Goal: Communication & Community: Participate in discussion

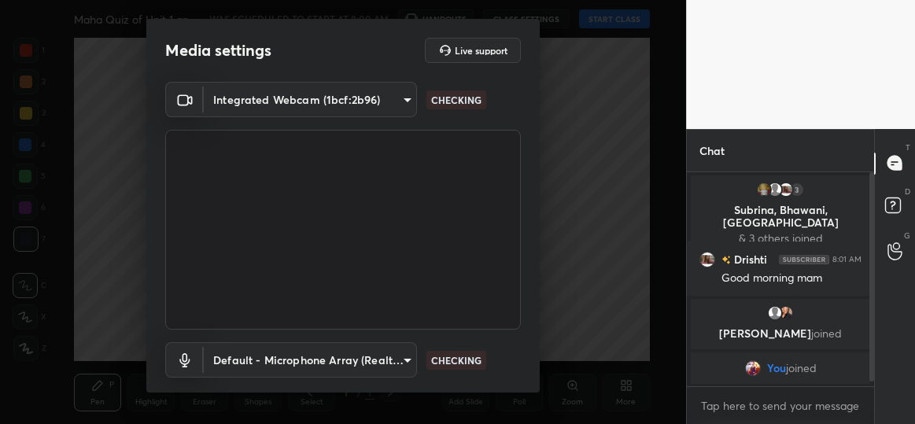
click at [818, 257] on img "grid" at bounding box center [804, 258] width 50 height 9
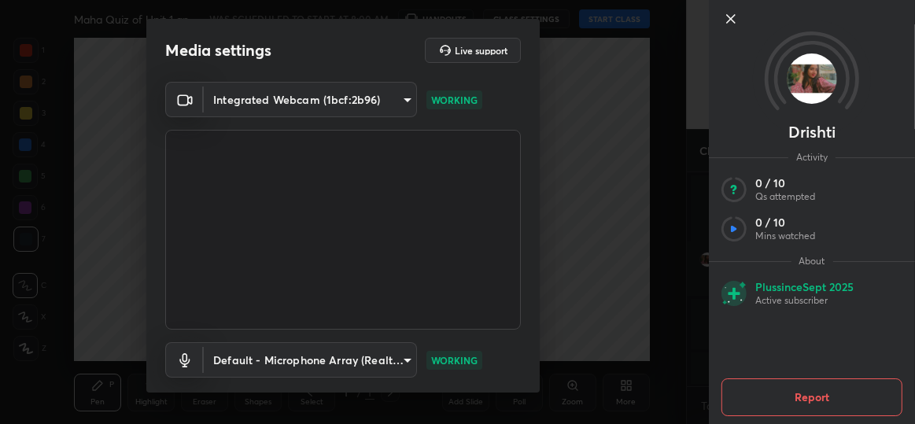
click at [818, 257] on span "About" at bounding box center [812, 261] width 42 height 13
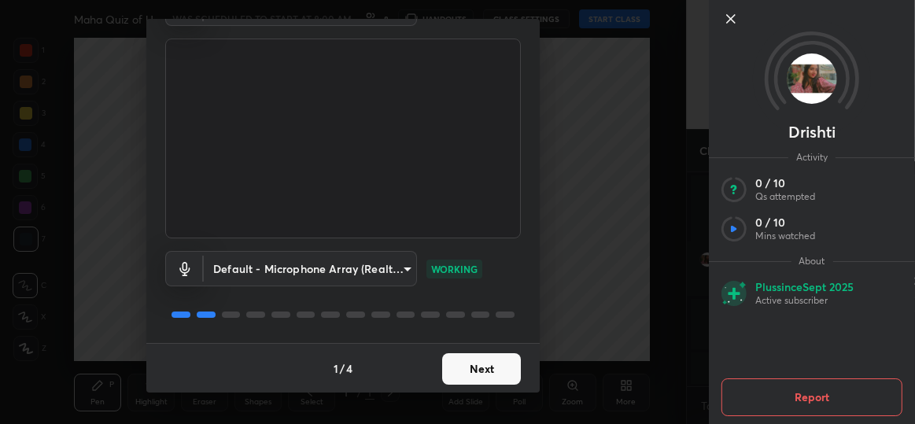
click at [502, 375] on button "Next" at bounding box center [481, 368] width 79 height 31
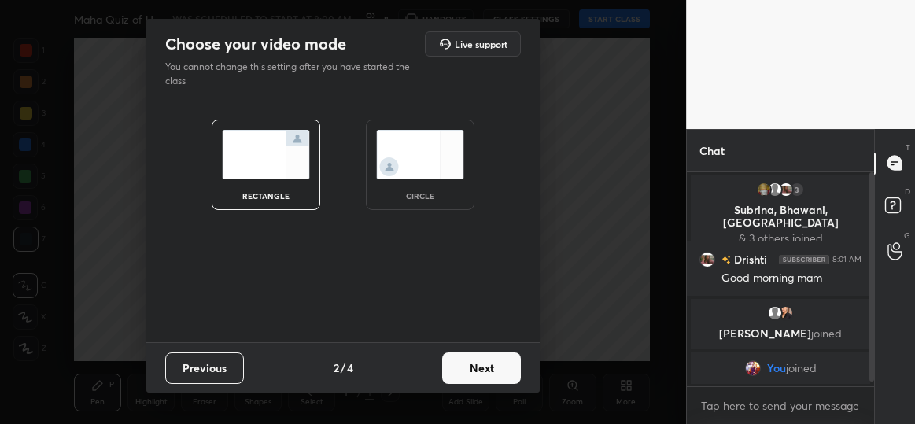
scroll to position [0, 0]
click at [428, 173] on img at bounding box center [420, 155] width 88 height 50
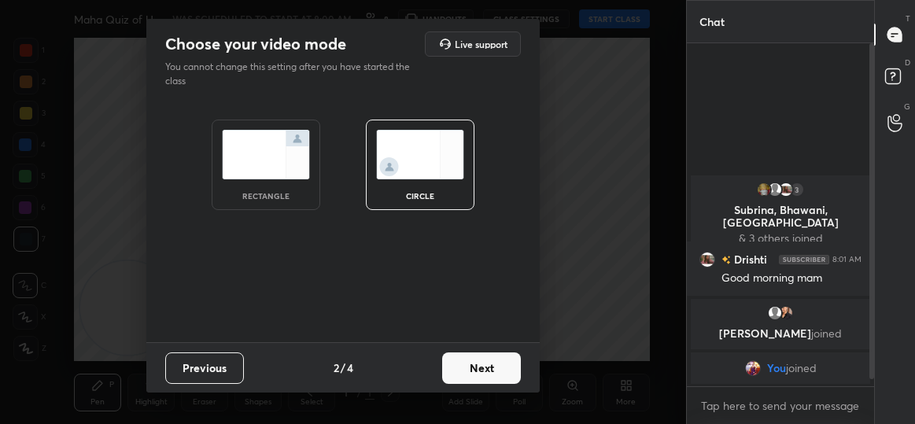
scroll to position [209, 183]
click at [493, 367] on button "Next" at bounding box center [481, 368] width 79 height 31
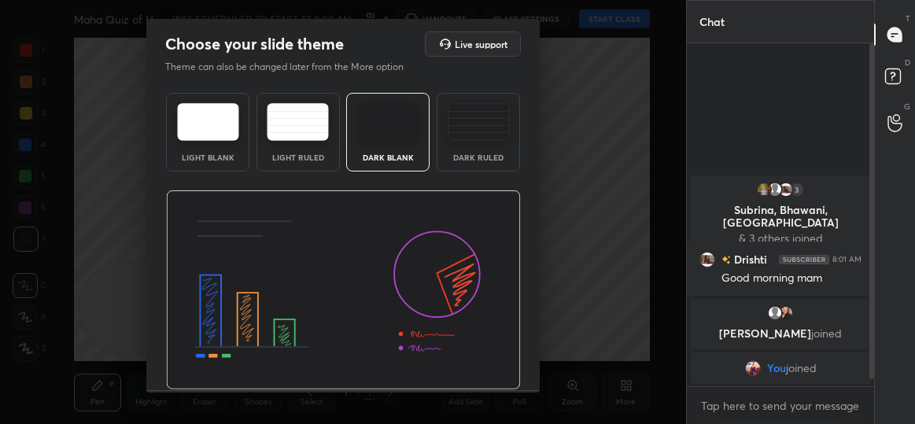
scroll to position [46, 0]
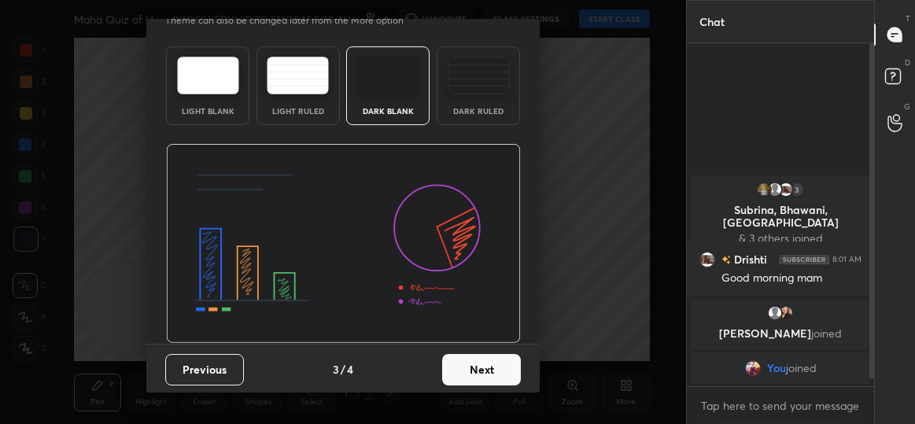
click at [480, 364] on button "Next" at bounding box center [481, 369] width 79 height 31
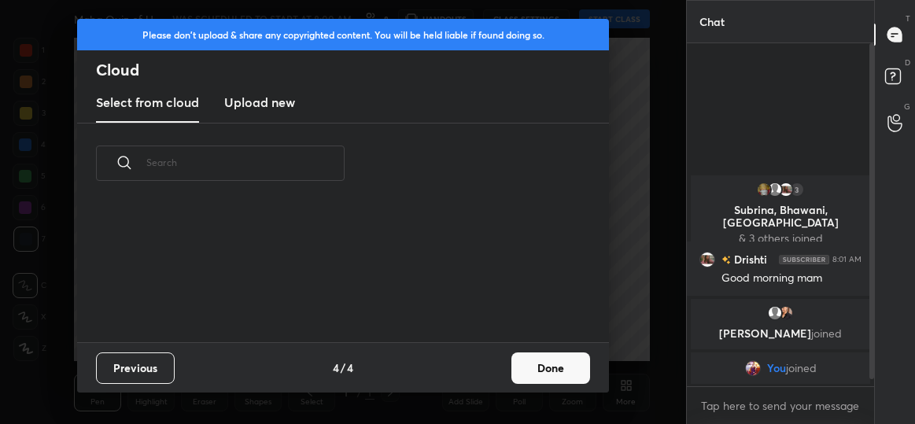
scroll to position [139, 505]
click at [537, 351] on div "Previous 4 / 4 Done" at bounding box center [343, 367] width 532 height 50
click at [541, 362] on button "Done" at bounding box center [550, 368] width 79 height 31
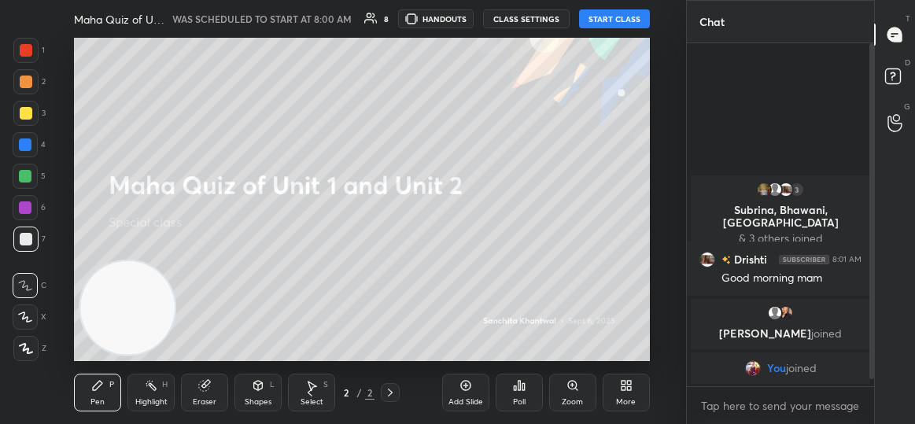
click at [618, 23] on button "START CLASS" at bounding box center [614, 18] width 71 height 19
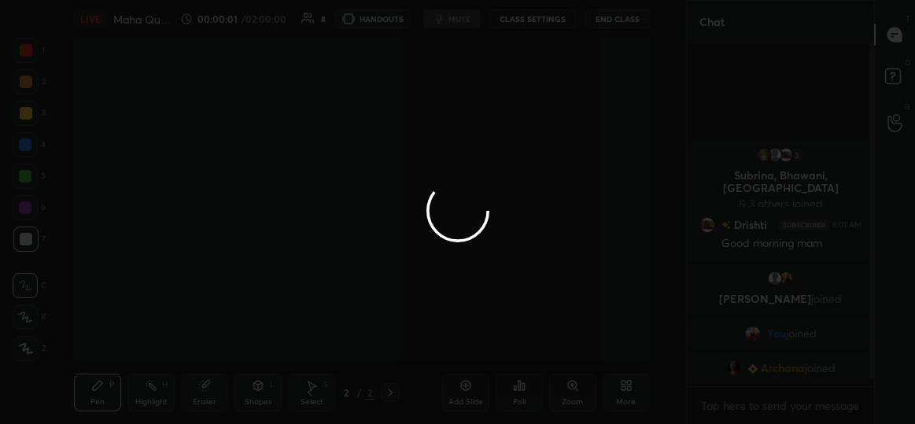
click at [618, 23] on div at bounding box center [457, 212] width 915 height 424
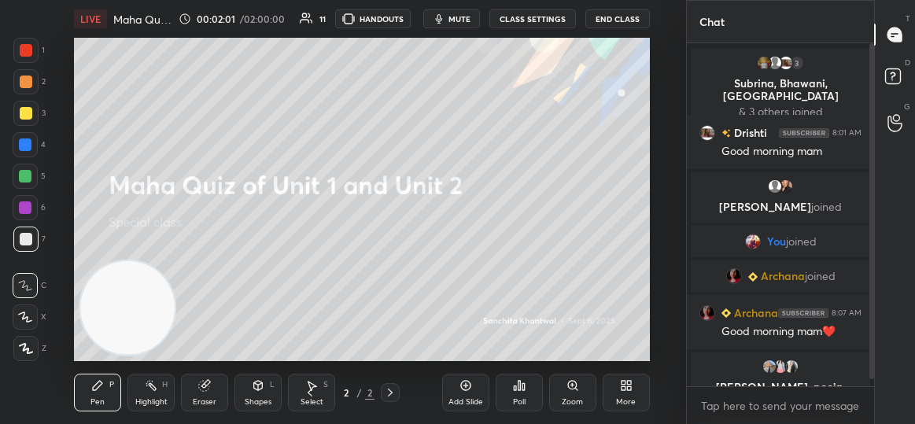
click at [639, 394] on div "More" at bounding box center [626, 393] width 47 height 38
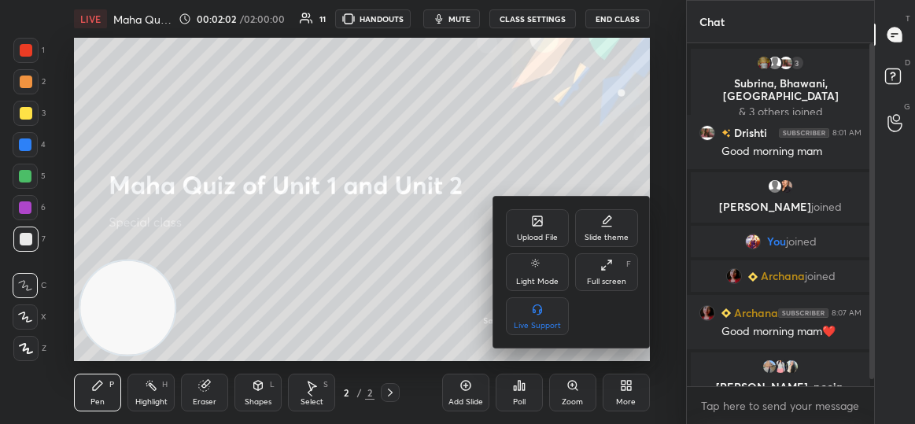
click at [552, 229] on div "Upload File" at bounding box center [537, 228] width 63 height 38
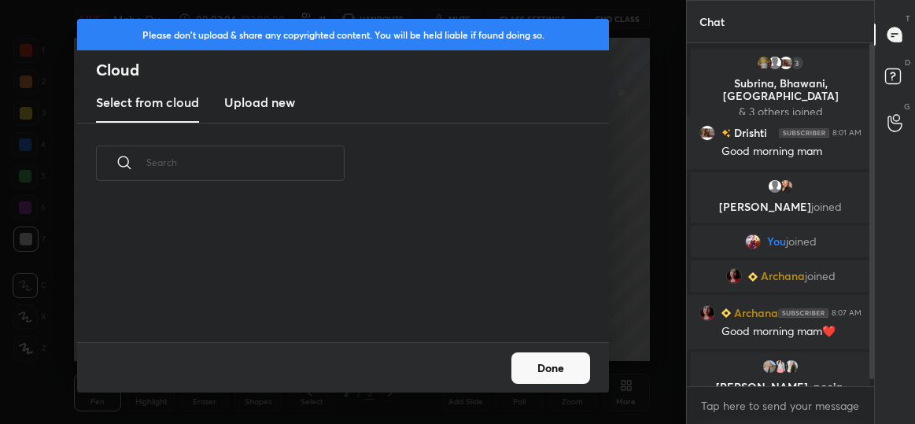
click at [264, 96] on h3 "Upload new" at bounding box center [259, 102] width 71 height 19
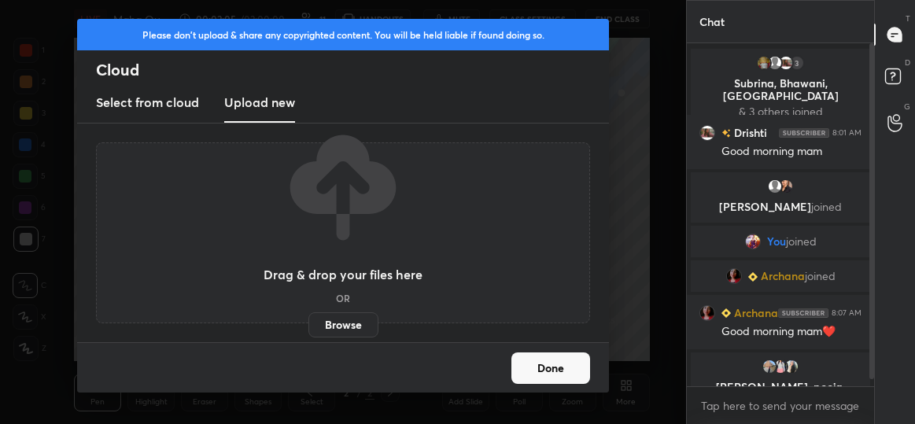
click at [345, 319] on label "Browse" at bounding box center [343, 324] width 70 height 25
click at [308, 319] on input "Browse" at bounding box center [308, 324] width 0 height 25
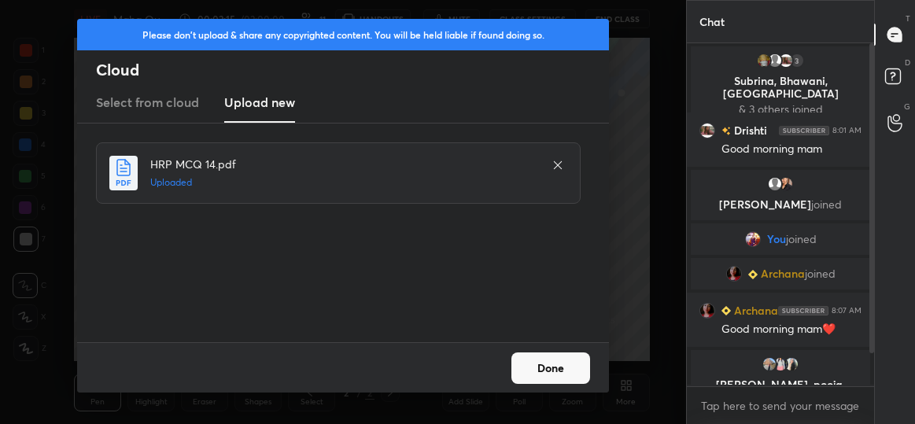
click at [559, 371] on button "Done" at bounding box center [550, 368] width 79 height 31
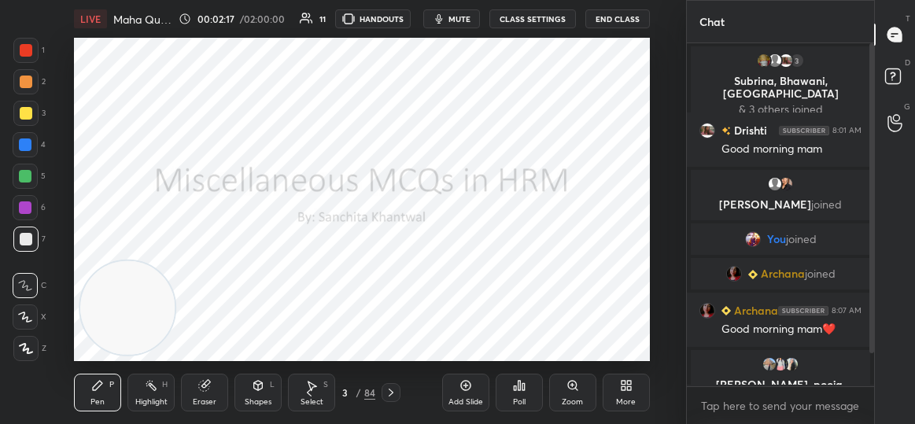
scroll to position [52, 0]
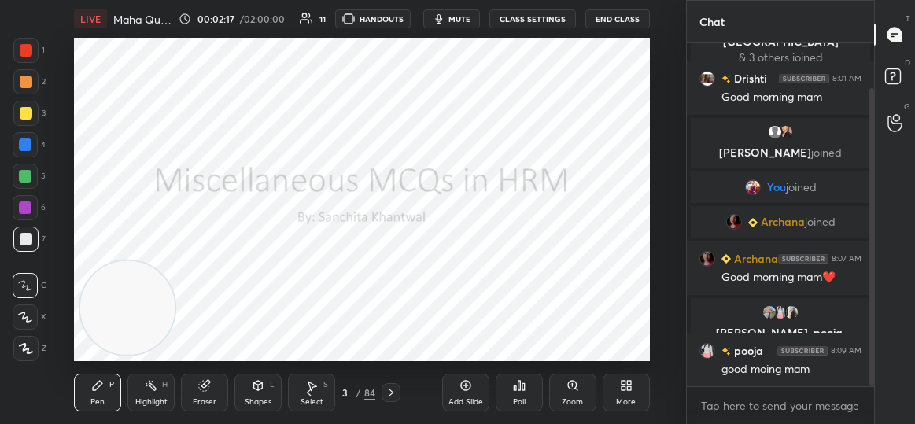
drag, startPoint x: 870, startPoint y: 262, endPoint x: 877, endPoint y: 378, distance: 115.9
click at [877, 378] on div "Chat 3 Subrina, [PERSON_NAME], [PERSON_NAME] & 3 others joined Drishti 8:01 AM …" at bounding box center [800, 212] width 229 height 424
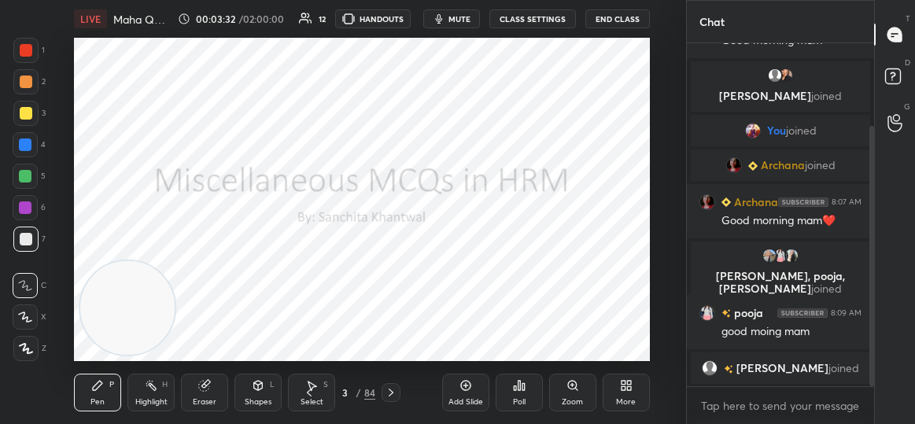
scroll to position [127, 0]
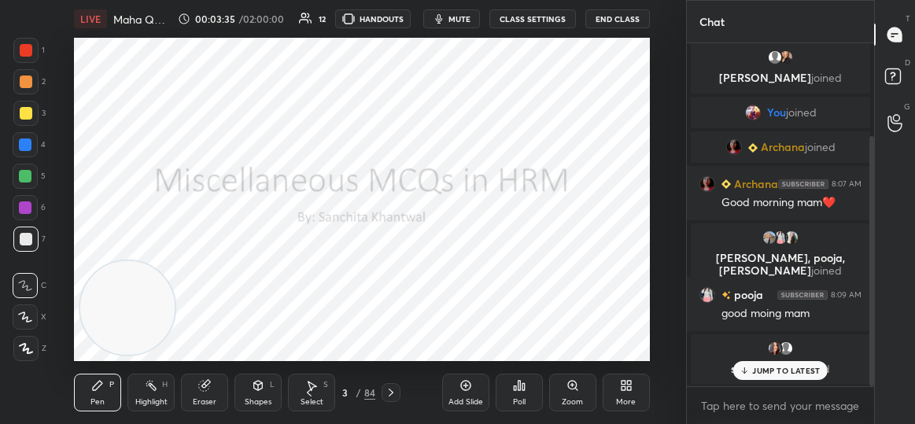
click at [792, 368] on p "JUMP TO LATEST" at bounding box center [786, 370] width 68 height 9
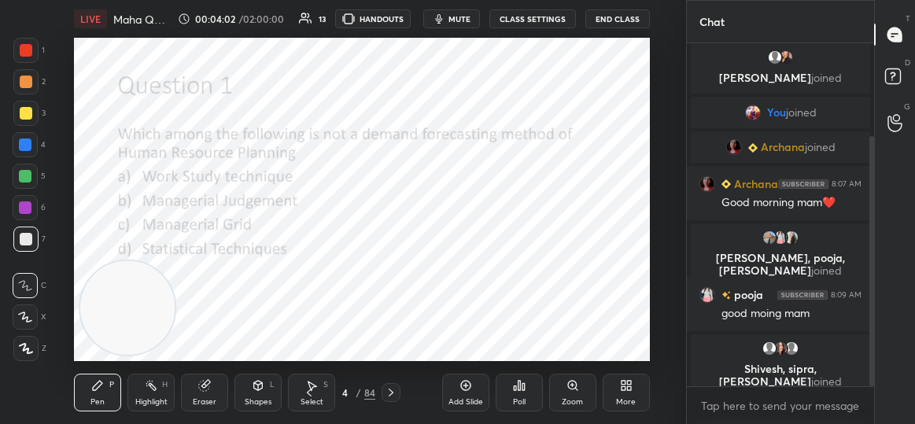
click at [525, 393] on div "Poll" at bounding box center [519, 393] width 47 height 38
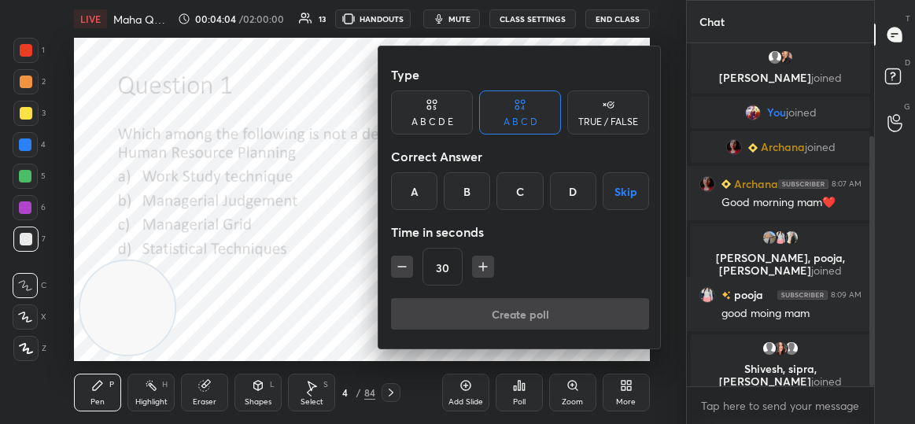
click at [522, 195] on div "C" at bounding box center [519, 191] width 46 height 38
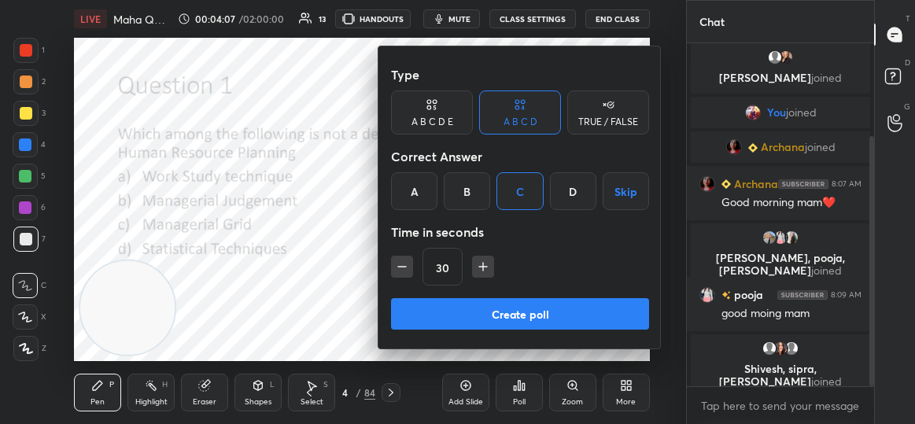
click at [544, 314] on button "Create poll" at bounding box center [520, 313] width 258 height 31
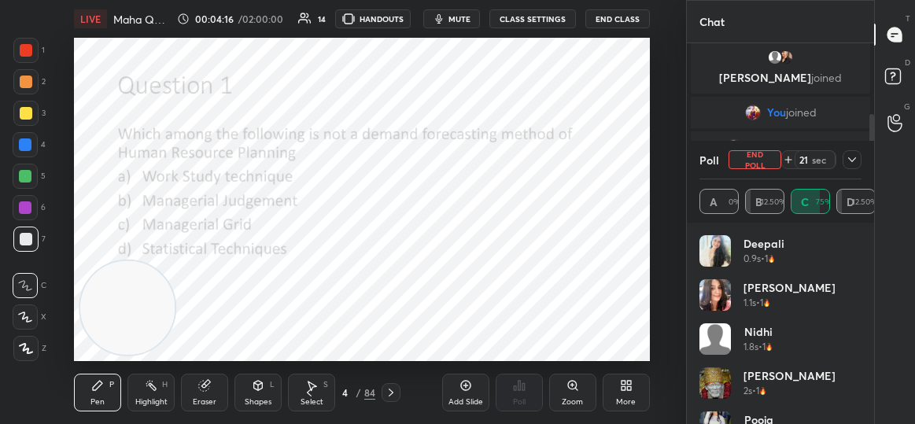
scroll to position [221, 0]
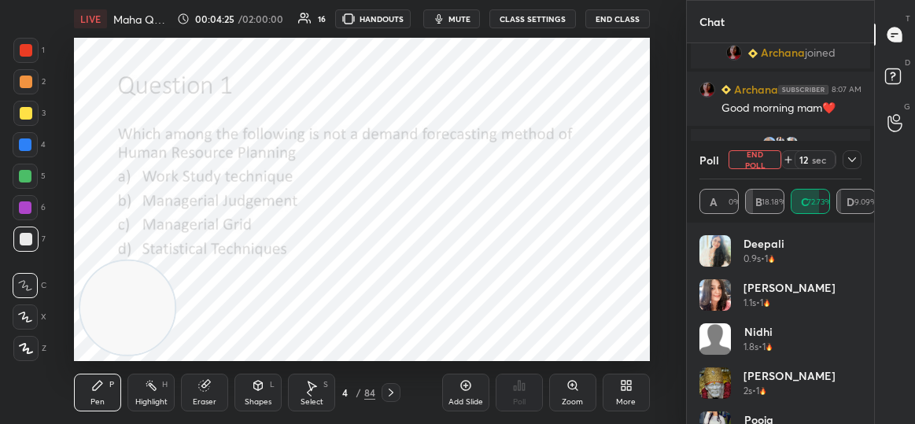
click at [856, 159] on icon at bounding box center [852, 159] width 13 height 13
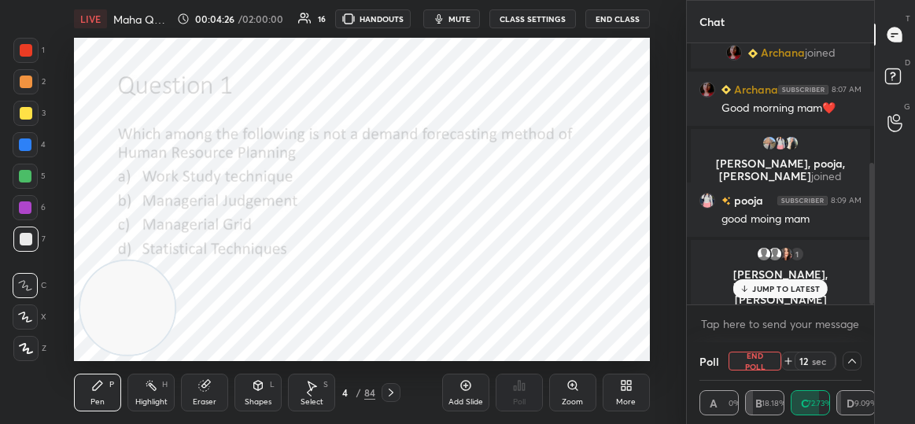
scroll to position [1, 5]
click at [803, 287] on p "JUMP TO LATEST" at bounding box center [786, 288] width 68 height 9
click at [24, 53] on div at bounding box center [26, 50] width 13 height 13
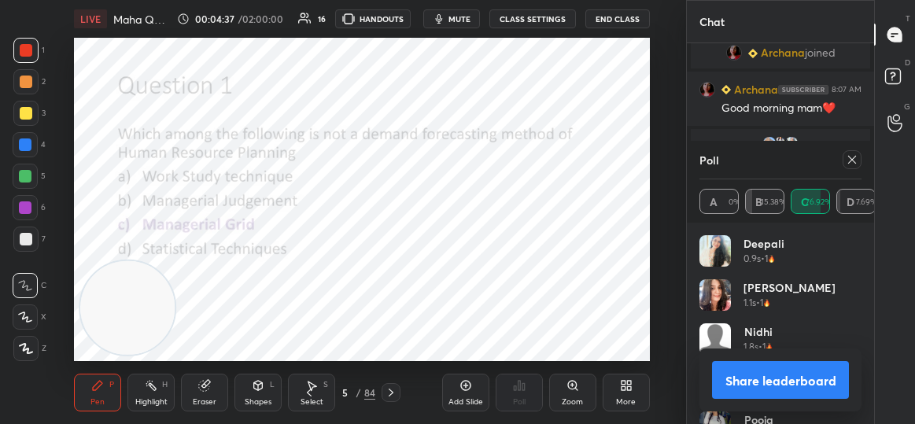
scroll to position [184, 158]
click at [858, 164] on icon at bounding box center [852, 159] width 13 height 13
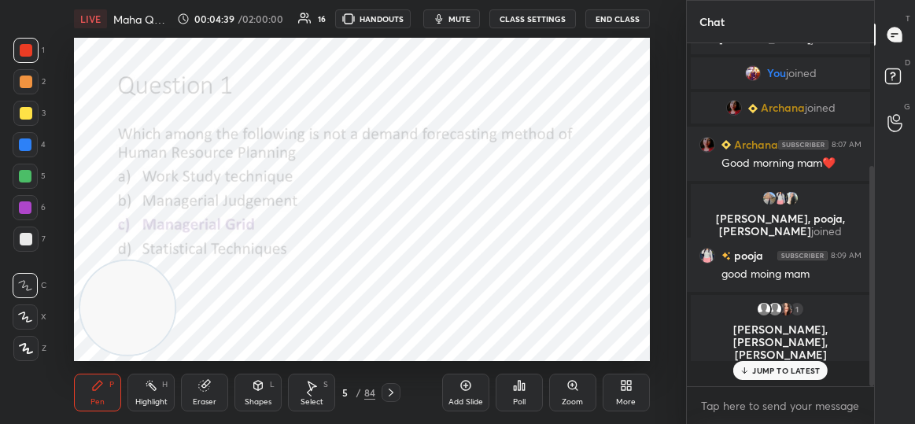
scroll to position [338, 183]
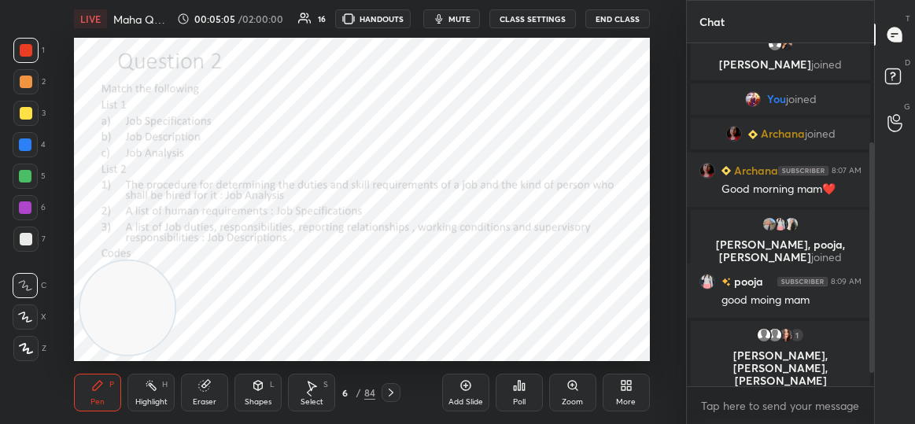
click at [88, 301] on video at bounding box center [128, 308] width 94 height 94
click at [142, 289] on video at bounding box center [128, 308] width 94 height 94
click at [162, 312] on video at bounding box center [128, 308] width 94 height 94
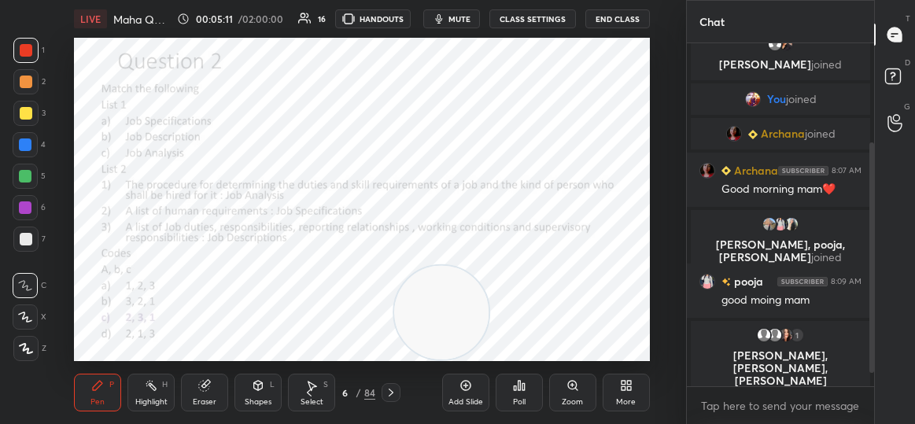
drag, startPoint x: 147, startPoint y: 312, endPoint x: 461, endPoint y: 316, distance: 314.0
click at [461, 316] on video at bounding box center [442, 313] width 94 height 94
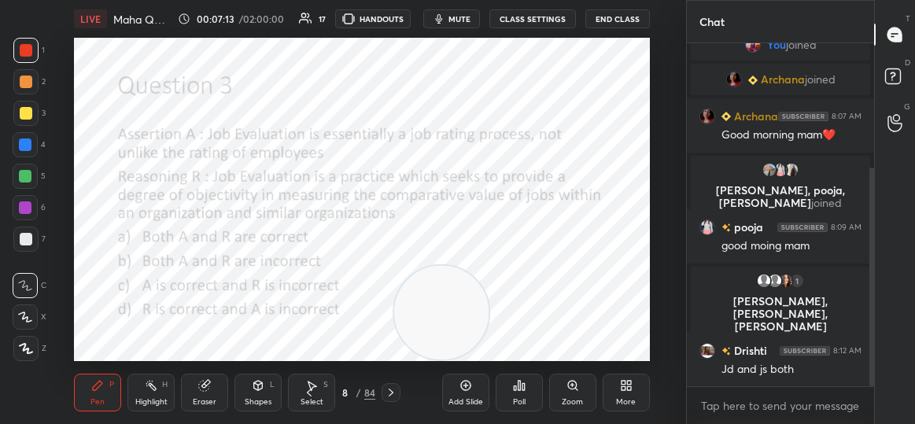
click at [525, 390] on icon at bounding box center [523, 386] width 2 height 7
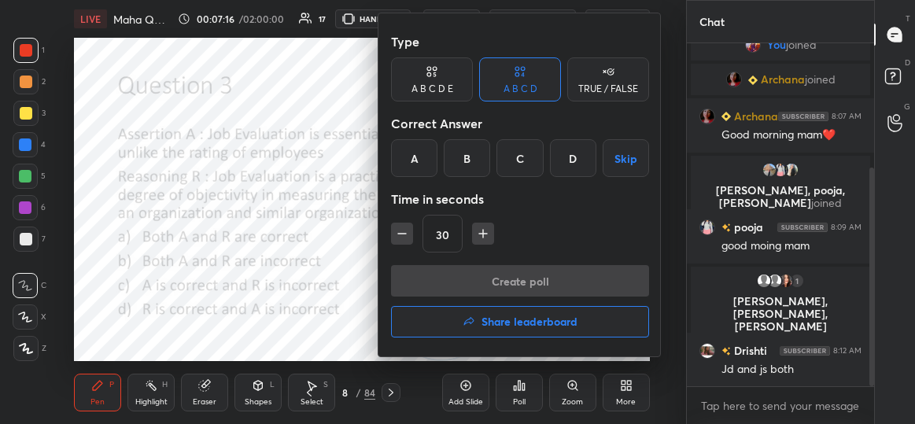
click at [404, 160] on div "A" at bounding box center [414, 158] width 46 height 38
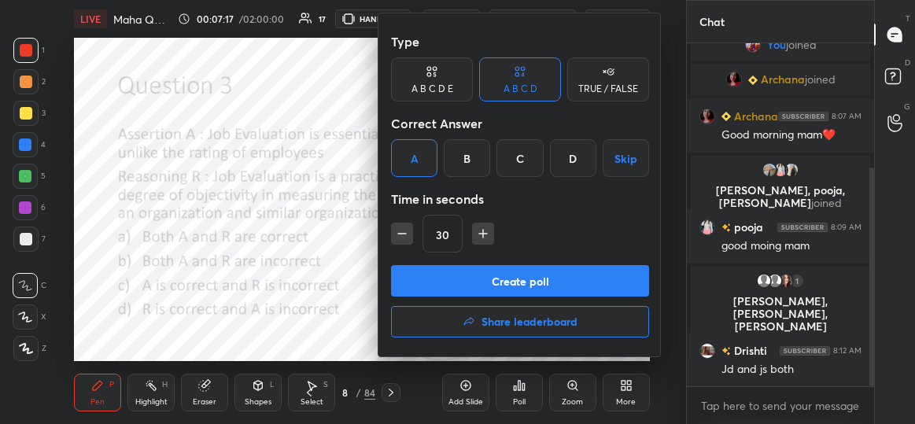
click at [514, 284] on button "Create poll" at bounding box center [520, 280] width 258 height 31
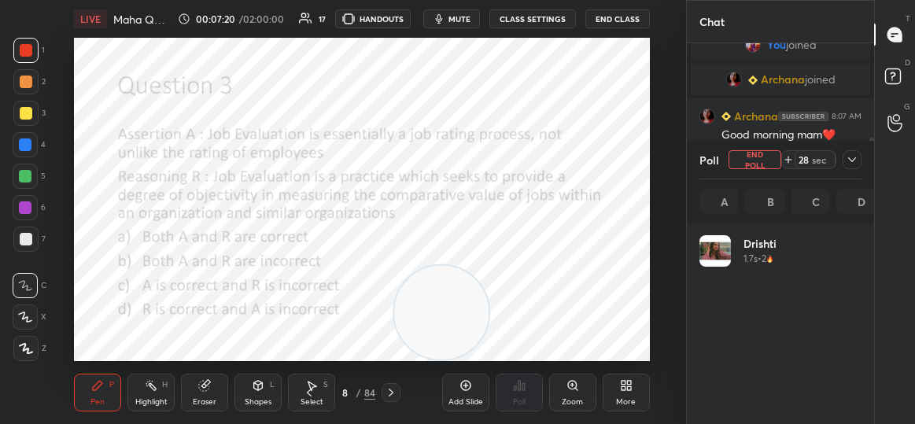
scroll to position [184, 158]
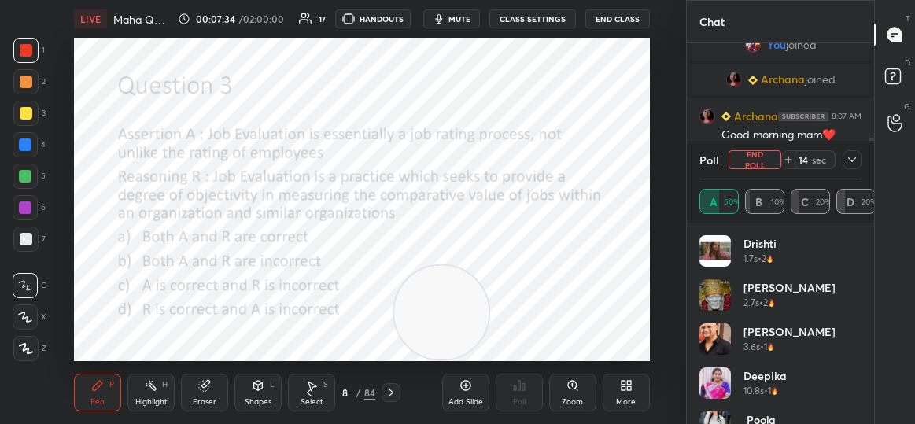
click at [852, 157] on icon at bounding box center [852, 159] width 13 height 13
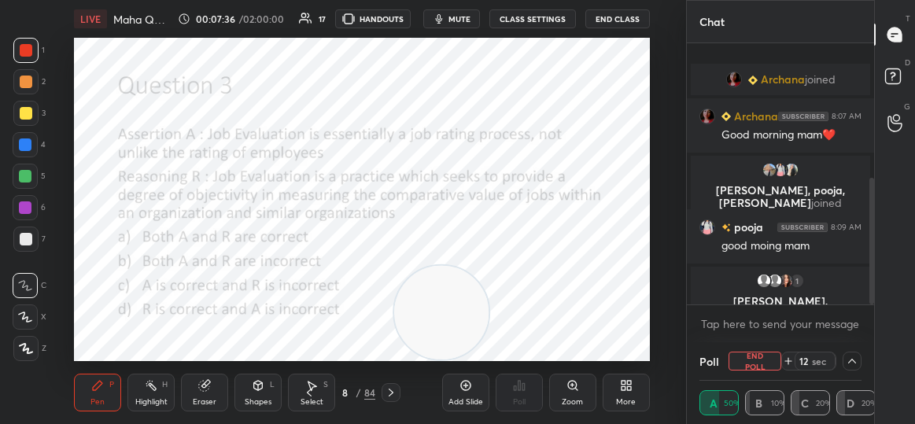
scroll to position [276, 0]
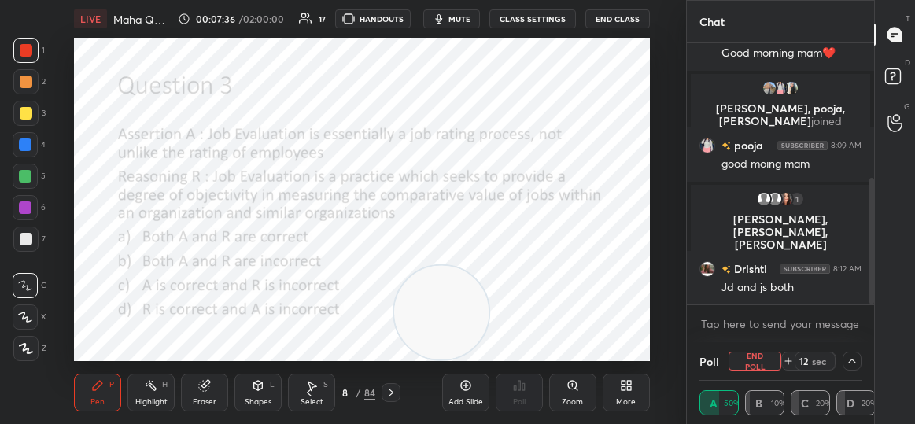
drag, startPoint x: 873, startPoint y: 246, endPoint x: 885, endPoint y: 339, distance: 93.6
click at [885, 339] on div "Chat [PERSON_NAME] joined Archana 8:07 AM Good morning mam❤️ [PERSON_NAME], [PE…" at bounding box center [800, 212] width 229 height 424
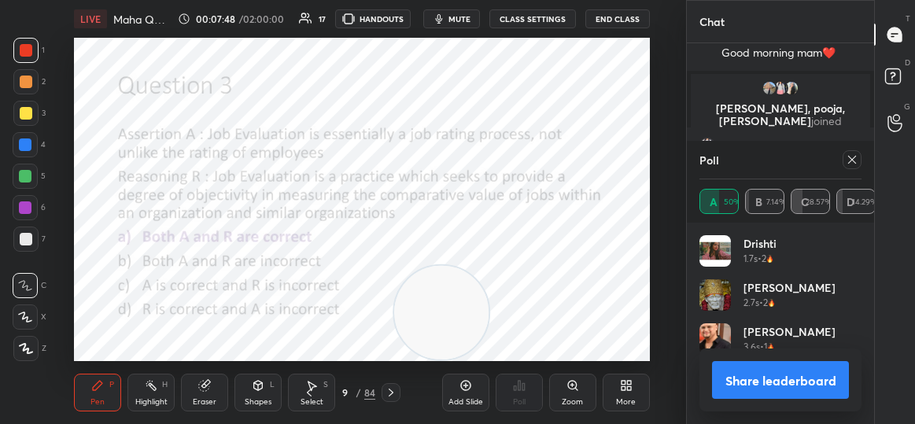
scroll to position [184, 158]
click at [853, 160] on icon at bounding box center [852, 160] width 8 height 8
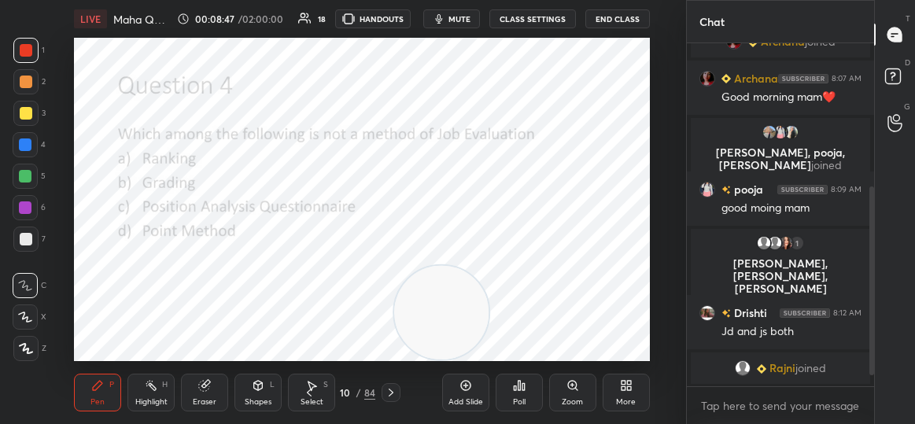
scroll to position [232, 0]
click at [531, 394] on div "Poll" at bounding box center [519, 393] width 47 height 38
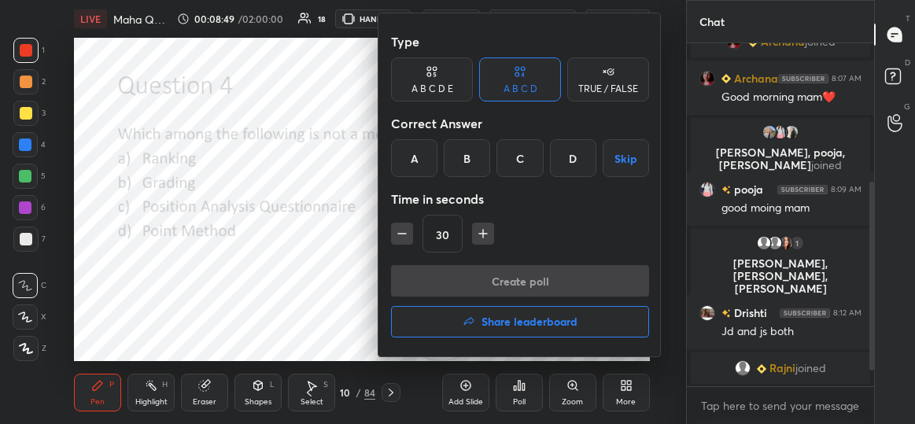
click at [522, 160] on div "C" at bounding box center [519, 158] width 46 height 38
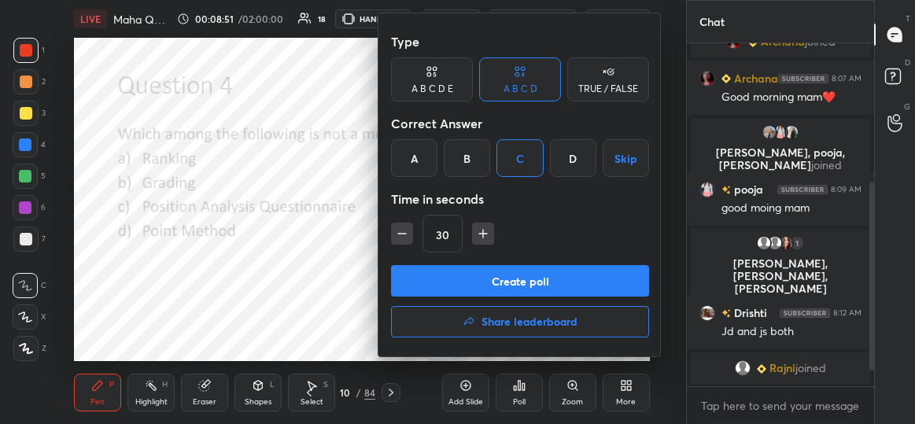
click at [562, 276] on button "Create poll" at bounding box center [520, 280] width 258 height 31
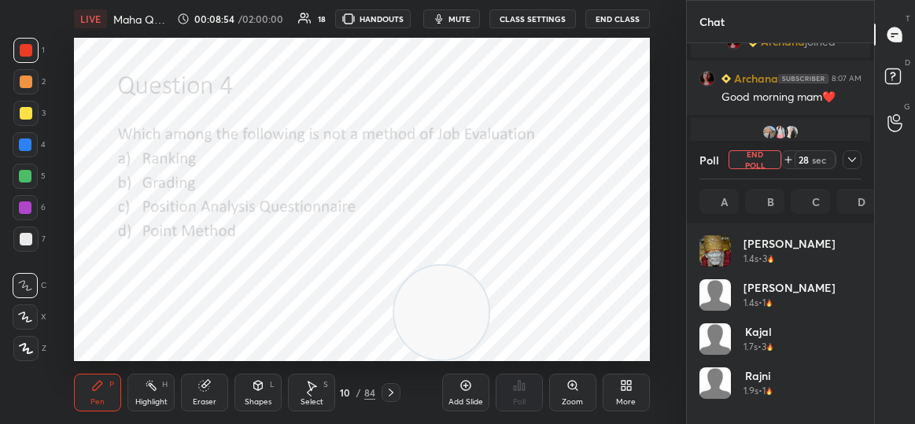
scroll to position [5, 5]
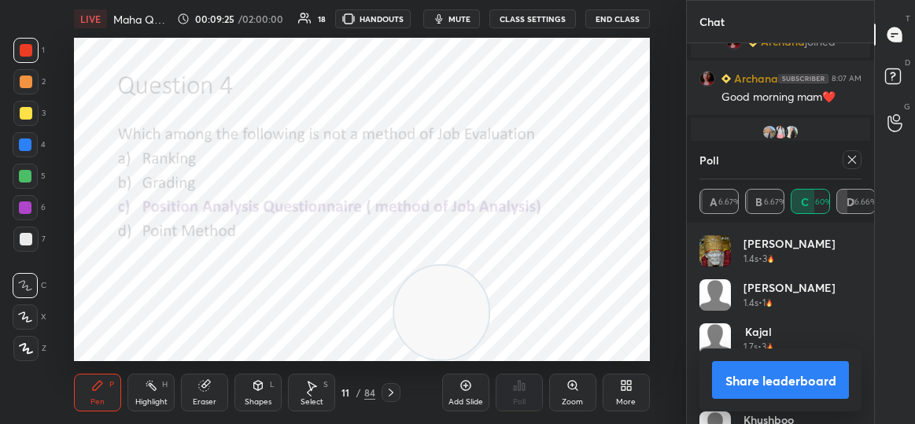
click at [848, 157] on icon at bounding box center [852, 159] width 13 height 13
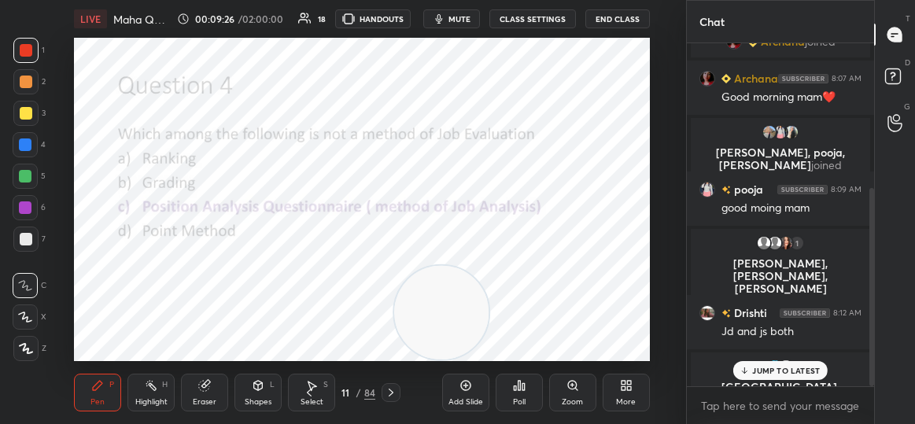
scroll to position [250, 0]
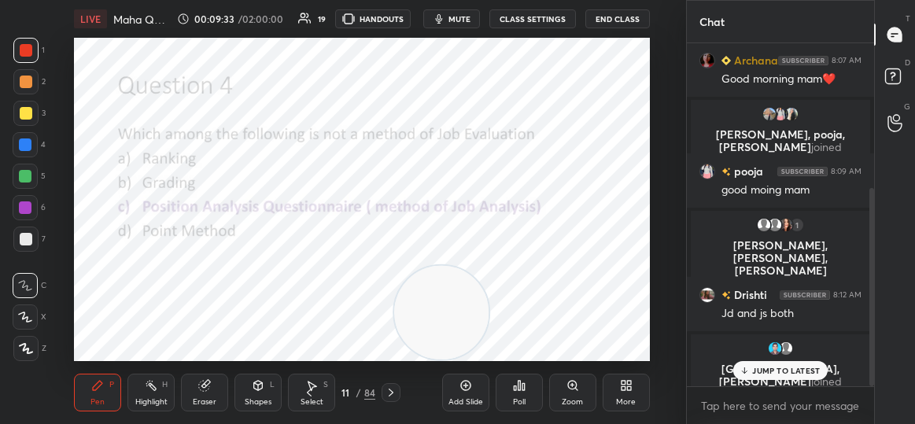
click at [791, 372] on p "JUMP TO LATEST" at bounding box center [786, 370] width 68 height 9
click at [517, 383] on icon at bounding box center [519, 385] width 13 height 13
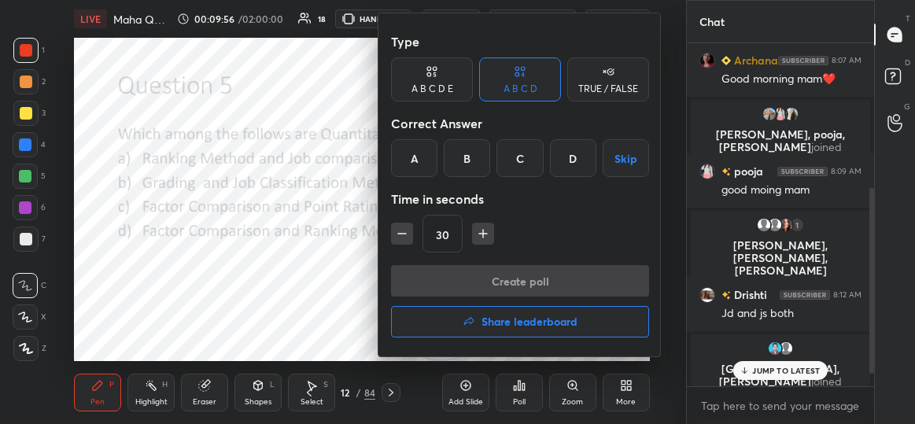
click at [511, 162] on div "C" at bounding box center [519, 158] width 46 height 38
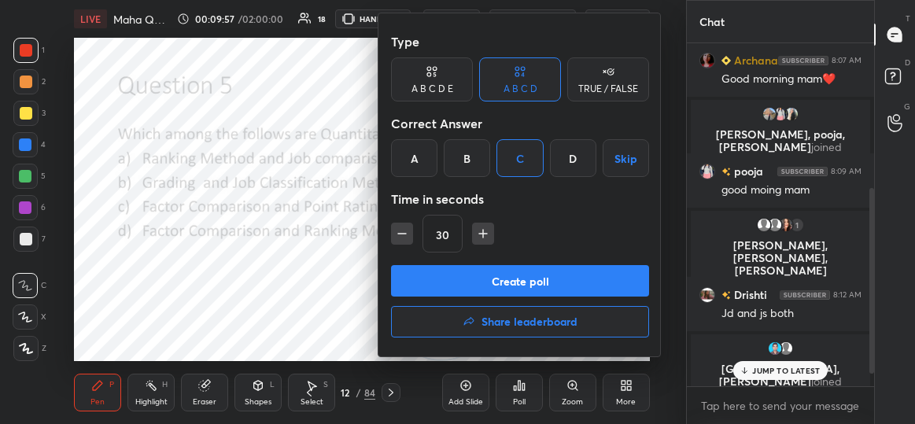
click at [578, 274] on button "Create poll" at bounding box center [520, 280] width 258 height 31
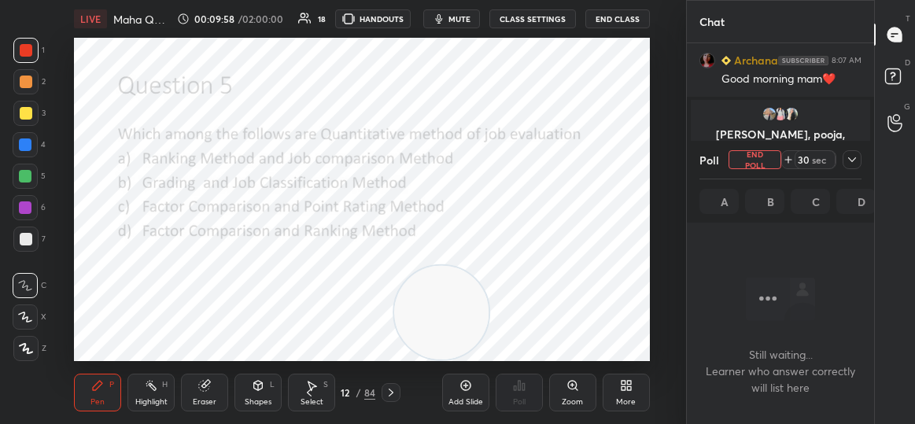
scroll to position [257, 183]
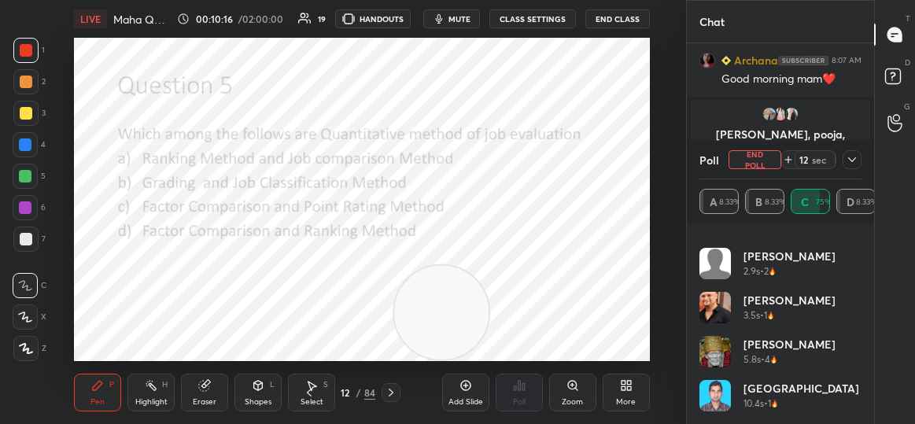
click at [852, 160] on icon at bounding box center [852, 159] width 13 height 13
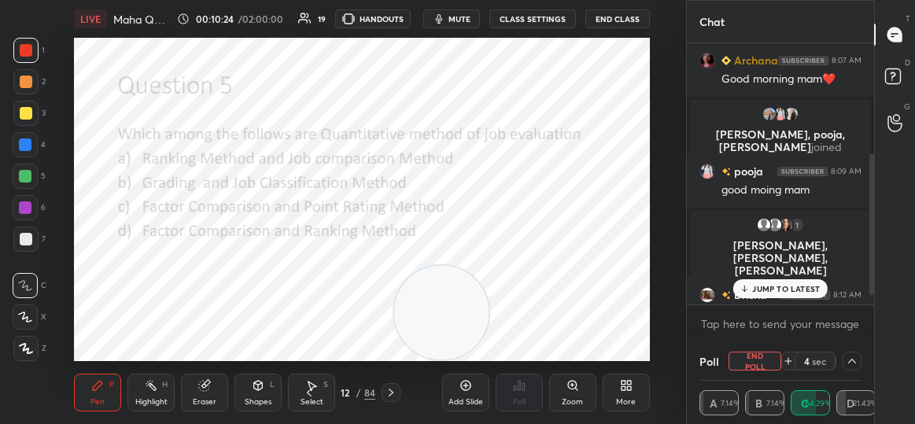
click at [760, 285] on p "JUMP TO LATEST" at bounding box center [786, 288] width 68 height 9
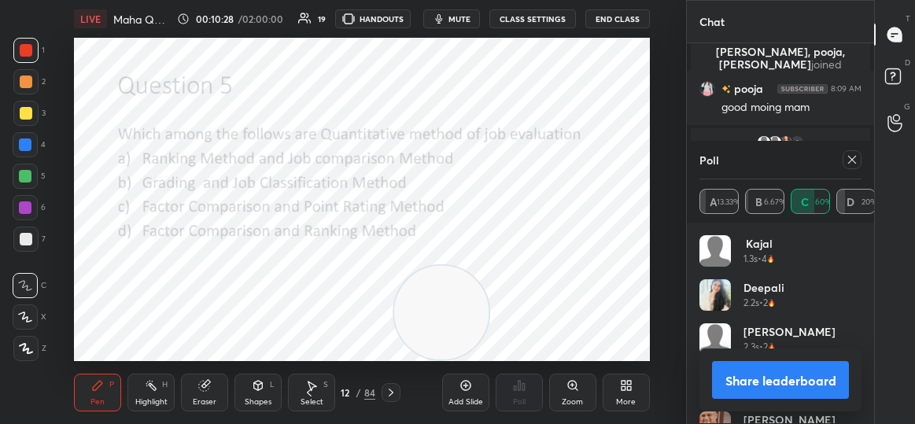
scroll to position [184, 158]
click at [847, 161] on icon at bounding box center [852, 159] width 13 height 13
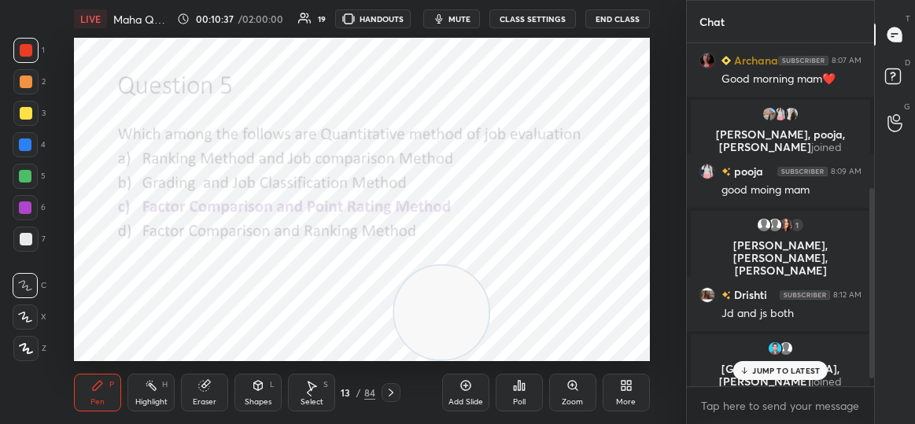
click at [788, 369] on p "JUMP TO LATEST" at bounding box center [786, 370] width 68 height 9
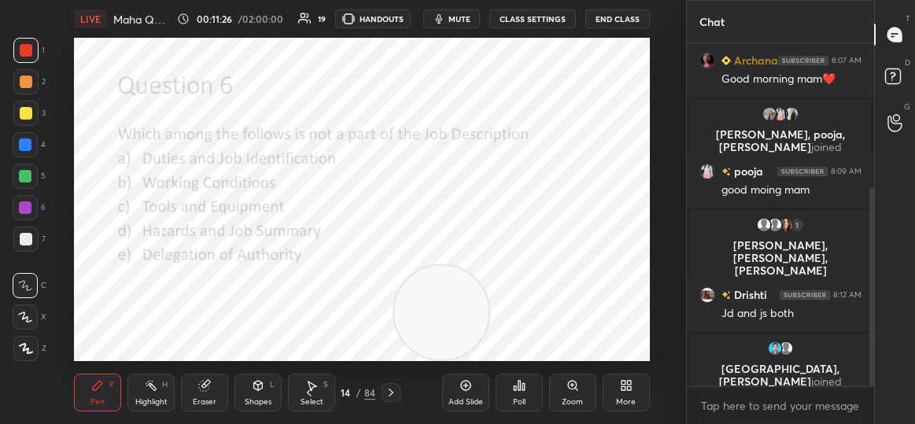
click at [519, 390] on icon at bounding box center [519, 385] width 2 height 9
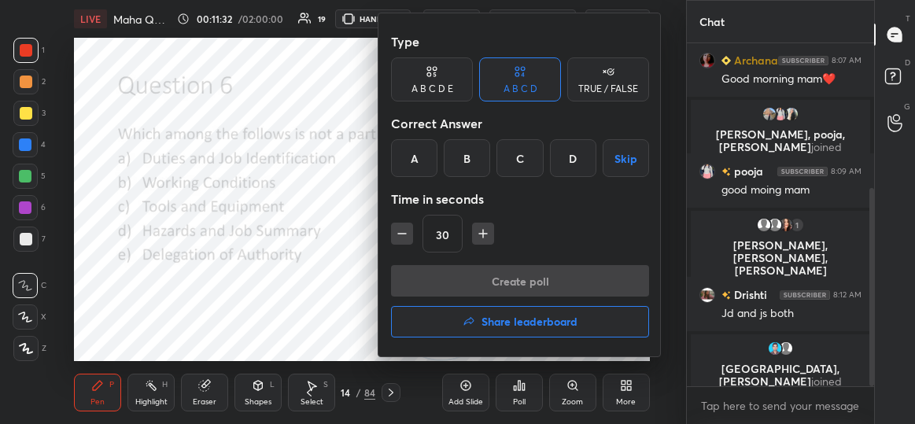
click at [426, 84] on div "A B C D E" at bounding box center [433, 88] width 42 height 9
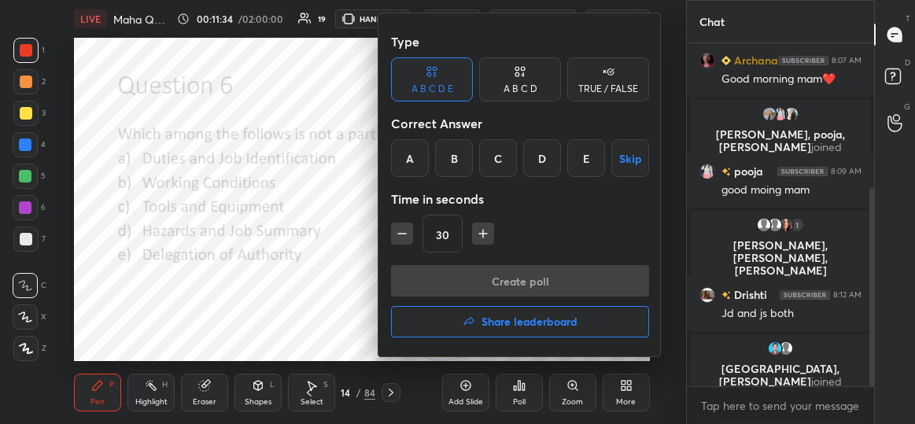
click at [590, 165] on div "E" at bounding box center [586, 158] width 38 height 38
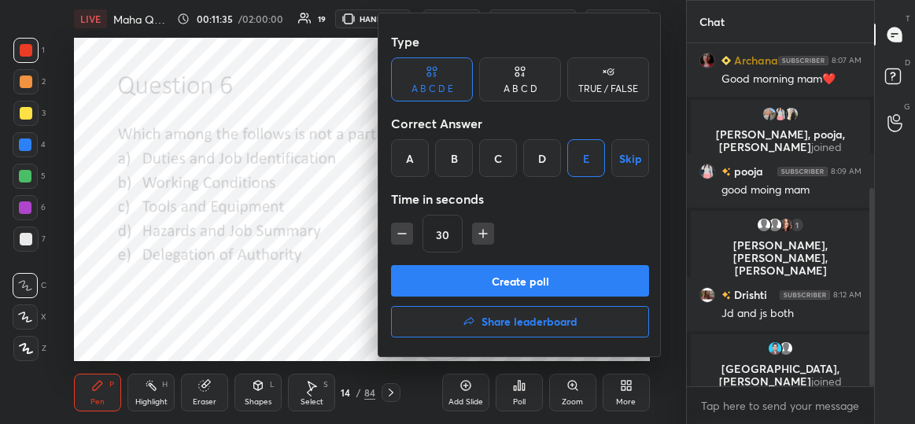
click at [542, 285] on button "Create poll" at bounding box center [520, 280] width 258 height 31
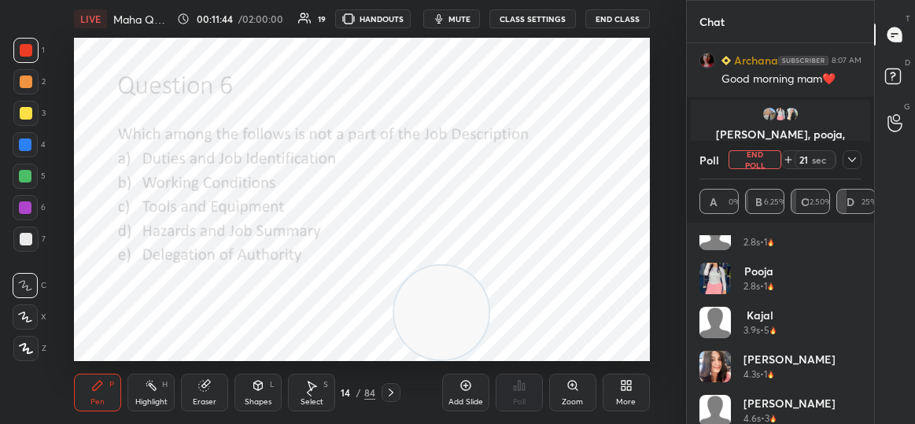
scroll to position [208, 0]
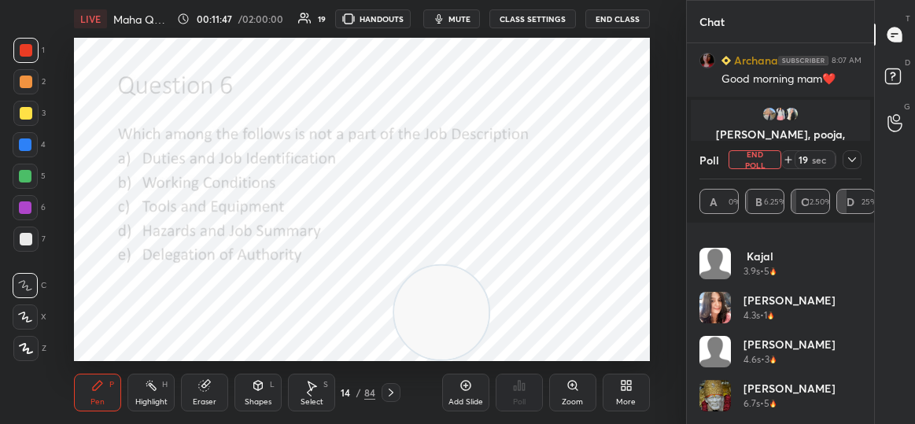
click at [851, 158] on icon at bounding box center [852, 159] width 13 height 13
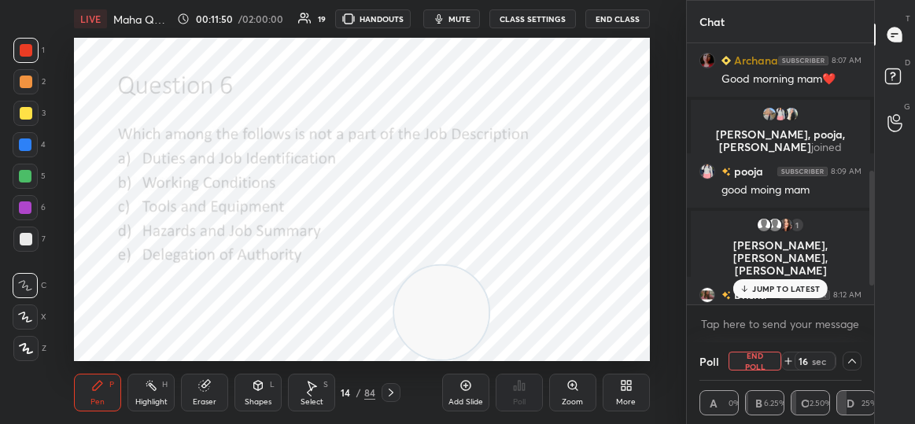
scroll to position [333, 0]
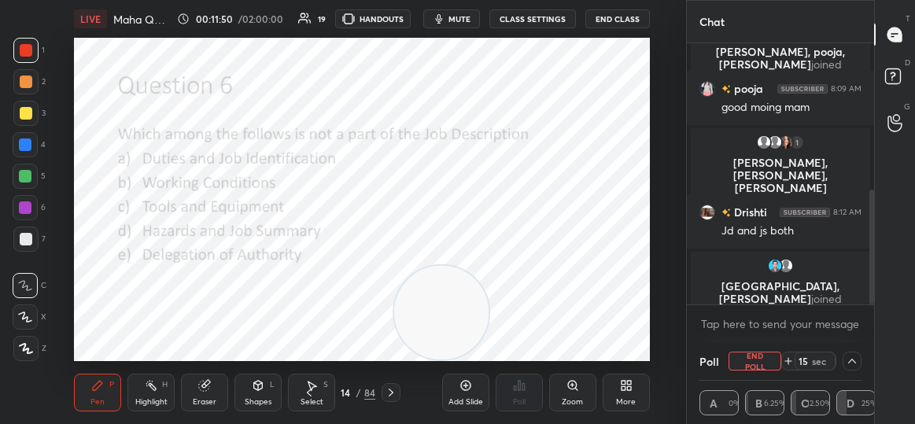
drag, startPoint x: 873, startPoint y: 291, endPoint x: 873, endPoint y: 381, distance: 89.7
click at [873, 381] on div "Chat Archana 8:07 AM Good morning mam❤️ [PERSON_NAME], [PERSON_NAME], [PERSON_N…" at bounding box center [780, 212] width 188 height 424
drag, startPoint x: 862, startPoint y: 368, endPoint x: 855, endPoint y: 364, distance: 8.8
click at [855, 364] on div "Poll End Poll 14 sec A 0% B 6.25% C 12.50% D 25% E 56.25%" at bounding box center [780, 383] width 187 height 82
click at [855, 364] on icon at bounding box center [852, 361] width 13 height 13
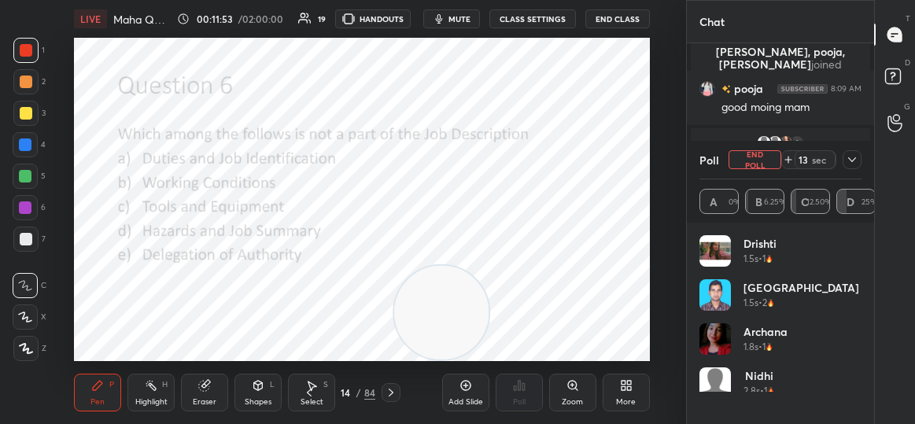
scroll to position [184, 158]
click at [768, 152] on button "End Poll" at bounding box center [755, 159] width 53 height 19
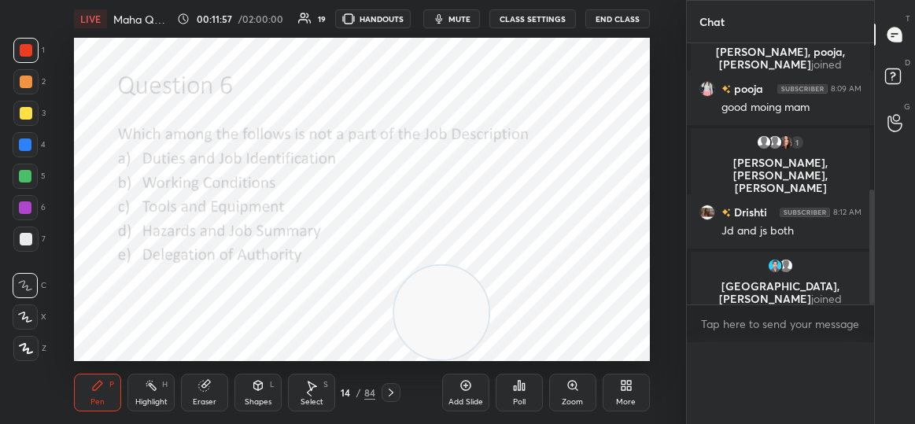
scroll to position [5, 5]
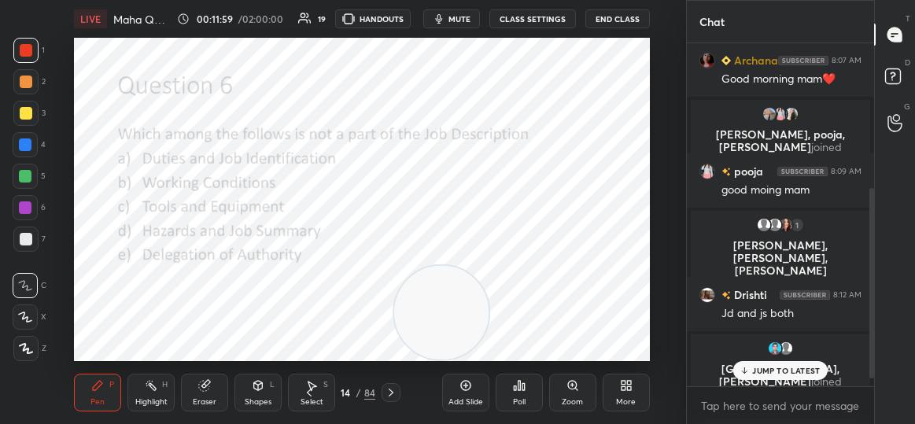
click at [779, 369] on p "JUMP TO LATEST" at bounding box center [786, 370] width 68 height 9
drag, startPoint x: 873, startPoint y: 231, endPoint x: 869, endPoint y: 433, distance: 201.5
click at [869, 0] on html "1 2 3 4 5 6 7 C X Z C X Z E E Erase all H H LIVE Maha Quiz of Unit 1 and Unit 2…" at bounding box center [457, 0] width 915 height 0
click at [774, 382] on div "MILAN, [PERSON_NAME] joined" at bounding box center [780, 365] width 179 height 63
click at [767, 368] on p "JUMP TO LATEST" at bounding box center [786, 370] width 68 height 9
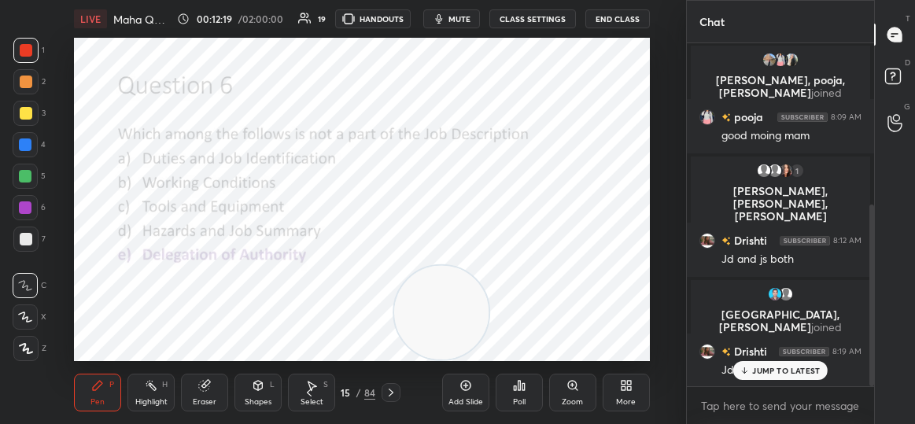
click at [766, 379] on div "JUMP TO LATEST" at bounding box center [780, 370] width 94 height 19
click at [766, 379] on div "Drishti 8:19 AM Jd" at bounding box center [780, 361] width 187 height 54
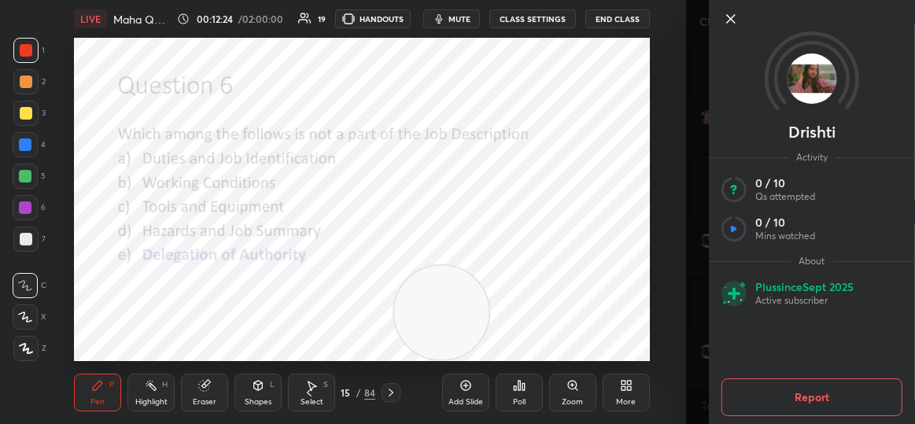
click at [732, 21] on icon at bounding box center [731, 18] width 19 height 19
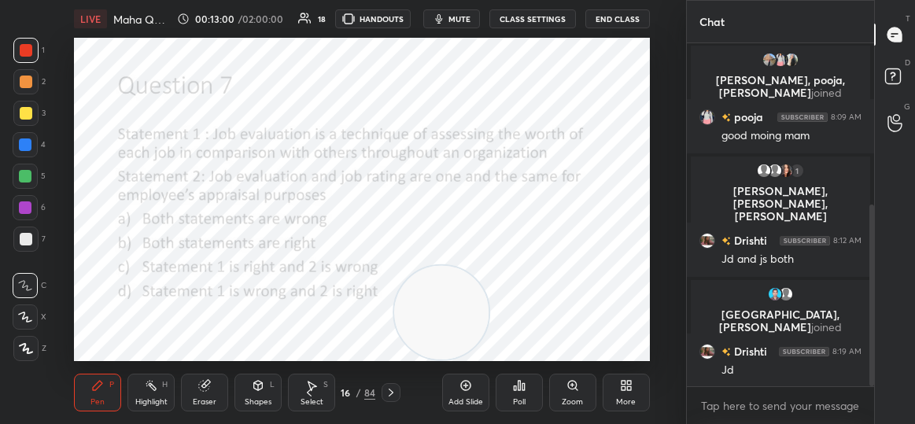
click at [517, 400] on div "Poll" at bounding box center [519, 402] width 13 height 8
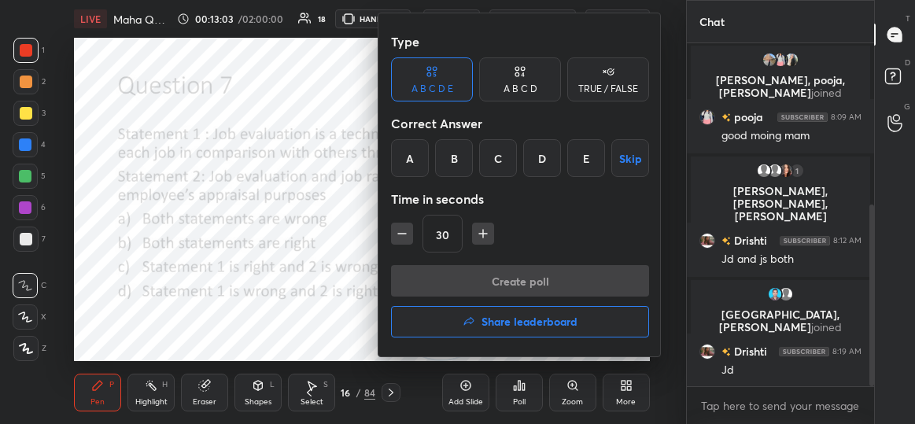
click at [505, 98] on div "A B C D" at bounding box center [520, 79] width 82 height 44
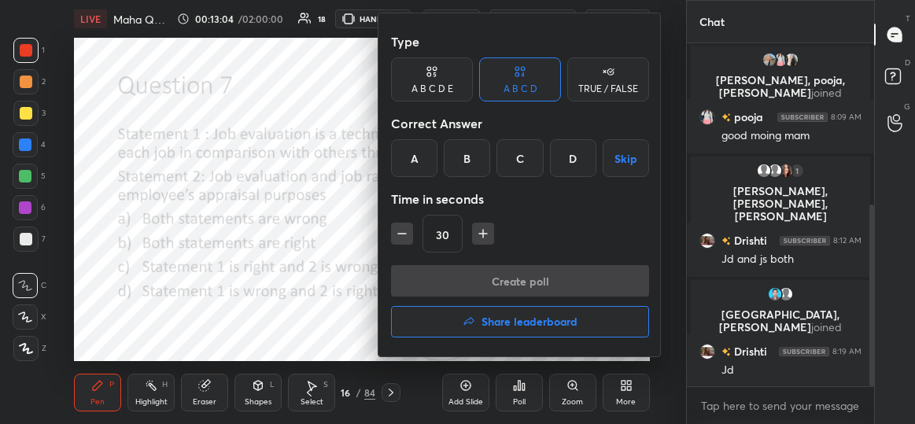
click at [520, 166] on div "C" at bounding box center [519, 158] width 46 height 38
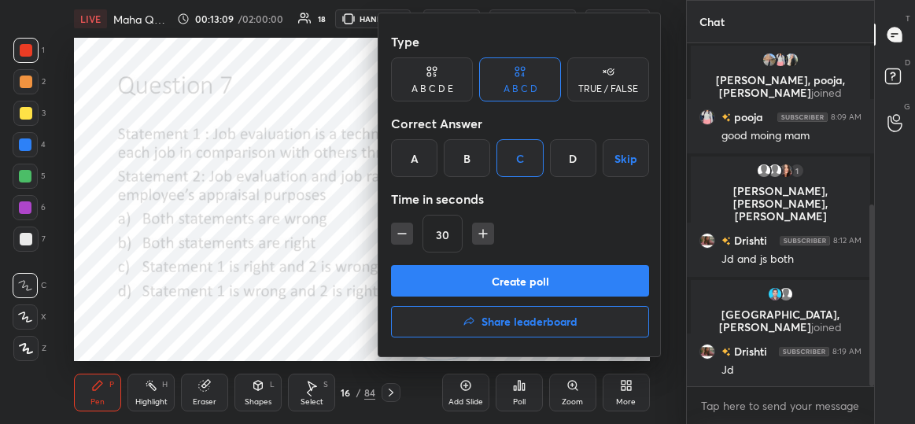
click at [511, 271] on button "Create poll" at bounding box center [520, 280] width 258 height 31
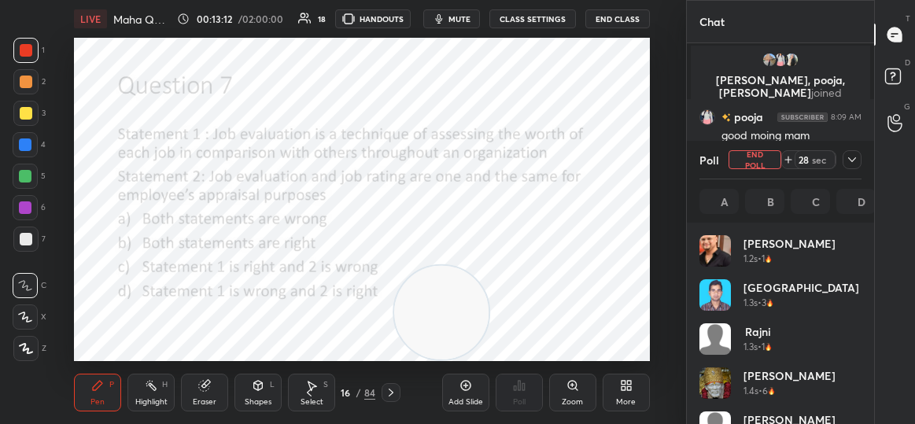
scroll to position [184, 158]
click at [851, 161] on icon at bounding box center [852, 159] width 13 height 13
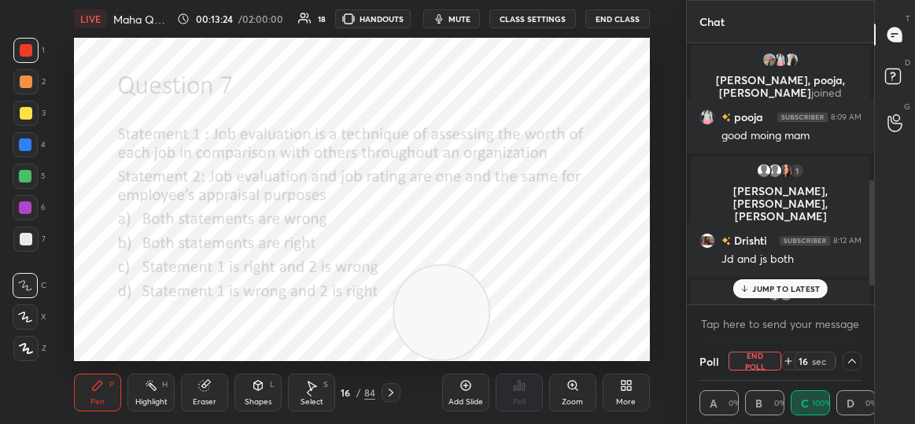
scroll to position [387, 0]
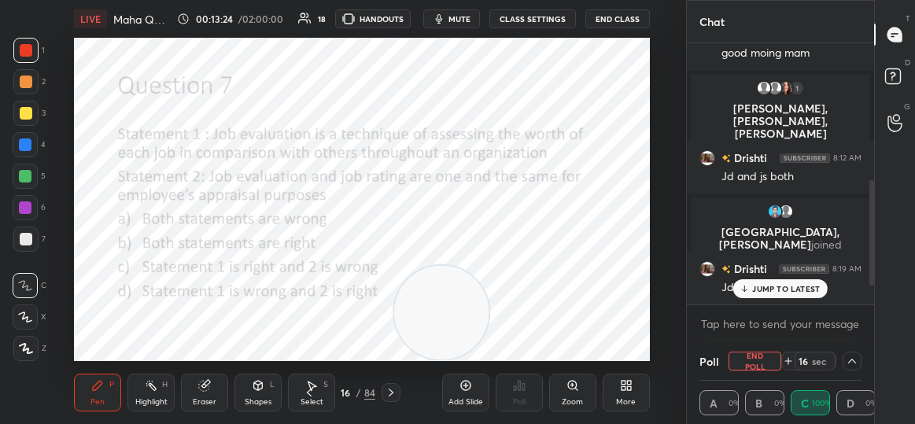
drag, startPoint x: 872, startPoint y: 197, endPoint x: 871, endPoint y: 301, distance: 103.1
click at [871, 286] on div at bounding box center [871, 232] width 5 height 105
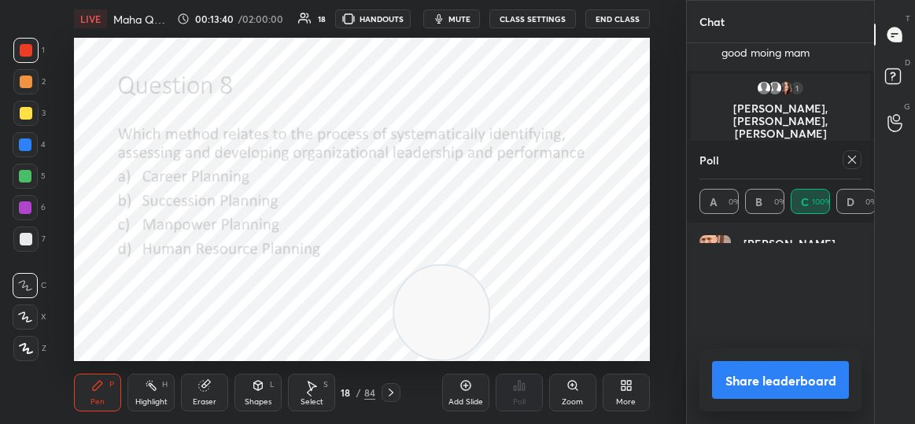
scroll to position [184, 158]
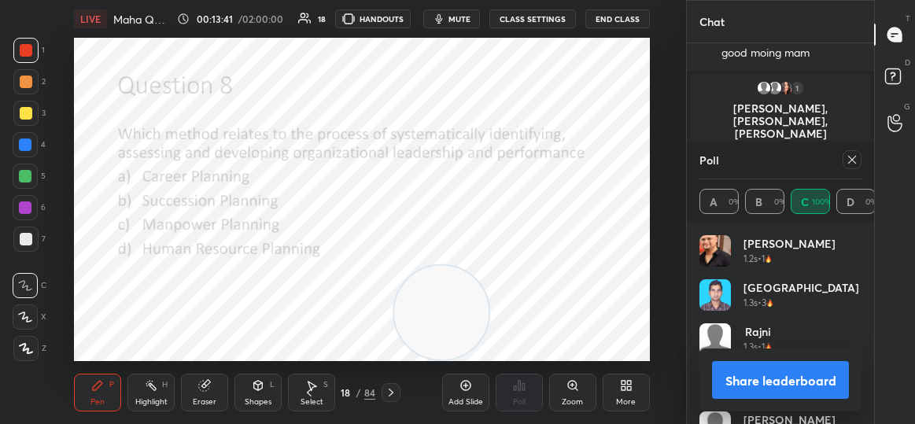
click at [852, 166] on div at bounding box center [852, 159] width 19 height 19
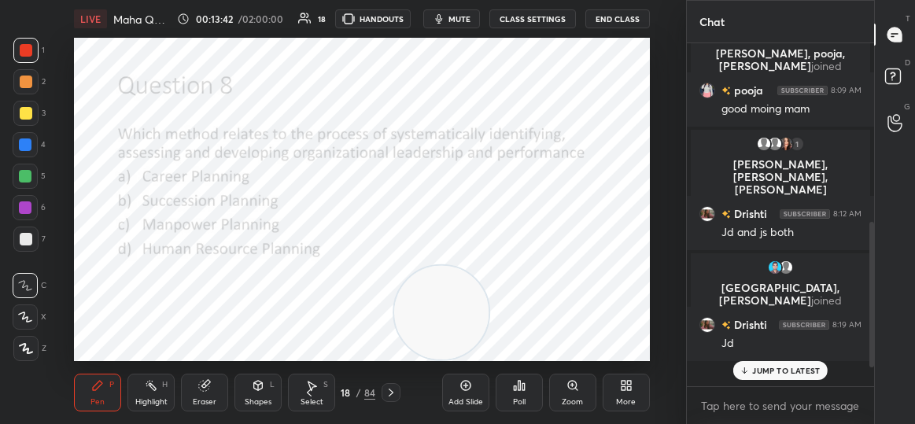
scroll to position [331, 183]
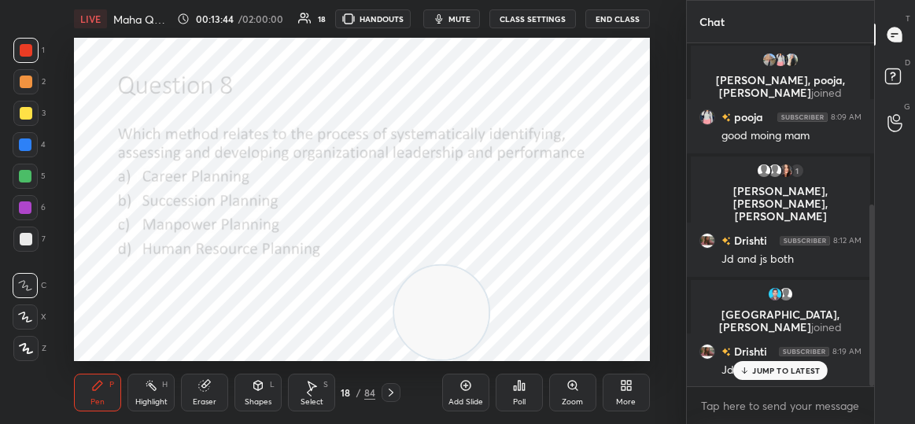
click at [798, 367] on p "JUMP TO LATEST" at bounding box center [786, 370] width 68 height 9
click at [522, 402] on div "Poll" at bounding box center [519, 402] width 13 height 8
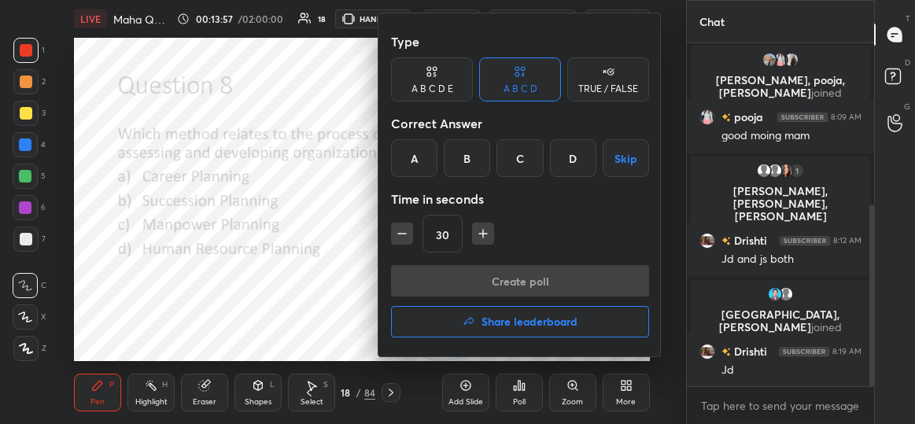
click at [478, 146] on div "B" at bounding box center [467, 158] width 46 height 38
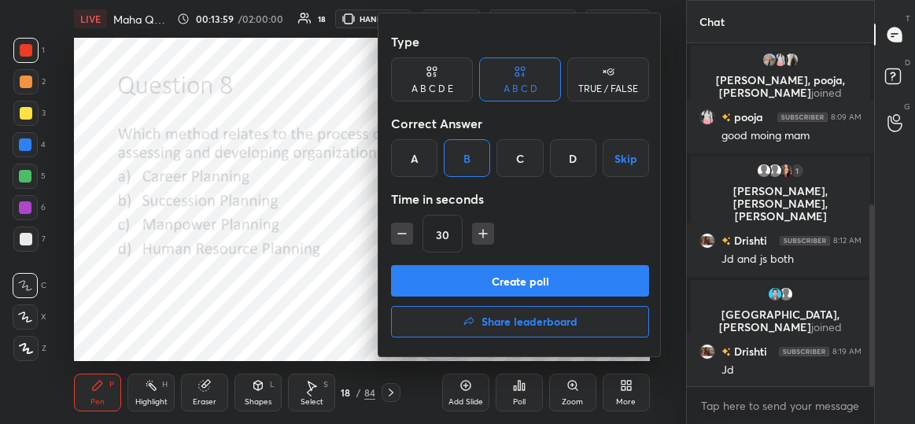
click at [541, 274] on button "Create poll" at bounding box center [520, 280] width 258 height 31
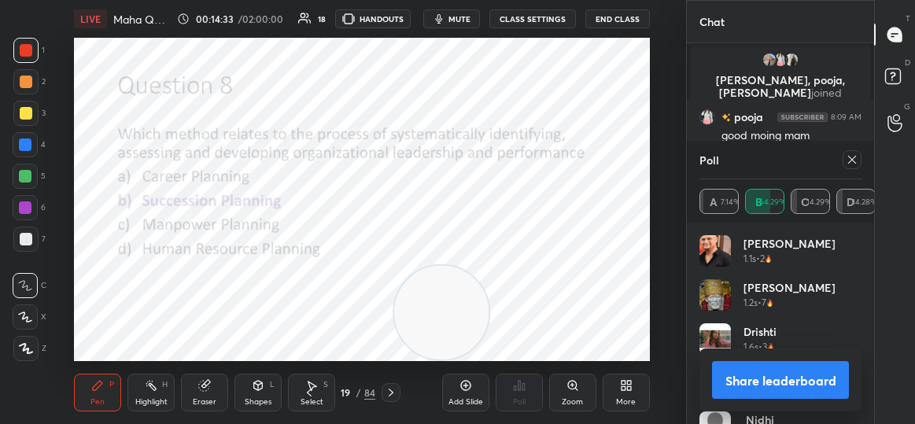
click at [857, 163] on icon at bounding box center [852, 159] width 13 height 13
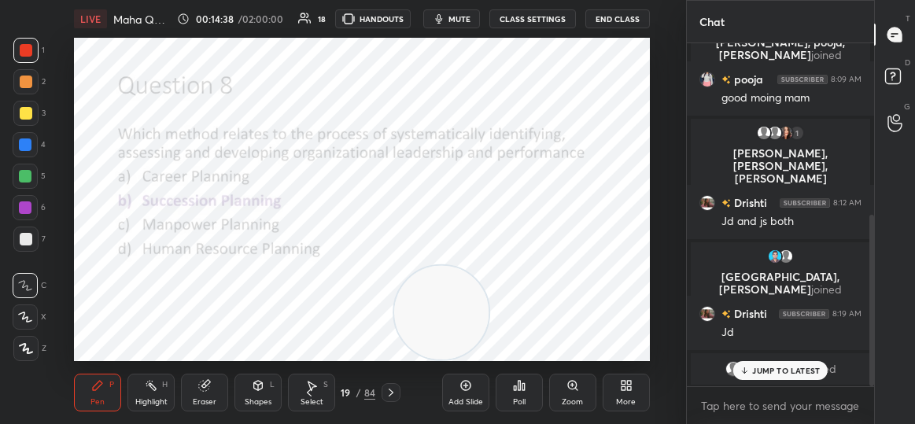
click at [749, 367] on icon at bounding box center [745, 370] width 10 height 9
click at [536, 392] on div "Poll" at bounding box center [519, 393] width 47 height 38
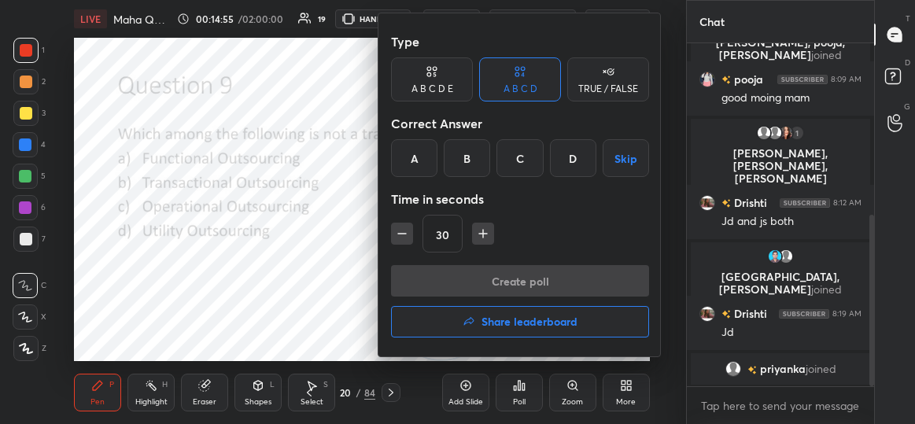
click at [400, 161] on div "A" at bounding box center [414, 158] width 46 height 38
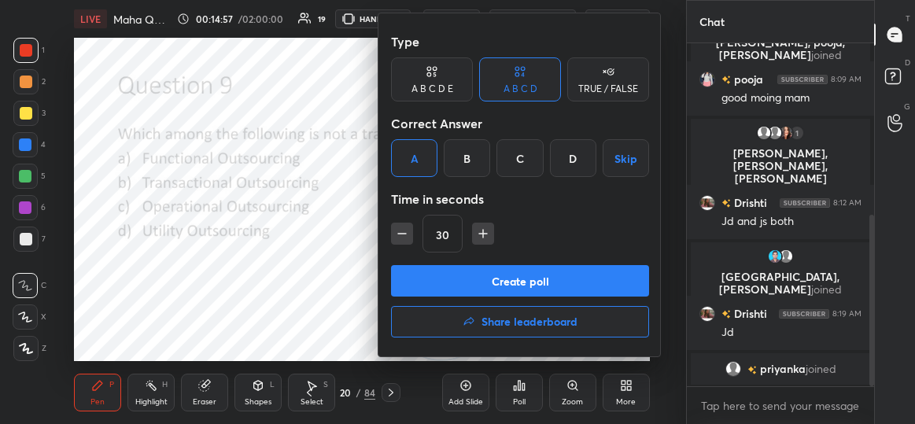
click at [481, 275] on button "Create poll" at bounding box center [520, 280] width 258 height 31
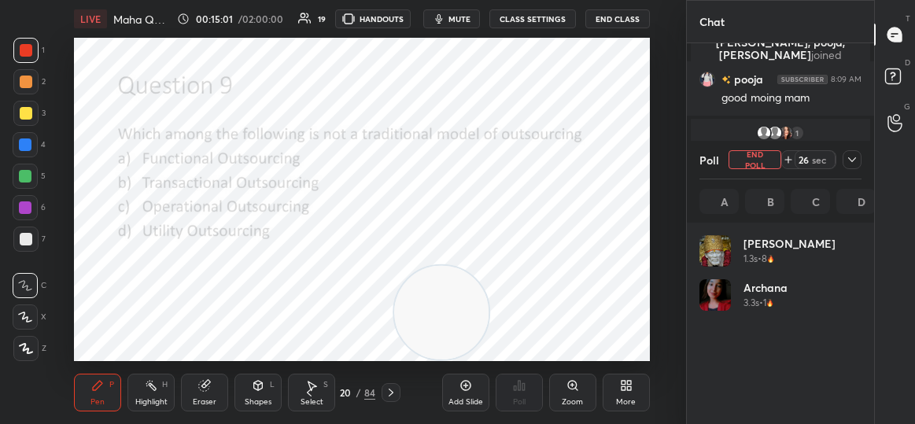
scroll to position [5, 5]
click at [853, 158] on icon at bounding box center [852, 159] width 13 height 13
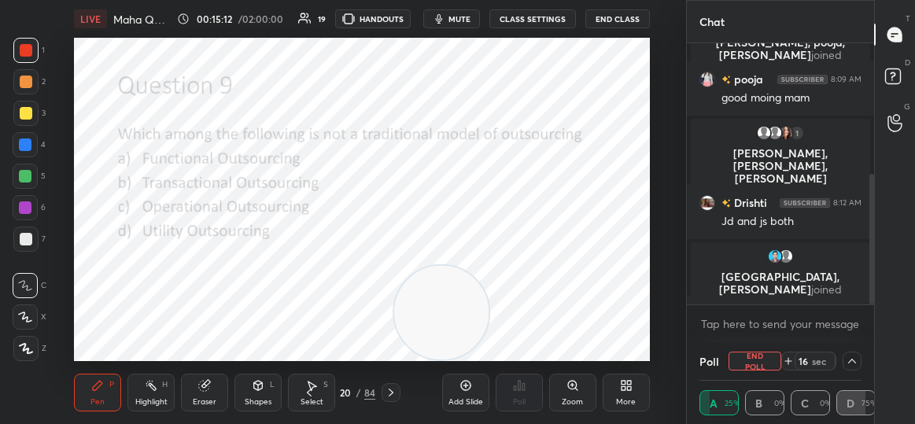
scroll to position [0, 0]
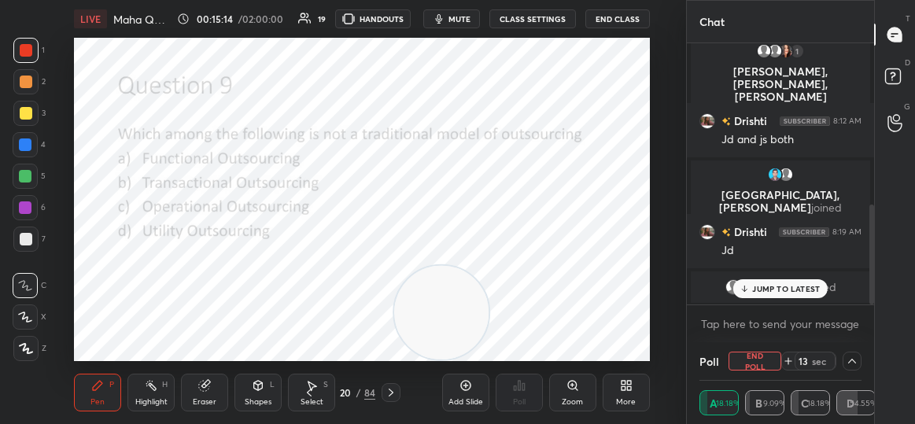
drag, startPoint x: 872, startPoint y: 265, endPoint x: 863, endPoint y: 343, distance: 78.4
click at [863, 343] on div "Chat pooja 8:09 AM good moing mam 1 [PERSON_NAME], [PERSON_NAME], [PERSON_NAME]…" at bounding box center [780, 212] width 188 height 424
click at [740, 282] on div "JUMP TO LATEST" at bounding box center [780, 288] width 94 height 19
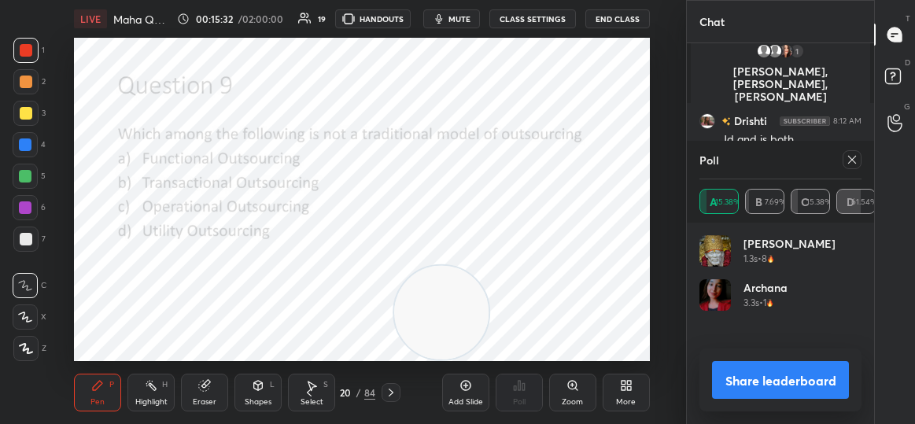
click at [862, 161] on div at bounding box center [852, 159] width 19 height 19
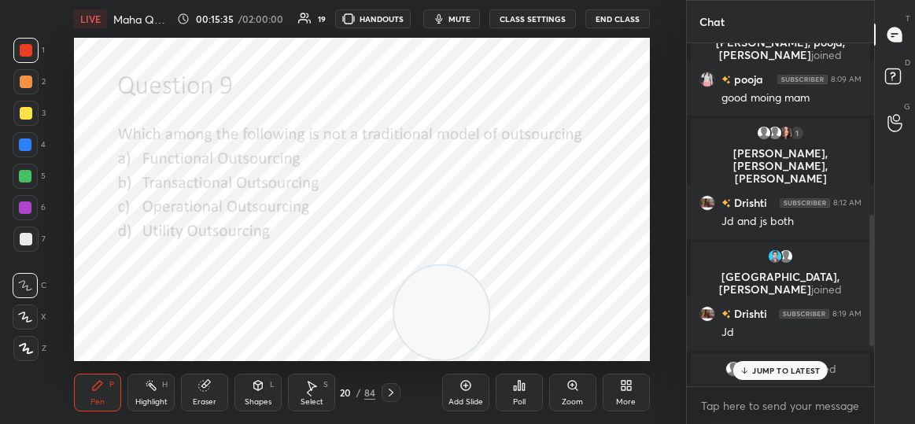
click at [751, 375] on div "JUMP TO LATEST" at bounding box center [780, 370] width 94 height 19
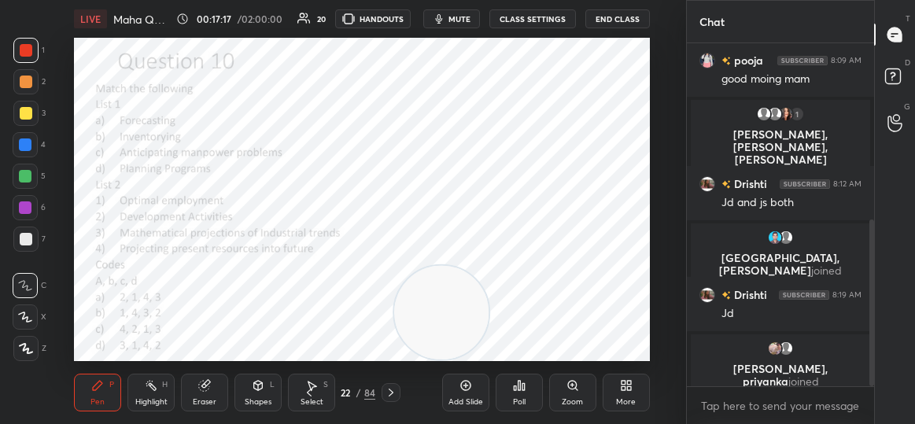
click at [520, 393] on div "Poll" at bounding box center [519, 393] width 47 height 38
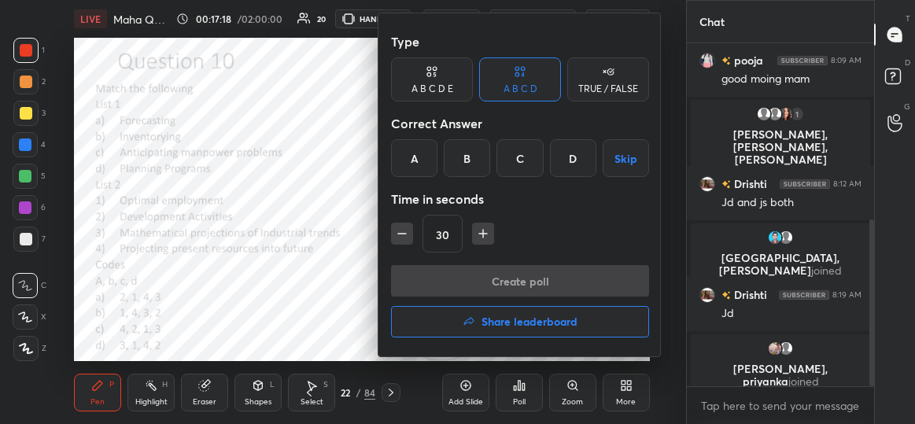
click at [576, 156] on div "D" at bounding box center [573, 158] width 46 height 38
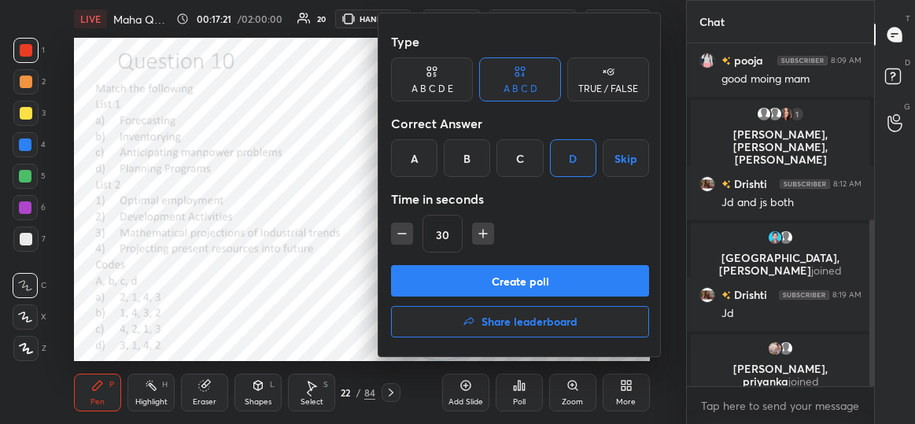
click at [561, 282] on button "Create poll" at bounding box center [520, 280] width 258 height 31
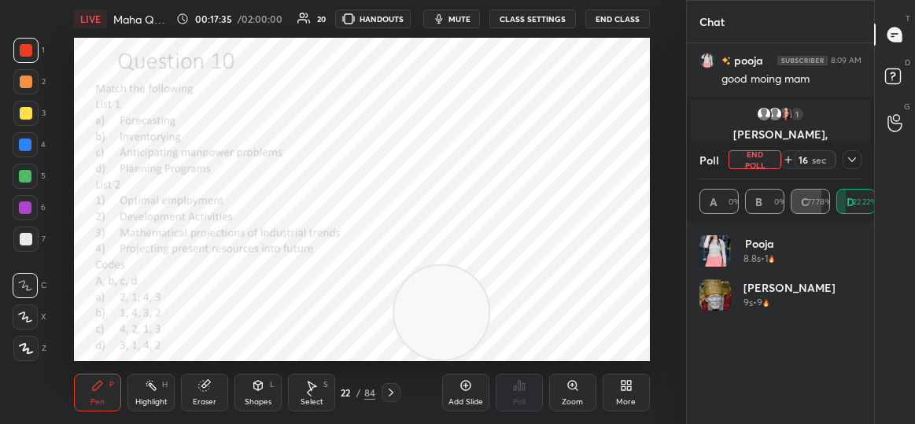
scroll to position [5, 5]
click at [767, 156] on button "End Poll" at bounding box center [755, 159] width 53 height 19
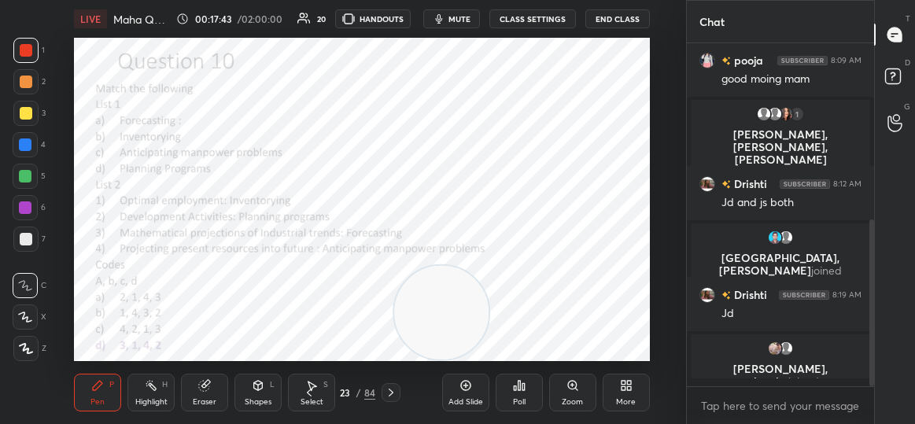
scroll to position [209, 183]
click at [534, 407] on div "Poll" at bounding box center [519, 393] width 47 height 38
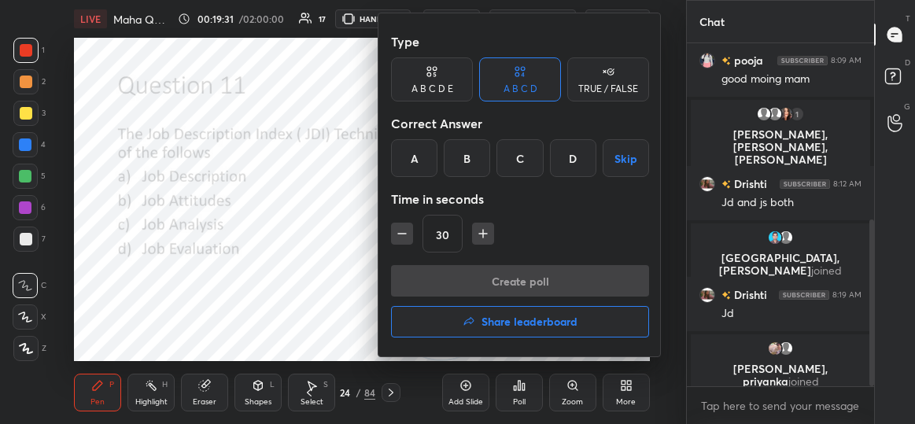
click at [484, 159] on div "B" at bounding box center [467, 158] width 46 height 38
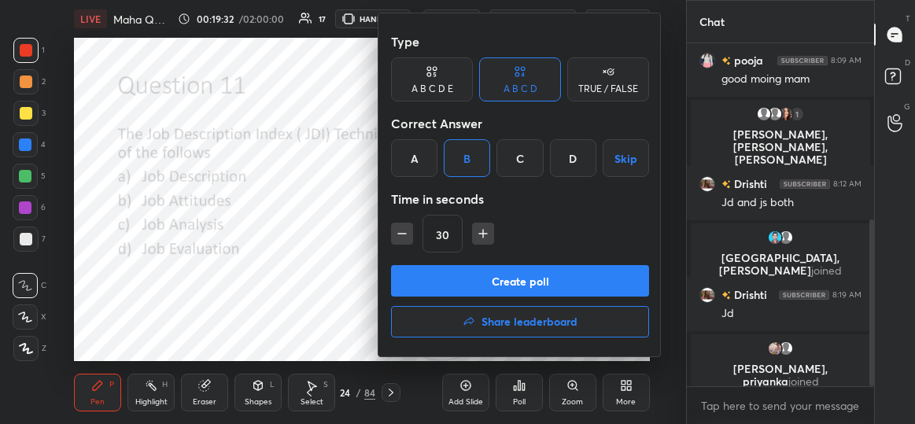
click at [544, 274] on button "Create poll" at bounding box center [520, 280] width 258 height 31
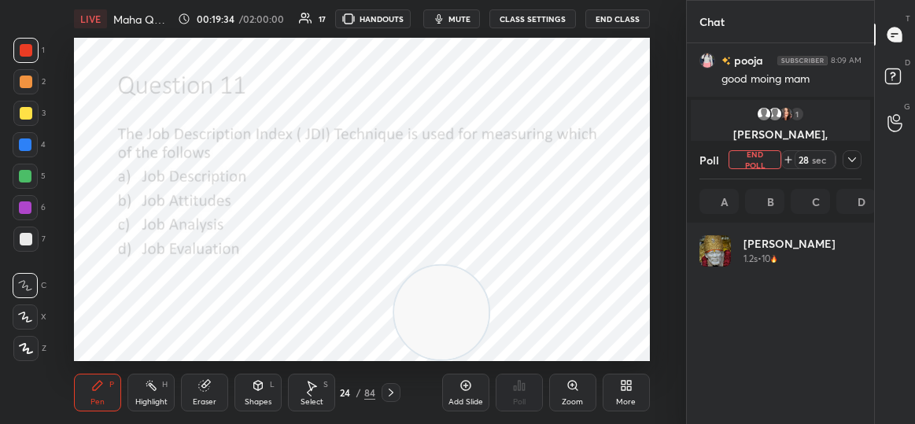
scroll to position [184, 158]
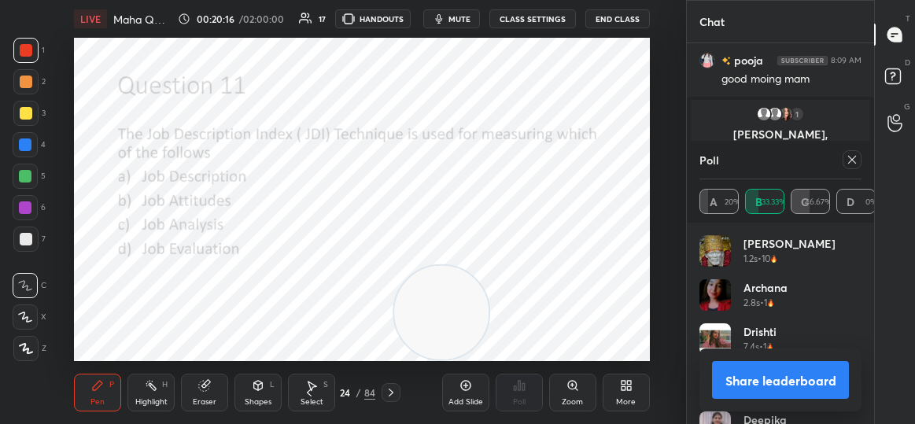
click at [849, 164] on icon at bounding box center [852, 159] width 13 height 13
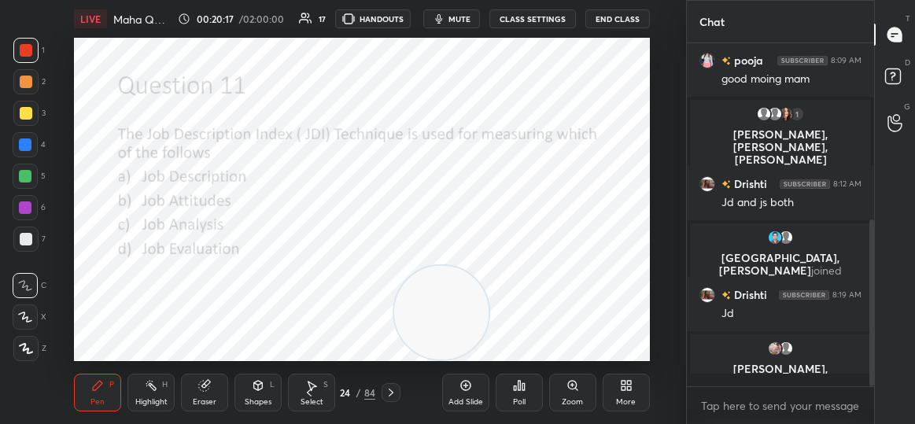
scroll to position [209, 183]
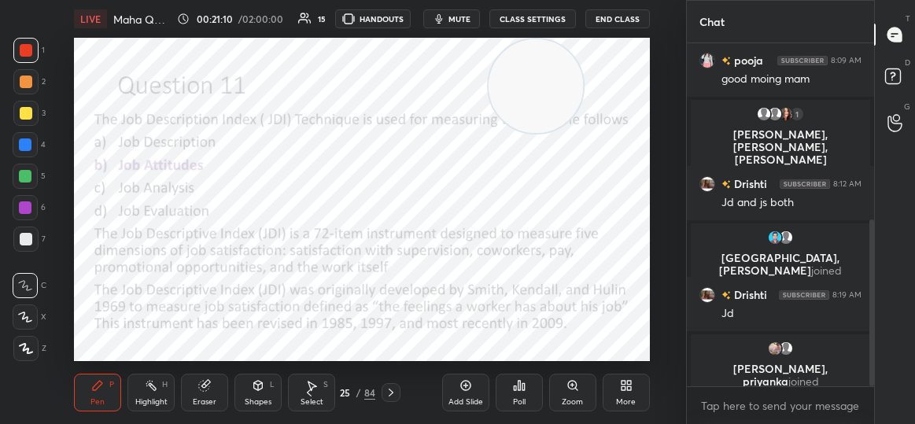
drag, startPoint x: 456, startPoint y: 319, endPoint x: 550, endPoint y: -61, distance: 392.4
click at [550, 0] on html "1 2 3 4 5 6 7 C X Z C X Z E E Erase all H H LIVE Maha Quiz of Unit 1 and Unit 2…" at bounding box center [457, 0] width 915 height 0
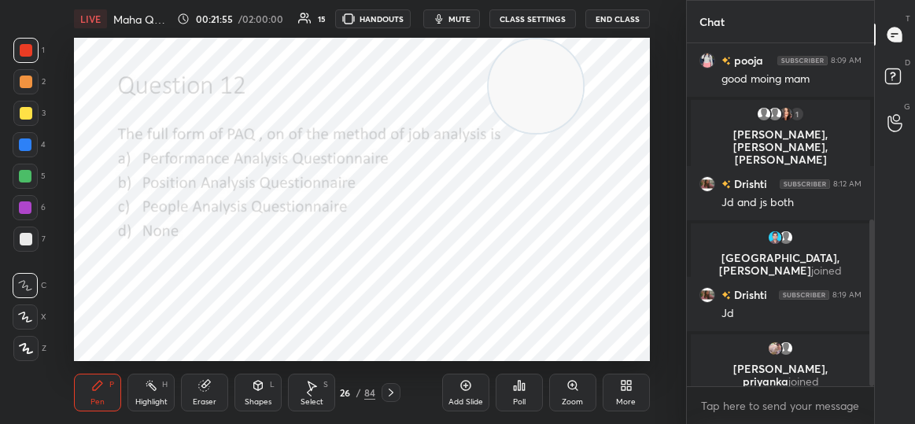
click at [520, 398] on div "Poll" at bounding box center [519, 402] width 13 height 8
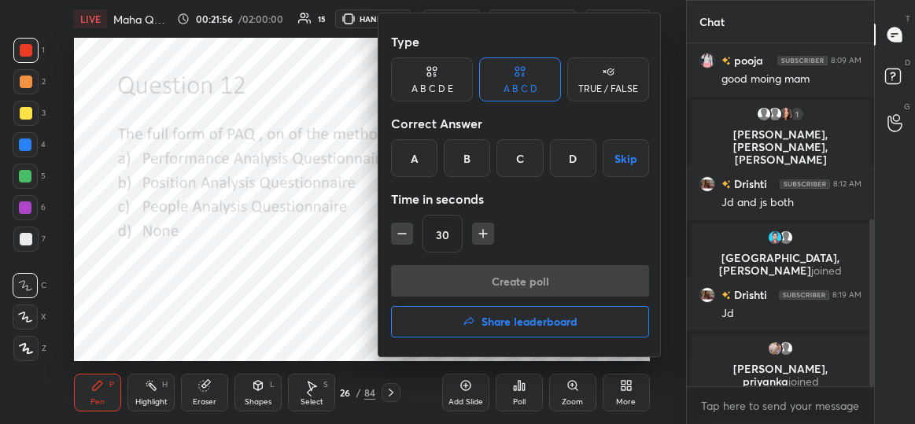
click at [471, 162] on div "B" at bounding box center [467, 158] width 46 height 38
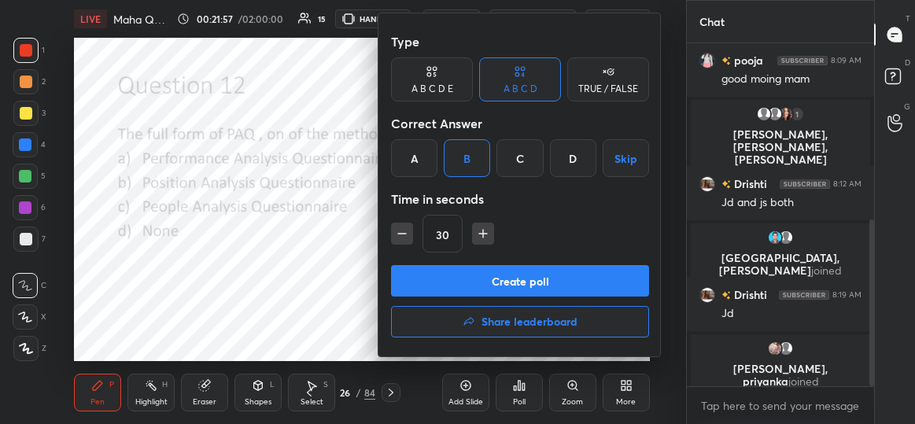
click at [521, 284] on button "Create poll" at bounding box center [520, 280] width 258 height 31
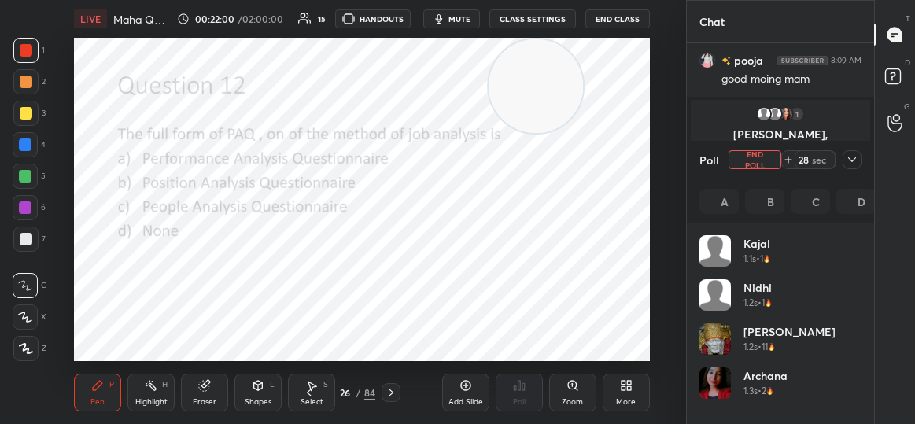
scroll to position [184, 158]
click at [852, 160] on icon at bounding box center [852, 159] width 13 height 13
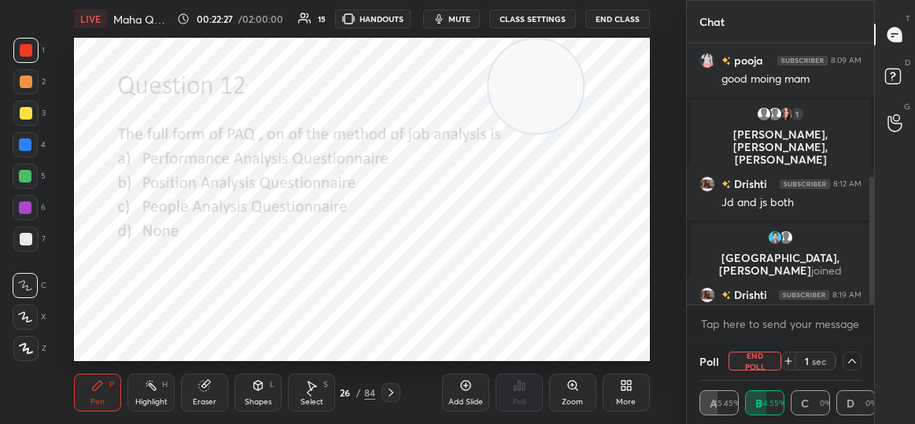
scroll to position [444, 0]
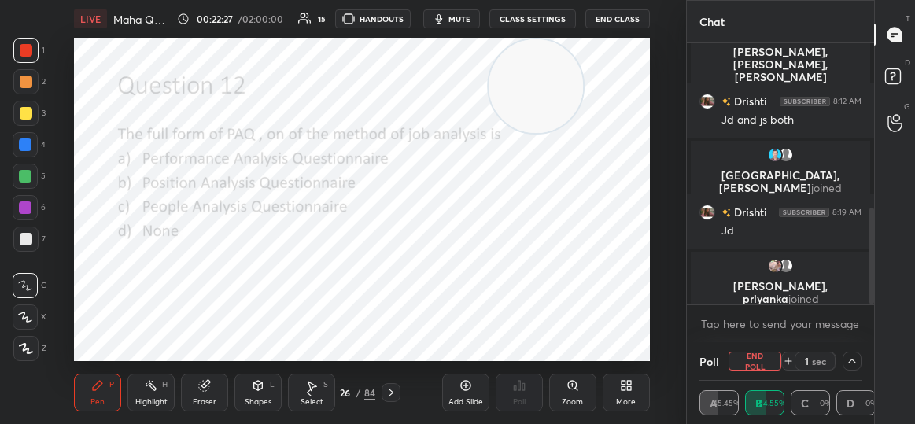
drag, startPoint x: 871, startPoint y: 226, endPoint x: 884, endPoint y: 339, distance: 114.1
click at [884, 339] on div "Chat pooja 8:09 AM good moing mam 1 [PERSON_NAME], [PERSON_NAME], [PERSON_NAME]…" at bounding box center [800, 212] width 229 height 424
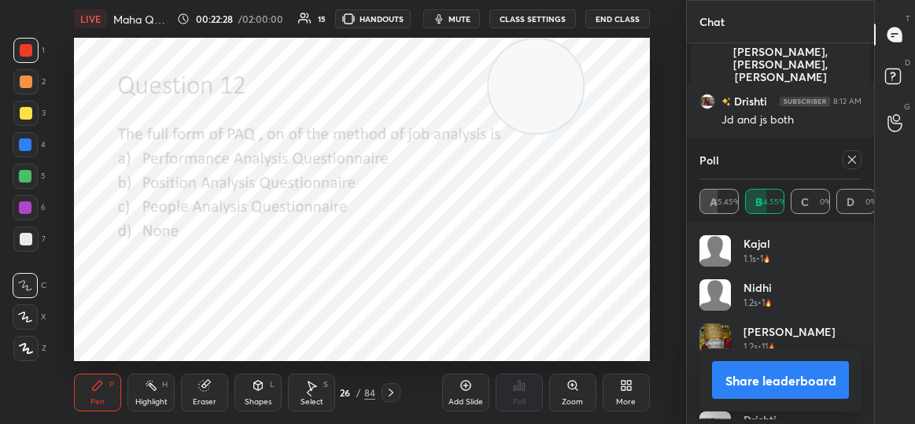
scroll to position [184, 158]
click at [849, 162] on icon at bounding box center [852, 160] width 8 height 8
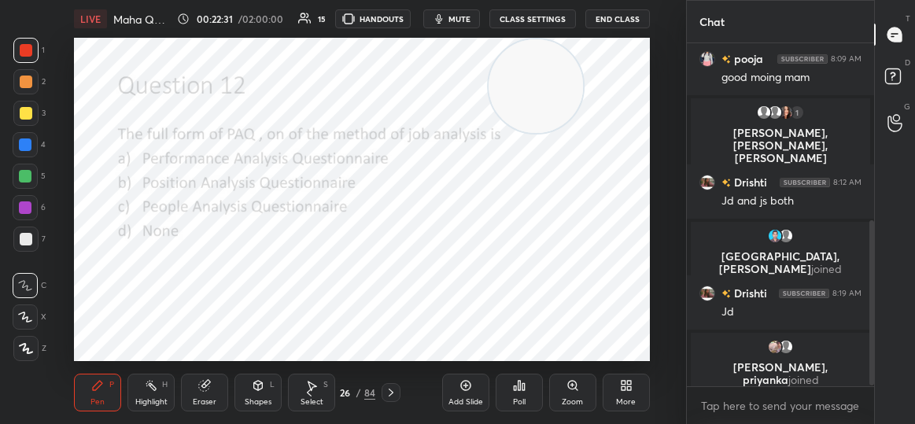
scroll to position [361, 0]
click at [767, 374] on p "JUMP TO LATEST" at bounding box center [786, 370] width 68 height 9
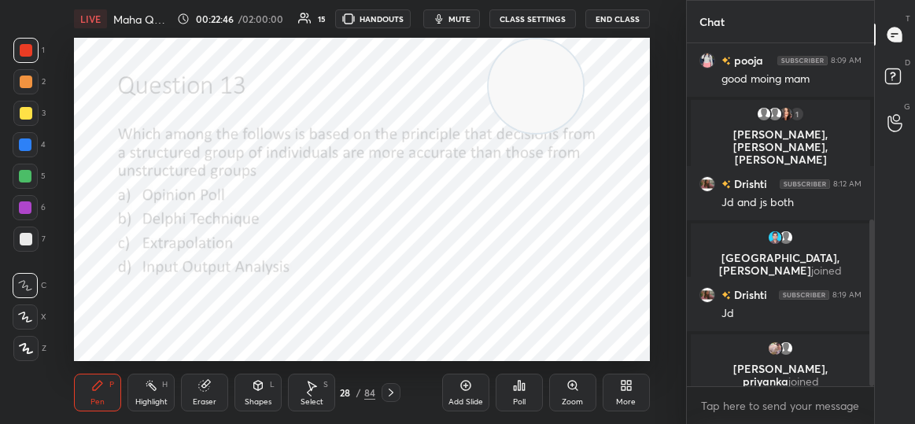
click at [552, 86] on video at bounding box center [536, 86] width 94 height 94
click at [542, 74] on video at bounding box center [536, 86] width 94 height 94
click at [524, 414] on div "Poll" at bounding box center [519, 393] width 47 height 88
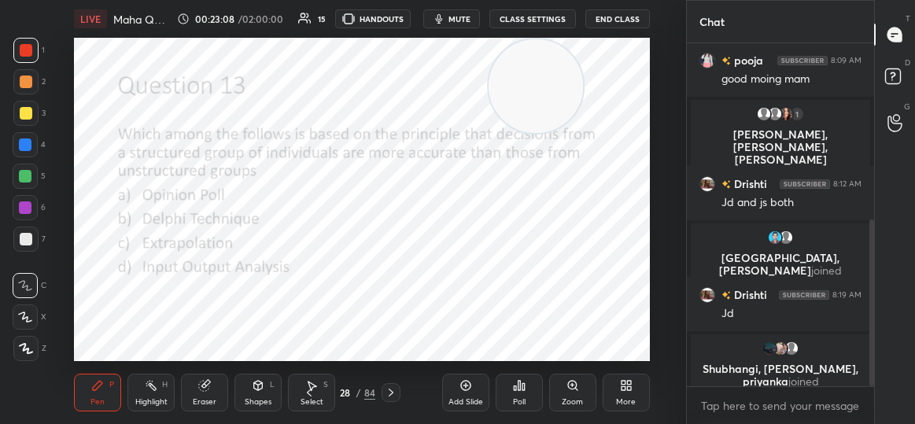
click at [524, 393] on div "Poll" at bounding box center [519, 393] width 47 height 38
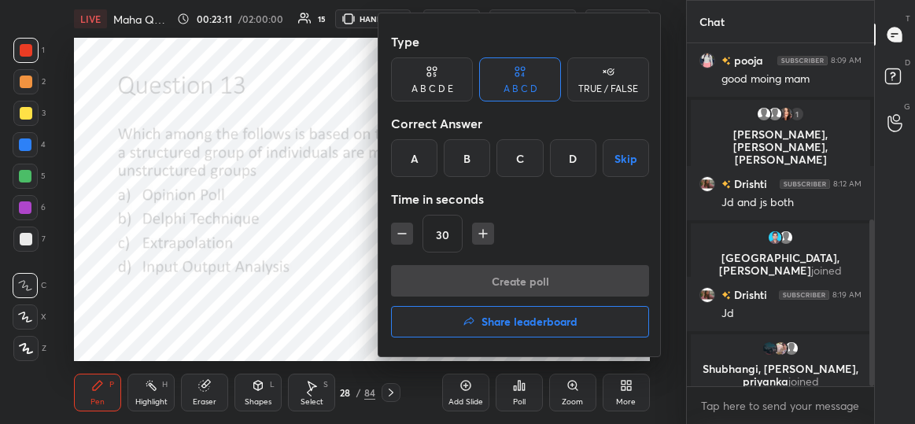
click at [471, 150] on div "B" at bounding box center [467, 158] width 46 height 38
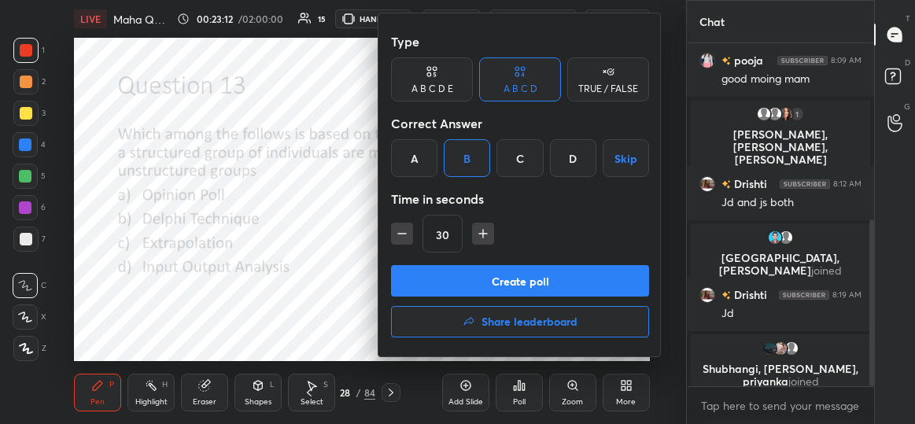
click at [526, 286] on button "Create poll" at bounding box center [520, 280] width 258 height 31
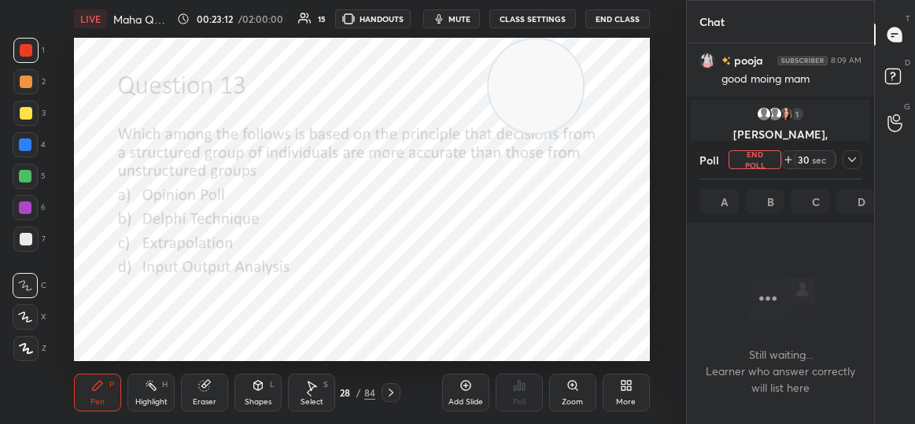
scroll to position [127, 183]
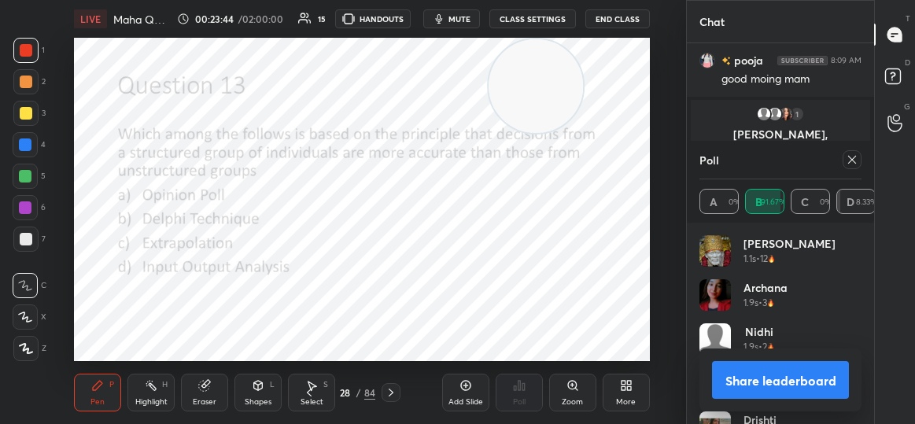
click at [858, 155] on icon at bounding box center [852, 159] width 13 height 13
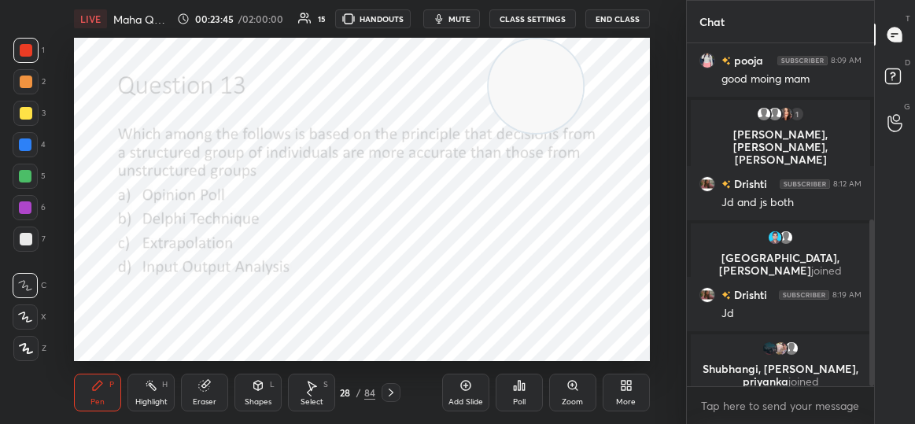
scroll to position [209, 183]
click at [524, 398] on div "Poll" at bounding box center [519, 402] width 13 height 8
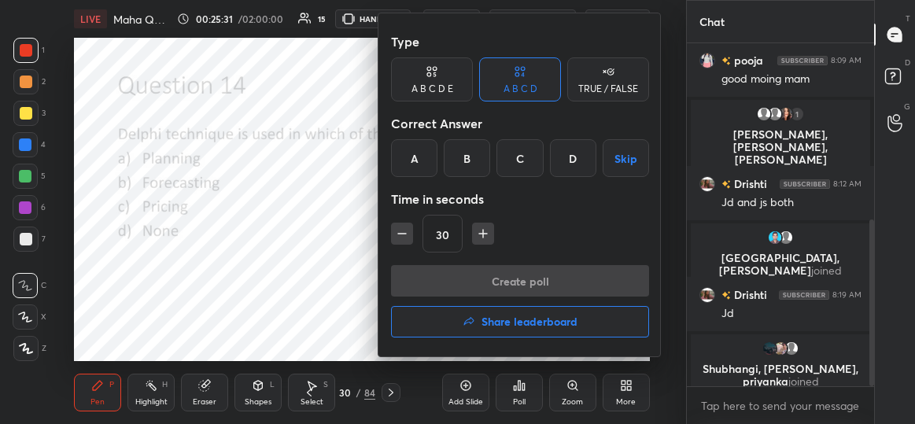
click at [459, 157] on div "B" at bounding box center [467, 158] width 46 height 38
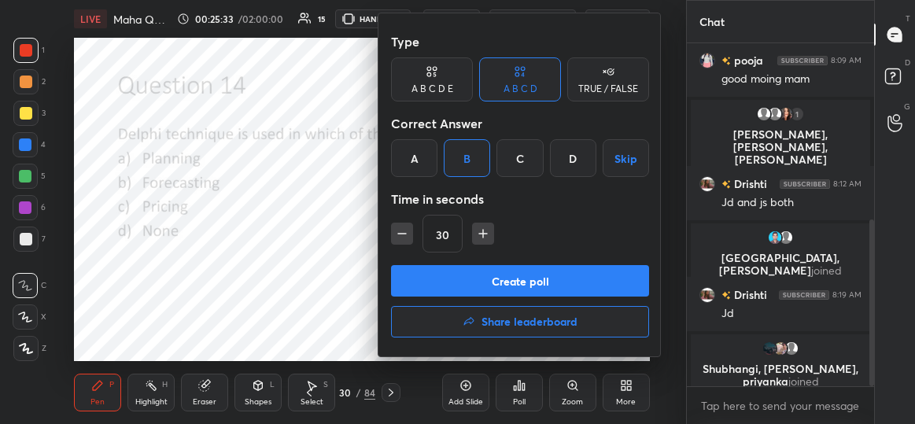
click at [470, 283] on button "Create poll" at bounding box center [520, 280] width 258 height 31
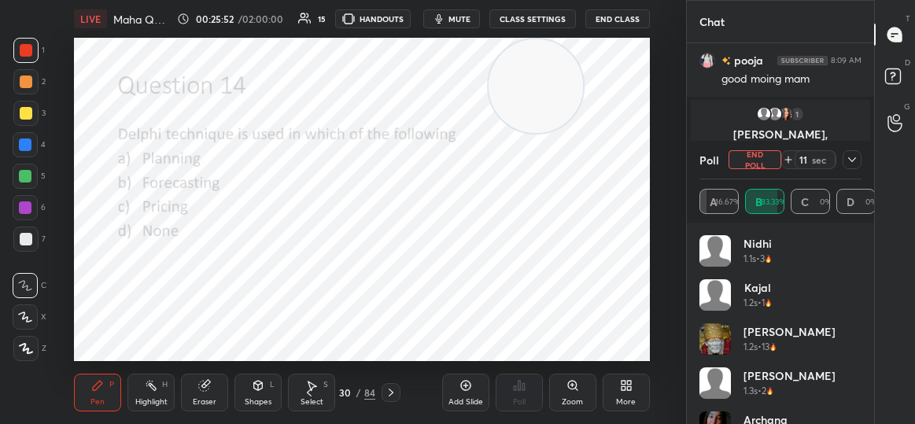
scroll to position [251, 0]
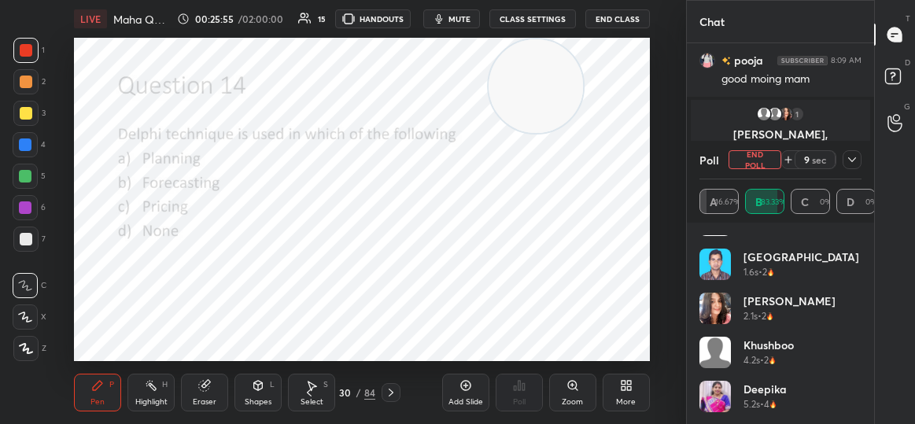
click at [851, 160] on icon at bounding box center [852, 159] width 8 height 5
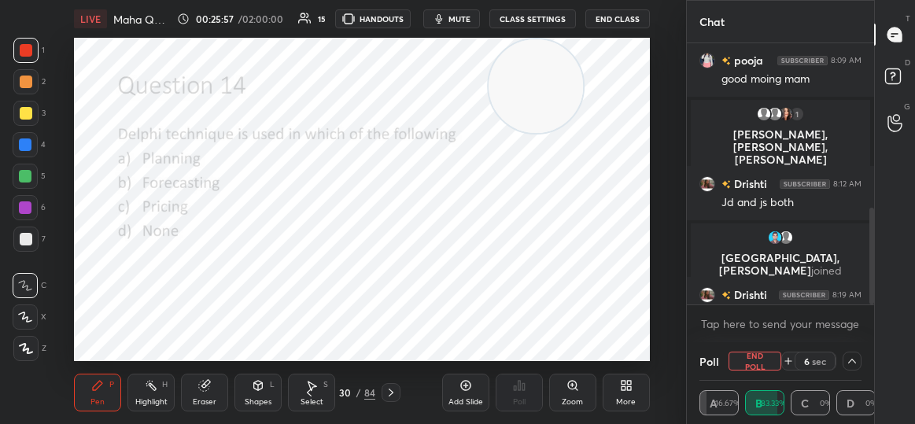
scroll to position [444, 0]
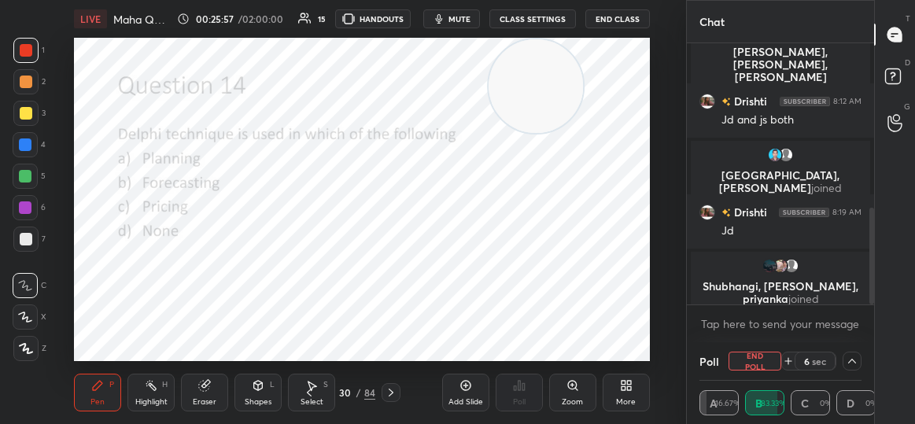
drag, startPoint x: 871, startPoint y: 258, endPoint x: 878, endPoint y: 341, distance: 83.7
click at [878, 341] on div "Chat pooja 8:09 AM good moing mam 1 [PERSON_NAME], [PERSON_NAME], [PERSON_NAME]…" at bounding box center [800, 212] width 229 height 424
click at [856, 361] on icon at bounding box center [852, 361] width 13 height 13
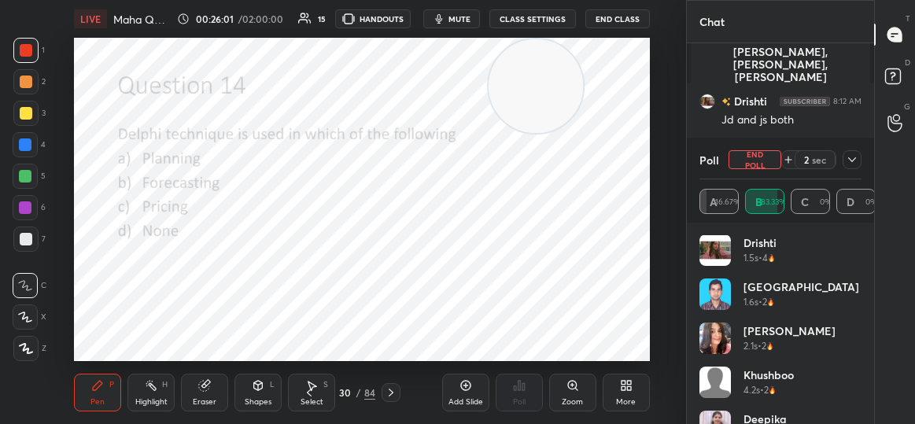
scroll to position [251, 0]
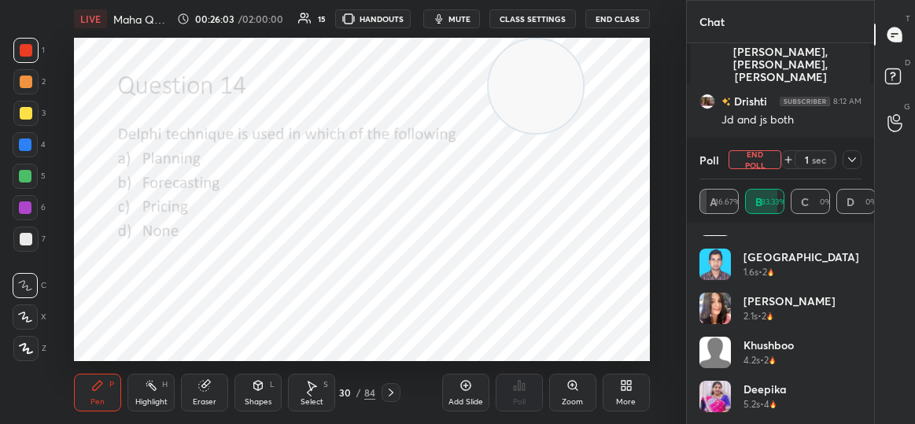
click at [768, 262] on h4 "[GEOGRAPHIC_DATA]" at bounding box center [802, 257] width 116 height 17
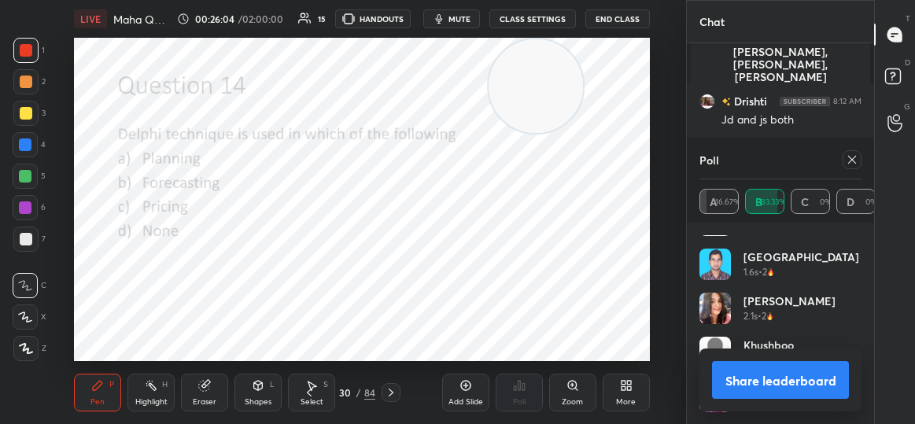
click at [707, 264] on img "grid" at bounding box center [714, 264] width 31 height 31
click at [855, 153] on icon at bounding box center [852, 159] width 13 height 13
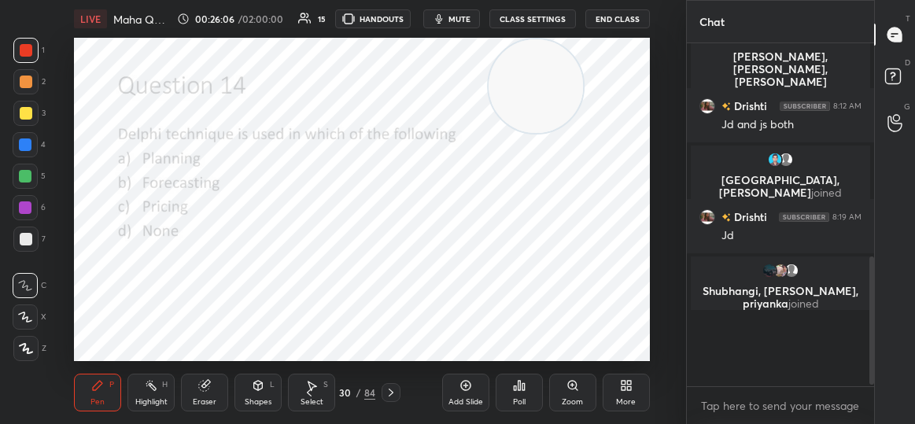
scroll to position [337, 183]
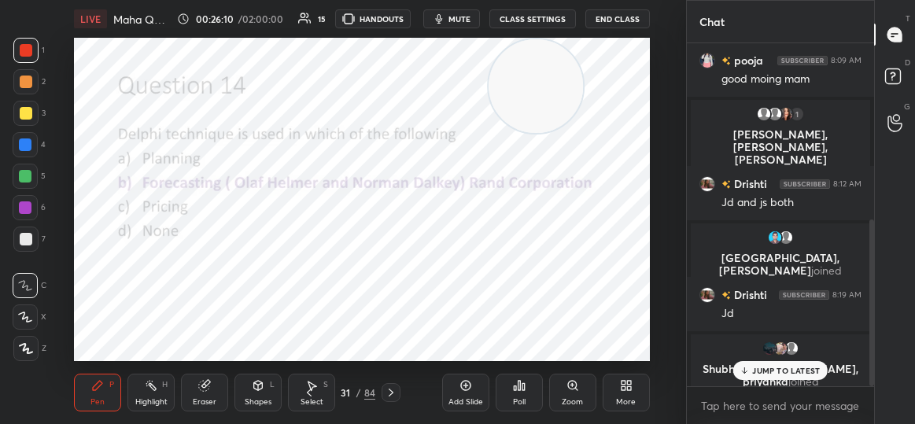
click at [777, 377] on div "JUMP TO LATEST" at bounding box center [780, 370] width 94 height 19
click at [526, 394] on div "Poll" at bounding box center [519, 393] width 47 height 38
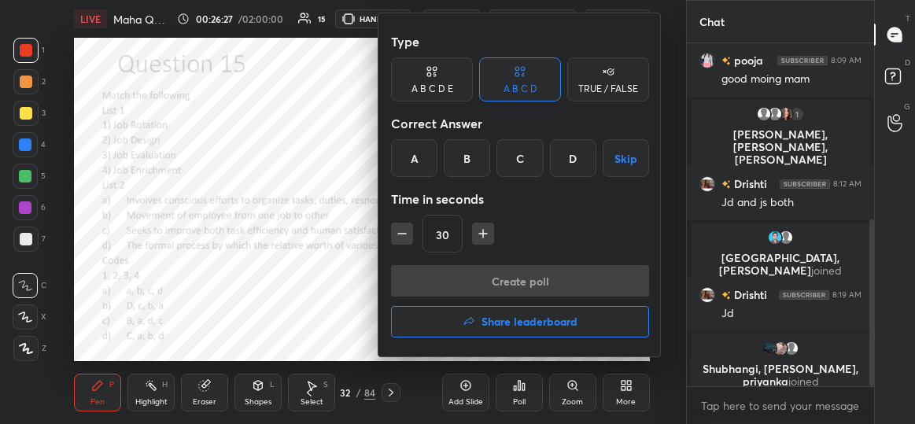
click at [523, 144] on div "C" at bounding box center [519, 158] width 46 height 38
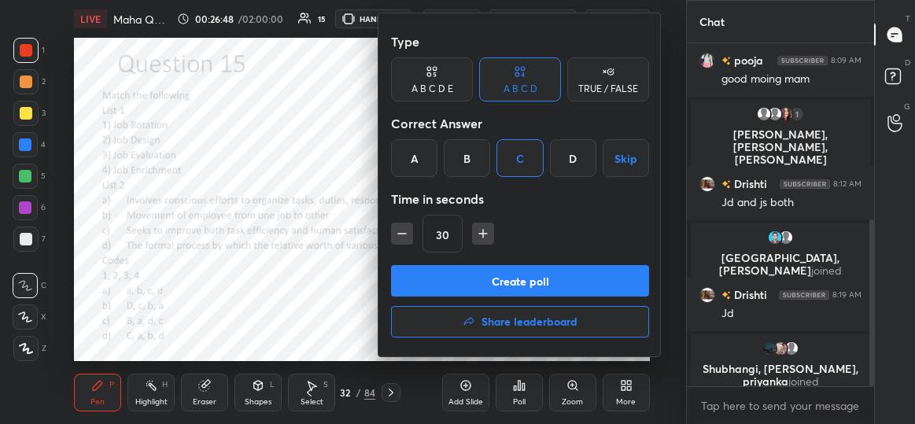
click at [545, 283] on button "Create poll" at bounding box center [520, 280] width 258 height 31
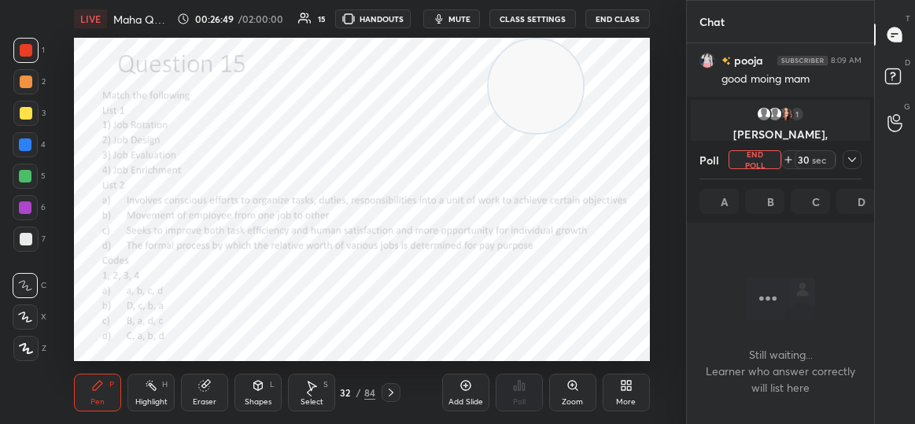
scroll to position [5, 5]
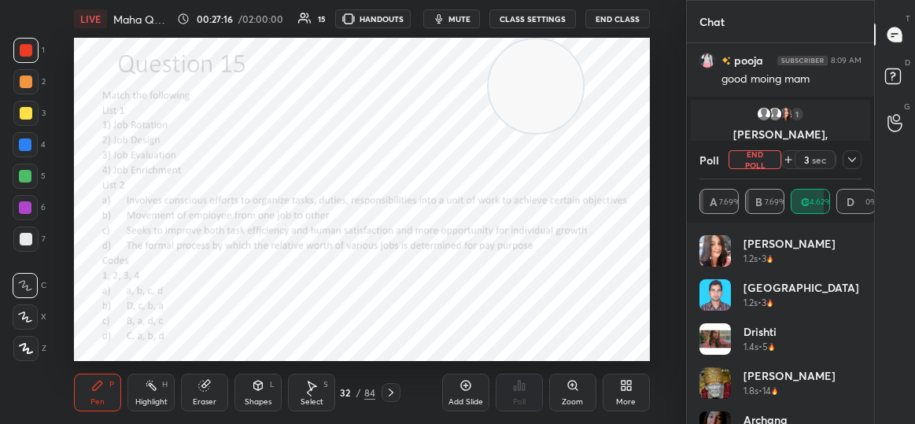
click at [859, 162] on div at bounding box center [852, 159] width 19 height 19
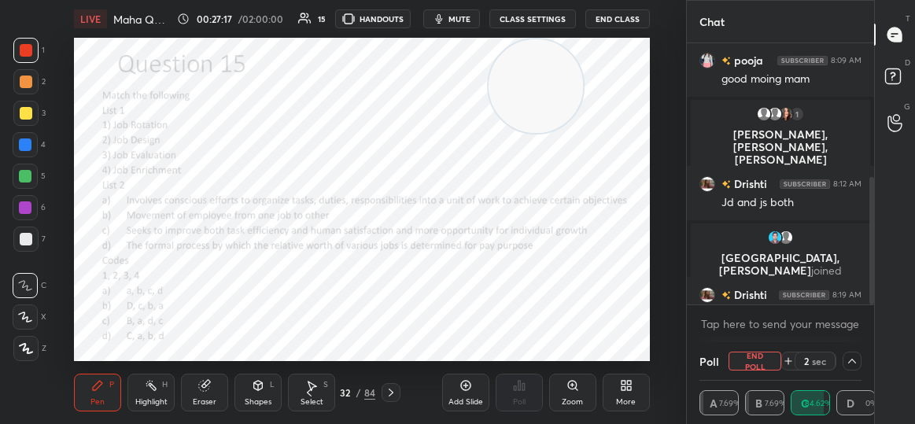
scroll to position [444, 0]
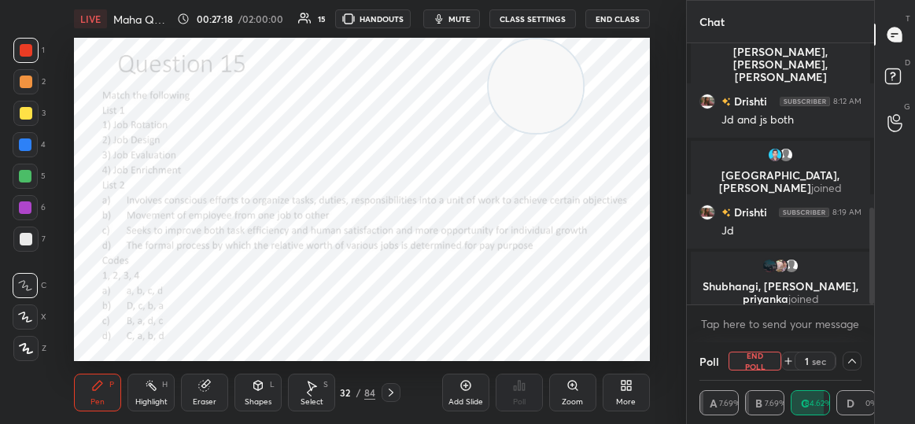
drag, startPoint x: 872, startPoint y: 241, endPoint x: 873, endPoint y: 327, distance: 85.8
click at [873, 327] on div "pooja 8:09 AM good moing mam 1 [PERSON_NAME], [PERSON_NAME], [PERSON_NAME] & 1 …" at bounding box center [780, 192] width 187 height 299
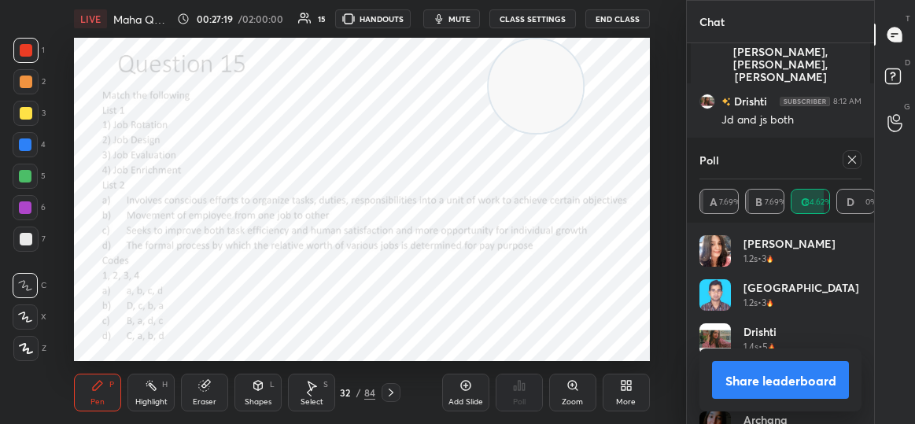
scroll to position [184, 158]
click at [851, 163] on icon at bounding box center [852, 159] width 13 height 13
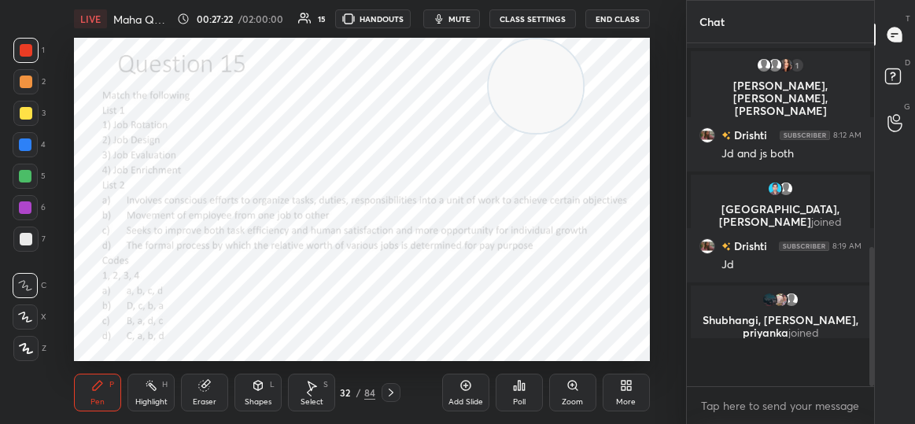
scroll to position [209, 183]
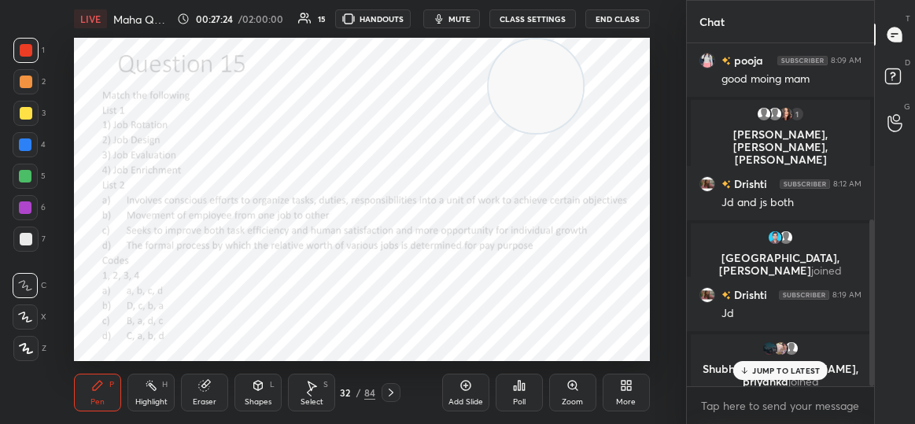
click at [778, 363] on div "JUMP TO LATEST" at bounding box center [780, 370] width 94 height 19
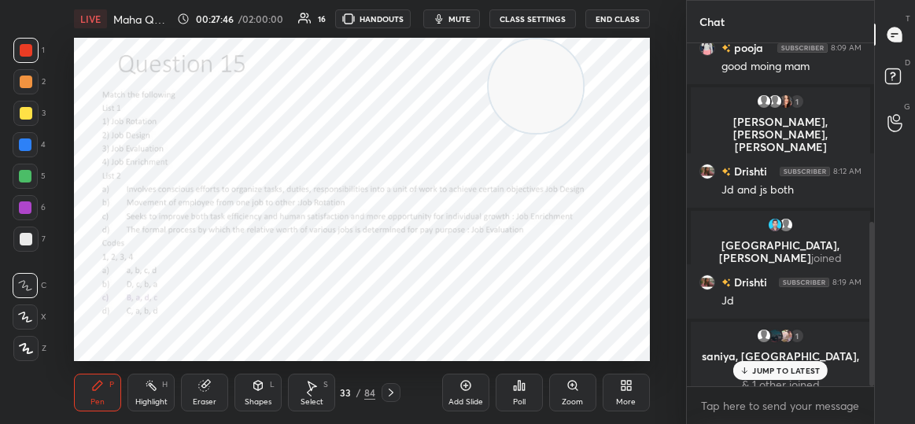
click at [780, 372] on p "JUMP TO LATEST" at bounding box center [786, 370] width 68 height 9
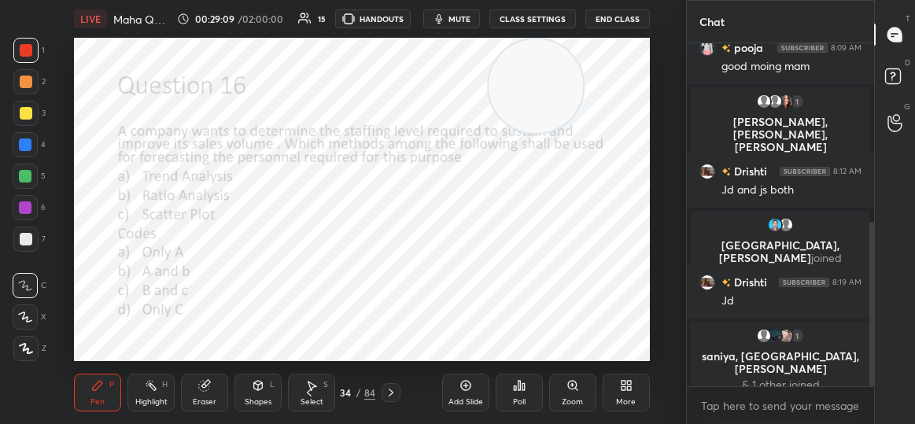
click at [524, 393] on div "Poll" at bounding box center [519, 393] width 47 height 38
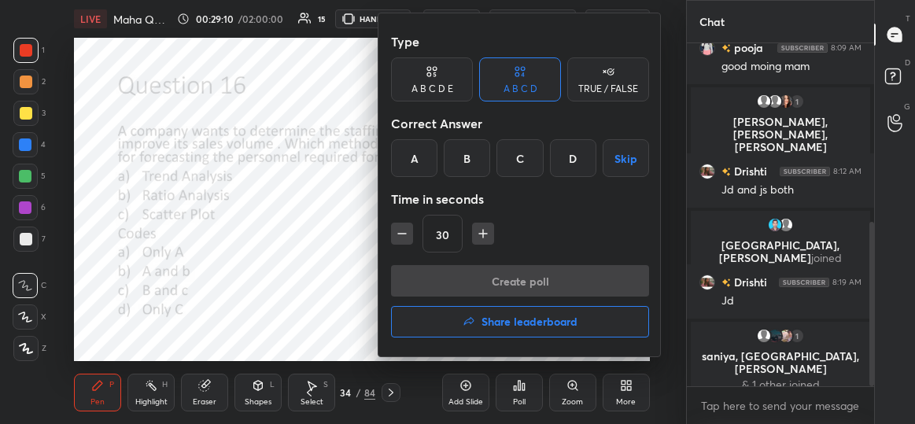
click at [508, 161] on div "C" at bounding box center [519, 158] width 46 height 38
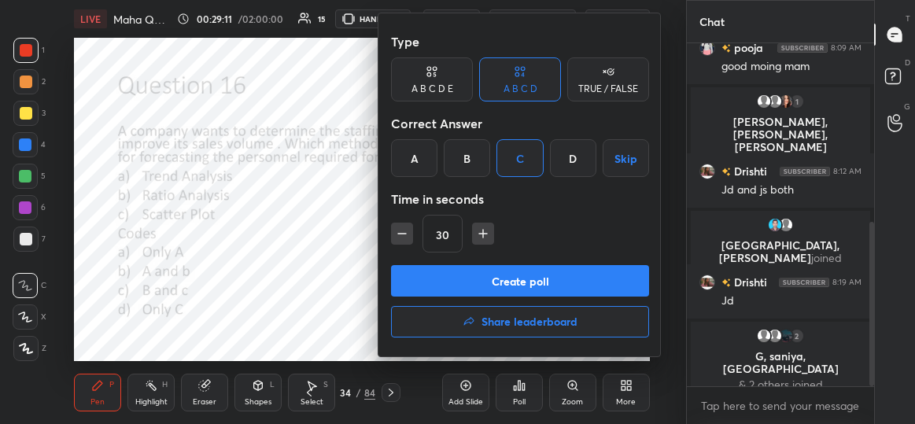
click at [511, 278] on button "Create poll" at bounding box center [520, 280] width 258 height 31
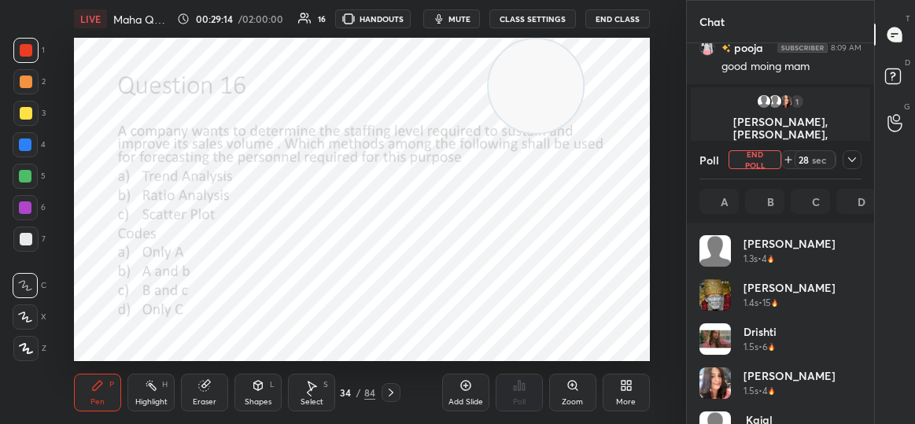
scroll to position [184, 158]
click at [853, 157] on icon at bounding box center [852, 159] width 13 height 13
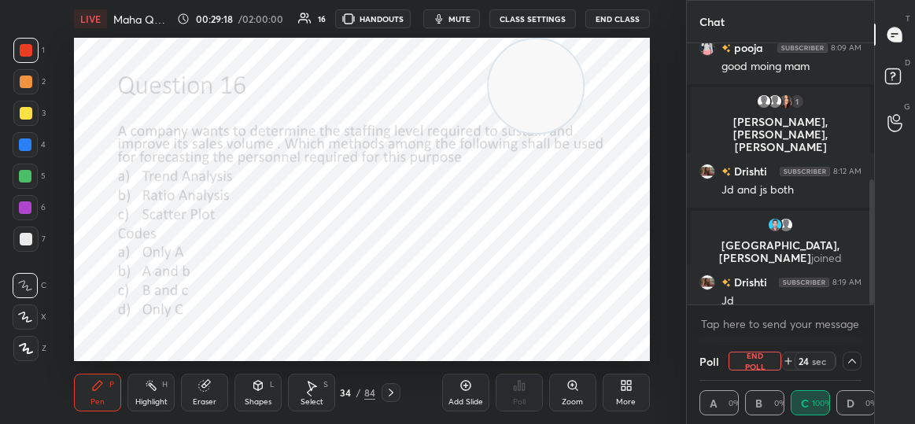
scroll to position [456, 0]
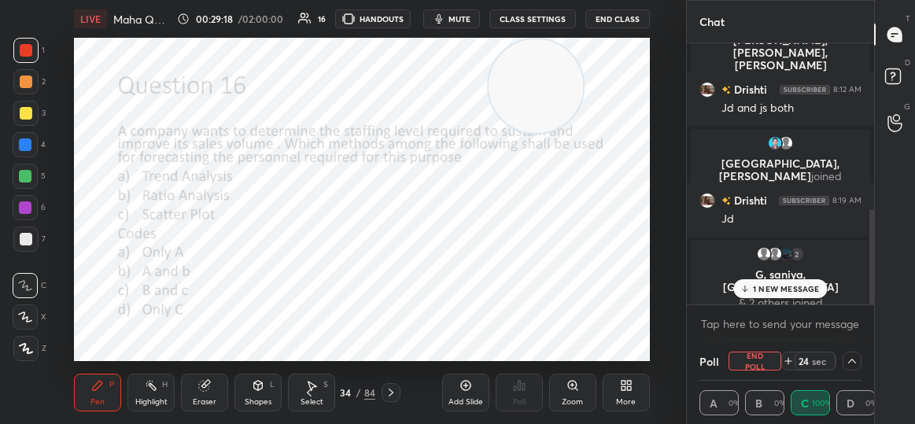
drag, startPoint x: 869, startPoint y: 220, endPoint x: 873, endPoint y: 294, distance: 74.8
click at [873, 294] on div at bounding box center [871, 256] width 5 height 95
click at [787, 286] on p "1 NEW MESSAGE" at bounding box center [786, 288] width 67 height 9
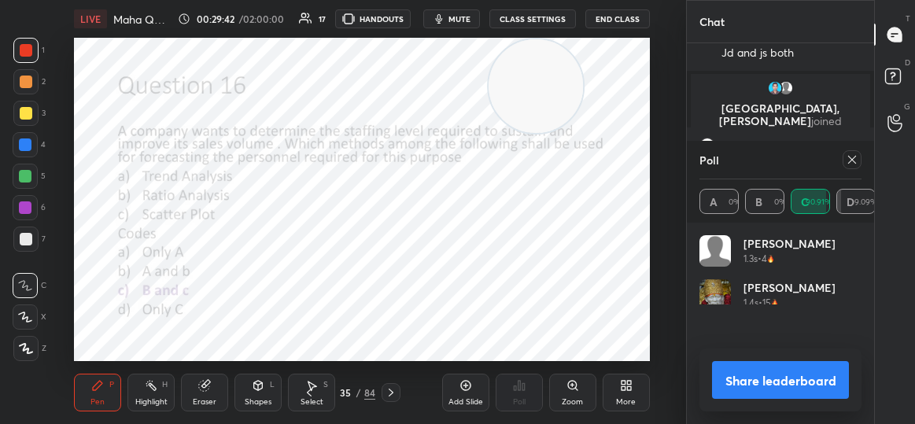
scroll to position [184, 158]
click at [858, 158] on icon at bounding box center [852, 159] width 13 height 13
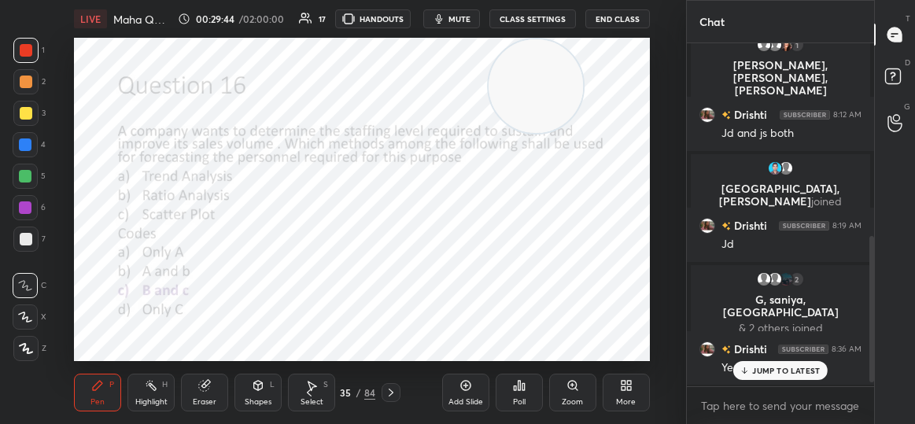
scroll to position [5, 5]
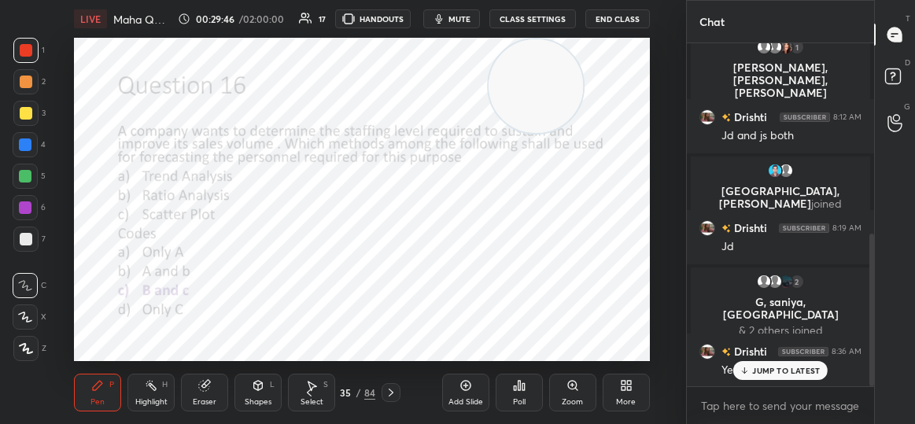
click at [756, 379] on div "JUMP TO LATEST" at bounding box center [780, 370] width 94 height 19
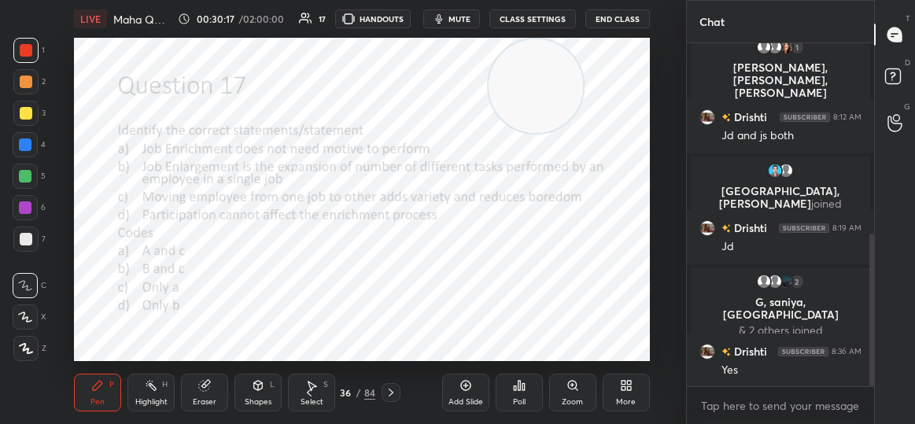
click at [531, 382] on div "Poll" at bounding box center [519, 393] width 47 height 38
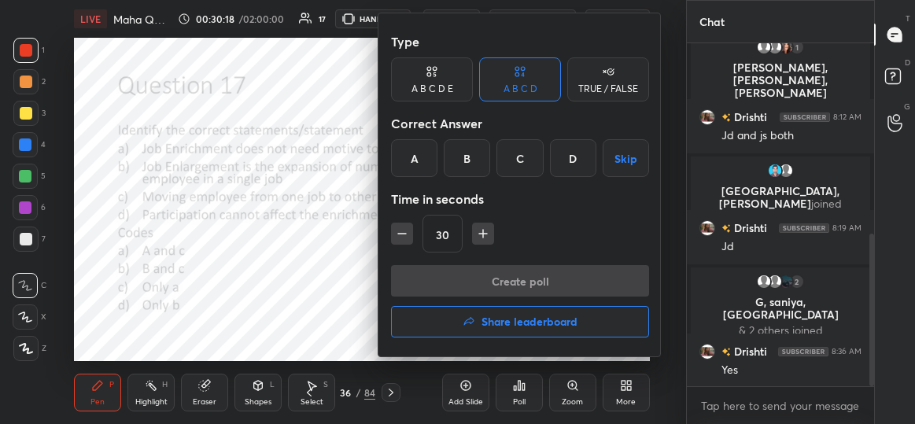
click at [464, 157] on div "B" at bounding box center [467, 158] width 46 height 38
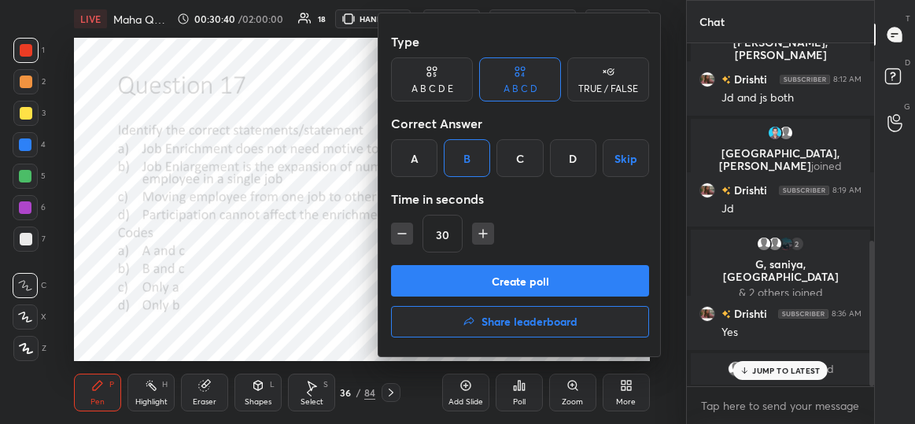
scroll to position [520, 0]
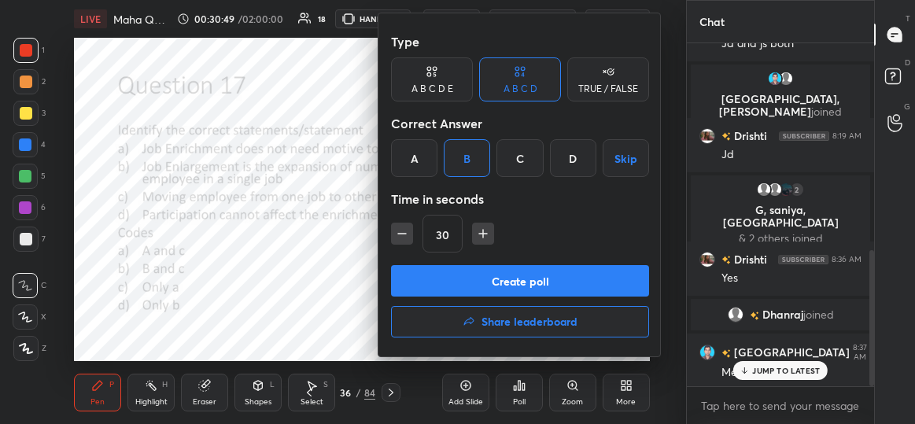
click at [751, 364] on div at bounding box center [457, 212] width 915 height 424
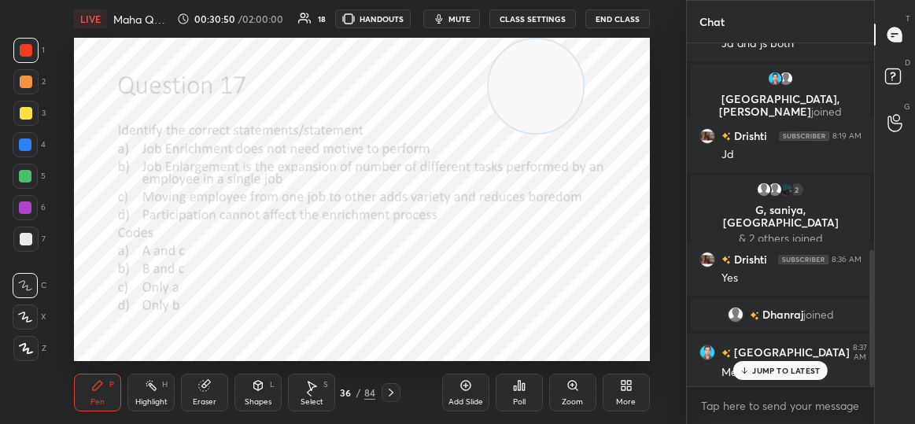
click at [756, 375] on div "JUMP TO LATEST" at bounding box center [780, 370] width 94 height 19
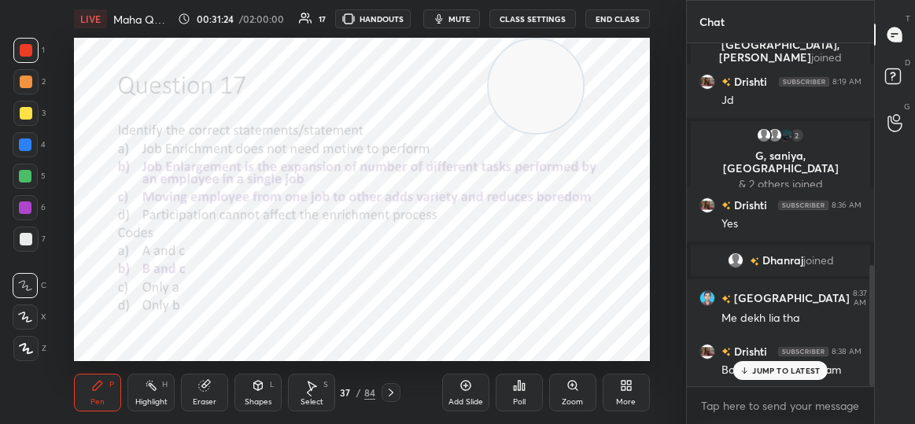
scroll to position [629, 0]
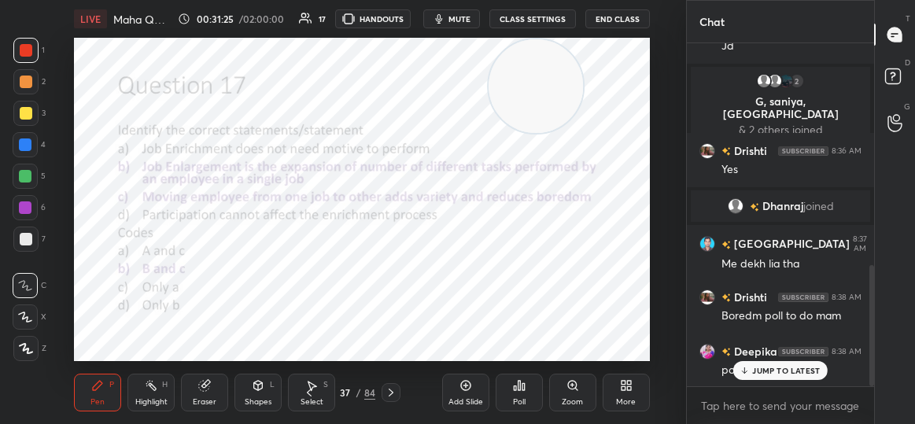
click at [766, 373] on p "JUMP TO LATEST" at bounding box center [786, 370] width 68 height 9
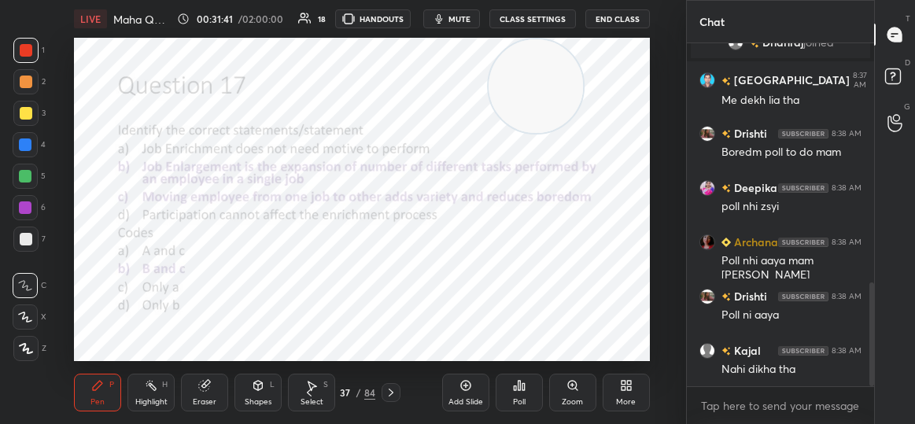
scroll to position [848, 0]
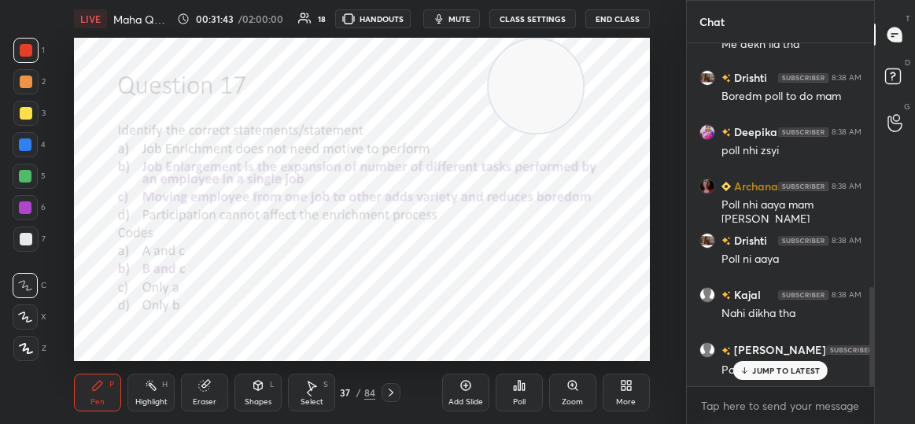
click at [786, 361] on div "JUMP TO LATEST" at bounding box center [780, 370] width 94 height 19
click at [530, 395] on div "Poll" at bounding box center [519, 393] width 47 height 38
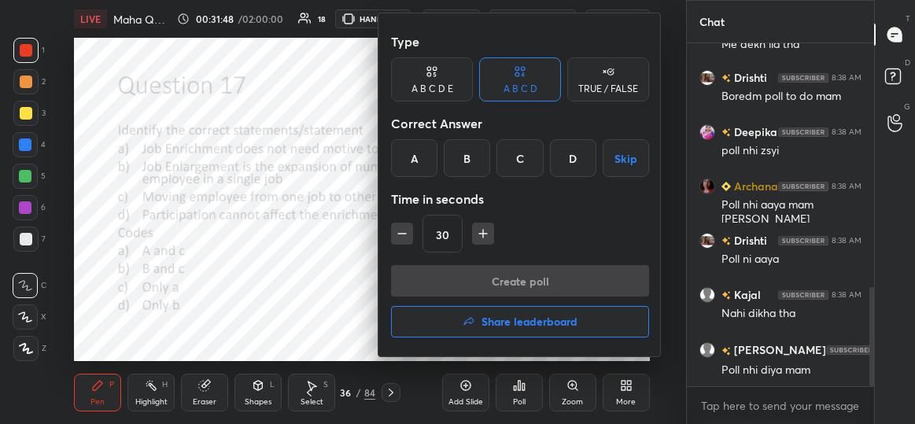
click at [467, 152] on div "B" at bounding box center [467, 158] width 46 height 38
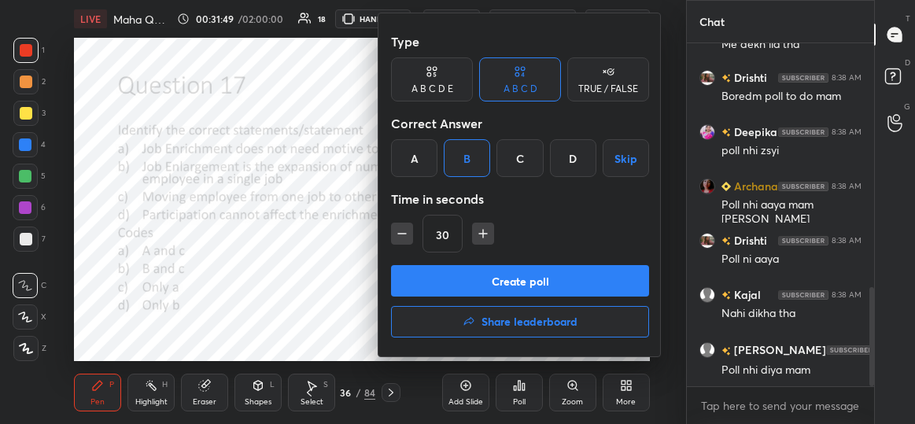
click at [503, 282] on button "Create poll" at bounding box center [520, 280] width 258 height 31
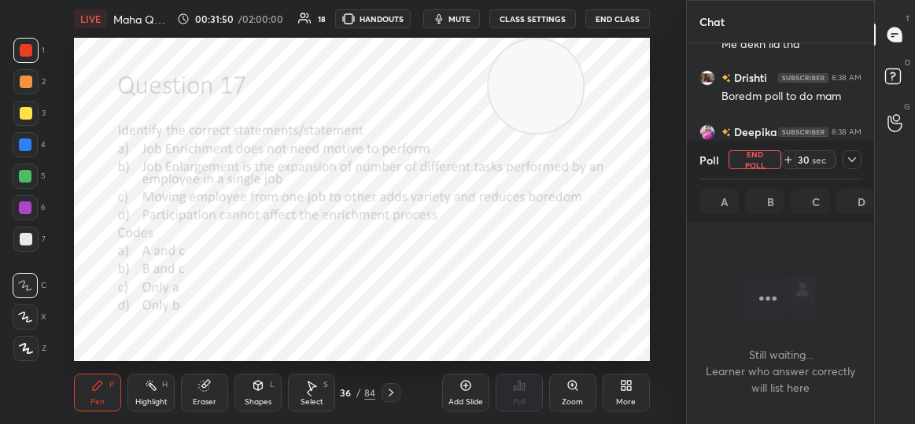
scroll to position [127, 183]
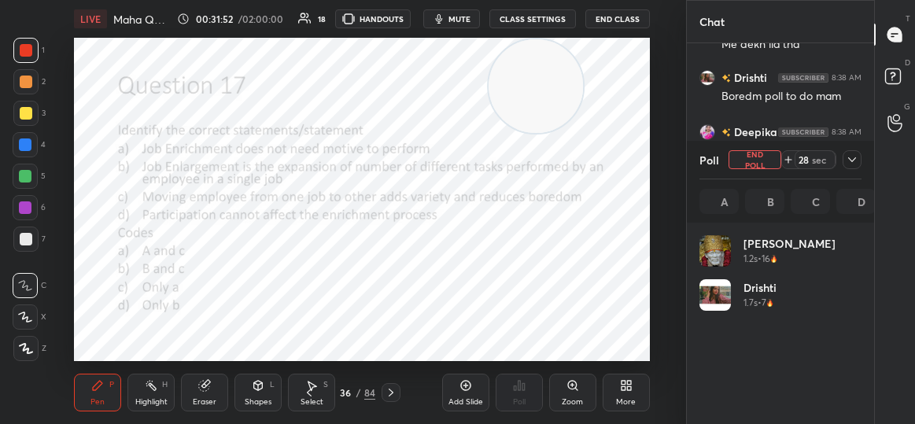
click at [853, 154] on icon at bounding box center [852, 159] width 13 height 13
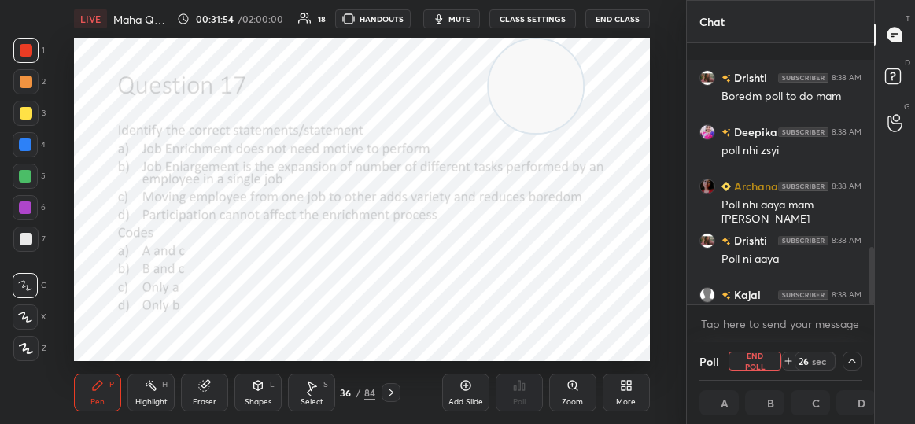
scroll to position [931, 0]
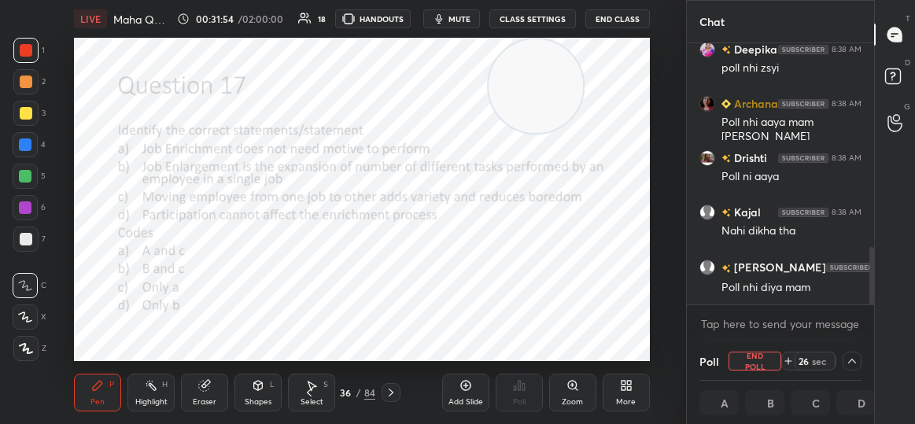
drag, startPoint x: 873, startPoint y: 255, endPoint x: 875, endPoint y: 343, distance: 88.1
click at [875, 343] on div "Chat Drishti 8:38 AM Boredm poll to do mam [PERSON_NAME] 8:38 AM poll nhi zsyi …" at bounding box center [800, 212] width 229 height 424
drag, startPoint x: 873, startPoint y: 286, endPoint x: 873, endPoint y: 325, distance: 39.3
click at [873, 325] on div "Drishti 8:38 AM Boredm poll to do mam [PERSON_NAME] 8:38 AM poll nhi zsyi Archa…" at bounding box center [780, 192] width 187 height 299
click at [750, 354] on button "End Poll" at bounding box center [755, 361] width 53 height 19
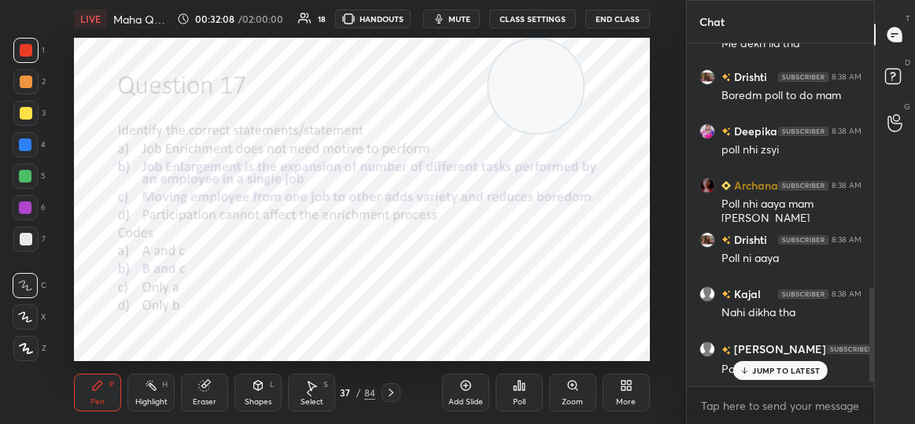
scroll to position [5, 5]
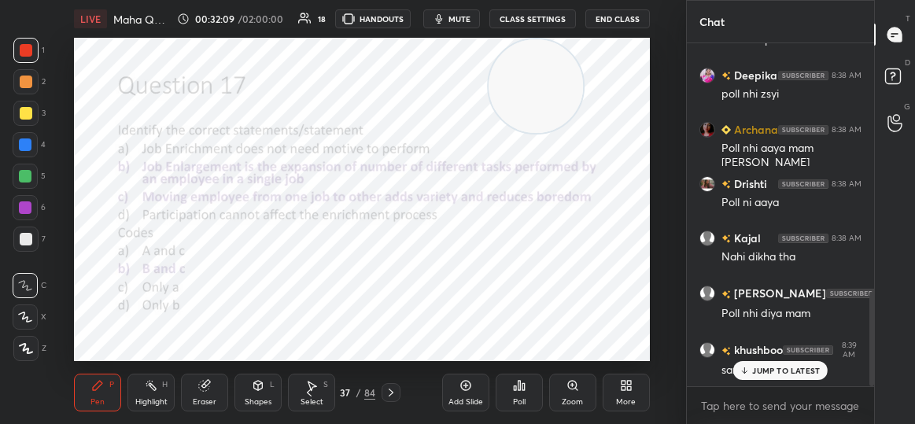
click at [752, 366] on div "JUMP TO LATEST" at bounding box center [780, 370] width 94 height 19
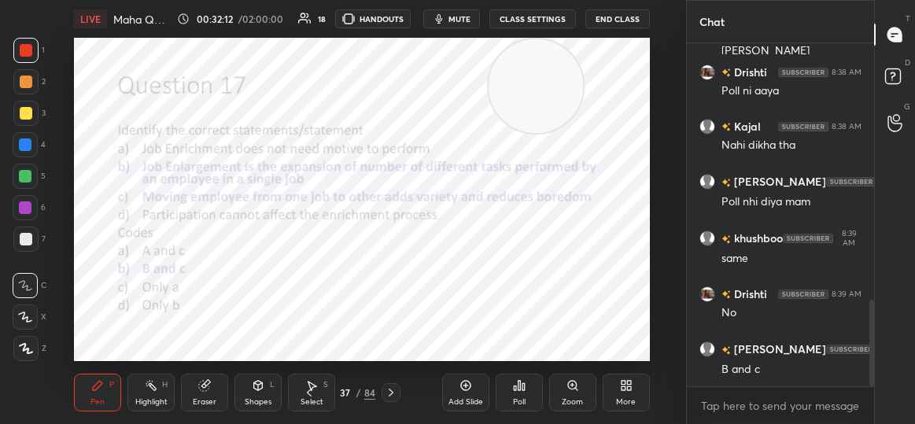
click at [766, 376] on div "B and c" at bounding box center [792, 370] width 140 height 16
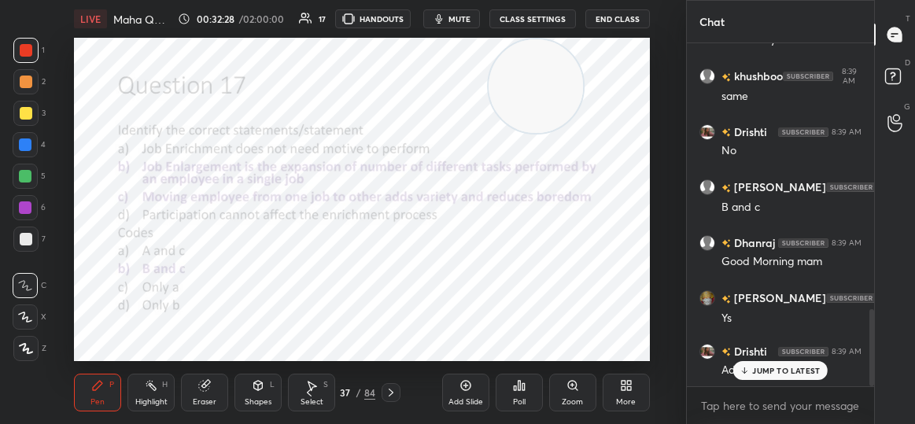
click at [767, 375] on p "JUMP TO LATEST" at bounding box center [786, 370] width 68 height 9
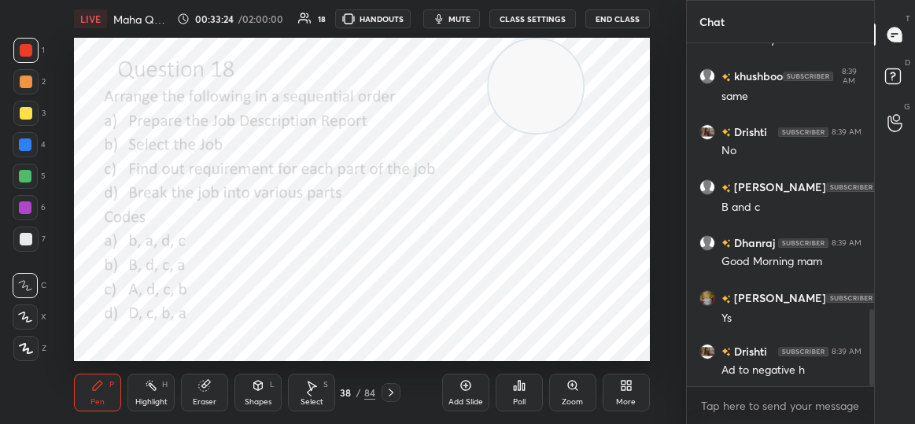
click at [529, 390] on div "Poll" at bounding box center [519, 393] width 47 height 38
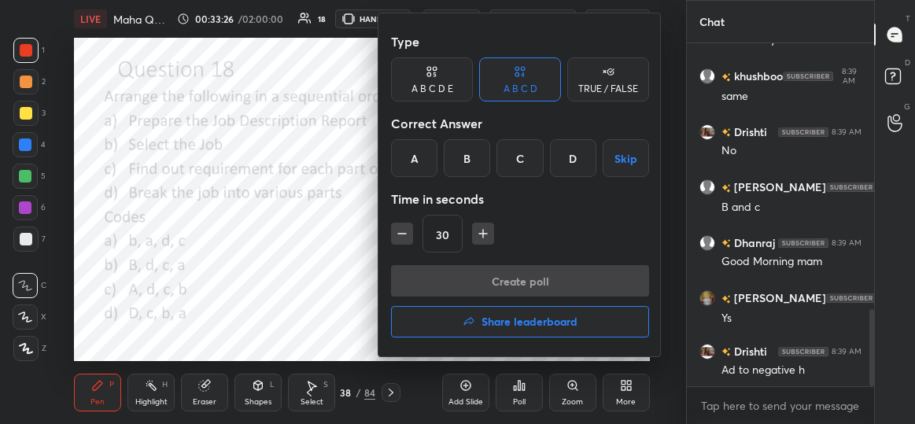
click at [467, 164] on div "B" at bounding box center [467, 158] width 46 height 38
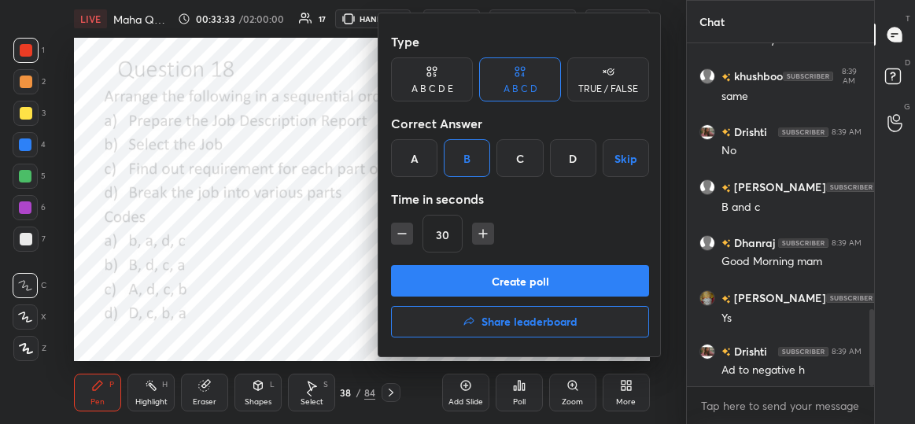
click at [504, 279] on button "Create poll" at bounding box center [520, 280] width 258 height 31
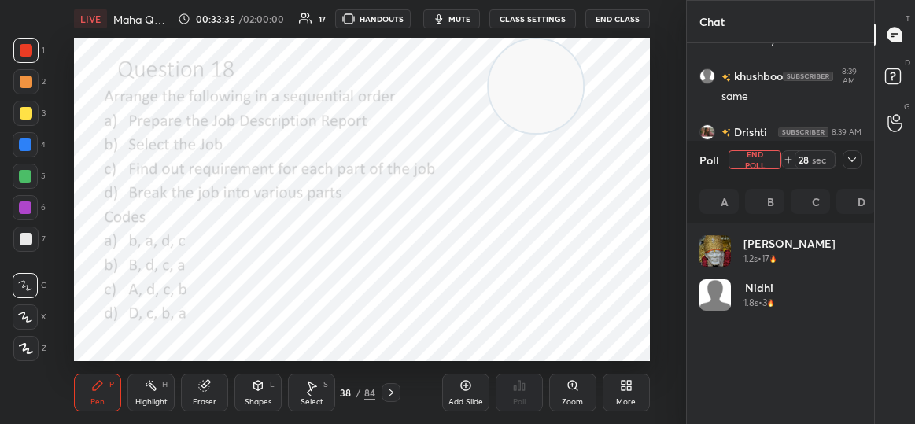
scroll to position [184, 158]
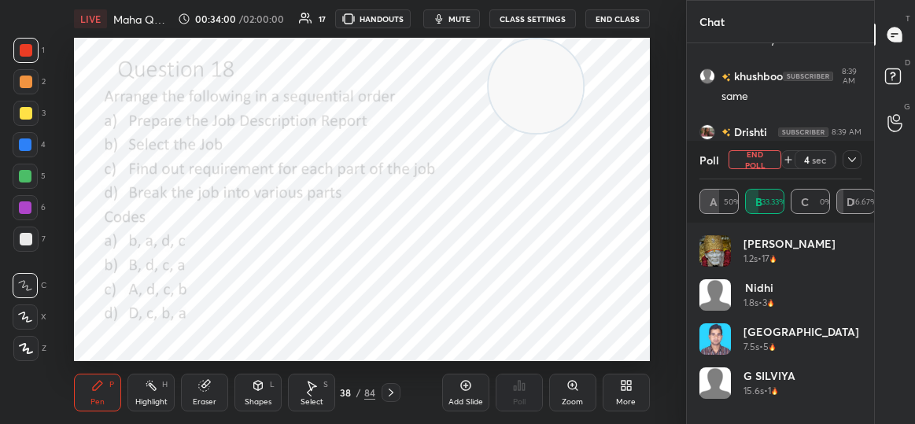
click at [855, 154] on icon at bounding box center [852, 159] width 13 height 13
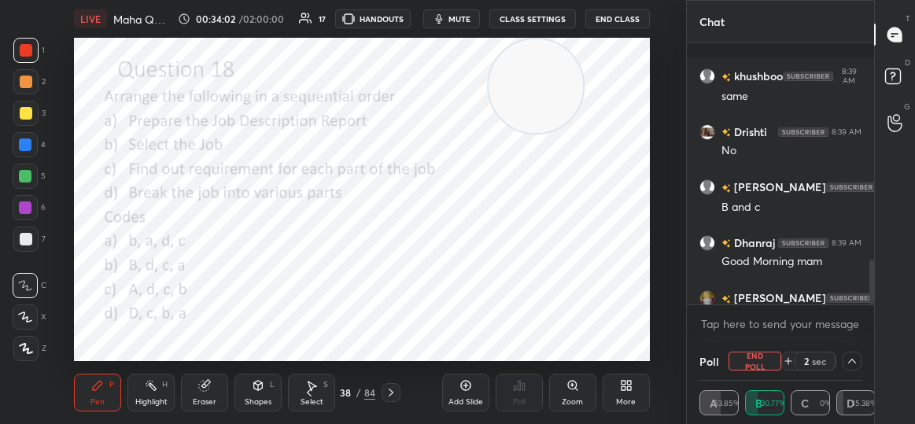
scroll to position [1261, 0]
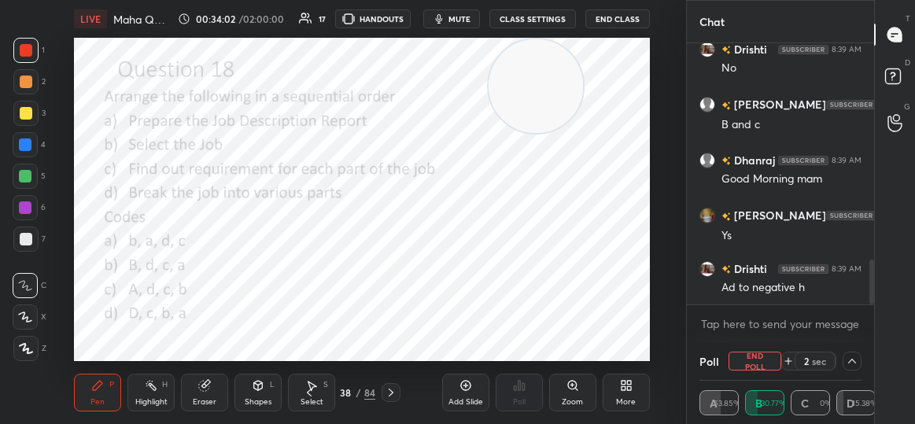
drag, startPoint x: 871, startPoint y: 259, endPoint x: 877, endPoint y: 330, distance: 71.1
click at [877, 330] on div "Chat [PERSON_NAME] 8:39 AM same Drishti 8:39 AM No [PERSON_NAME] 8:39 AM B and …" at bounding box center [800, 212] width 229 height 424
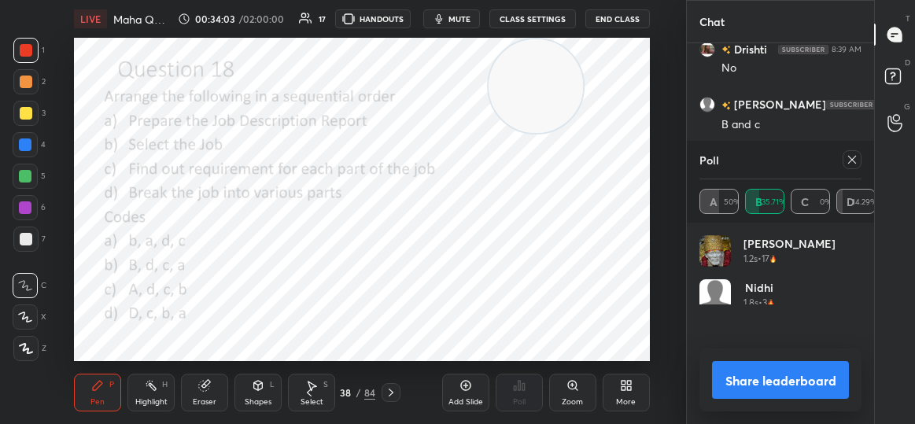
scroll to position [184, 158]
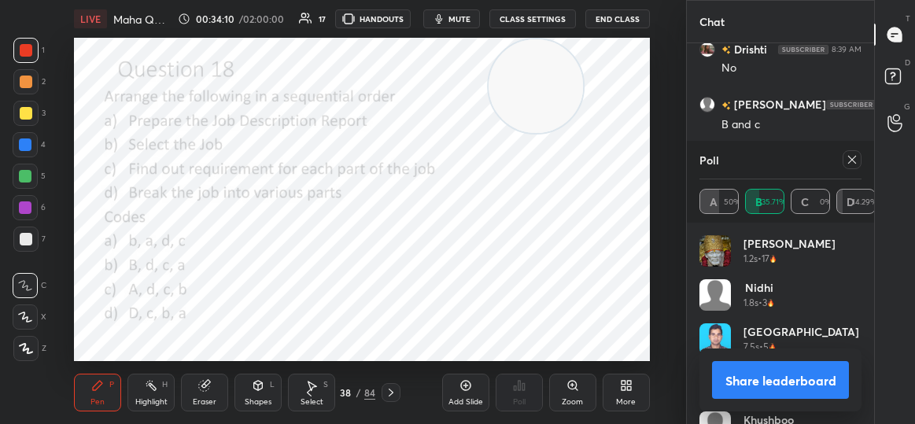
click at [853, 157] on icon at bounding box center [852, 159] width 13 height 13
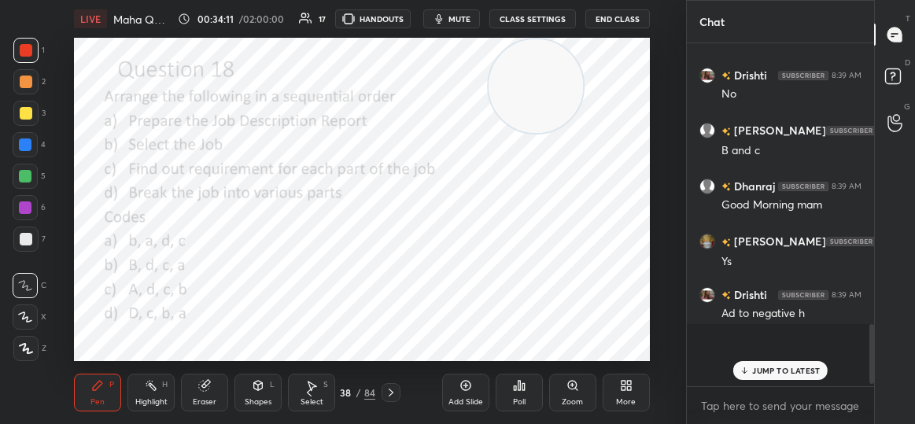
scroll to position [209, 183]
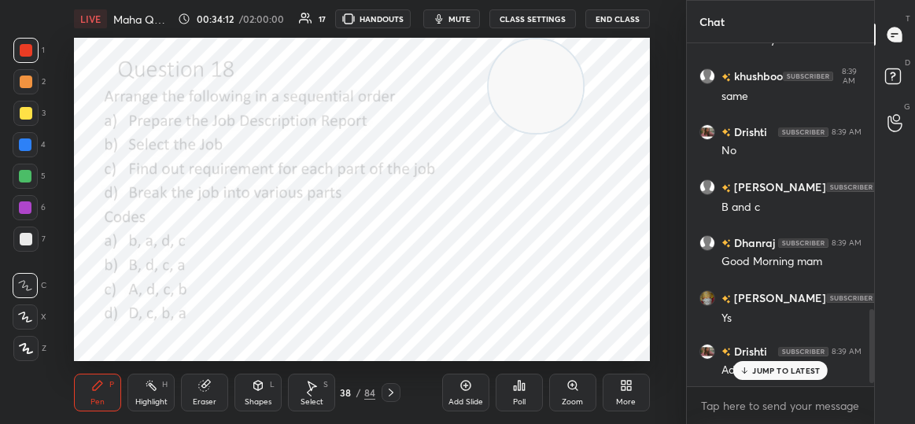
click at [762, 371] on p "JUMP TO LATEST" at bounding box center [786, 370] width 68 height 9
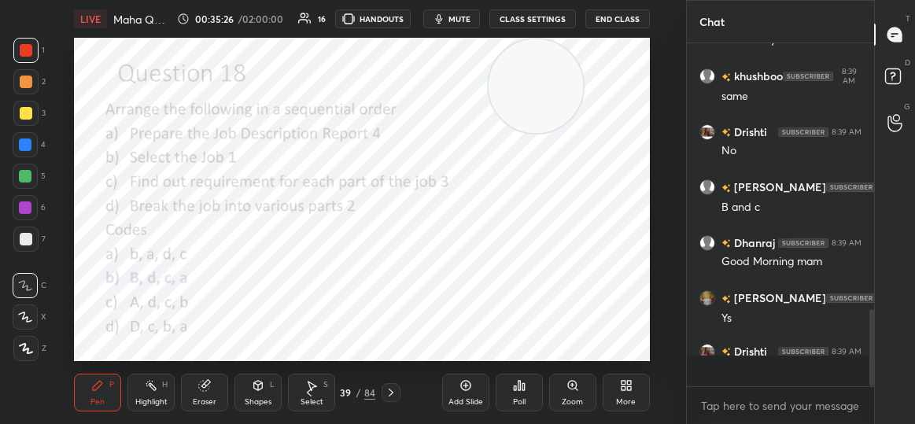
scroll to position [1179, 0]
click at [773, 367] on p "JUMP TO LATEST" at bounding box center [786, 370] width 68 height 9
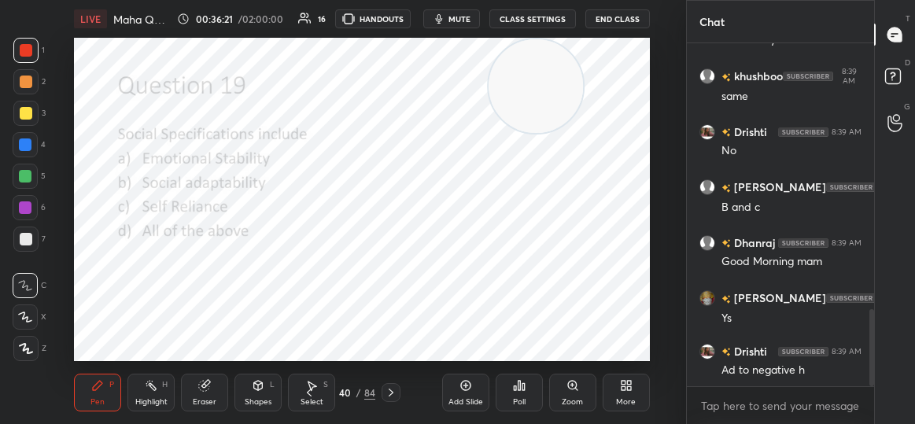
click at [523, 394] on div "Poll" at bounding box center [519, 393] width 47 height 38
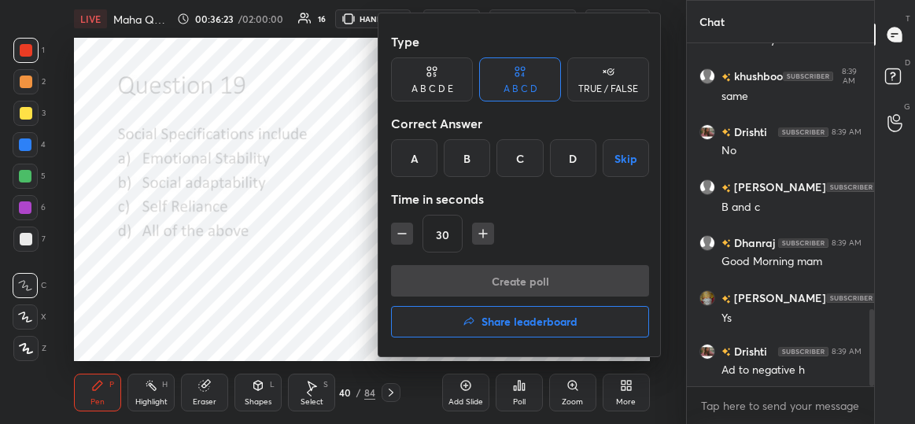
click at [569, 175] on div "D" at bounding box center [573, 158] width 46 height 38
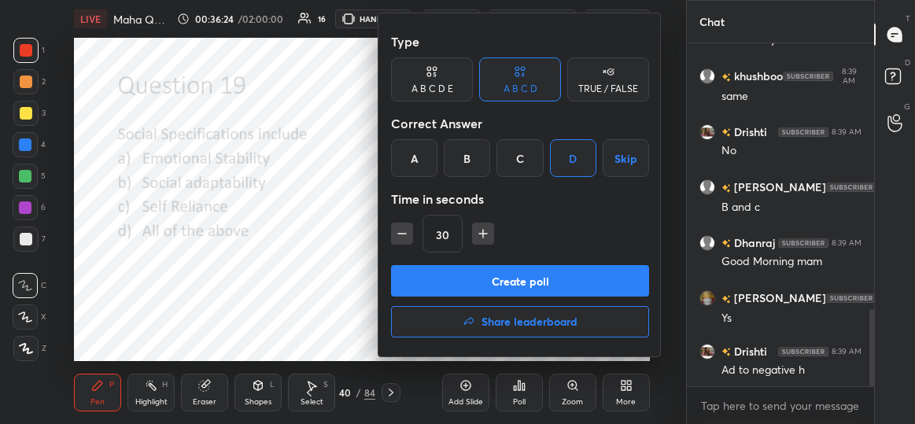
click at [568, 275] on button "Create poll" at bounding box center [520, 280] width 258 height 31
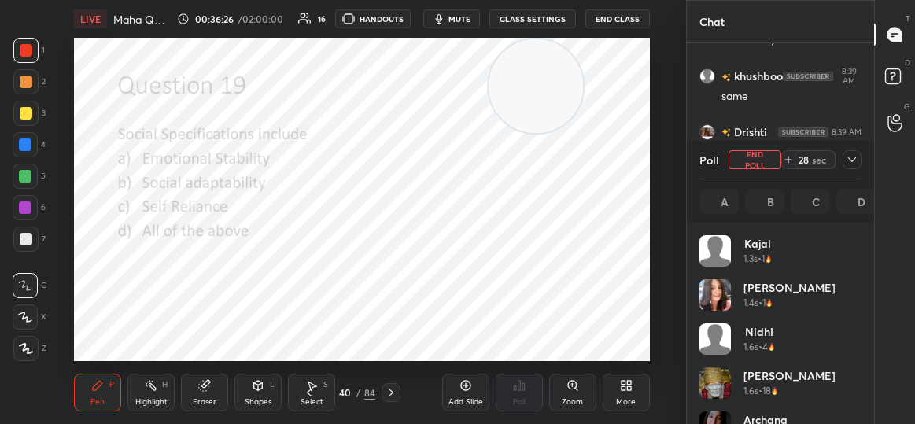
scroll to position [184, 158]
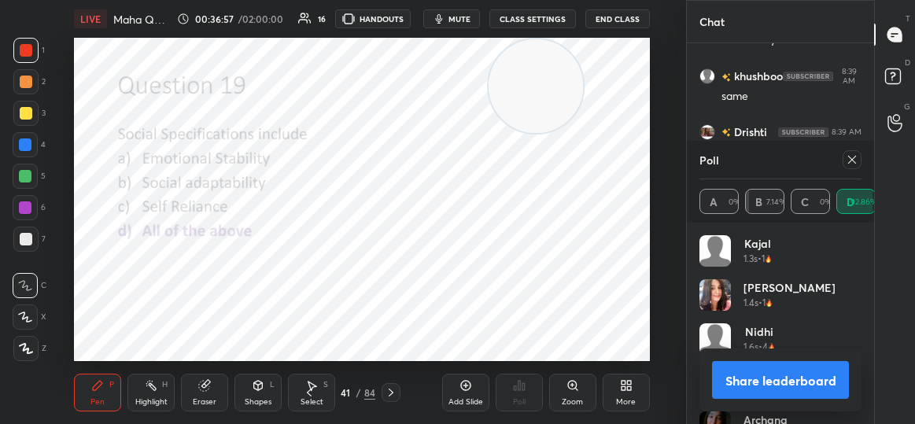
click at [854, 154] on icon at bounding box center [852, 159] width 13 height 13
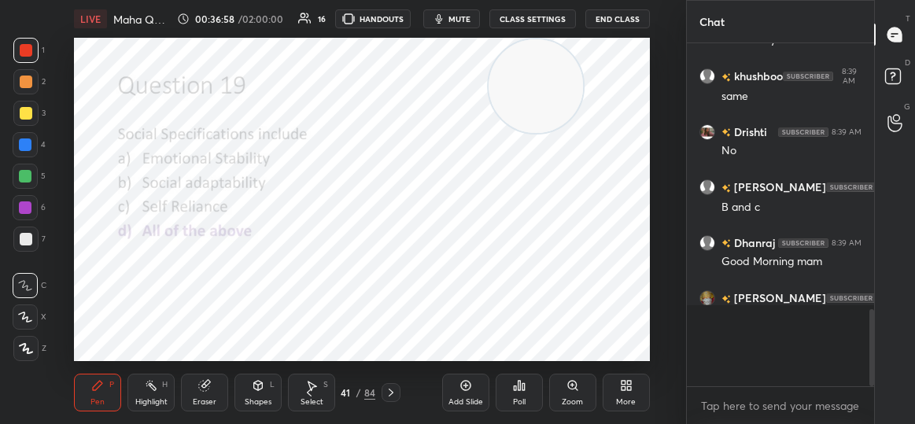
scroll to position [201, 183]
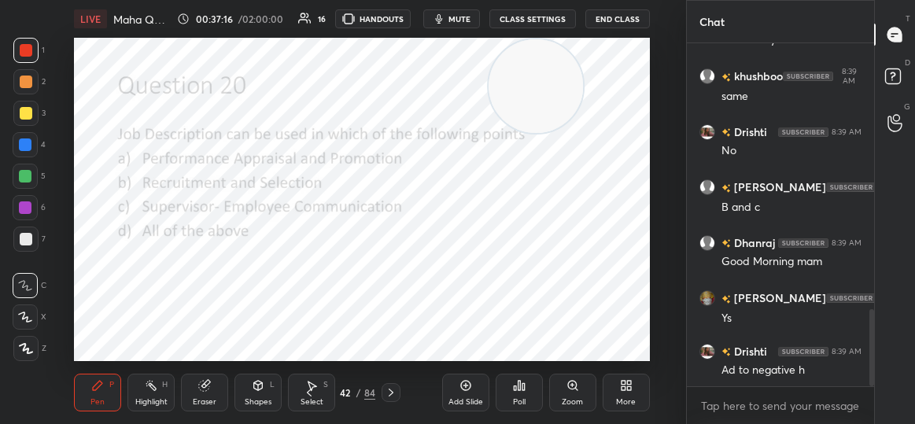
click at [505, 394] on div "Poll" at bounding box center [519, 393] width 47 height 38
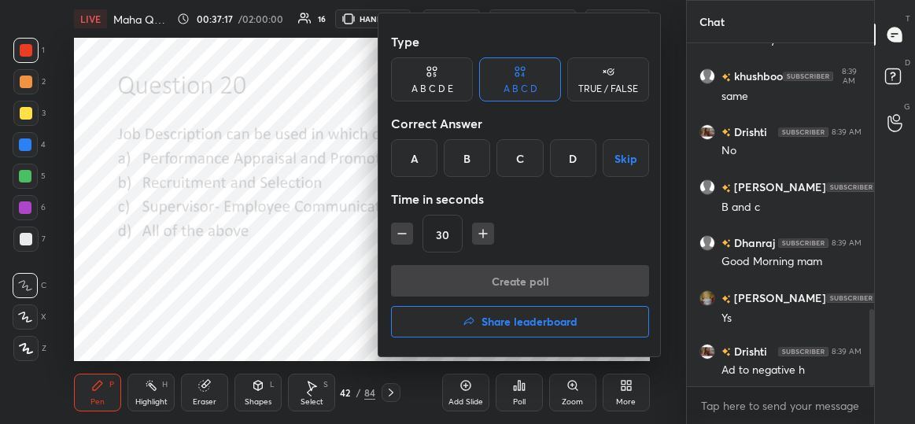
click at [569, 157] on div "D" at bounding box center [573, 158] width 46 height 38
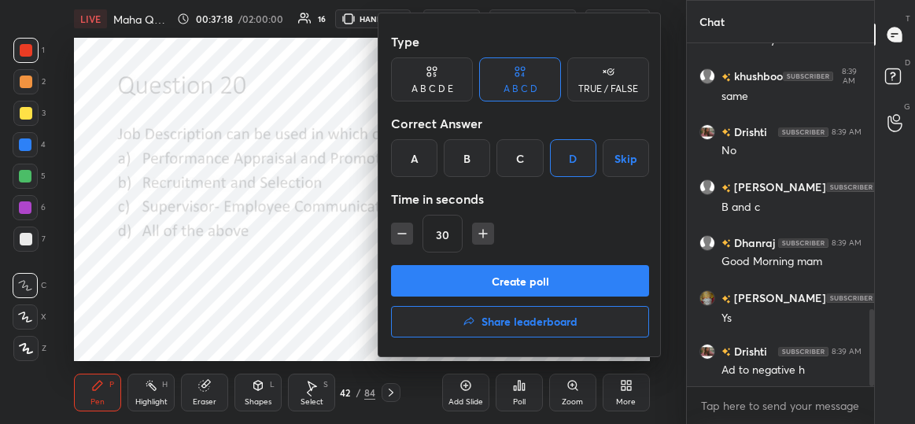
click at [560, 280] on button "Create poll" at bounding box center [520, 280] width 258 height 31
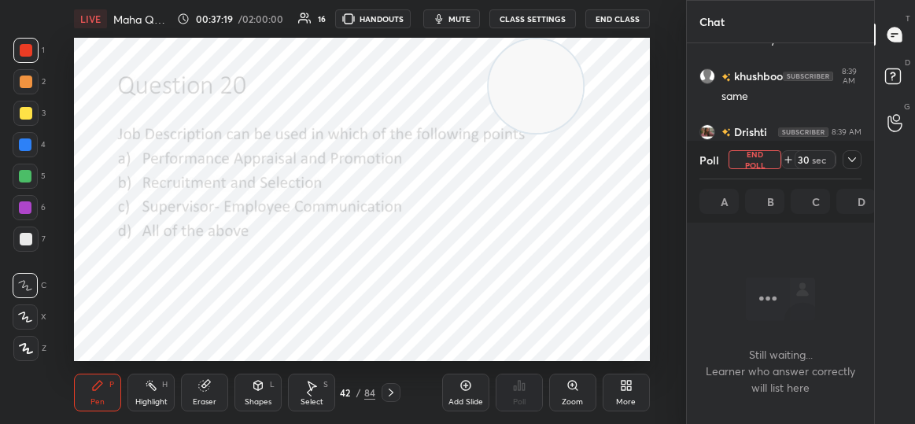
scroll to position [5, 5]
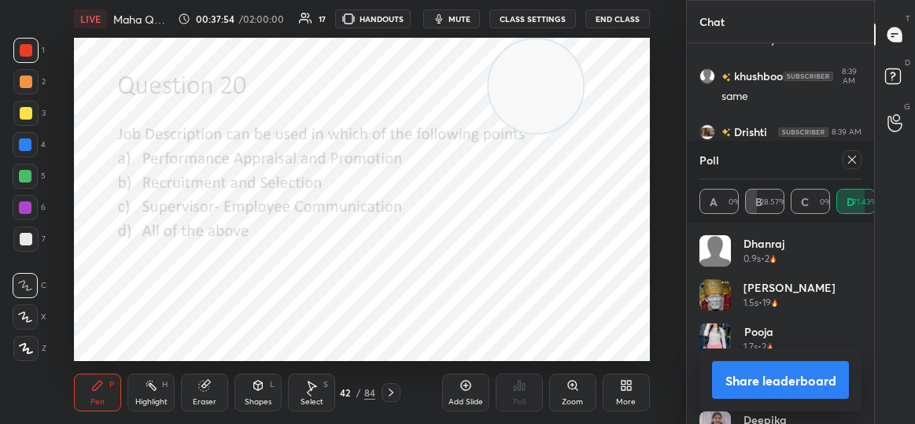
click at [855, 156] on icon at bounding box center [852, 160] width 8 height 8
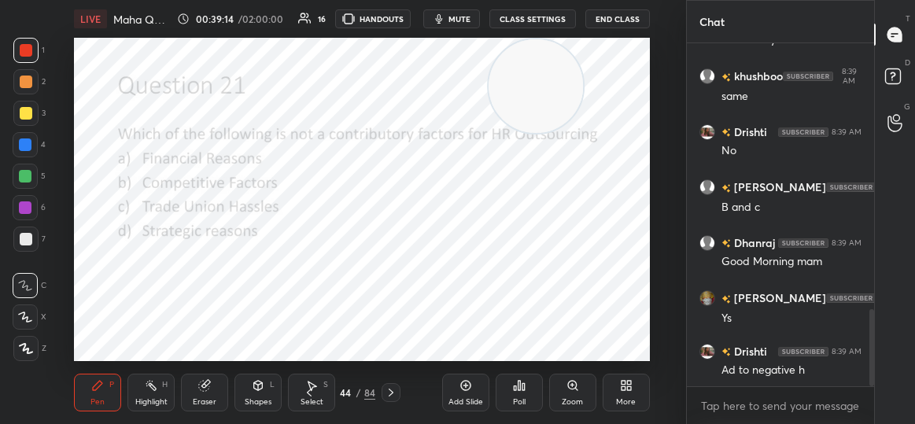
click at [525, 400] on div "Poll" at bounding box center [519, 402] width 13 height 8
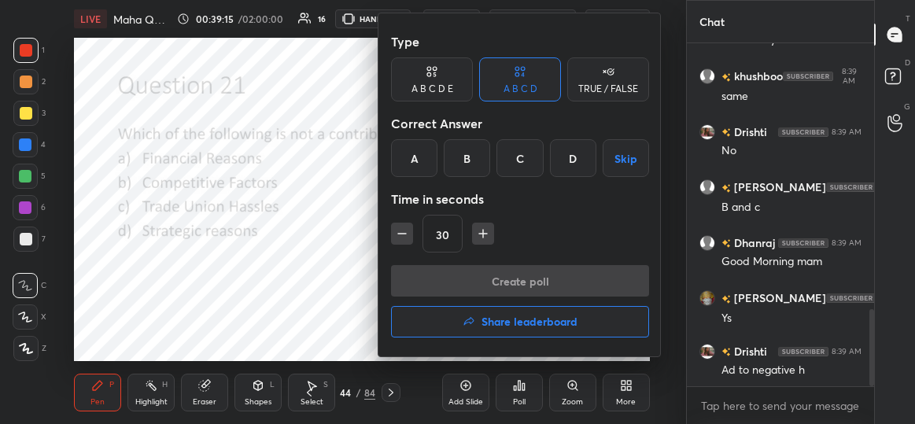
click at [516, 166] on div "C" at bounding box center [519, 158] width 46 height 38
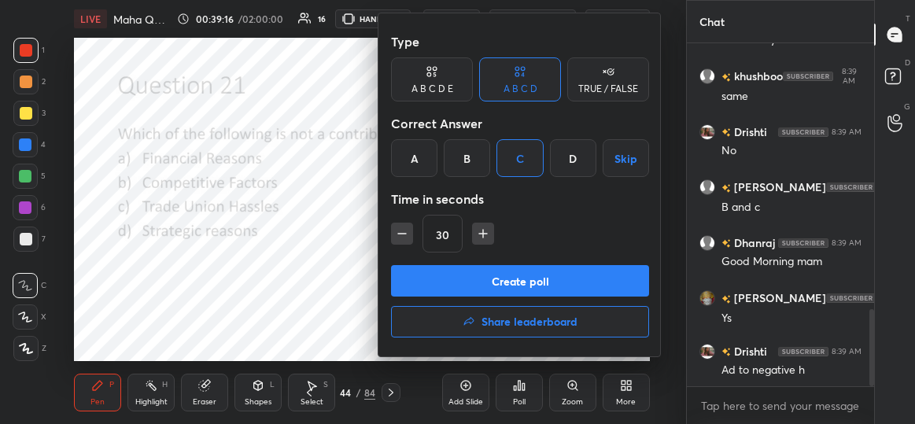
click at [526, 275] on button "Create poll" at bounding box center [520, 280] width 258 height 31
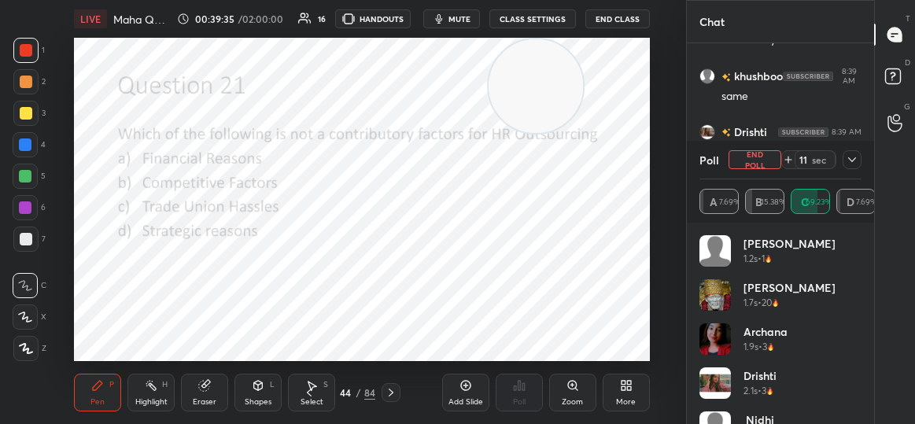
click at [855, 159] on icon at bounding box center [852, 159] width 13 height 13
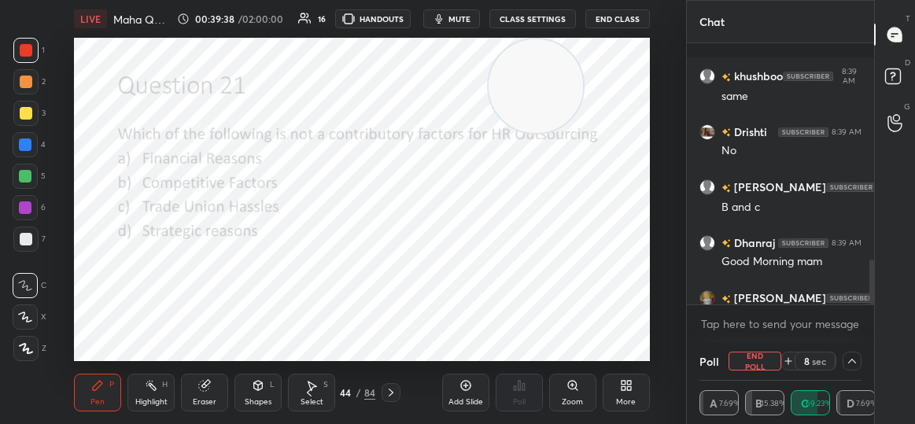
scroll to position [1261, 0]
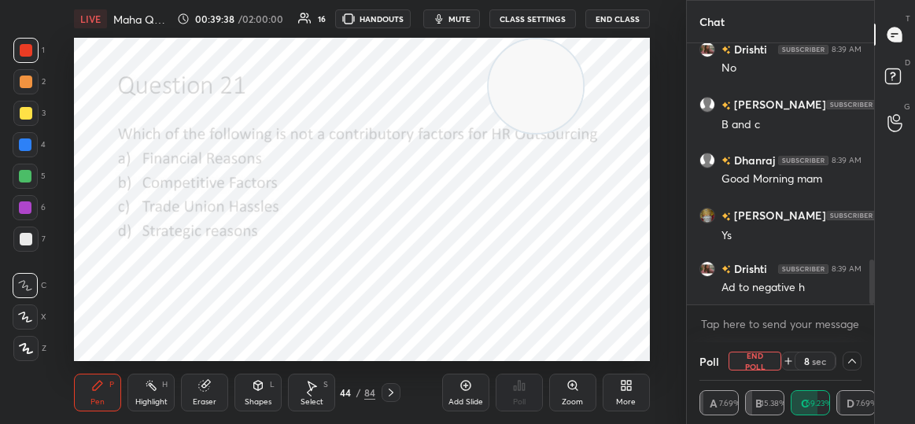
drag, startPoint x: 871, startPoint y: 259, endPoint x: 873, endPoint y: 350, distance: 91.3
click at [873, 350] on div "Chat [PERSON_NAME] 8:39 AM same Drishti 8:39 AM No [PERSON_NAME] 8:39 AM B and …" at bounding box center [780, 212] width 188 height 424
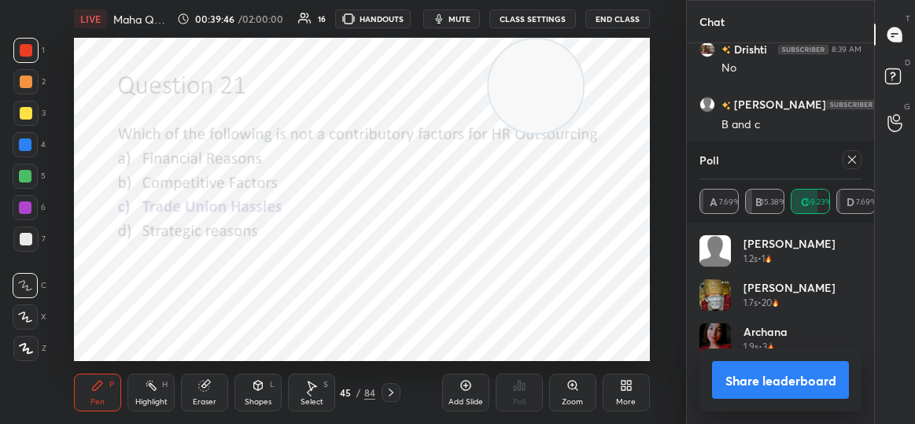
scroll to position [184, 158]
click at [847, 159] on icon at bounding box center [852, 159] width 13 height 13
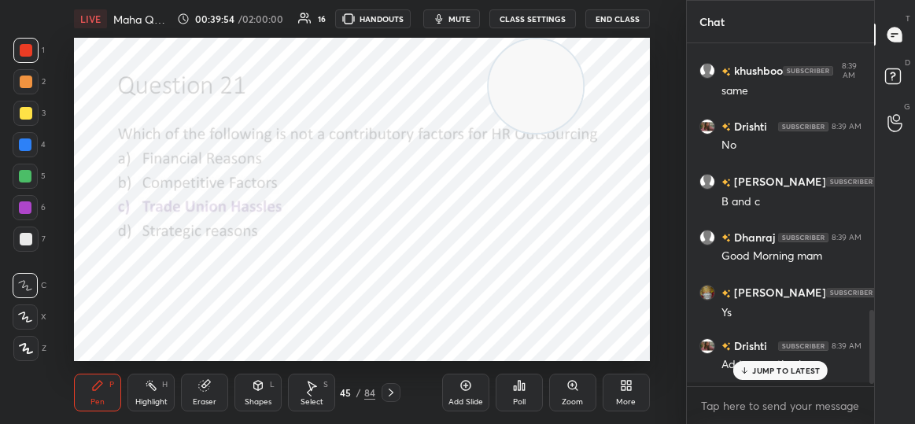
scroll to position [1179, 0]
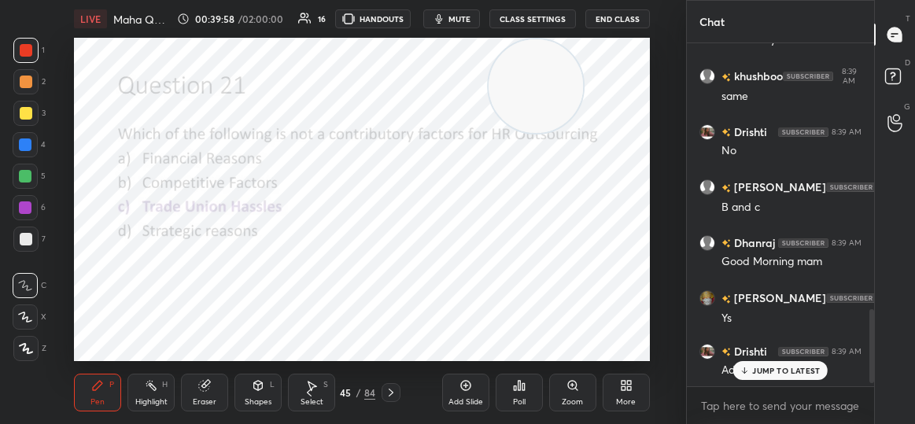
click at [799, 375] on p "JUMP TO LATEST" at bounding box center [786, 370] width 68 height 9
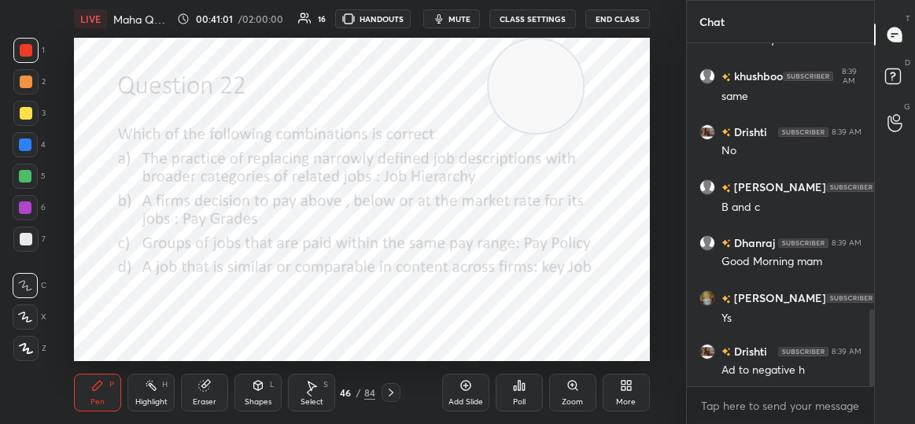
click at [528, 397] on div "Poll" at bounding box center [519, 393] width 47 height 38
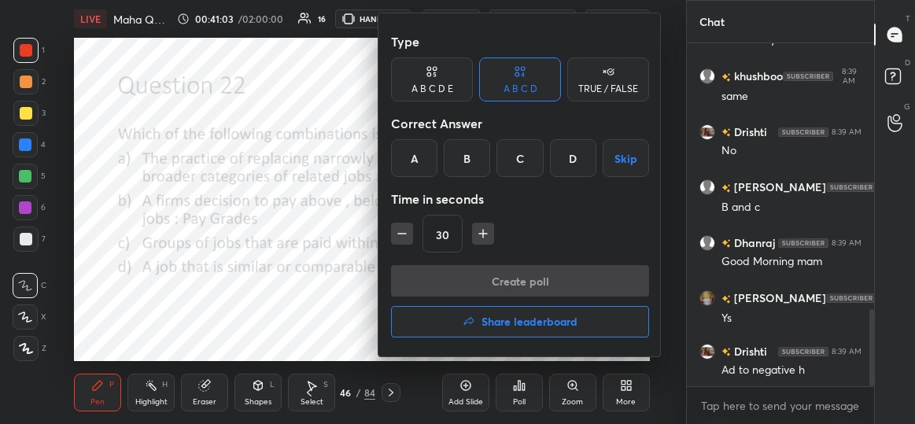
click at [577, 180] on div "Type A B C D E A B C D TRUE / FALSE Correct Answer A B C D Skip Time in seconds…" at bounding box center [520, 145] width 258 height 239
click at [567, 152] on div "D" at bounding box center [573, 158] width 46 height 38
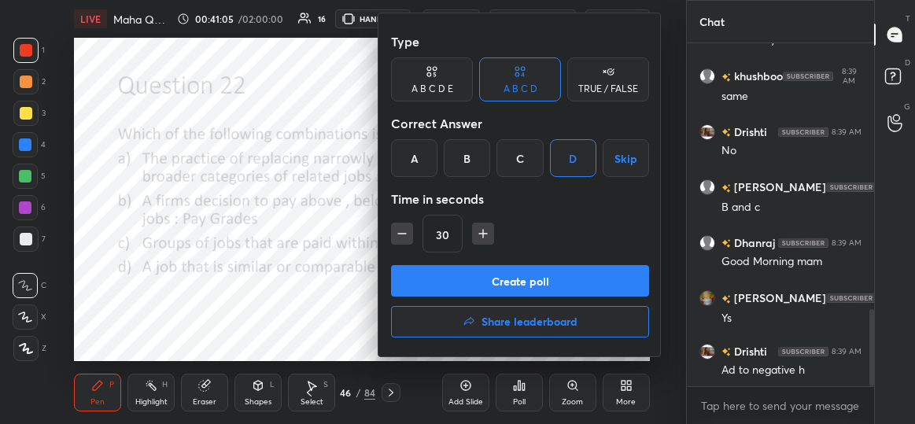
click at [522, 279] on button "Create poll" at bounding box center [520, 280] width 258 height 31
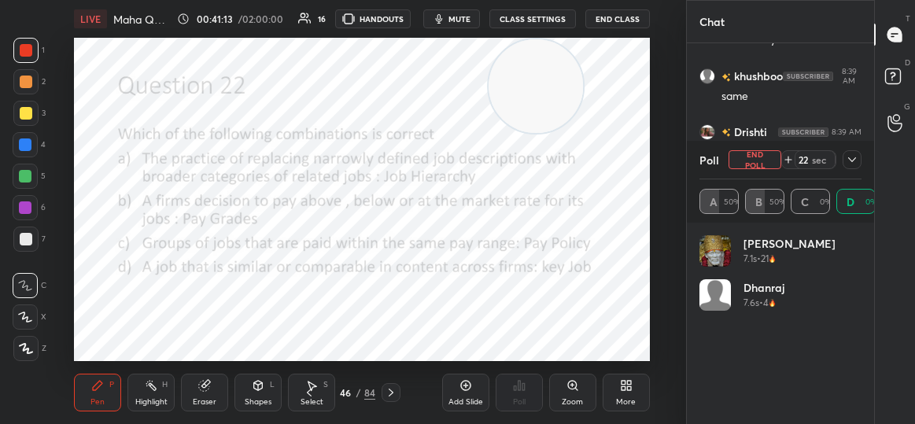
scroll to position [184, 158]
click at [855, 150] on div at bounding box center [852, 159] width 19 height 19
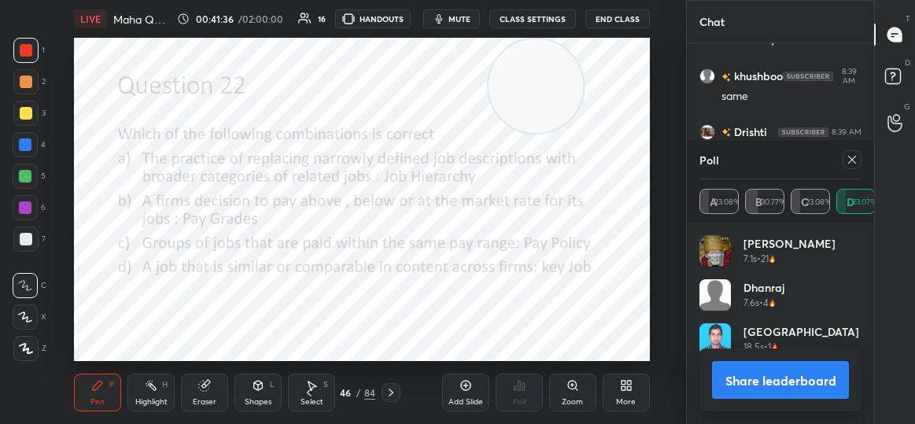
drag, startPoint x: 873, startPoint y: 261, endPoint x: 882, endPoint y: 334, distance: 72.9
click at [882, 334] on div "Chat Kajal 8:38 AM Nahi dikha tha [PERSON_NAME] 8:38 AM Poll nhi diya mam [PERS…" at bounding box center [800, 212] width 229 height 424
click at [855, 162] on icon at bounding box center [852, 160] width 8 height 8
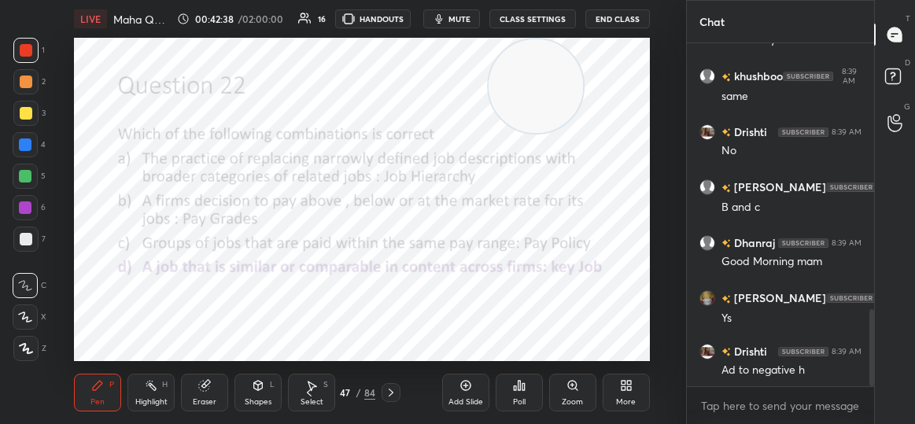
scroll to position [1233, 0]
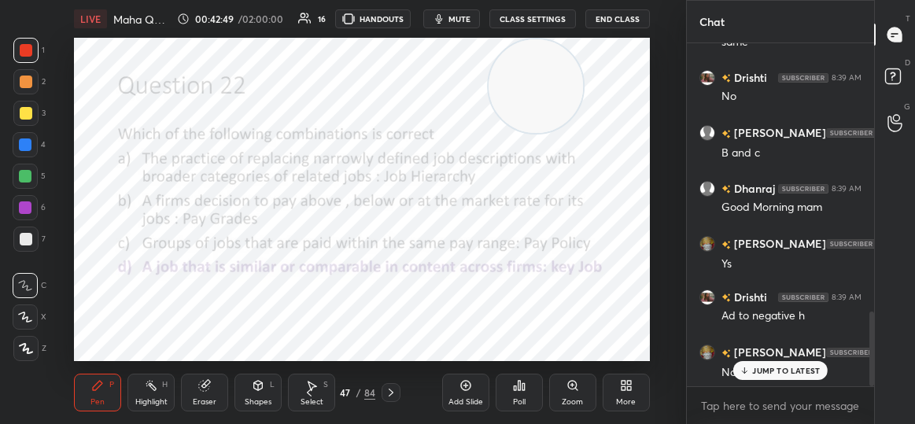
click at [789, 374] on p "JUMP TO LATEST" at bounding box center [786, 370] width 68 height 9
click at [766, 367] on p "JUMP TO LATEST" at bounding box center [786, 370] width 68 height 9
click at [766, 367] on div "No" at bounding box center [792, 373] width 140 height 16
click at [766, 367] on body "1 2 3 4 5 6 7 C X Z C X Z E E Erase all H H LIVE Maha Quiz of Unit 1 and Unit 2…" at bounding box center [457, 212] width 915 height 424
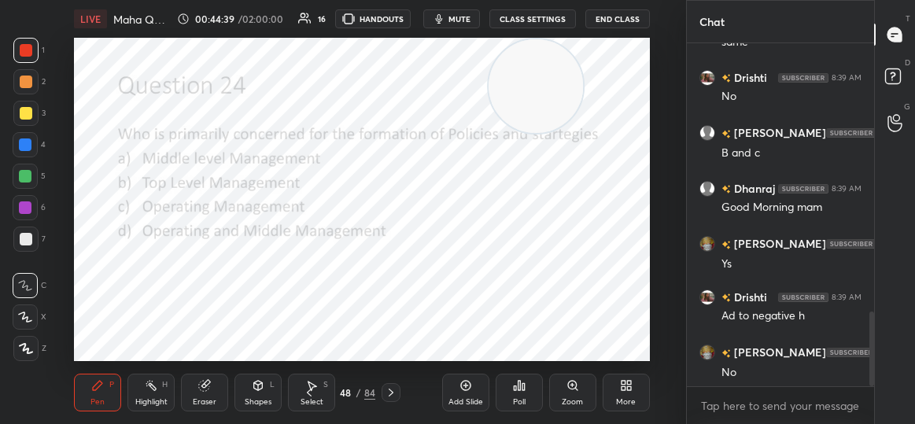
click at [515, 402] on div "Poll" at bounding box center [519, 402] width 13 height 8
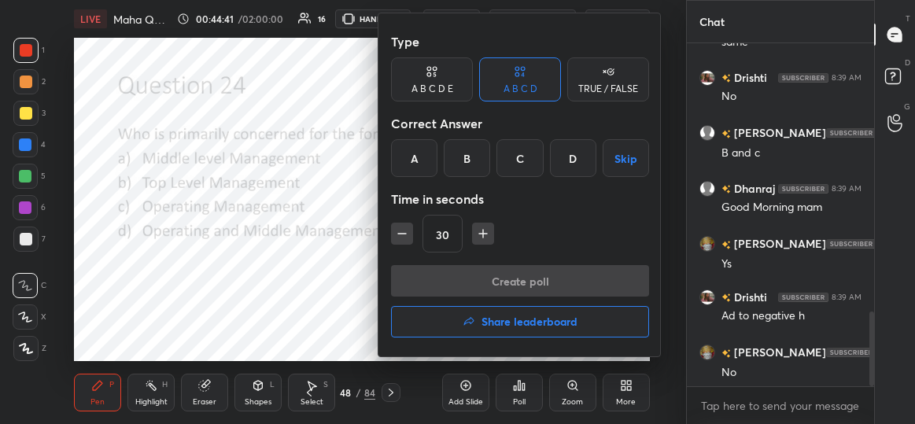
click at [497, 280] on div "Create poll Share leaderboard" at bounding box center [520, 304] width 258 height 79
click at [467, 145] on div "B" at bounding box center [467, 158] width 46 height 38
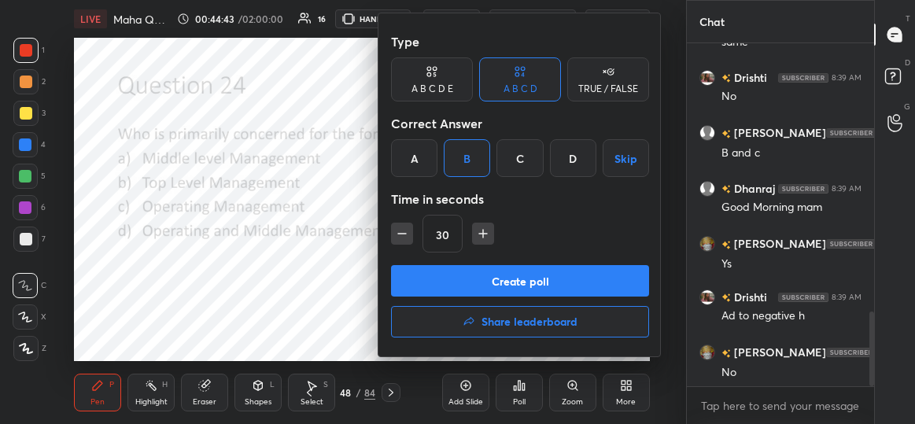
click at [521, 276] on button "Create poll" at bounding box center [520, 280] width 258 height 31
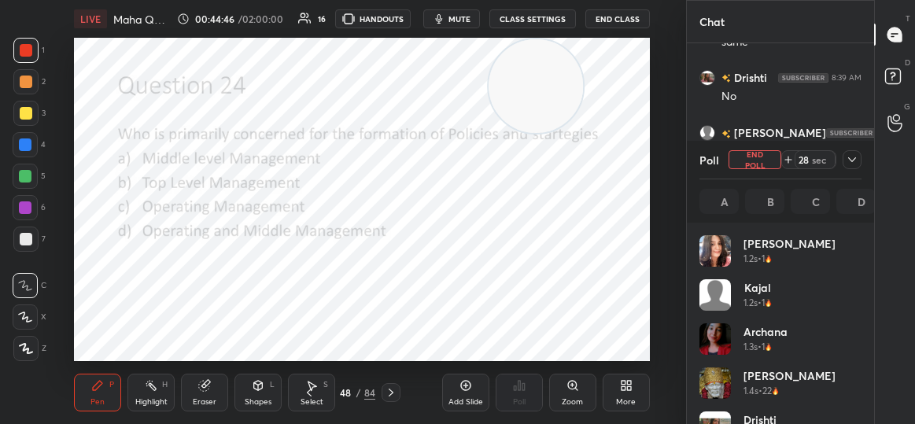
scroll to position [184, 158]
click at [852, 163] on icon at bounding box center [852, 159] width 13 height 13
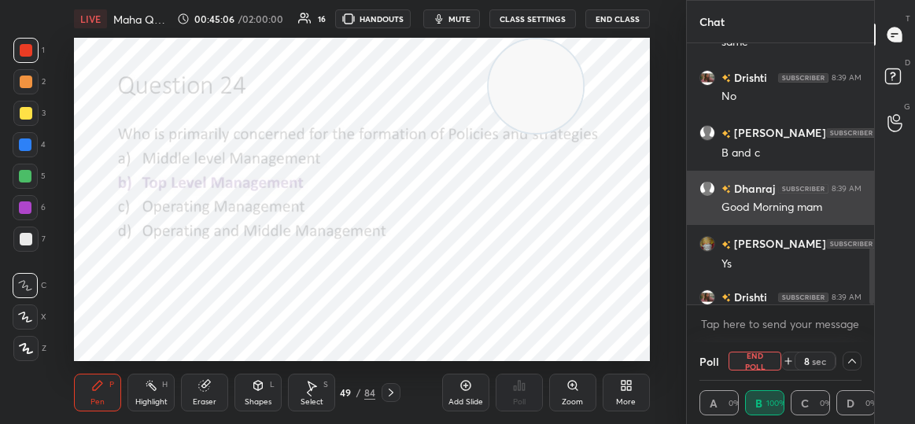
scroll to position [1, 5]
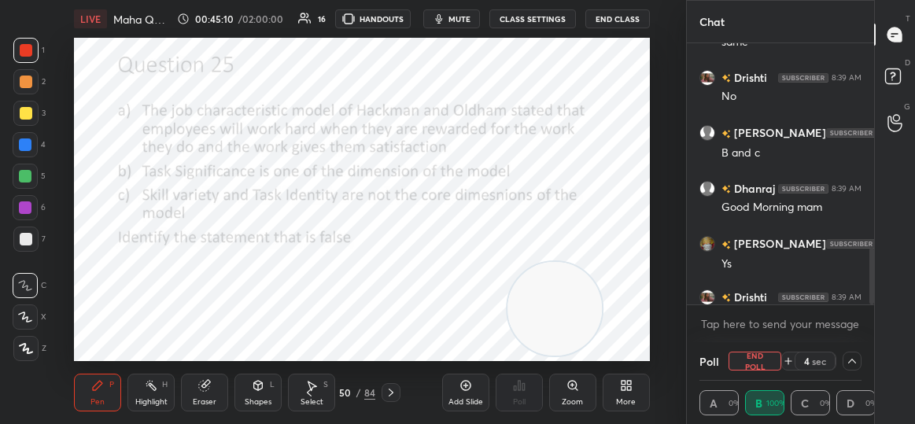
drag, startPoint x: 515, startPoint y: 105, endPoint x: 534, endPoint y: 328, distance: 223.5
click at [534, 328] on video at bounding box center [555, 309] width 94 height 94
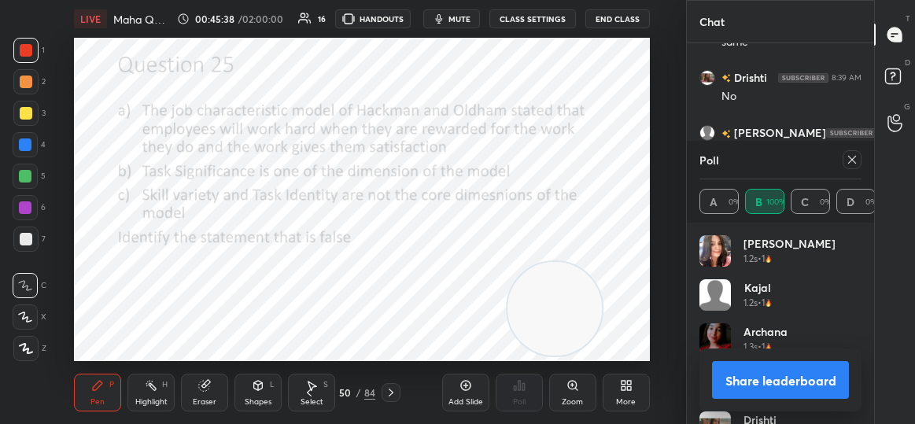
scroll to position [184, 158]
click at [858, 153] on div at bounding box center [852, 159] width 19 height 19
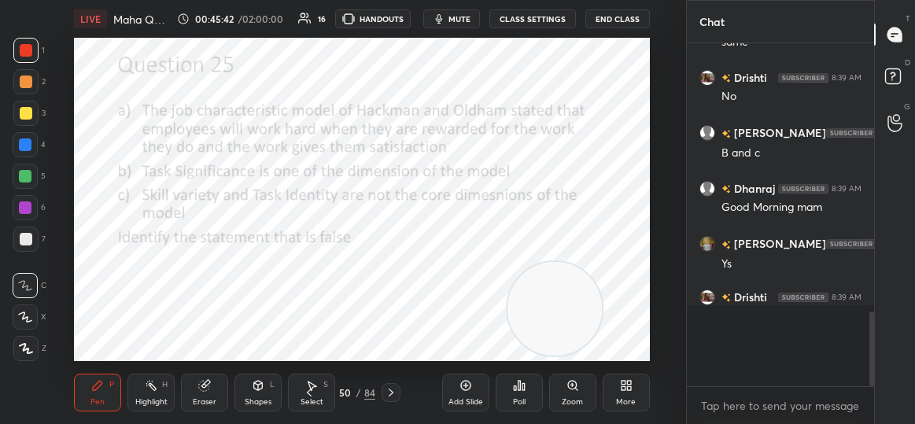
scroll to position [5, 5]
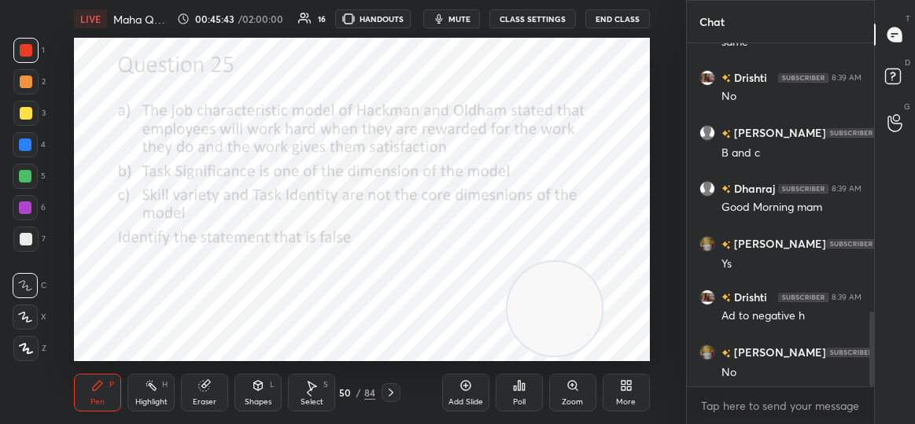
click at [522, 388] on icon at bounding box center [523, 386] width 2 height 7
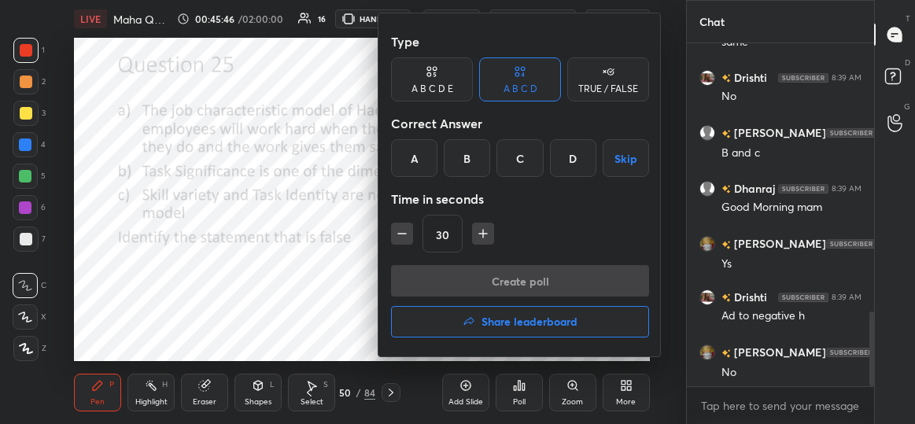
click at [520, 161] on div "C" at bounding box center [519, 158] width 46 height 38
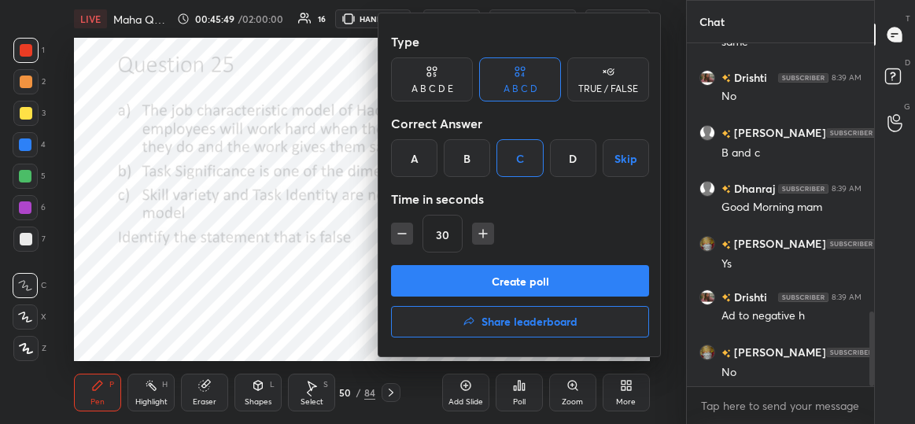
click at [537, 290] on button "Create poll" at bounding box center [520, 280] width 258 height 31
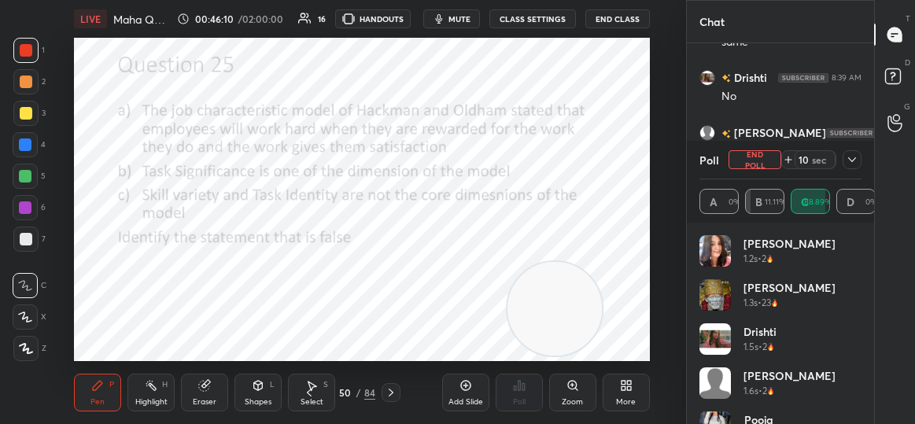
click at [849, 157] on icon at bounding box center [852, 159] width 8 height 5
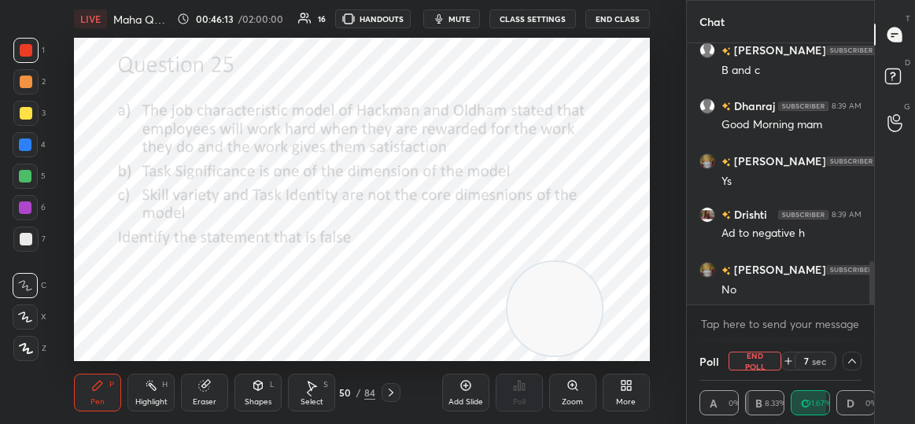
drag, startPoint x: 873, startPoint y: 276, endPoint x: 873, endPoint y: 353, distance: 76.3
click at [873, 353] on div "Chat Drishti 8:39 AM No [PERSON_NAME] 8:39 AM B and c [PERSON_NAME] 8:39 AM Goo…" at bounding box center [780, 212] width 188 height 424
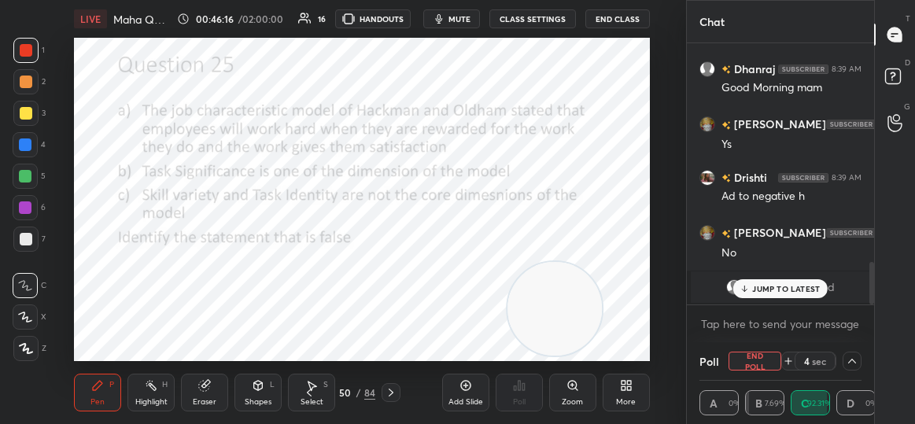
click at [758, 284] on p "JUMP TO LATEST" at bounding box center [786, 288] width 68 height 9
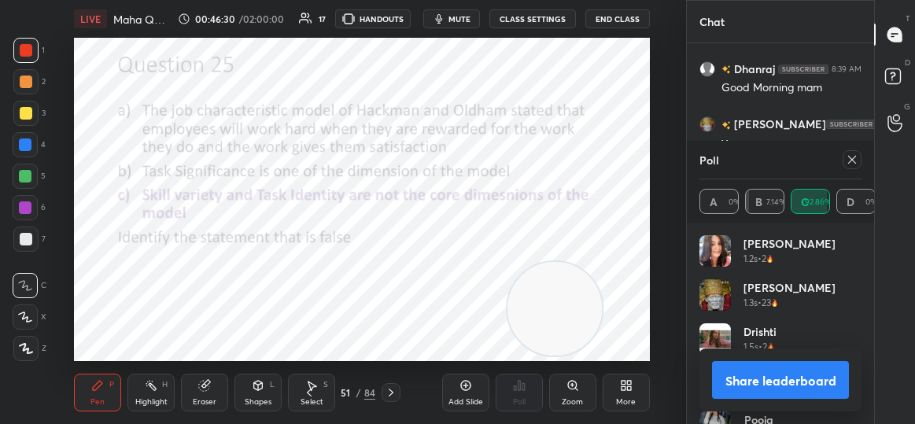
click at [855, 158] on icon at bounding box center [852, 159] width 13 height 13
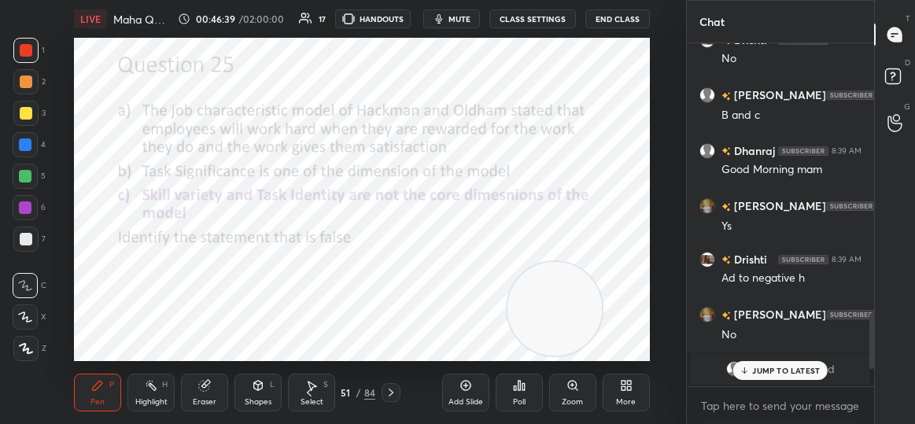
click at [789, 371] on p "JUMP TO LATEST" at bounding box center [786, 370] width 68 height 9
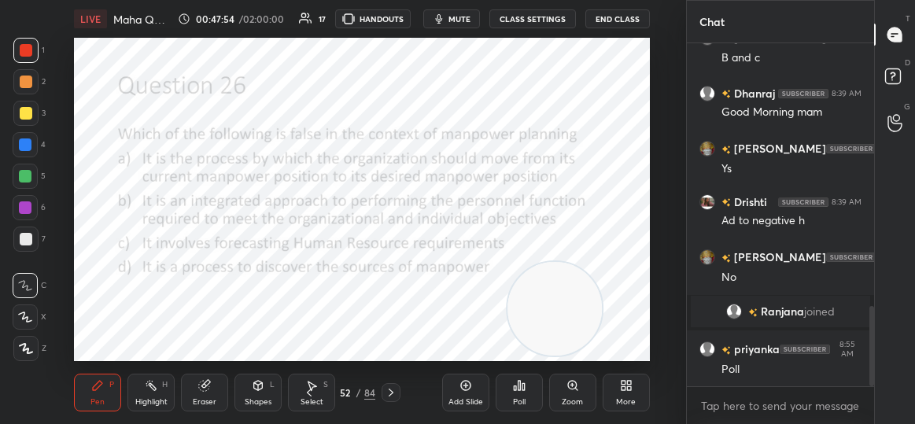
scroll to position [1120, 0]
click at [527, 397] on div "Poll" at bounding box center [519, 393] width 47 height 38
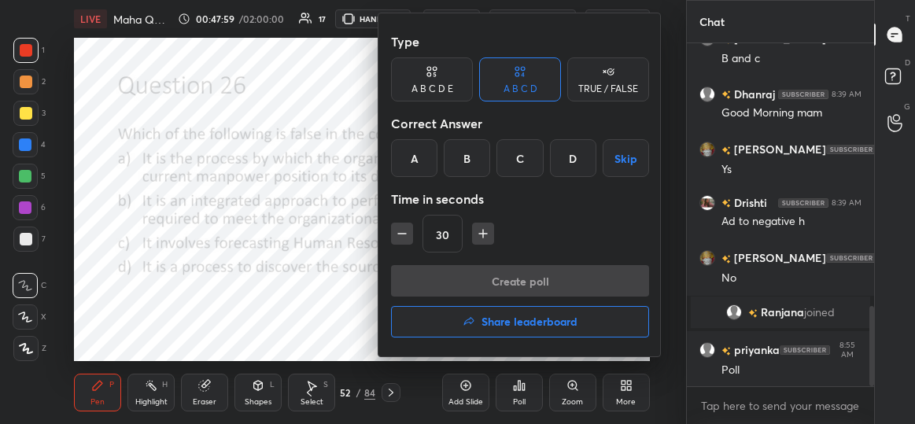
click at [573, 147] on div "D" at bounding box center [573, 158] width 46 height 38
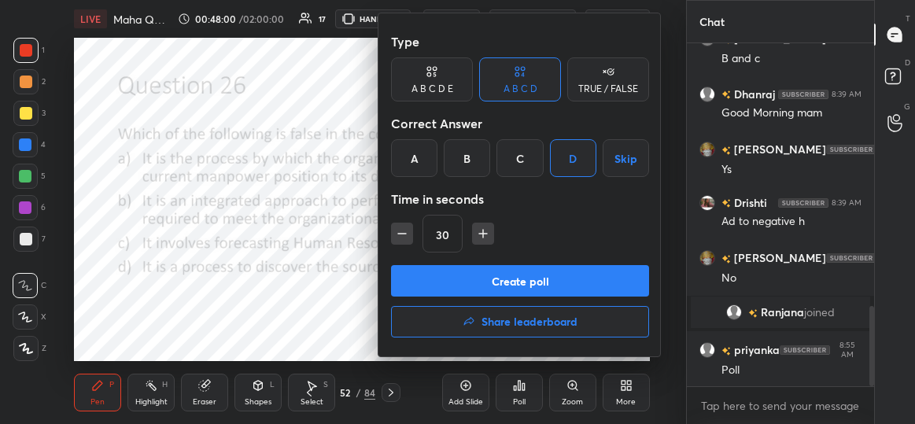
click at [531, 285] on button "Create poll" at bounding box center [520, 280] width 258 height 31
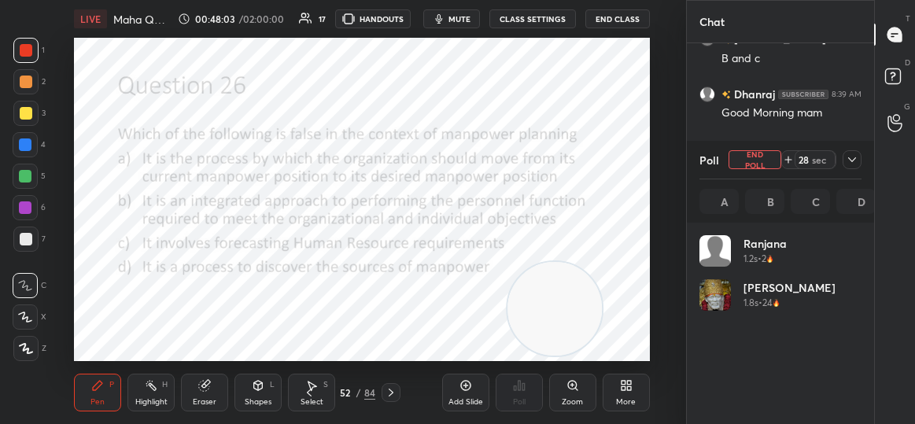
scroll to position [184, 158]
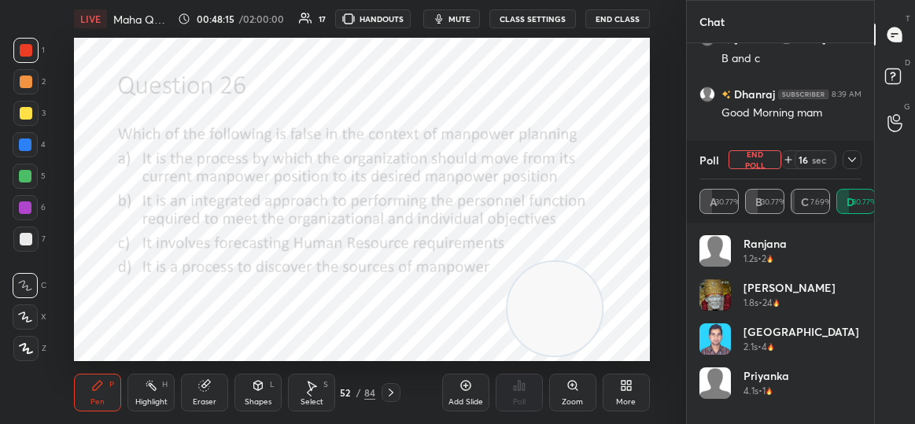
click at [851, 165] on icon at bounding box center [852, 159] width 13 height 13
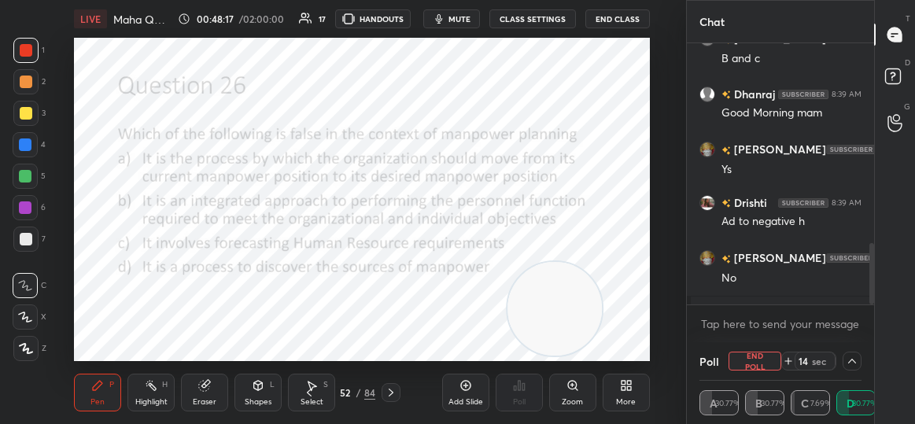
scroll to position [1203, 0]
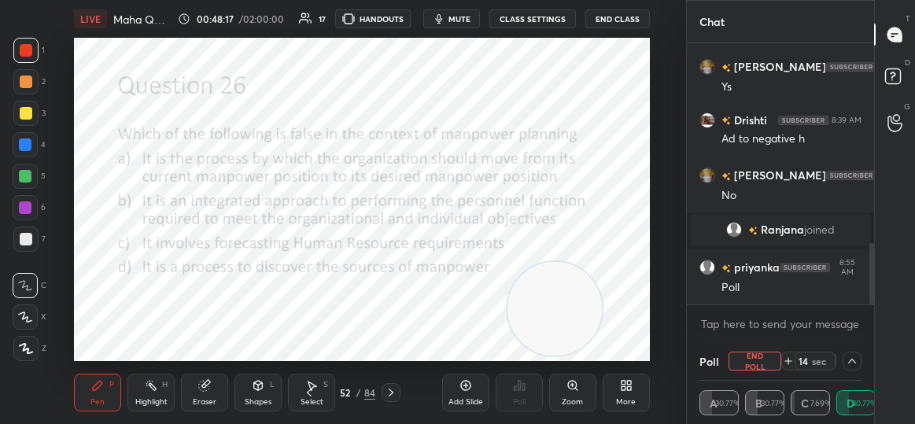
drag, startPoint x: 871, startPoint y: 290, endPoint x: 864, endPoint y: 338, distance: 49.3
click at [864, 338] on div "Drishti 8:39 AM No [PERSON_NAME] 8:39 AM B and c [PERSON_NAME] 8:39 AM Good Mor…" at bounding box center [780, 192] width 187 height 299
click at [539, 326] on video at bounding box center [555, 309] width 94 height 94
drag, startPoint x: 563, startPoint y: 292, endPoint x: 556, endPoint y: 66, distance: 225.9
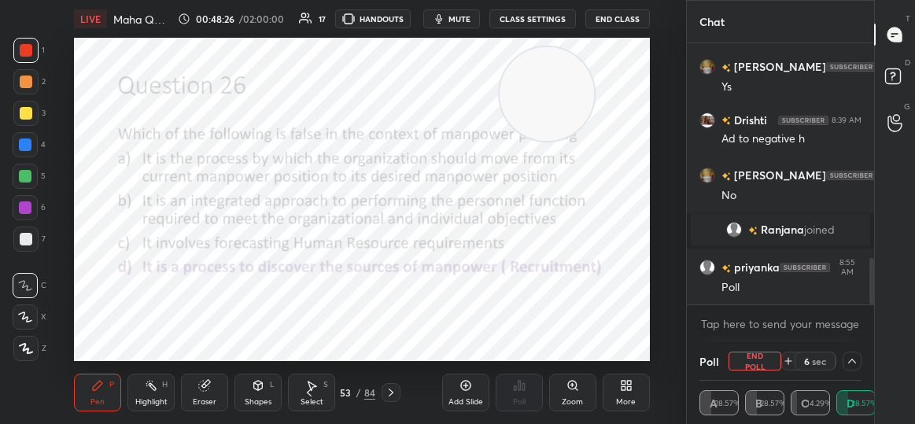
click at [556, 66] on video at bounding box center [547, 94] width 94 height 94
click at [766, 360] on button "End Poll" at bounding box center [755, 361] width 53 height 19
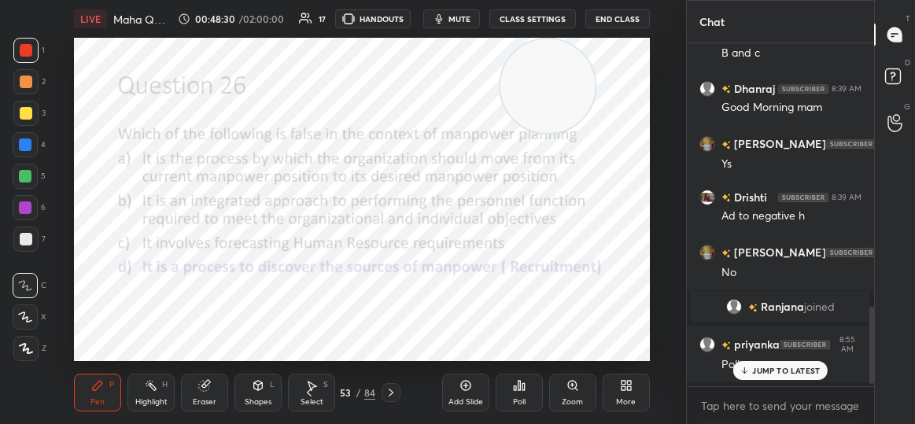
scroll to position [5, 5]
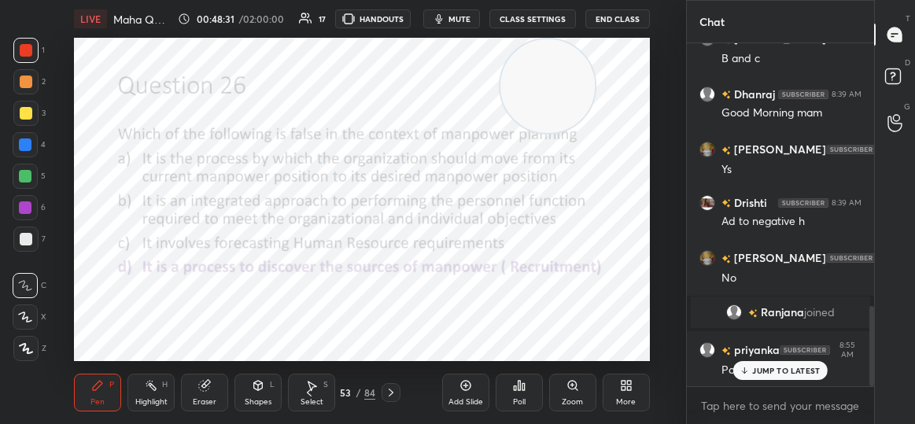
click at [784, 375] on p "JUMP TO LATEST" at bounding box center [786, 370] width 68 height 9
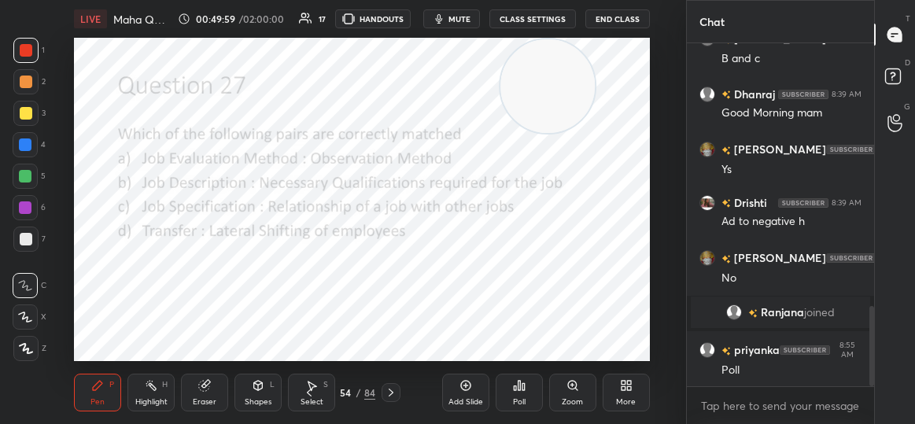
click at [510, 393] on div "Poll" at bounding box center [519, 393] width 47 height 38
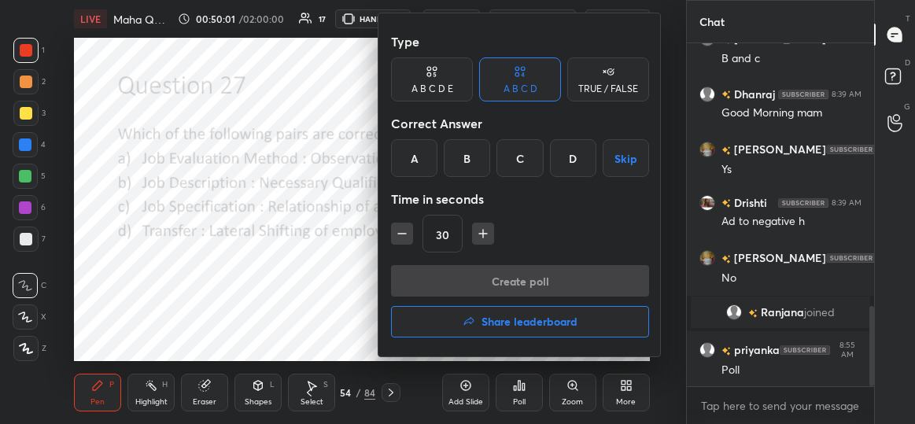
click at [567, 157] on div "D" at bounding box center [573, 158] width 46 height 38
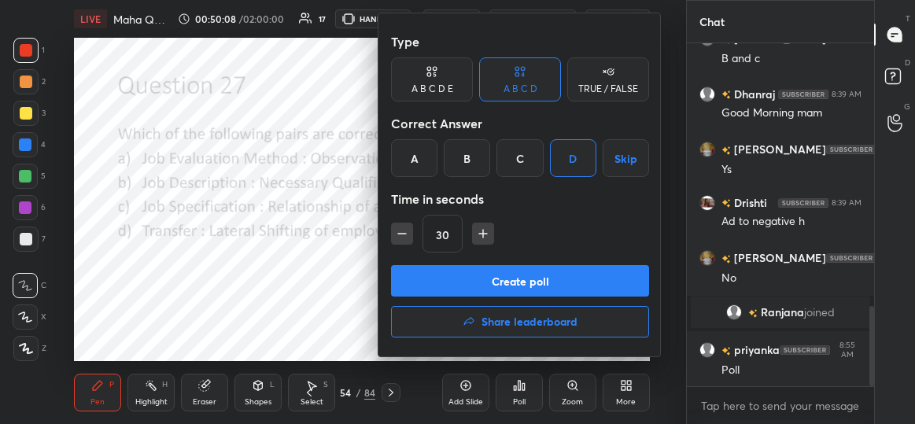
click at [530, 281] on button "Create poll" at bounding box center [520, 280] width 258 height 31
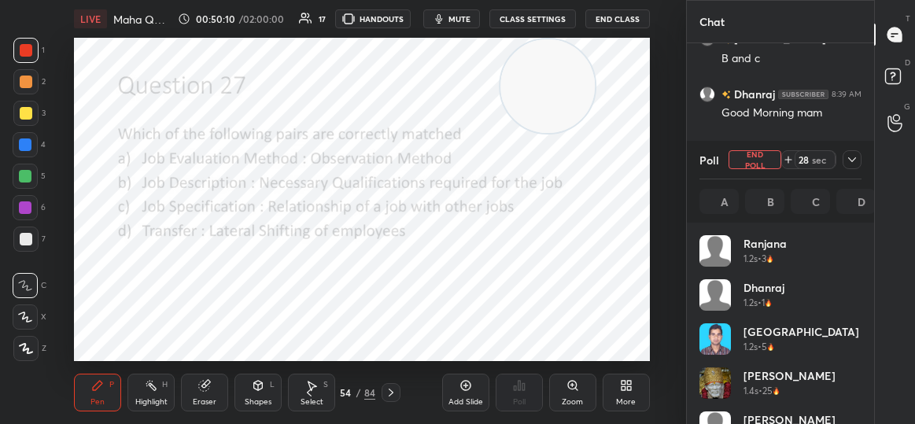
scroll to position [184, 158]
click at [851, 161] on icon at bounding box center [852, 159] width 13 height 13
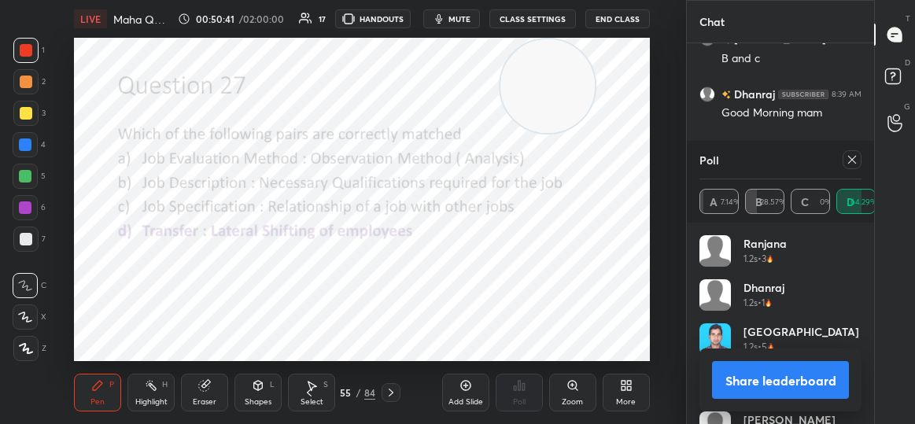
click at [852, 160] on icon at bounding box center [852, 160] width 8 height 8
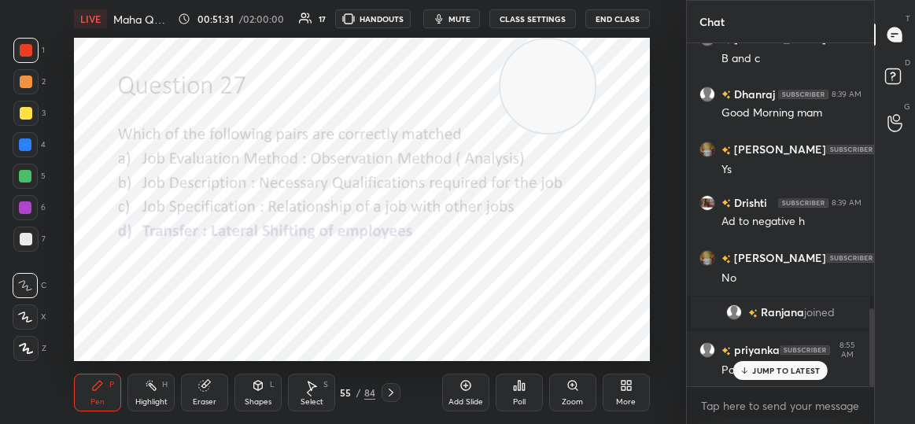
scroll to position [1175, 0]
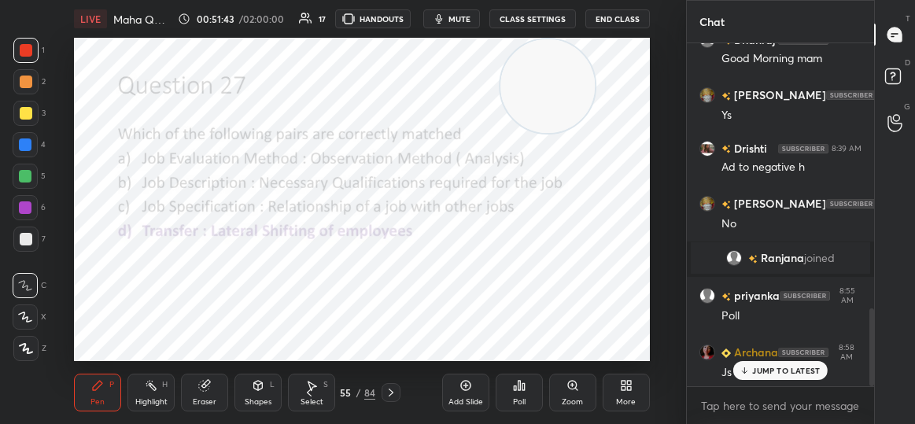
click at [770, 375] on p "JUMP TO LATEST" at bounding box center [786, 370] width 68 height 9
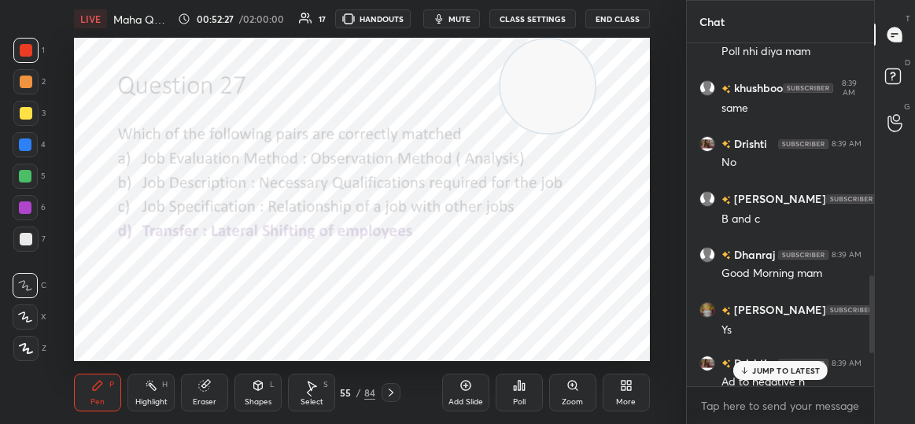
drag, startPoint x: 870, startPoint y: 330, endPoint x: 866, endPoint y: 316, distance: 14.7
click at [866, 316] on div at bounding box center [869, 214] width 9 height 343
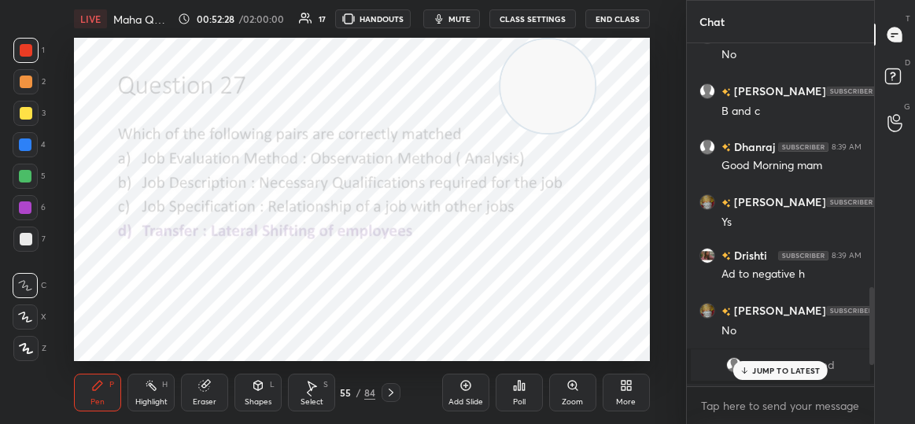
click at [767, 367] on p "JUMP TO LATEST" at bounding box center [786, 370] width 68 height 9
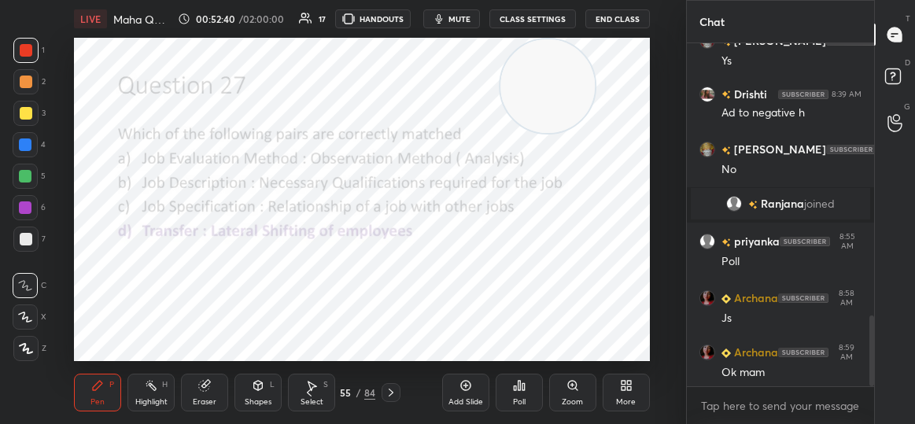
scroll to position [1329, 0]
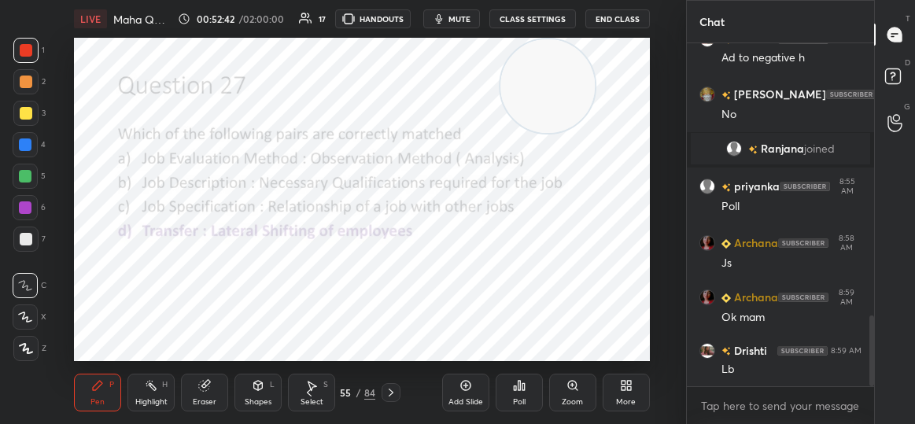
click at [519, 395] on div "Poll" at bounding box center [519, 393] width 47 height 38
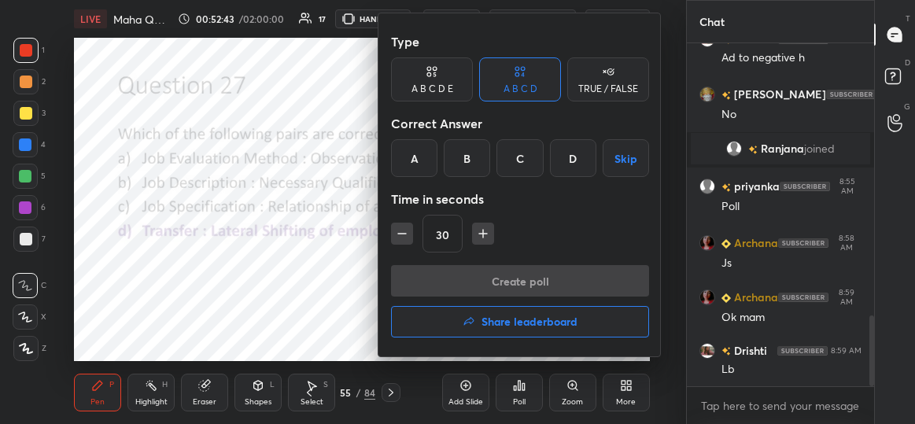
click at [486, 323] on h4 "Share leaderboard" at bounding box center [530, 321] width 96 height 11
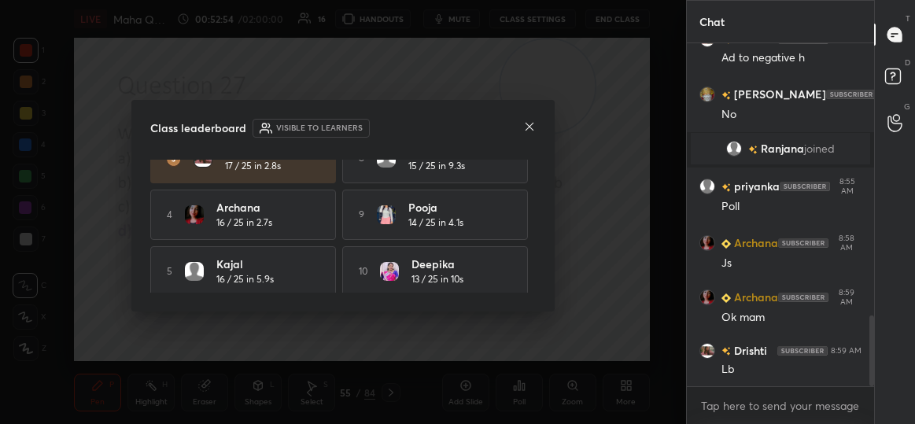
scroll to position [147, 0]
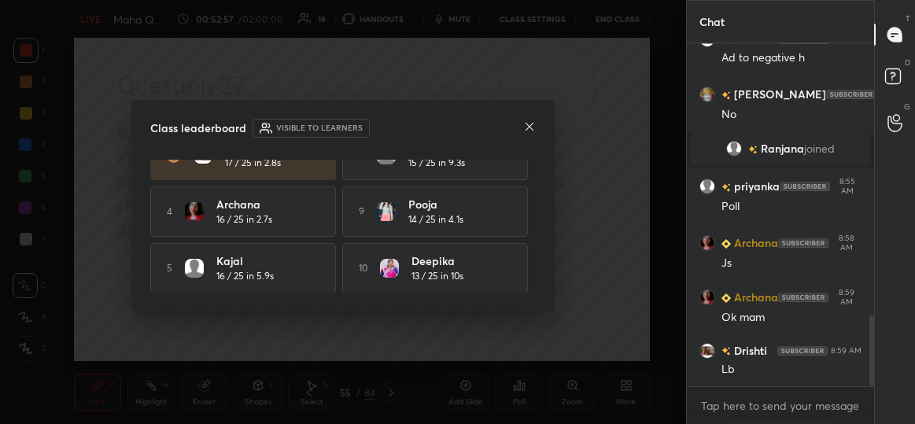
click at [532, 117] on div "Class leaderboard Visible to learners [PERSON_NAME] 25 / 25 in 2.4s 6 MILAN 16 …" at bounding box center [342, 206] width 423 height 212
click at [522, 132] on div "Class leaderboard Visible to learners" at bounding box center [343, 128] width 386 height 19
click at [523, 128] on icon at bounding box center [529, 126] width 13 height 13
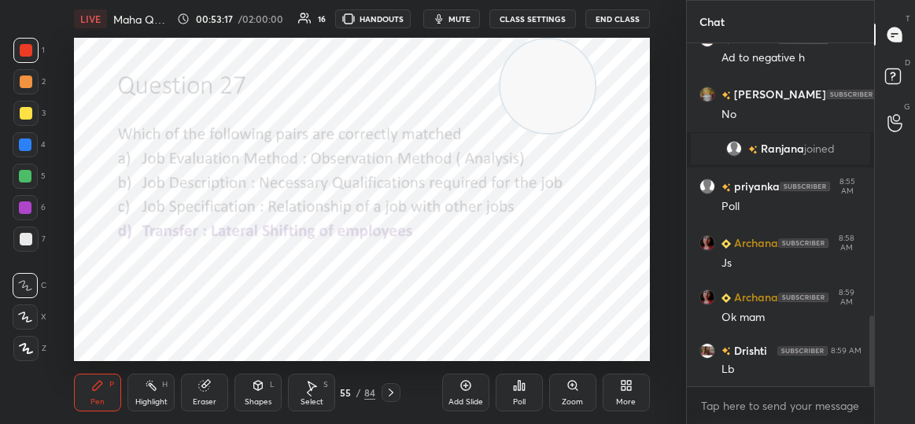
click at [459, 26] on button "mute" at bounding box center [451, 18] width 57 height 19
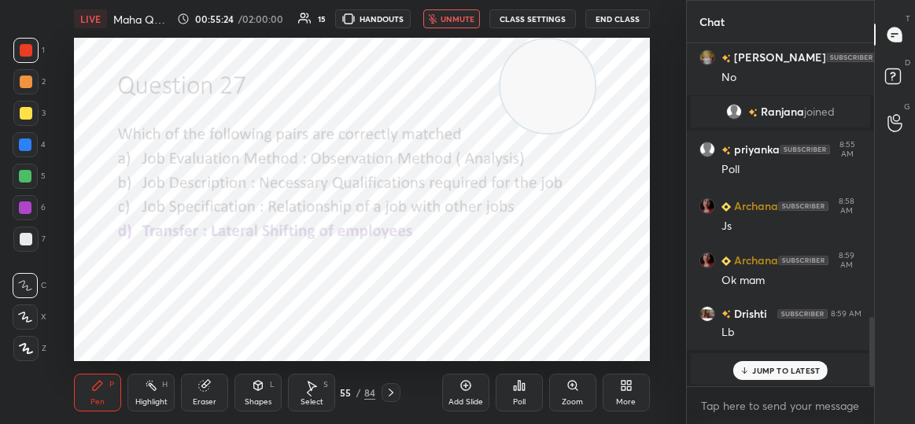
click at [771, 369] on p "JUMP TO LATEST" at bounding box center [786, 370] width 68 height 9
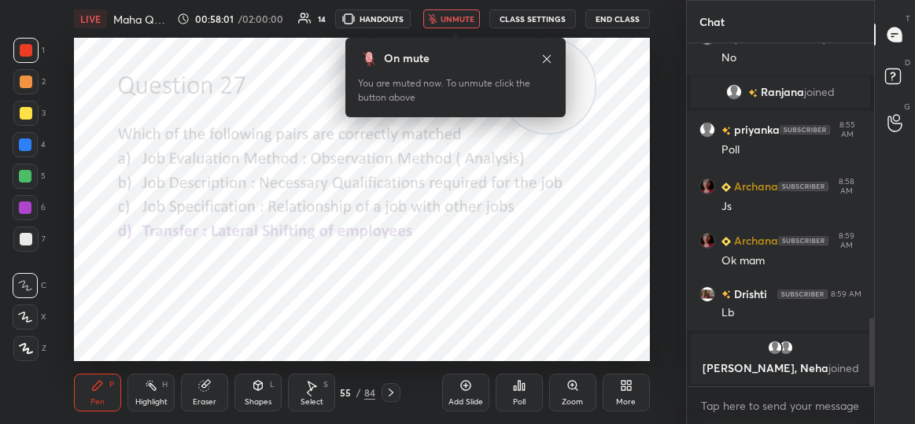
click at [547, 56] on icon at bounding box center [547, 59] width 13 height 13
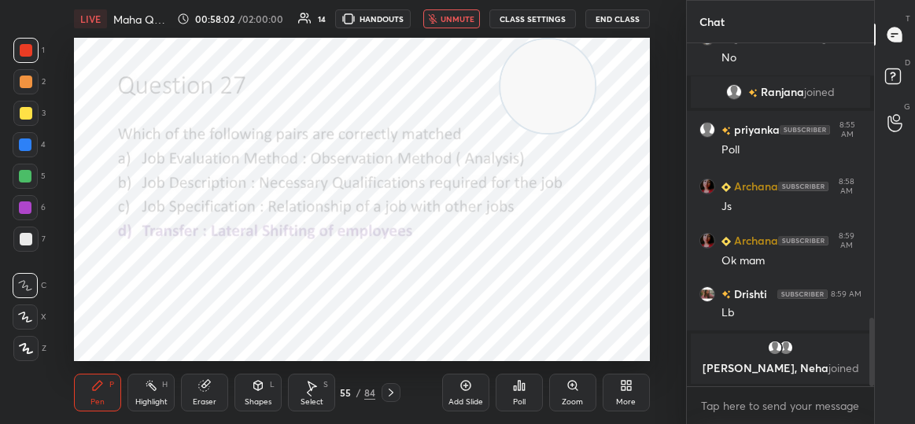
click at [454, 14] on span "unmute" at bounding box center [458, 18] width 34 height 11
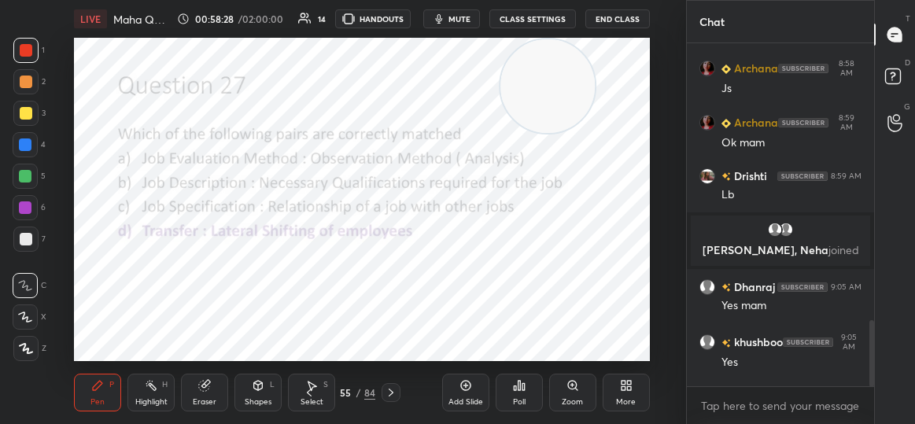
scroll to position [1435, 0]
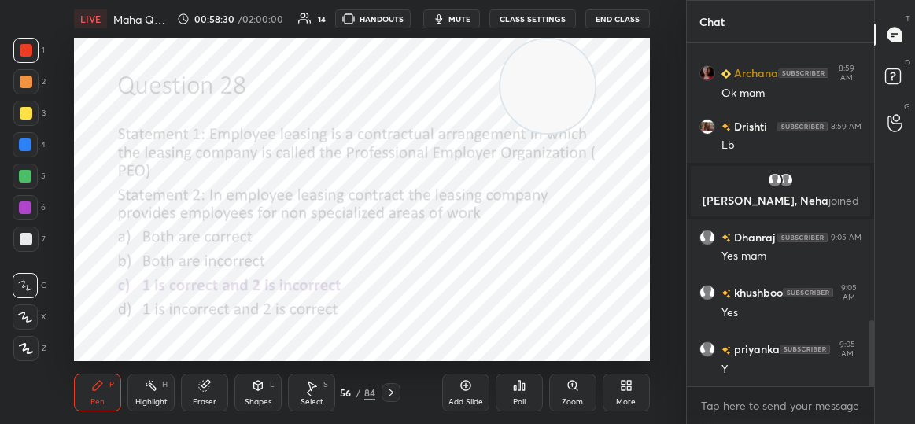
click at [549, 47] on video at bounding box center [548, 86] width 94 height 94
click at [559, 73] on video at bounding box center [548, 86] width 94 height 94
drag, startPoint x: 554, startPoint y: 79, endPoint x: 574, endPoint y: 286, distance: 207.9
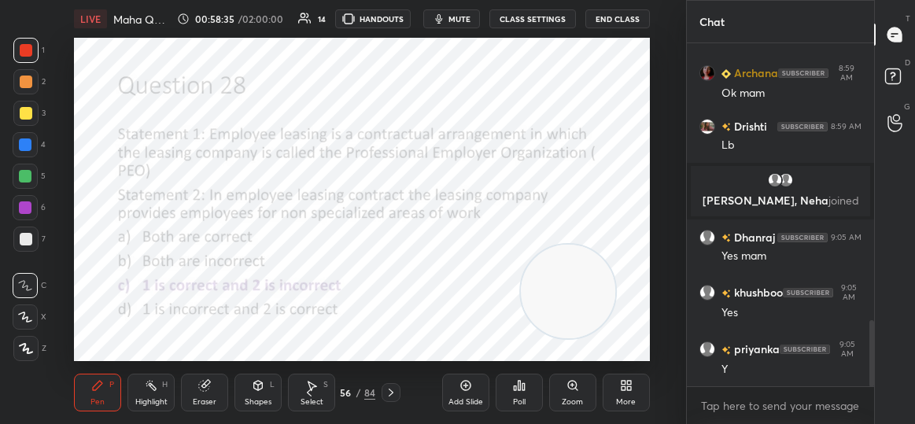
click at [574, 286] on video at bounding box center [569, 292] width 94 height 94
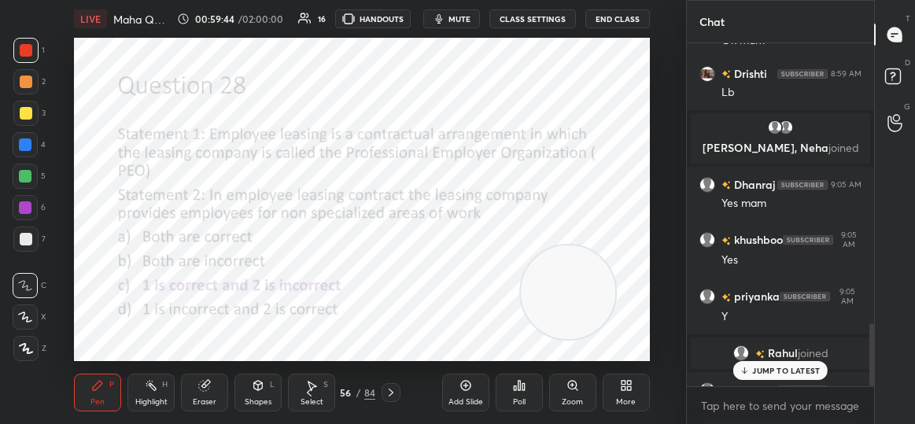
scroll to position [1526, 0]
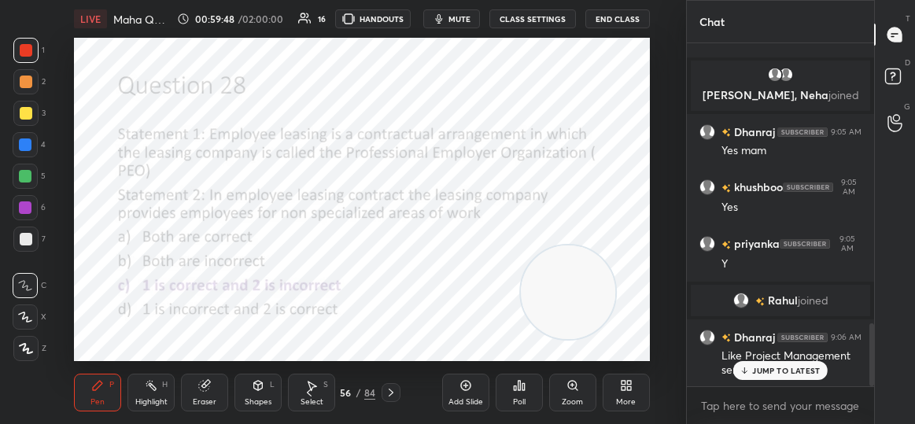
click at [785, 367] on p "JUMP TO LATEST" at bounding box center [786, 370] width 68 height 9
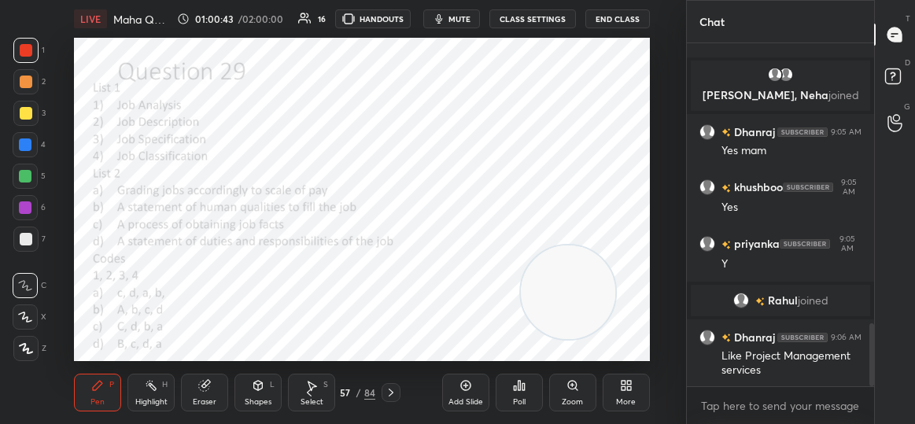
click at [524, 387] on icon at bounding box center [523, 386] width 2 height 7
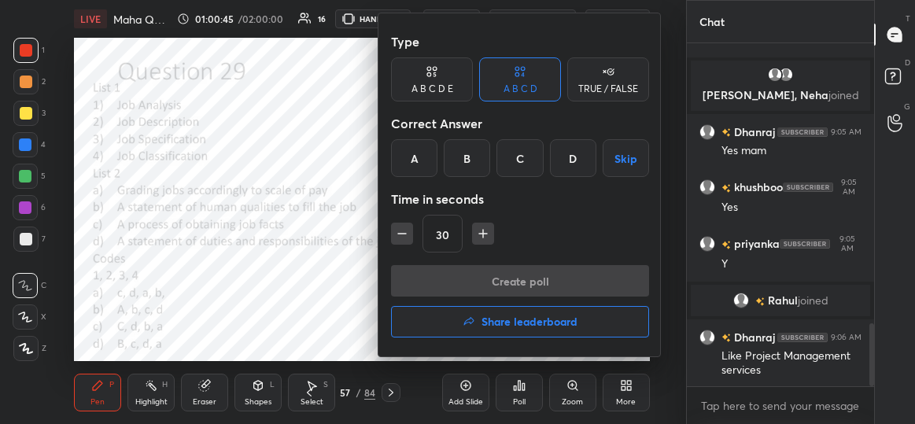
click at [518, 157] on div "C" at bounding box center [519, 158] width 46 height 38
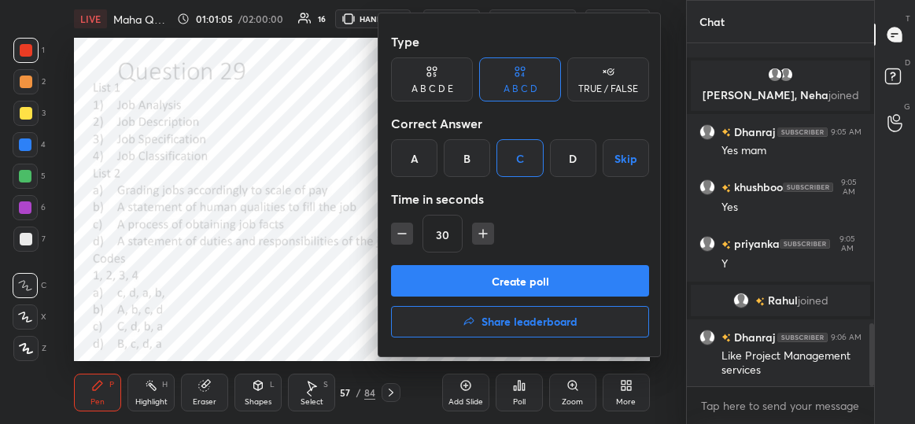
click at [552, 279] on button "Create poll" at bounding box center [520, 280] width 258 height 31
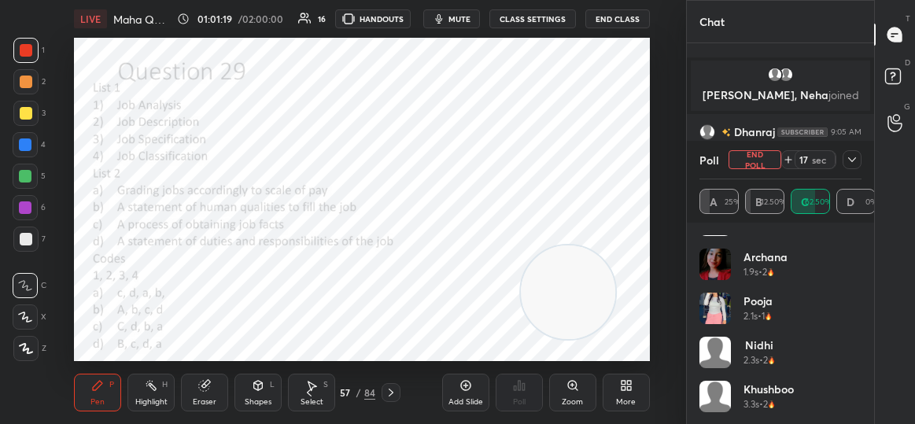
scroll to position [5, 0]
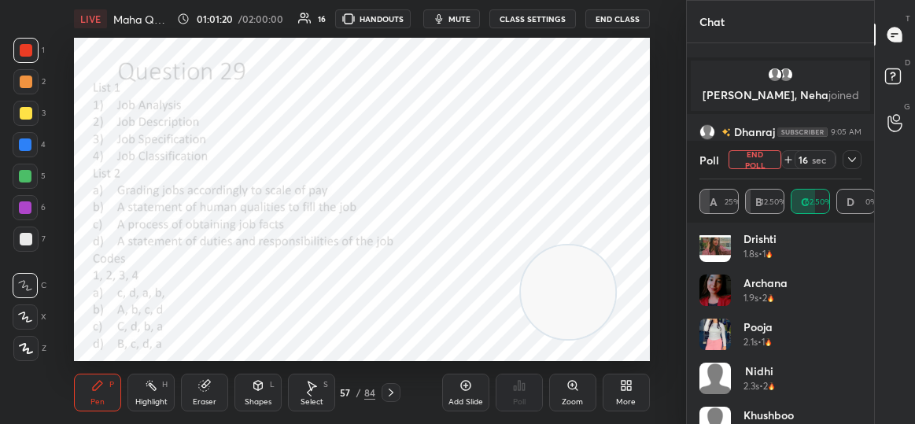
click at [853, 150] on div at bounding box center [852, 159] width 19 height 19
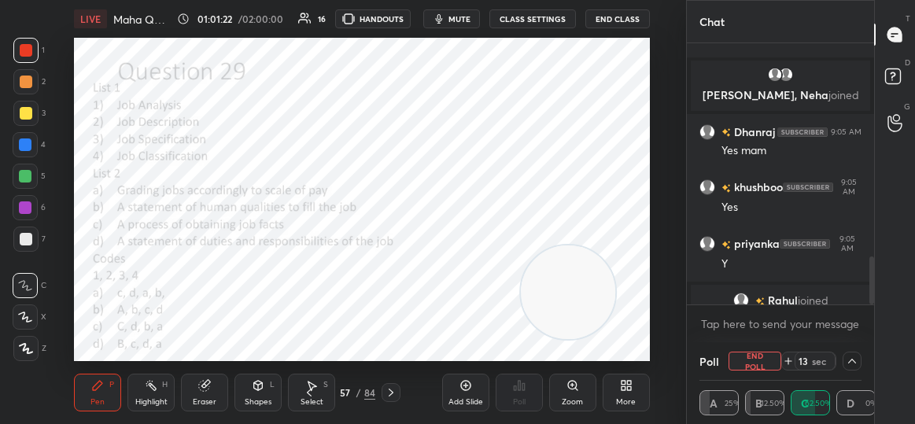
scroll to position [1608, 0]
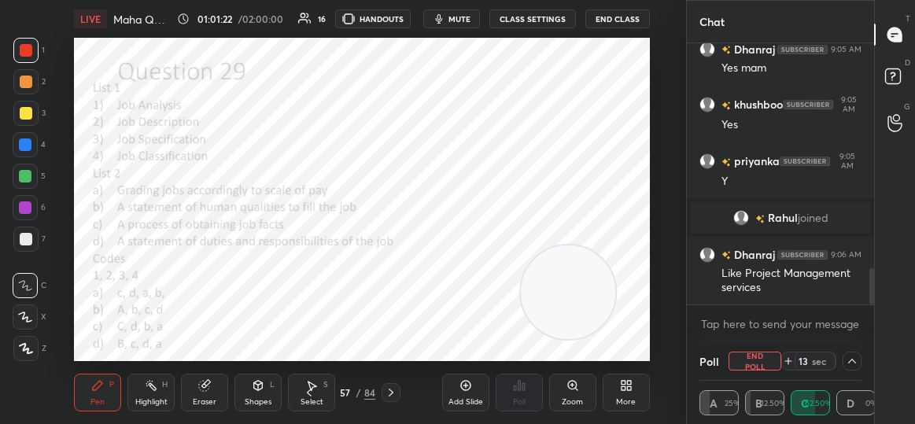
drag, startPoint x: 873, startPoint y: 264, endPoint x: 875, endPoint y: 323, distance: 59.1
click at [875, 323] on div "Chat [PERSON_NAME], [PERSON_NAME] joined [PERSON_NAME] 9:05 AM Yes mam [PERSON_…" at bounding box center [800, 212] width 229 height 424
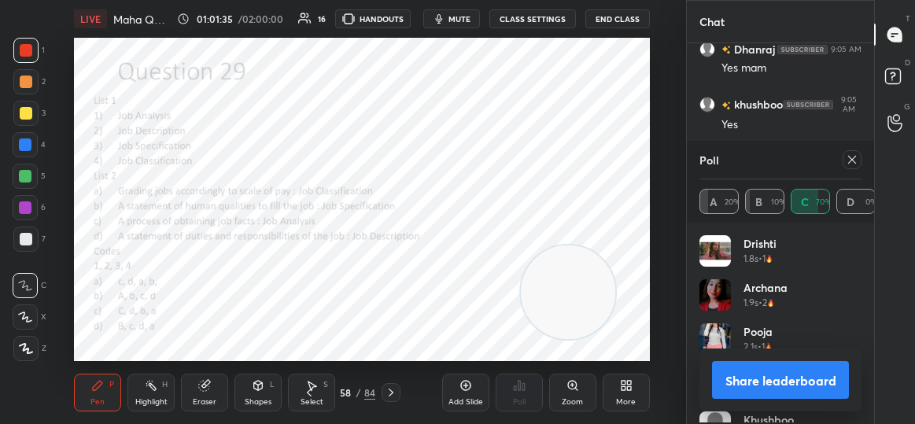
scroll to position [184, 158]
click at [855, 157] on icon at bounding box center [852, 160] width 8 height 8
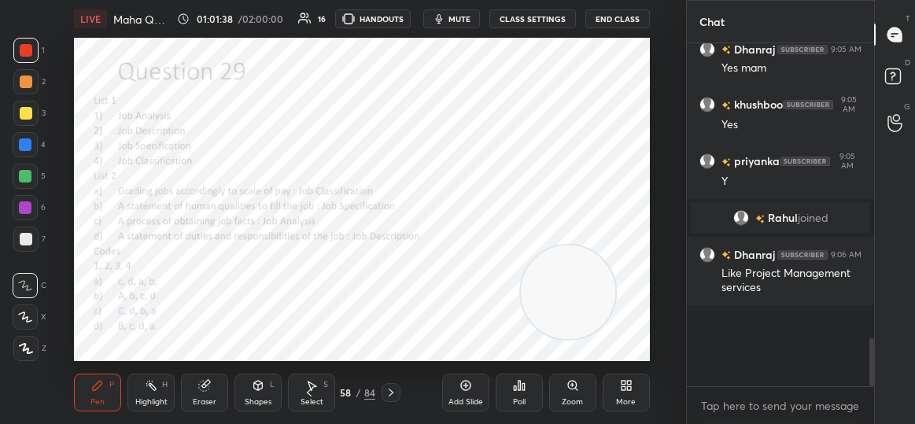
scroll to position [146, 183]
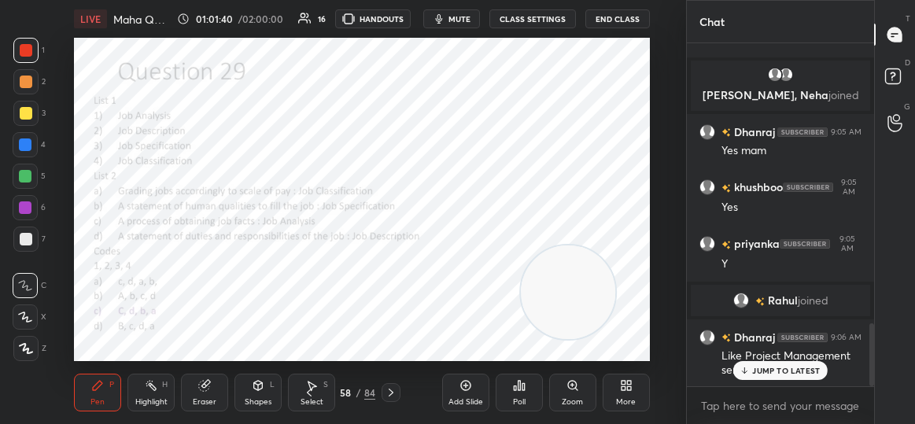
click at [766, 372] on p "JUMP TO LATEST" at bounding box center [786, 370] width 68 height 9
click at [529, 389] on div "Poll" at bounding box center [519, 393] width 47 height 38
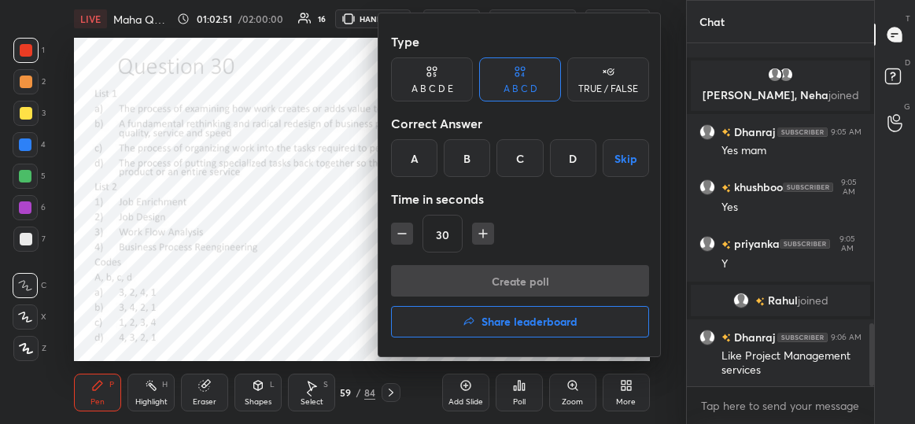
click at [469, 162] on div "B" at bounding box center [467, 158] width 46 height 38
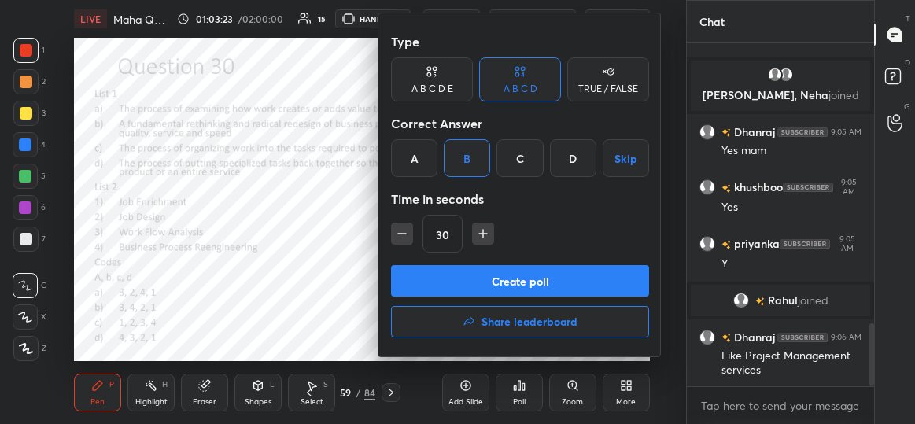
click at [504, 281] on button "Create poll" at bounding box center [520, 280] width 258 height 31
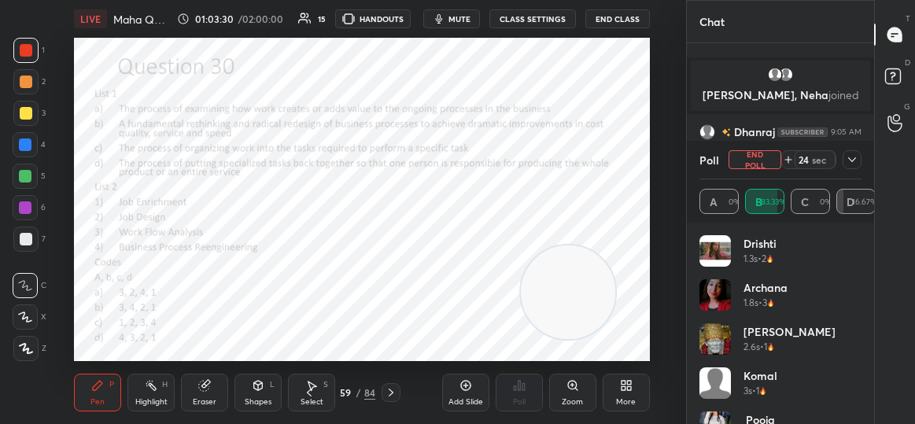
scroll to position [1662, 0]
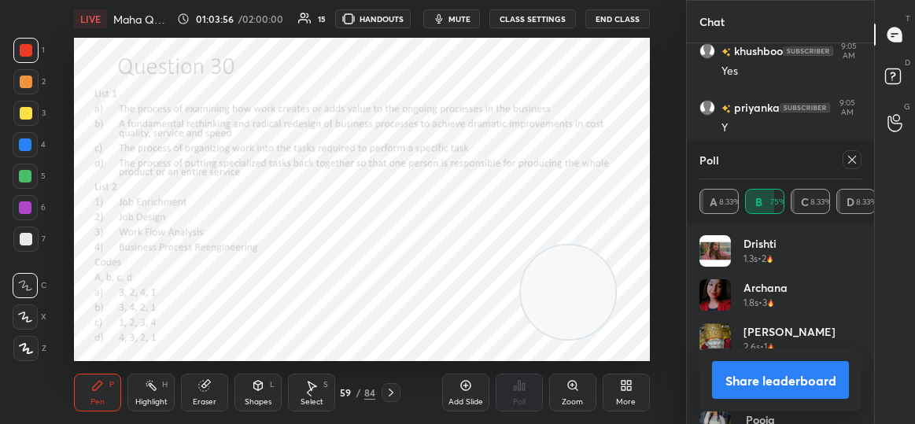
click at [855, 161] on icon at bounding box center [852, 160] width 8 height 8
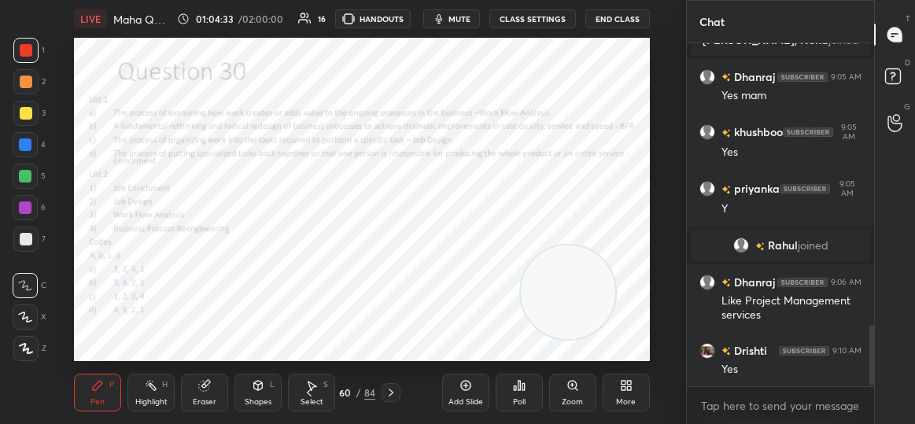
scroll to position [1618, 0]
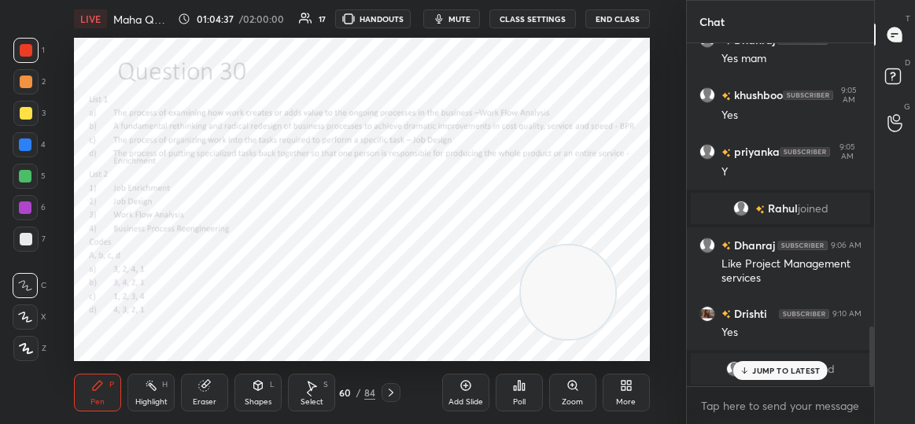
click at [757, 356] on div "[PERSON_NAME] joined" at bounding box center [780, 368] width 179 height 31
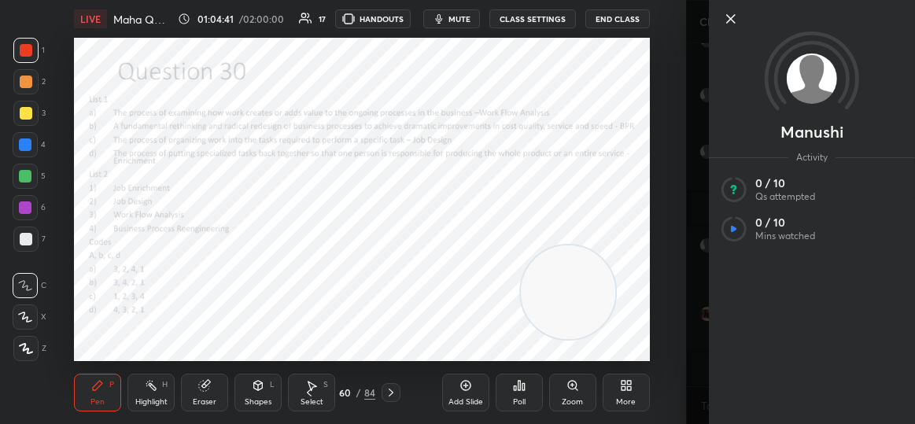
click at [736, 11] on icon at bounding box center [731, 18] width 19 height 19
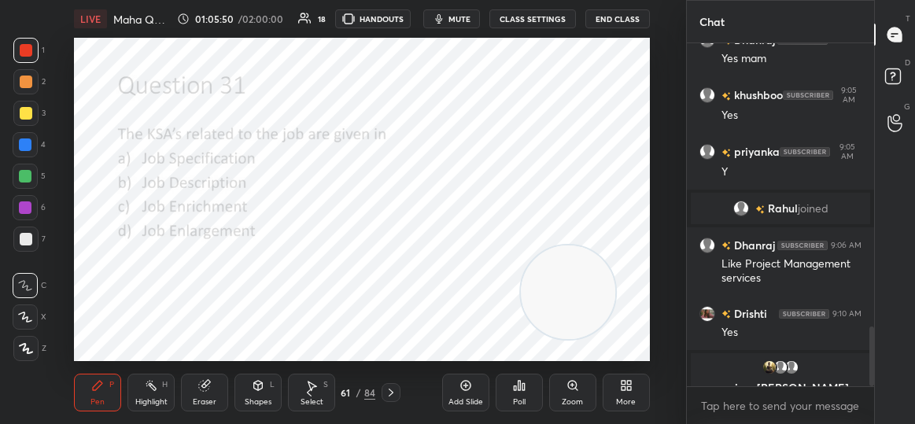
click at [527, 407] on div "Poll" at bounding box center [519, 393] width 47 height 38
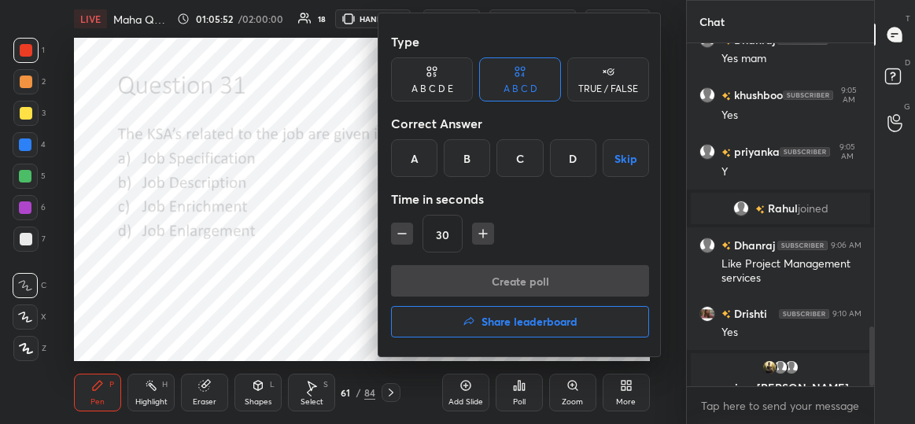
click at [408, 161] on div "A" at bounding box center [414, 158] width 46 height 38
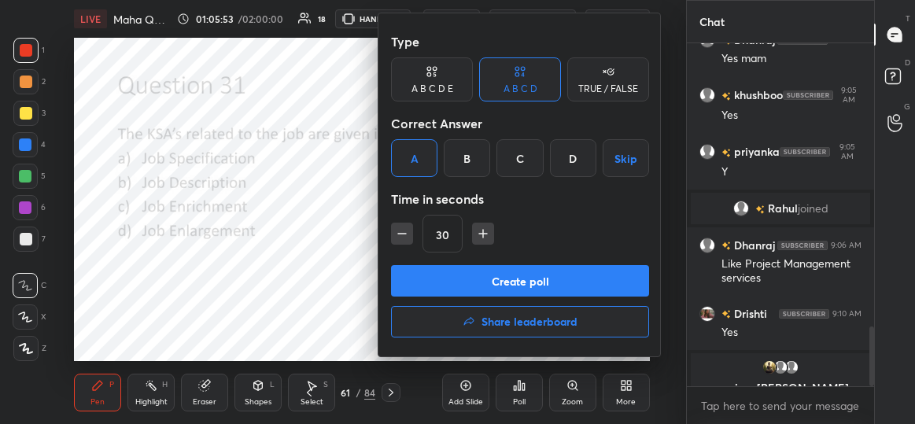
click at [529, 282] on button "Create poll" at bounding box center [520, 280] width 258 height 31
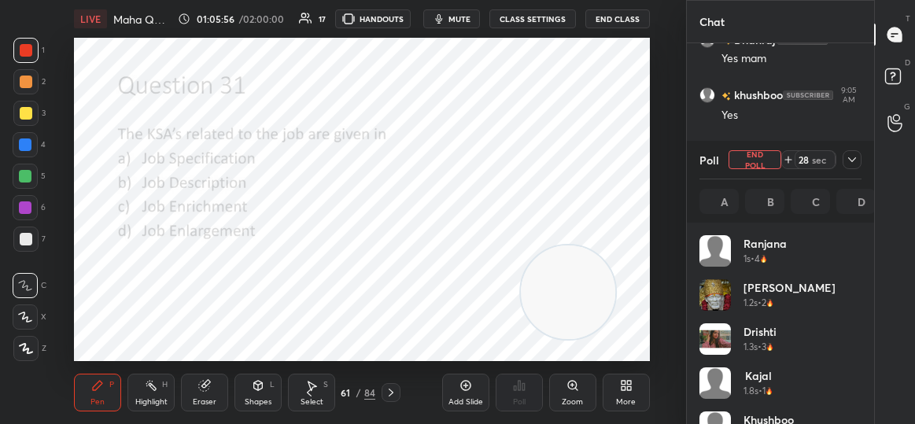
scroll to position [184, 158]
click at [852, 164] on icon at bounding box center [852, 159] width 13 height 13
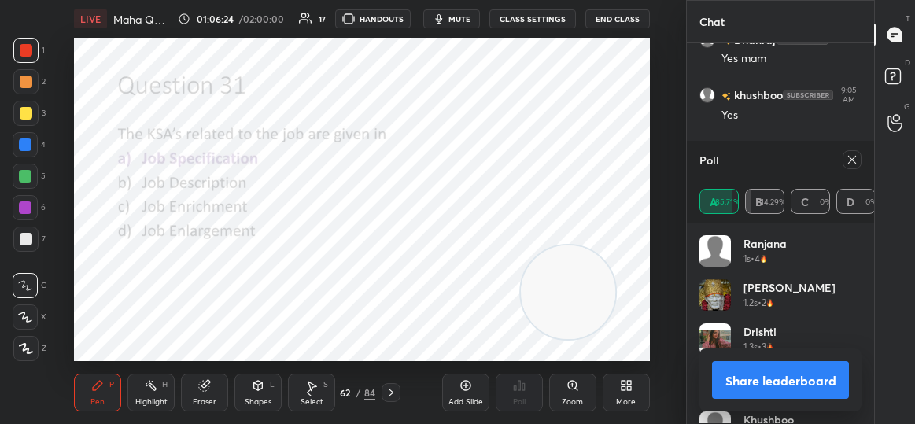
scroll to position [5, 5]
click at [850, 164] on icon at bounding box center [852, 159] width 13 height 13
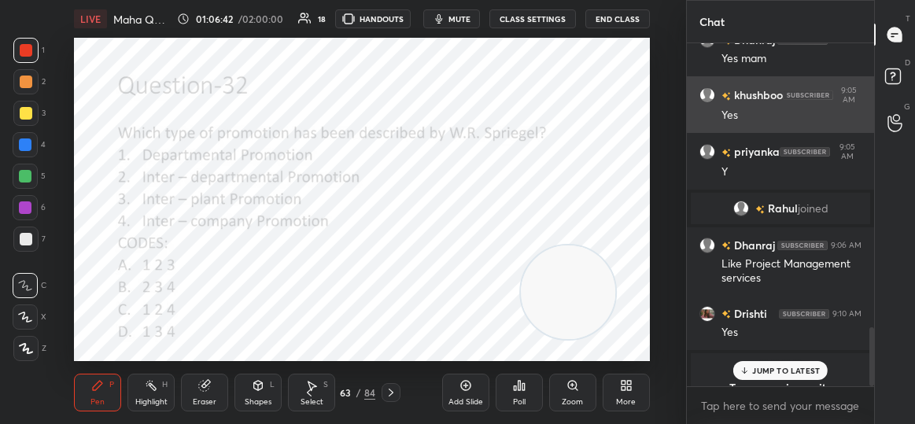
scroll to position [1649, 0]
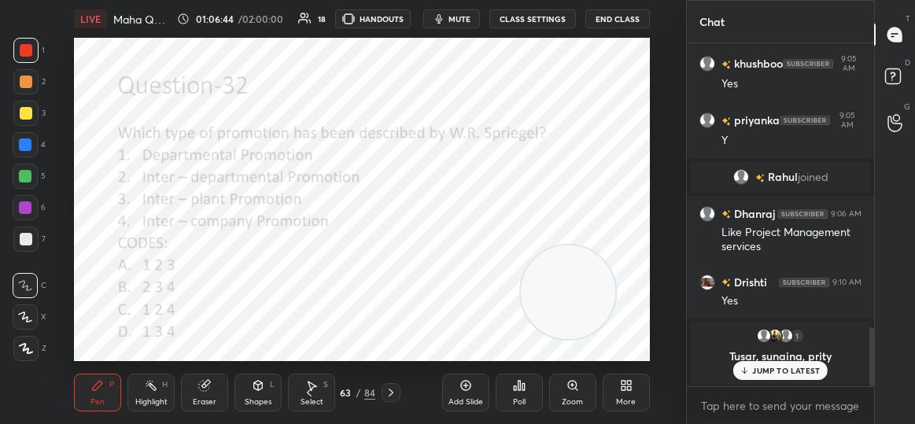
click at [763, 367] on p "JUMP TO LATEST" at bounding box center [786, 370] width 68 height 9
click at [517, 398] on div "Poll" at bounding box center [519, 402] width 13 height 8
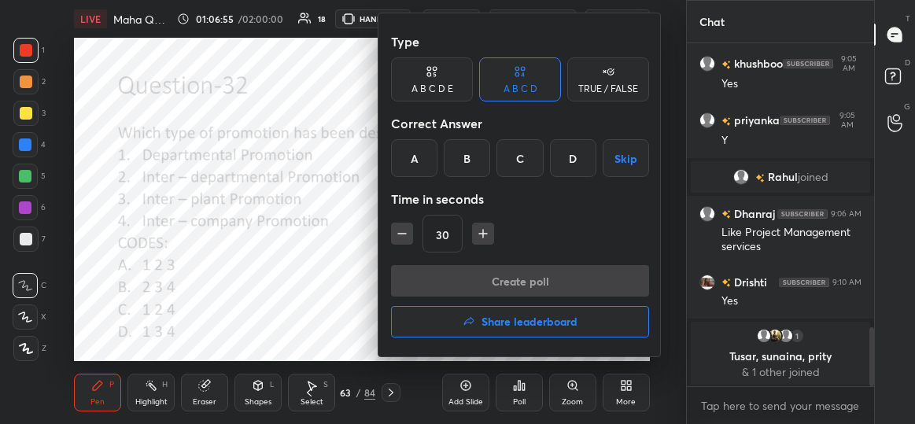
click at [410, 149] on div "A" at bounding box center [414, 158] width 46 height 38
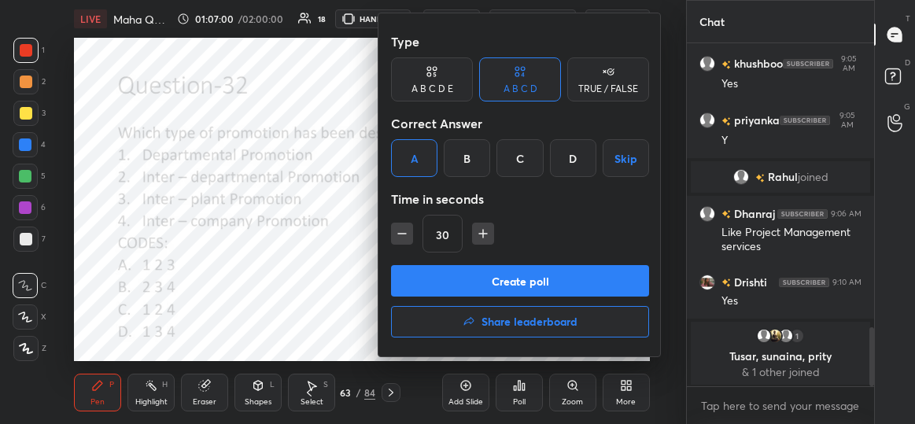
click at [537, 282] on button "Create poll" at bounding box center [520, 280] width 258 height 31
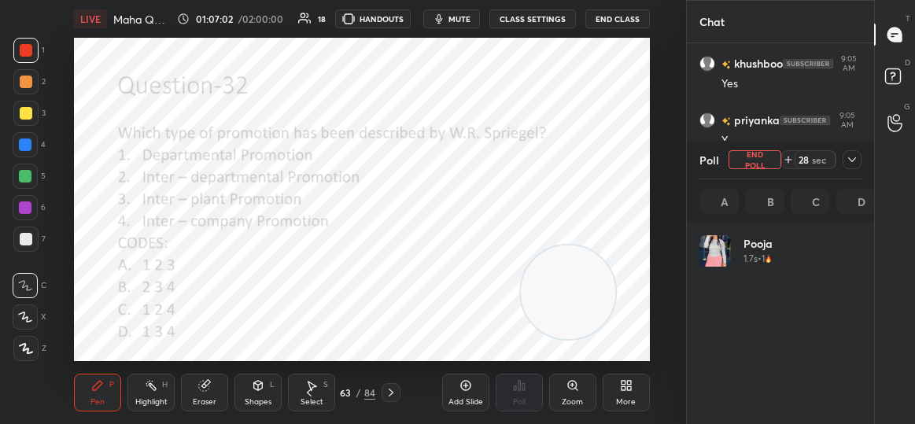
scroll to position [184, 158]
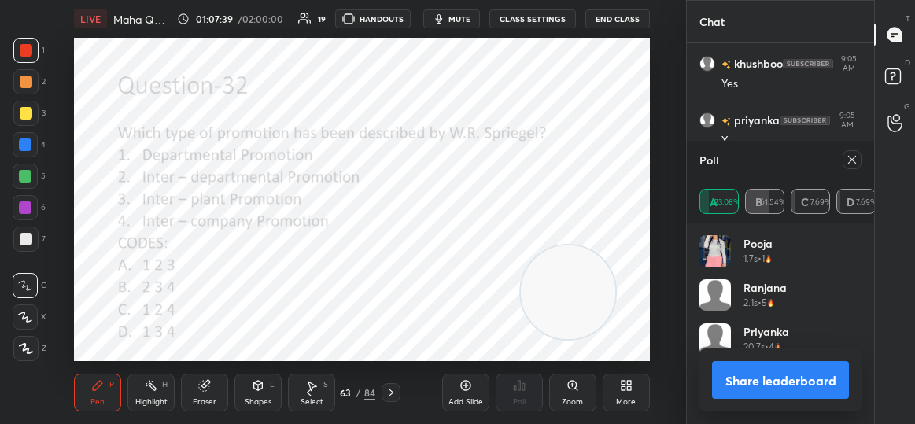
click at [848, 150] on div at bounding box center [852, 159] width 19 height 19
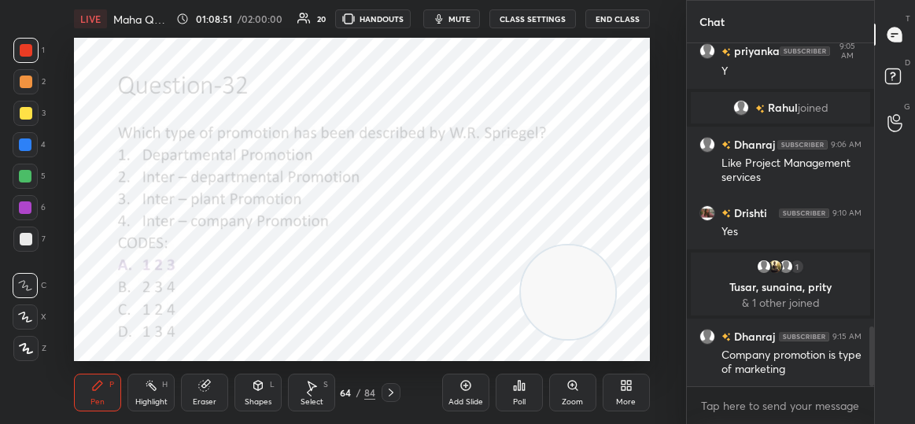
scroll to position [1674, 0]
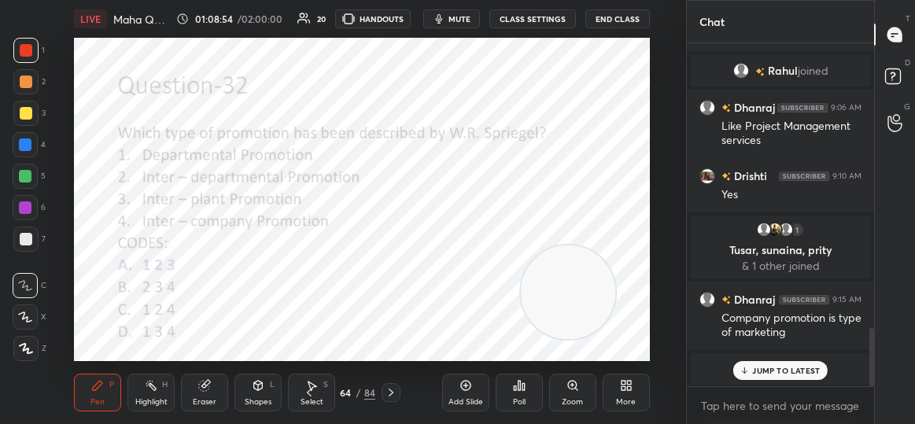
click at [790, 378] on div "JUMP TO LATEST" at bounding box center [780, 370] width 94 height 19
click at [788, 378] on div "JUMP TO LATEST" at bounding box center [780, 370] width 94 height 19
click at [522, 395] on div "Poll" at bounding box center [519, 393] width 47 height 38
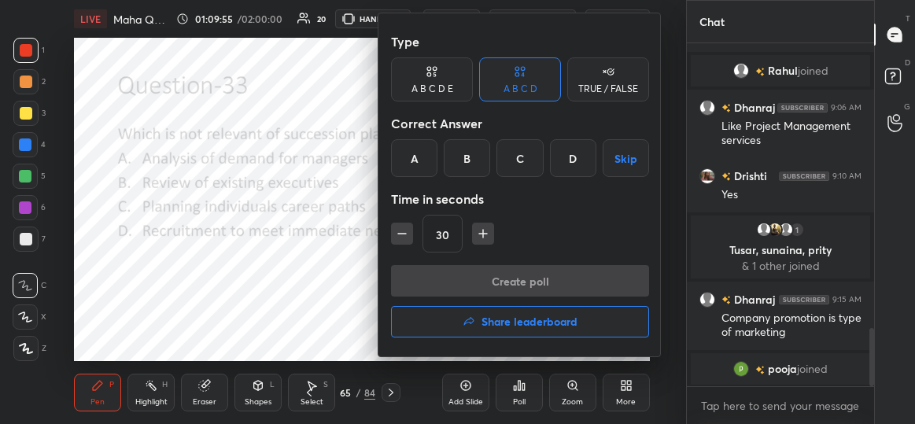
click at [550, 153] on div "D" at bounding box center [573, 158] width 46 height 38
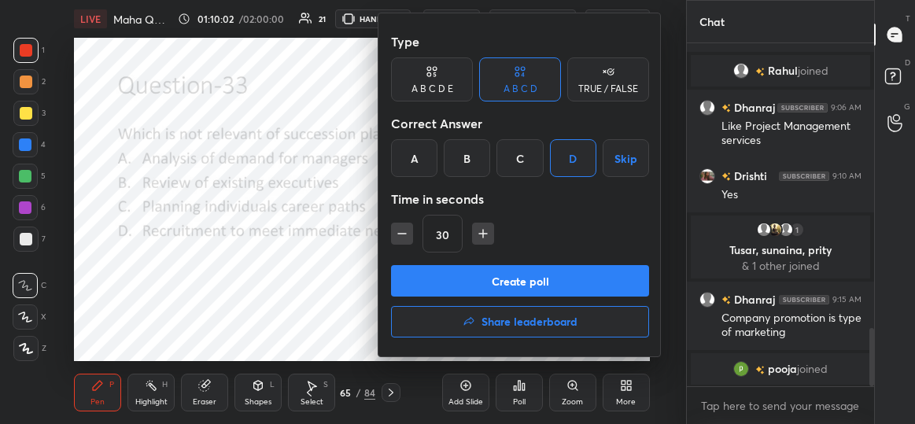
click at [526, 278] on button "Create poll" at bounding box center [520, 280] width 258 height 31
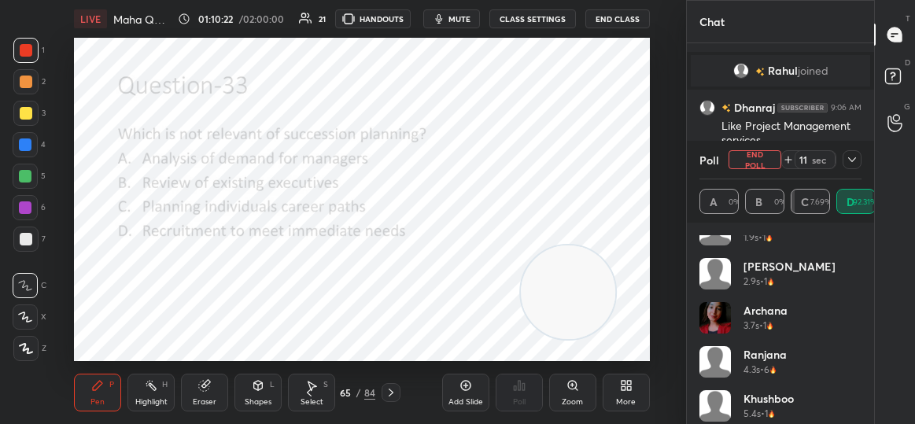
scroll to position [0, 0]
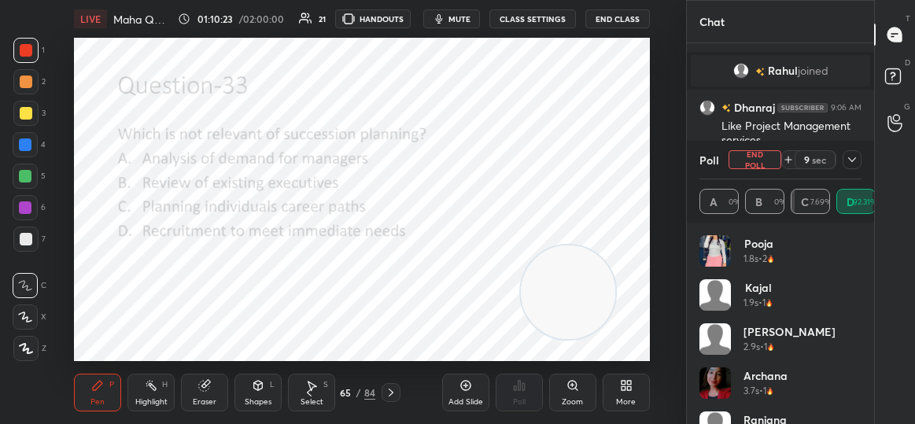
click at [852, 157] on icon at bounding box center [852, 159] width 13 height 13
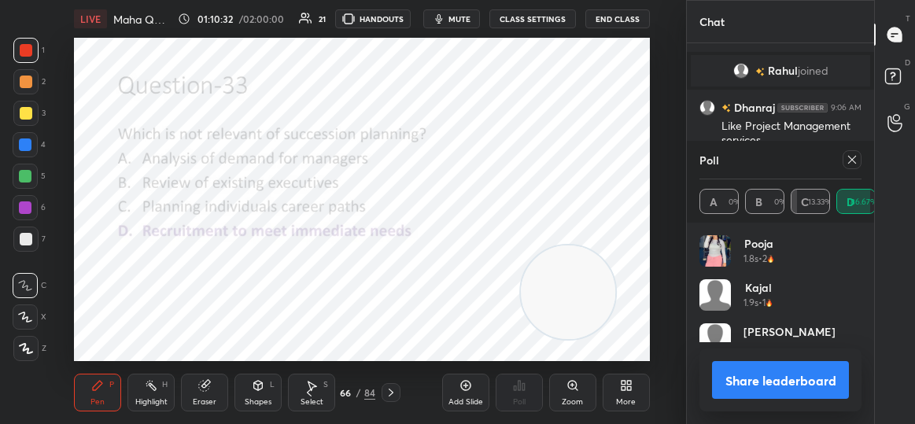
scroll to position [184, 158]
click at [852, 160] on icon at bounding box center [852, 160] width 8 height 8
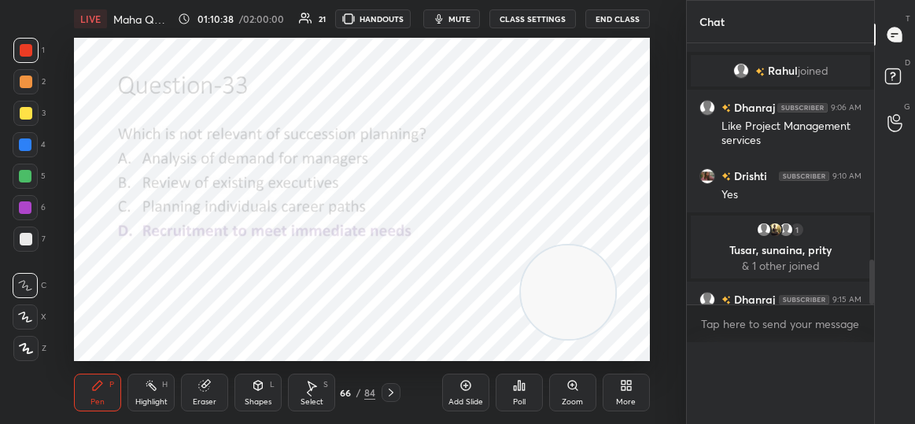
scroll to position [290, 183]
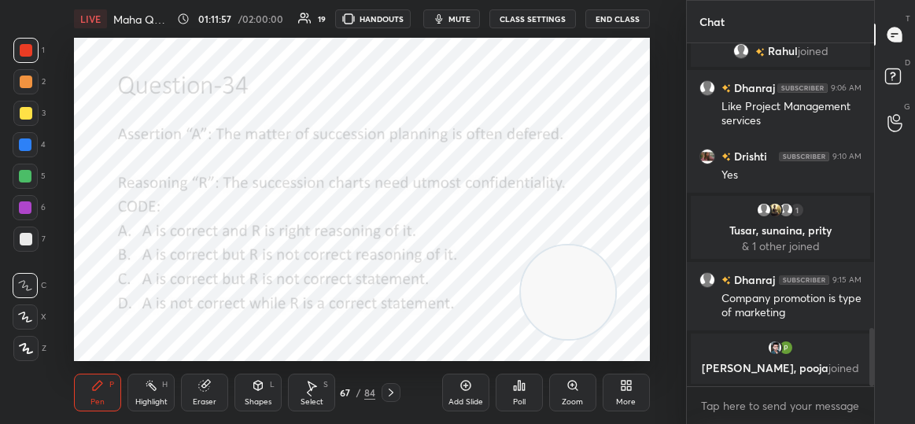
click at [525, 391] on icon at bounding box center [519, 385] width 13 height 13
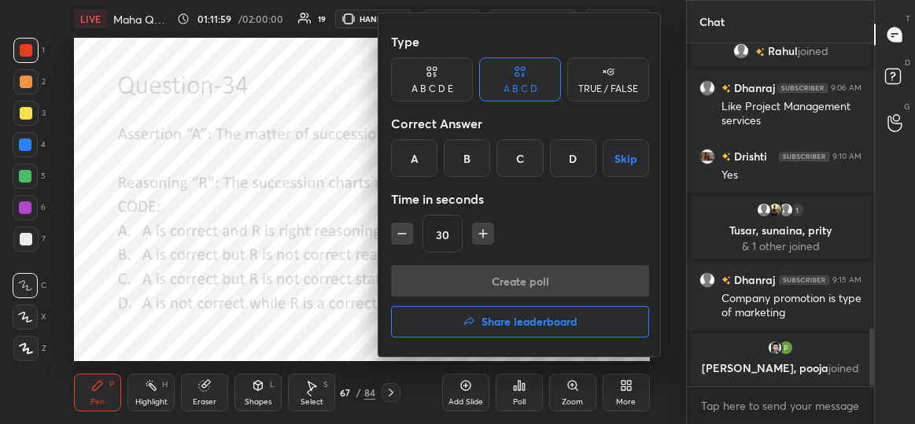
click at [477, 153] on div "B" at bounding box center [467, 158] width 46 height 38
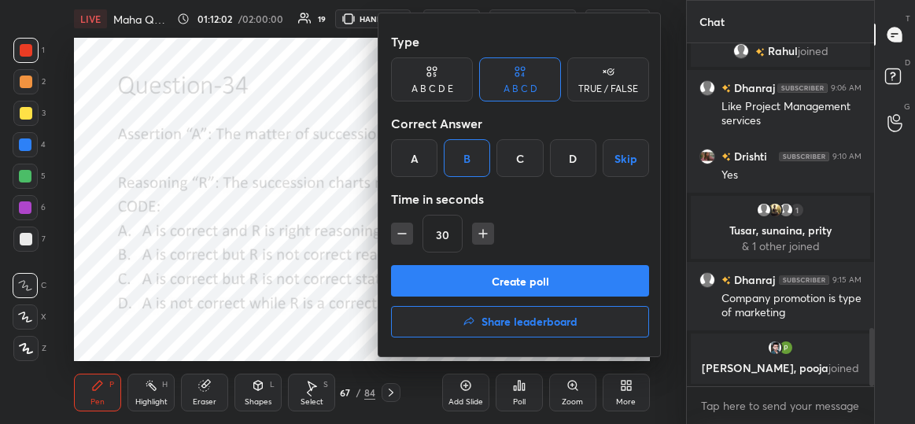
click at [478, 281] on button "Create poll" at bounding box center [520, 280] width 258 height 31
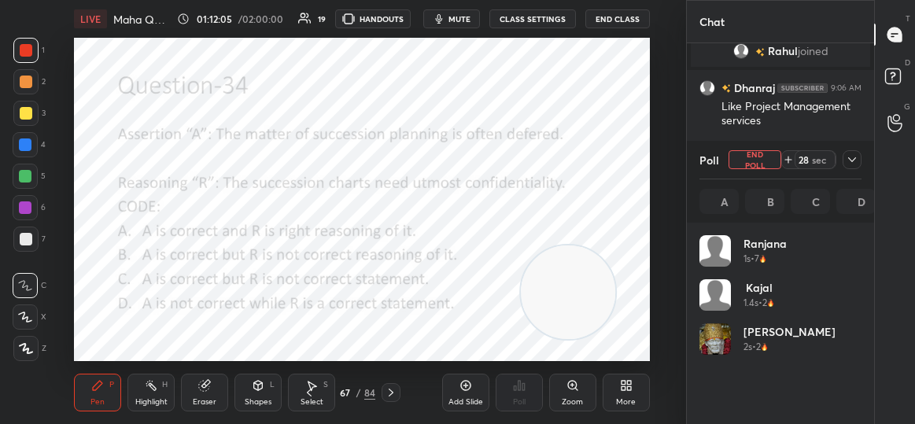
scroll to position [184, 158]
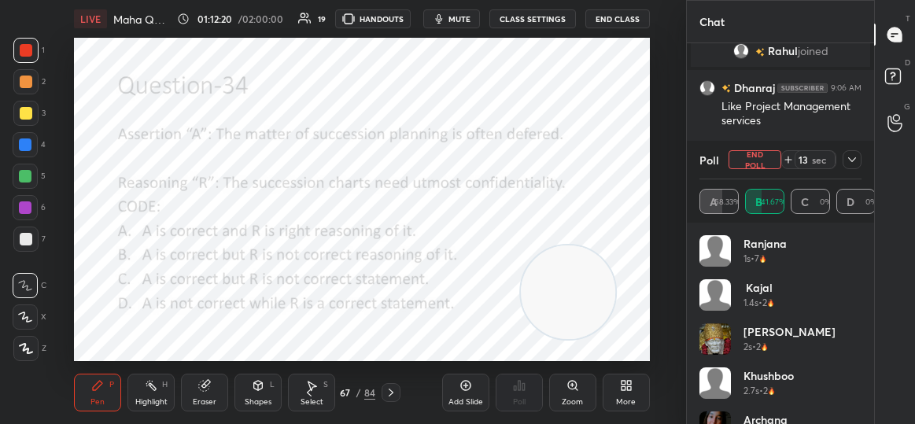
click at [858, 157] on icon at bounding box center [852, 159] width 13 height 13
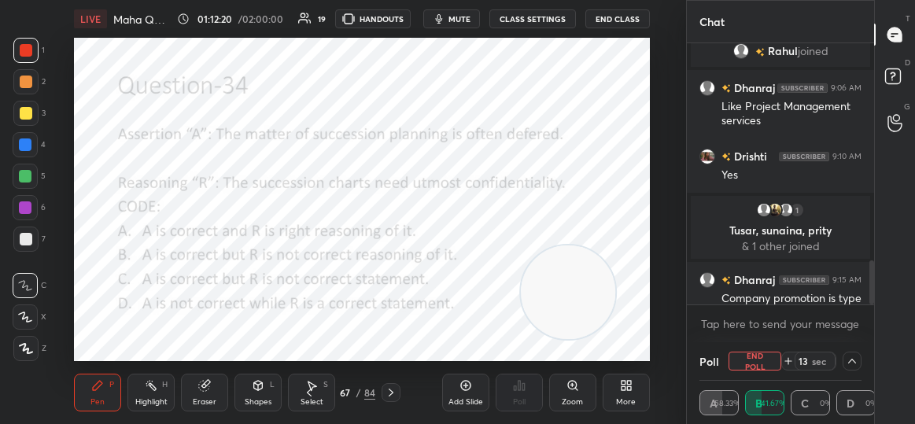
scroll to position [1, 5]
click at [757, 360] on button "End Poll" at bounding box center [755, 361] width 53 height 19
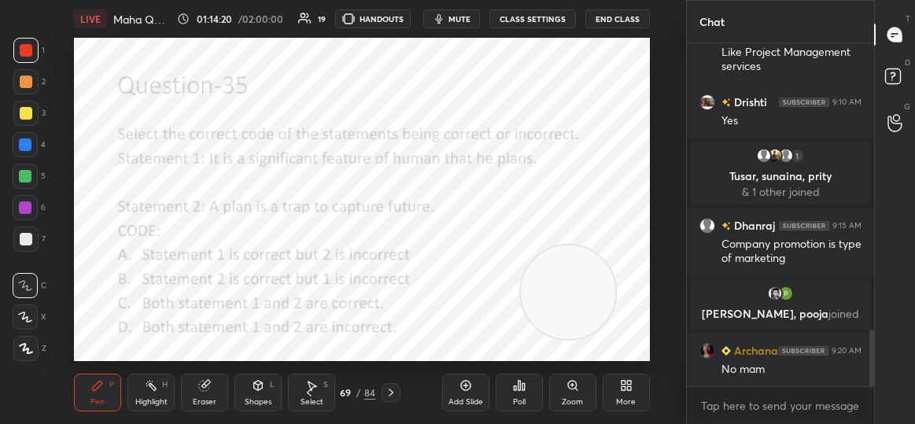
scroll to position [1740, 0]
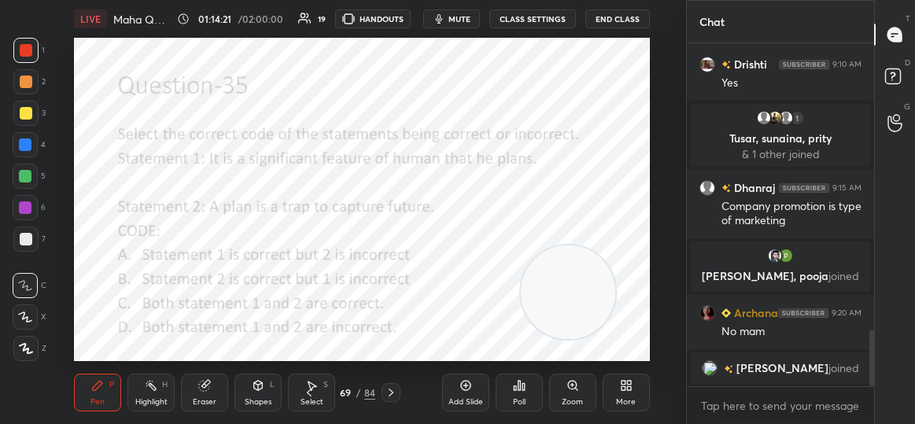
click at [513, 403] on div "Poll" at bounding box center [519, 402] width 13 height 8
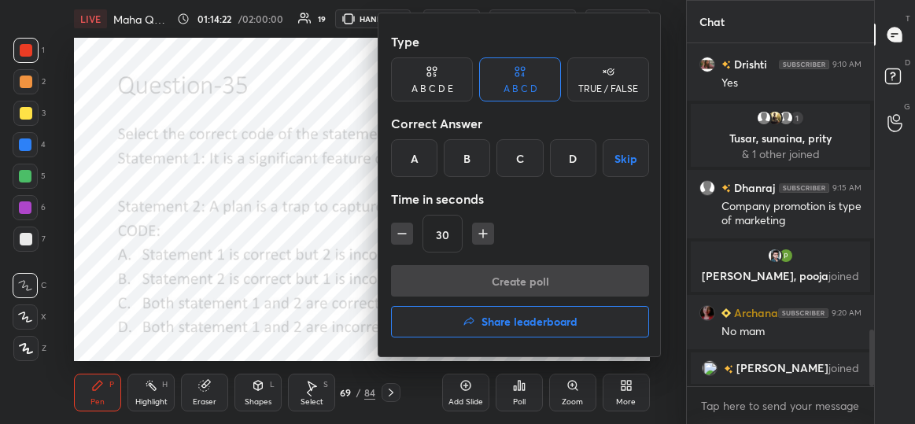
click at [522, 164] on div "C" at bounding box center [519, 158] width 46 height 38
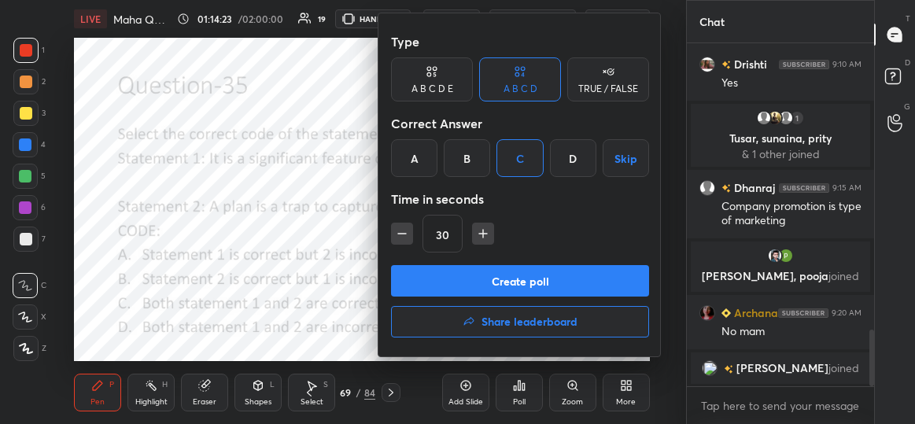
click at [541, 289] on button "Create poll" at bounding box center [520, 280] width 258 height 31
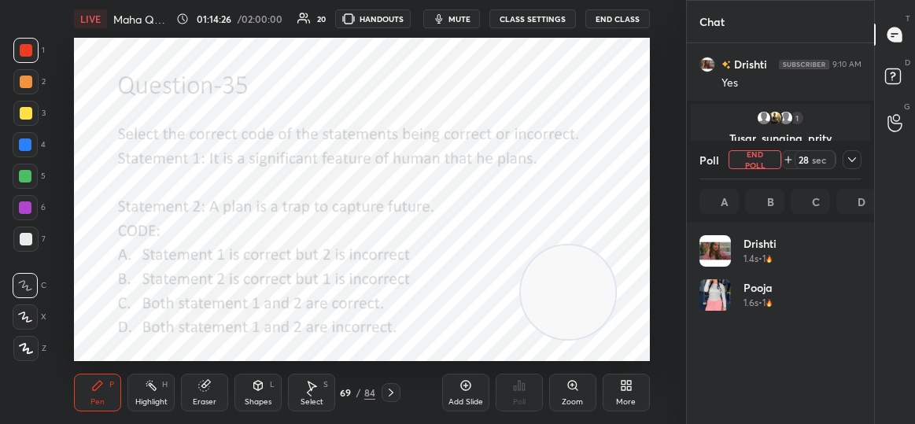
scroll to position [184, 158]
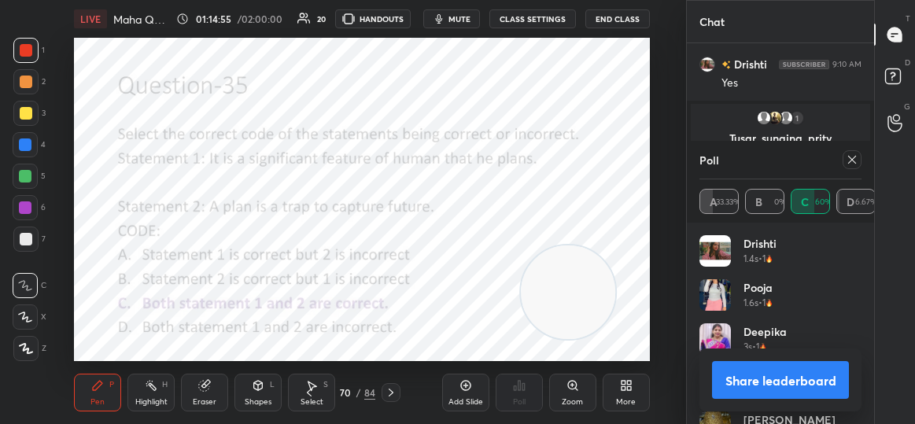
click at [858, 164] on icon at bounding box center [852, 159] width 13 height 13
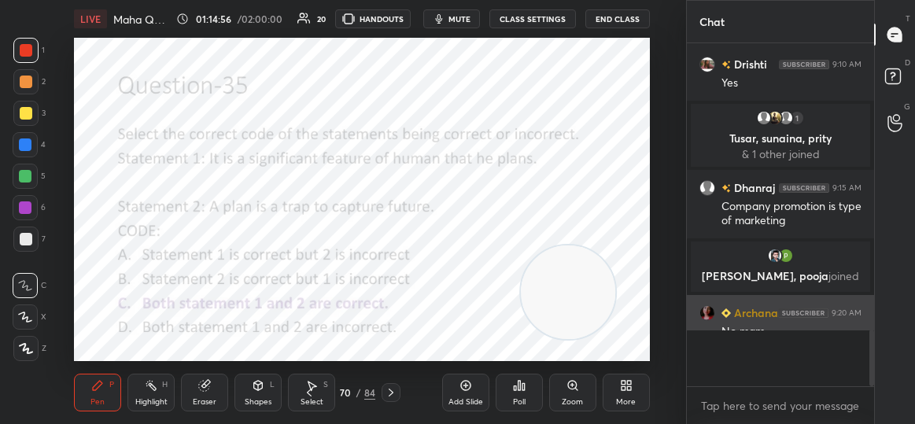
scroll to position [1, 5]
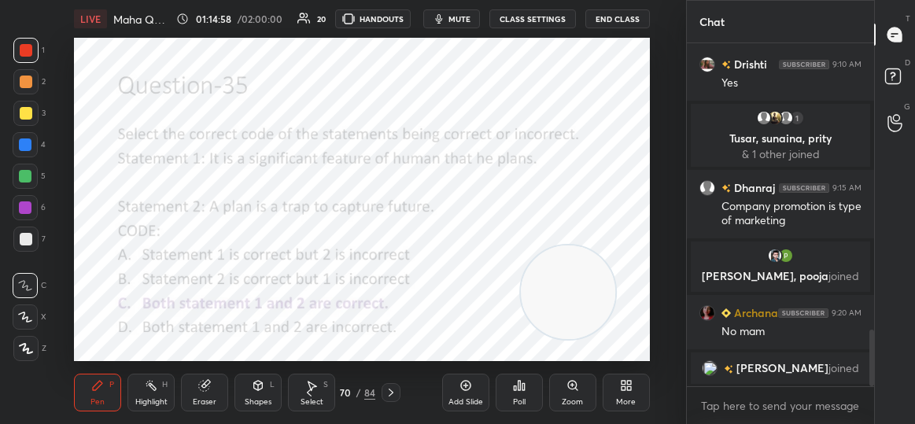
drag, startPoint x: 873, startPoint y: 356, endPoint x: 876, endPoint y: 386, distance: 30.8
click at [876, 386] on div "Chat [PERSON_NAME] joined [PERSON_NAME] 9:06 AM Like Project Management service…" at bounding box center [800, 212] width 229 height 424
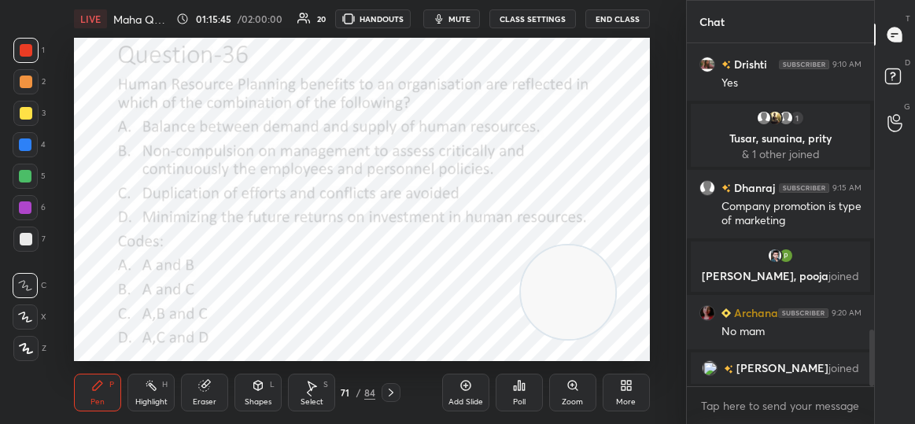
click at [541, 388] on div "Poll" at bounding box center [519, 393] width 47 height 38
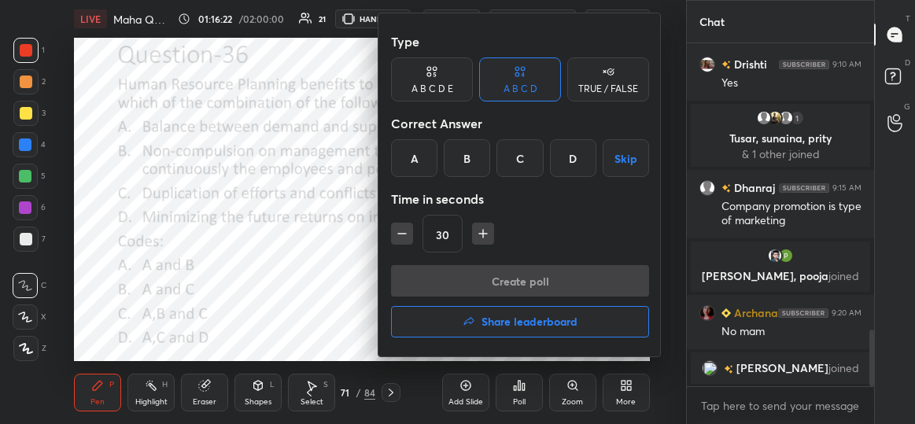
click at [463, 160] on div "B" at bounding box center [467, 158] width 46 height 38
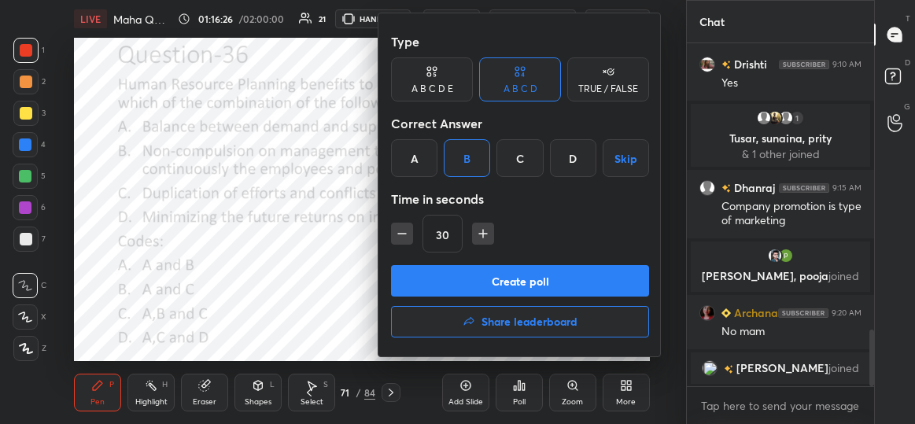
click at [540, 283] on button "Create poll" at bounding box center [520, 280] width 258 height 31
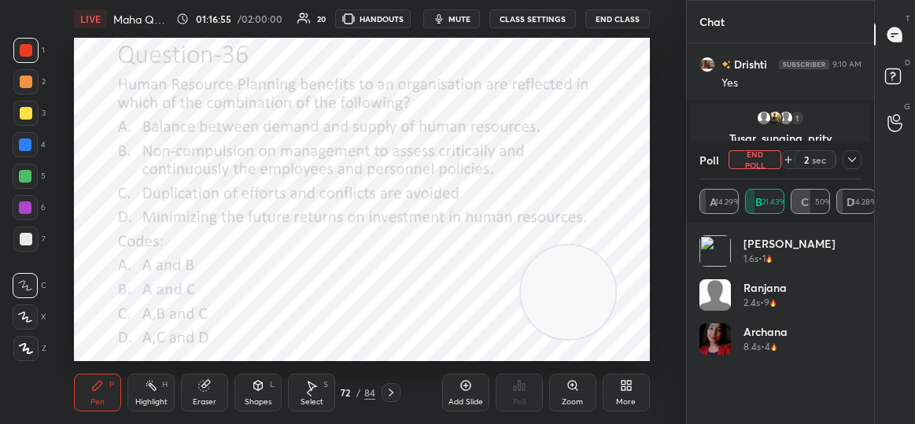
scroll to position [1862, 0]
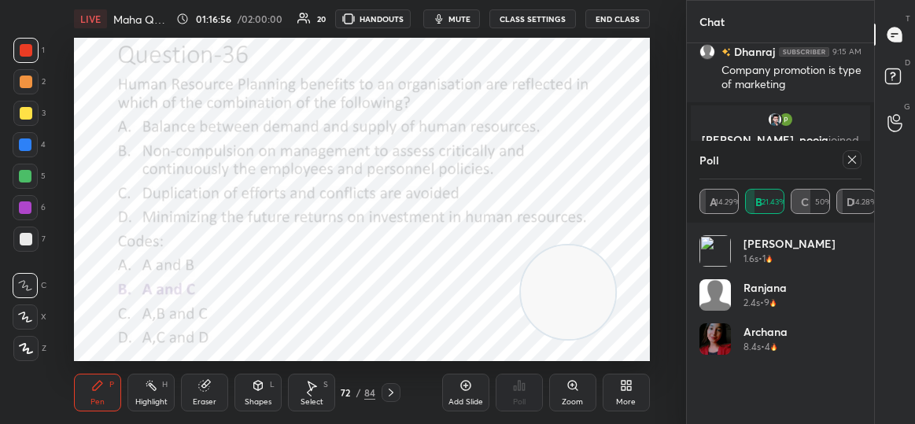
click at [852, 160] on icon at bounding box center [852, 160] width 8 height 8
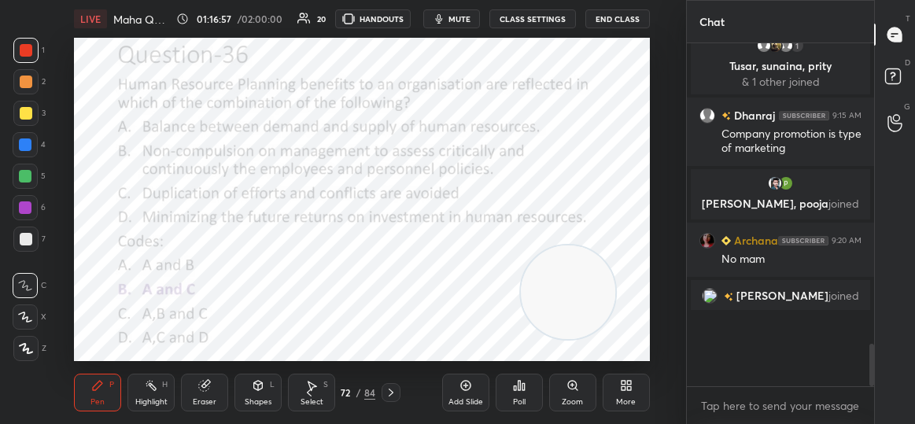
scroll to position [5, 5]
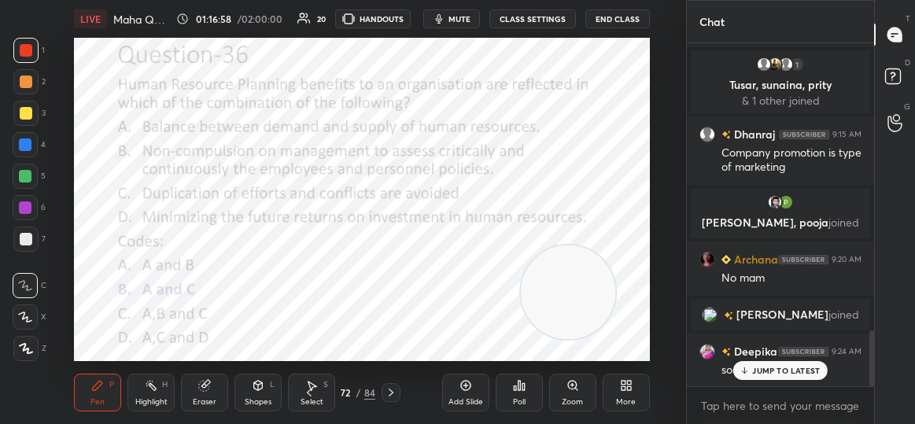
click at [770, 371] on p "JUMP TO LATEST" at bounding box center [786, 370] width 68 height 9
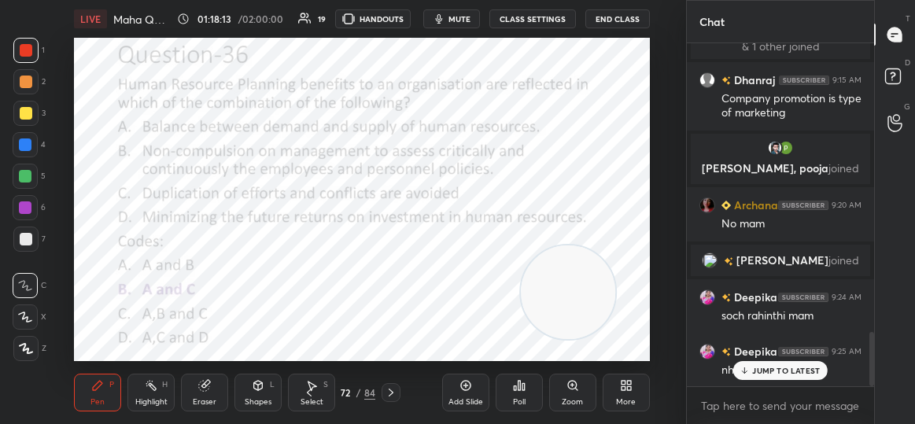
scroll to position [1888, 0]
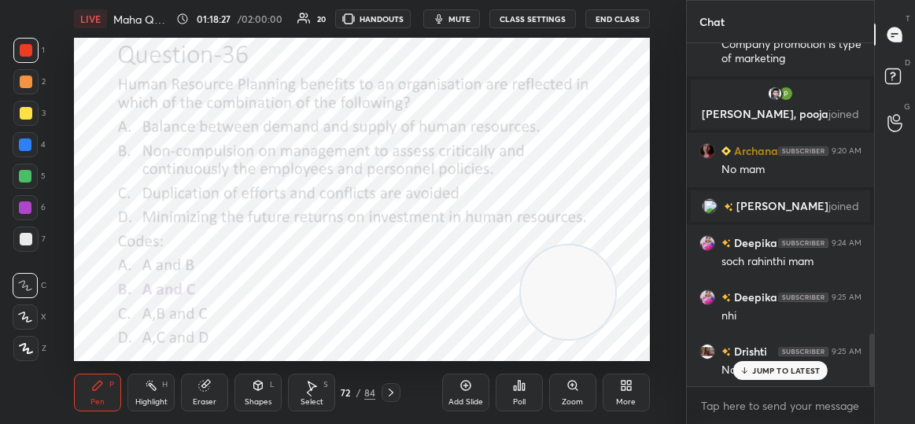
click at [780, 366] on p "JUMP TO LATEST" at bounding box center [786, 370] width 68 height 9
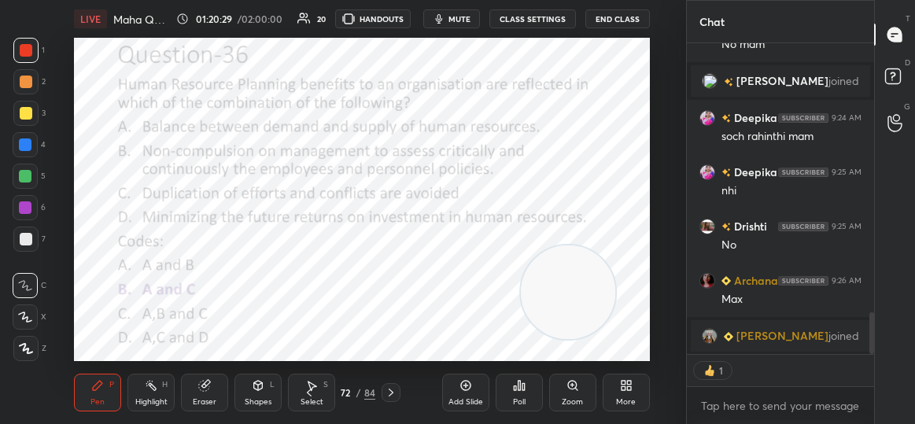
scroll to position [1980, 0]
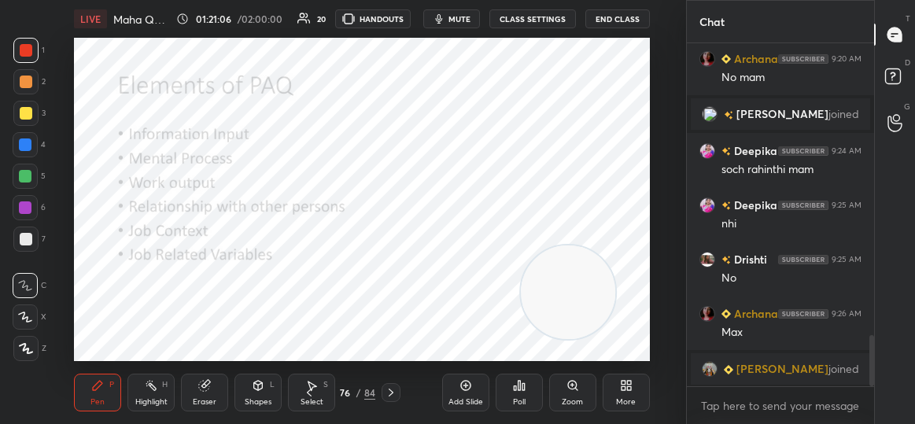
click at [347, 390] on div "76" at bounding box center [346, 392] width 16 height 9
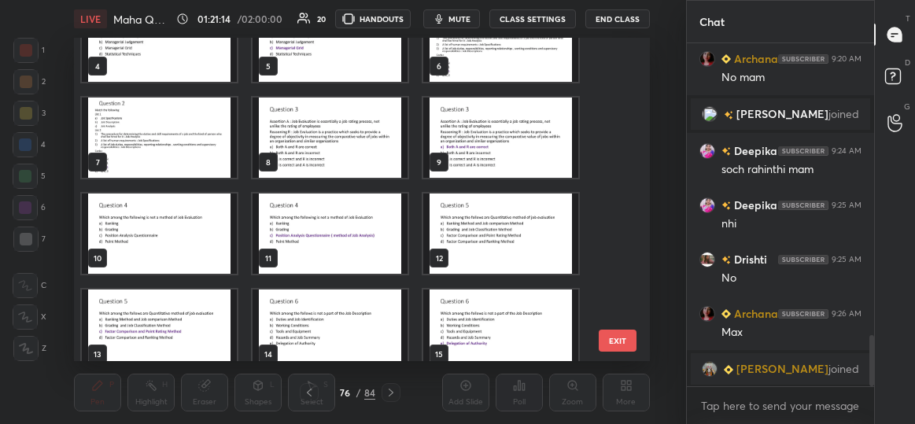
scroll to position [0, 0]
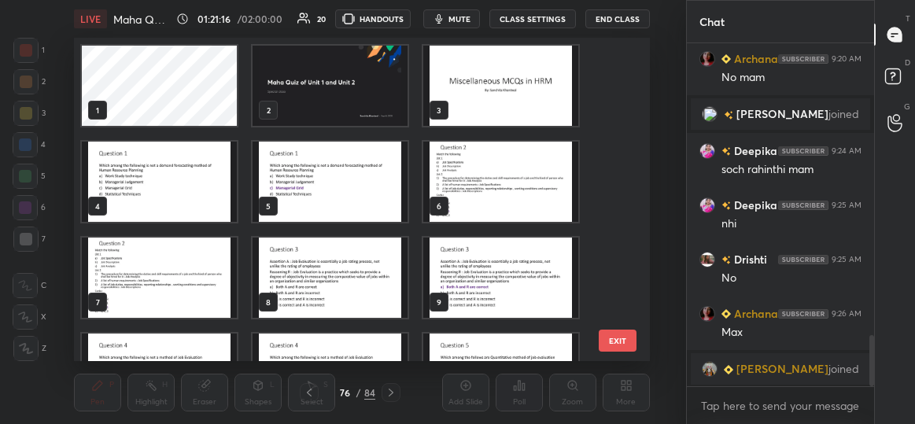
click at [299, 81] on img "grid" at bounding box center [330, 86] width 155 height 80
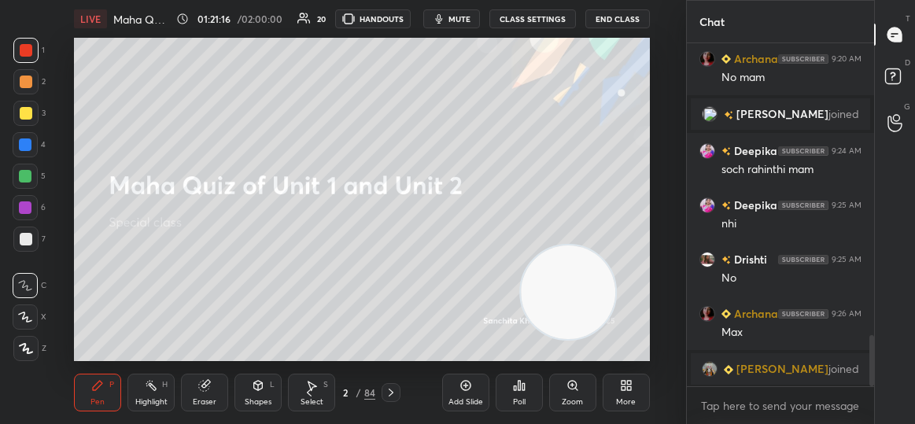
click at [299, 81] on img "grid" at bounding box center [330, 86] width 155 height 80
click at [619, 384] on div "More" at bounding box center [626, 393] width 47 height 38
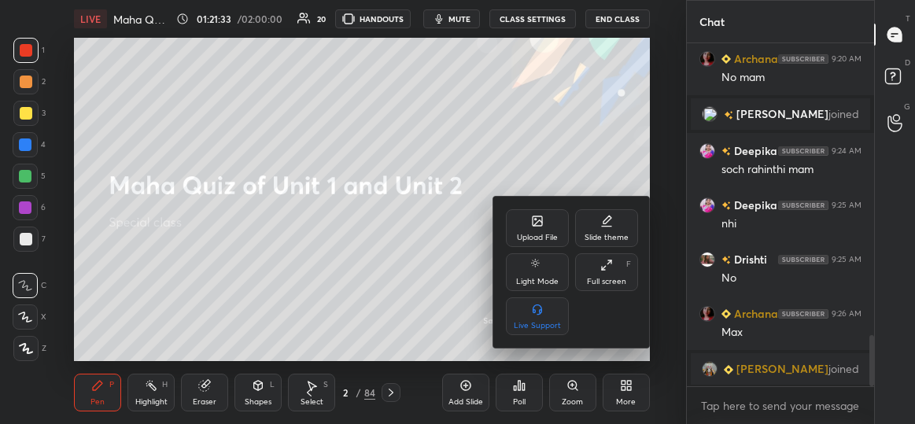
click at [536, 216] on icon at bounding box center [537, 221] width 13 height 13
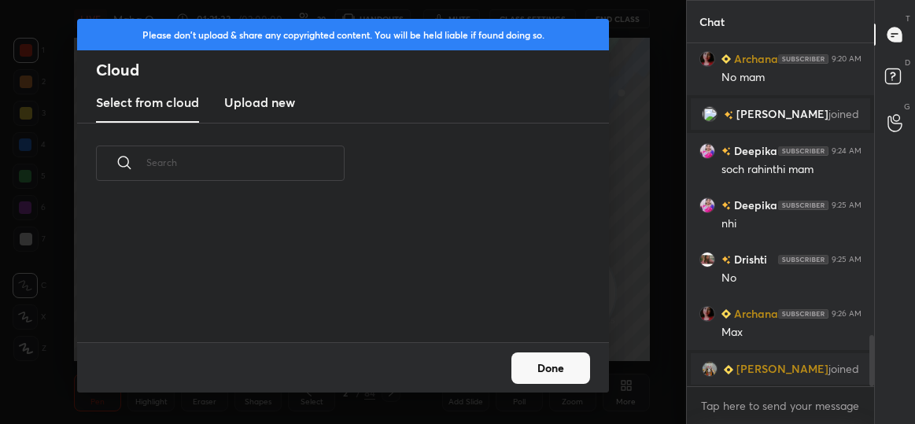
scroll to position [139, 505]
click at [286, 93] on h3 "Upload new" at bounding box center [259, 102] width 71 height 19
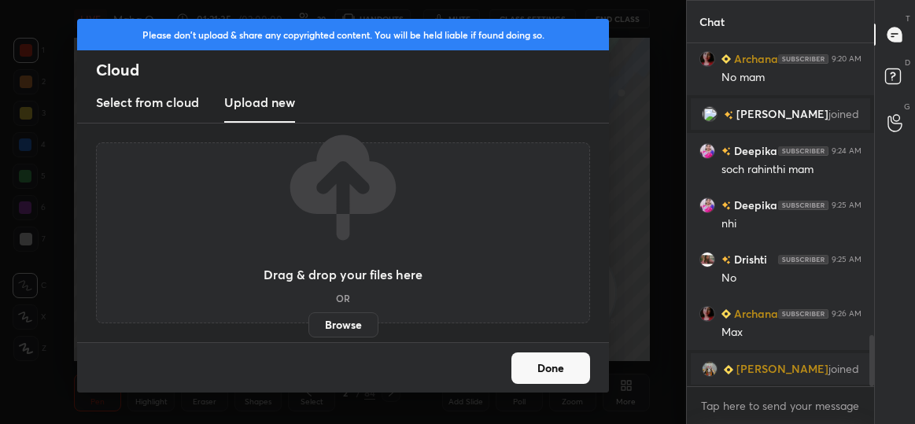
click at [360, 321] on label "Browse" at bounding box center [343, 324] width 70 height 25
click at [308, 321] on input "Browse" at bounding box center [308, 324] width 0 height 25
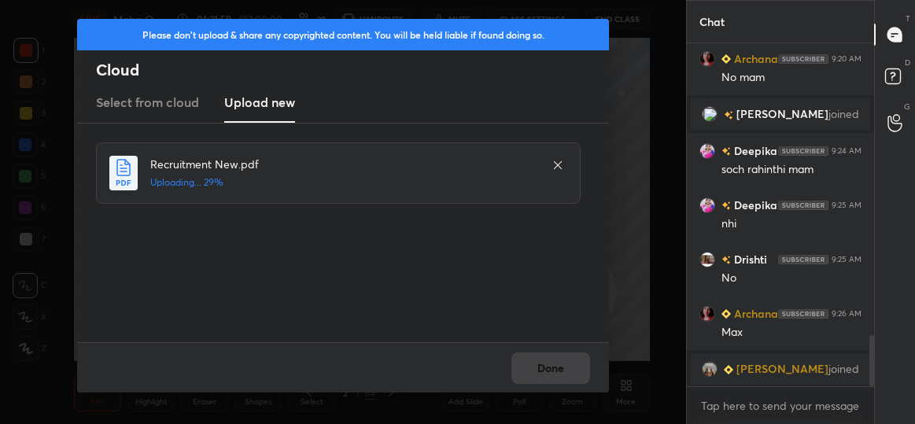
click at [556, 163] on icon at bounding box center [558, 165] width 8 height 8
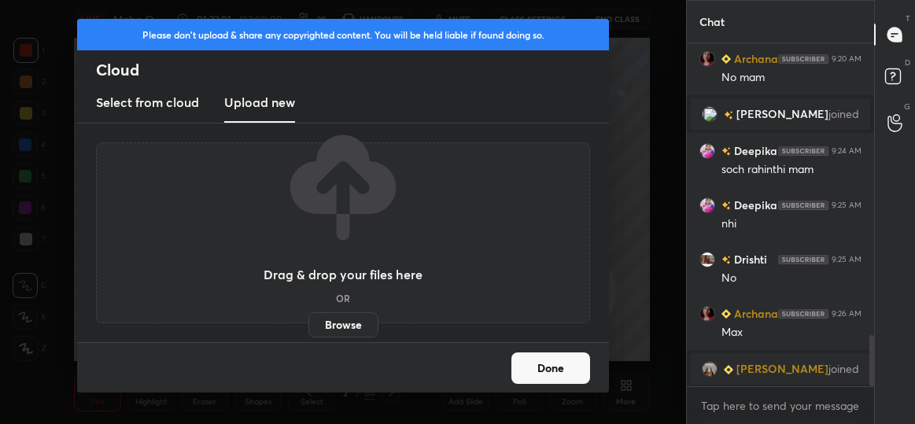
click at [559, 367] on button "Done" at bounding box center [550, 368] width 79 height 31
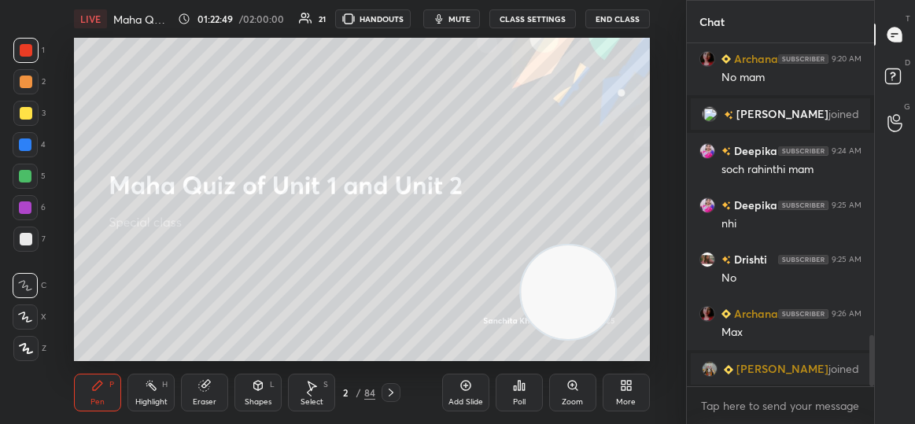
click at [610, 396] on div "More" at bounding box center [626, 393] width 47 height 38
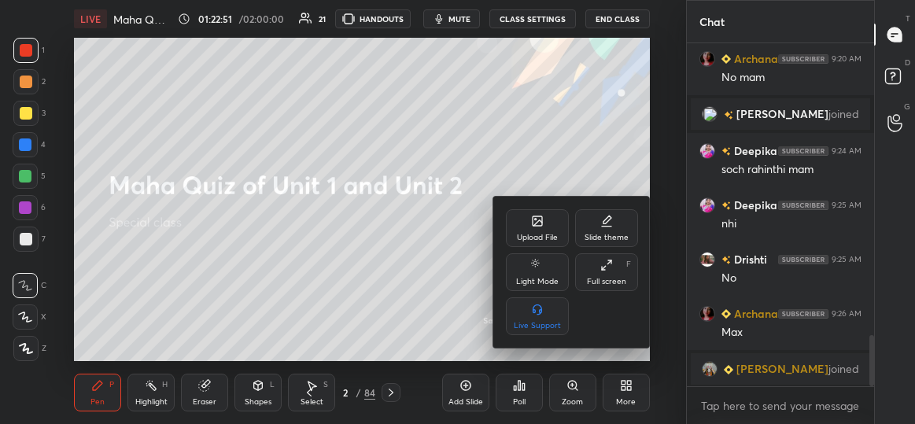
click at [532, 223] on icon at bounding box center [537, 221] width 13 height 13
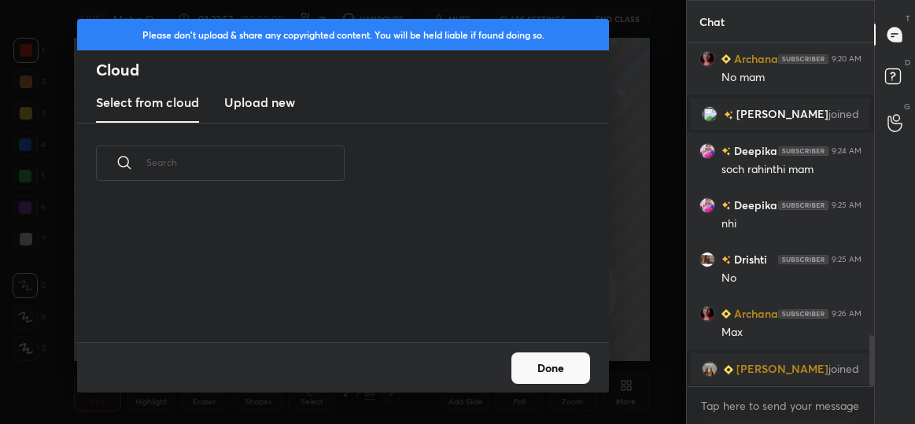
click at [269, 99] on h3 "Upload new" at bounding box center [259, 102] width 71 height 19
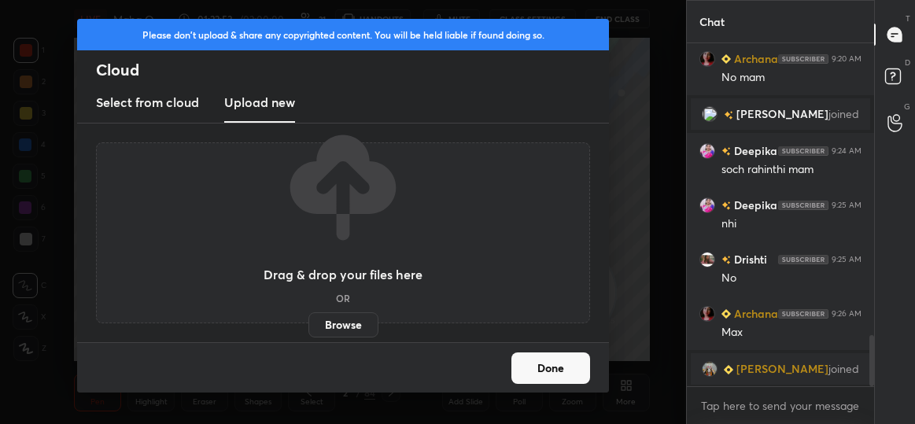
click at [363, 330] on label "Browse" at bounding box center [343, 324] width 70 height 25
click at [308, 330] on input "Browse" at bounding box center [308, 324] width 0 height 25
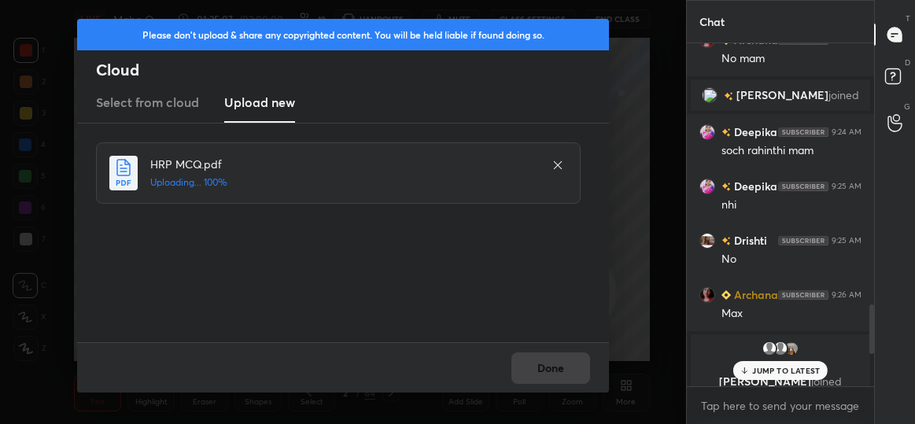
scroll to position [2130, 0]
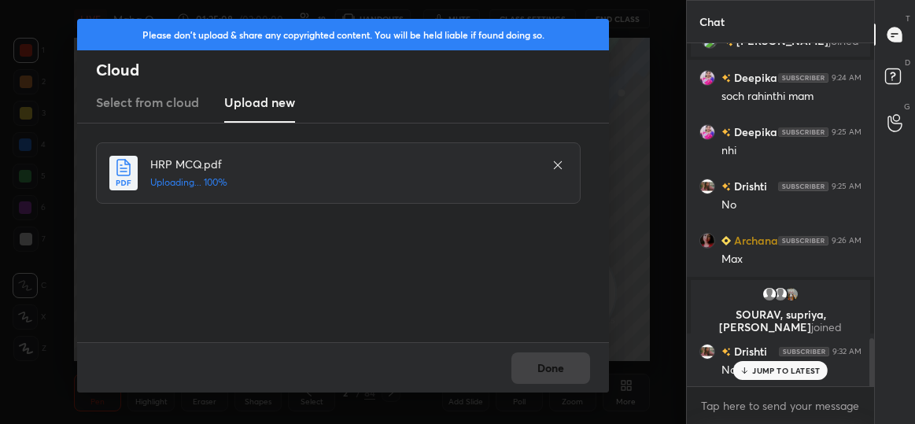
drag, startPoint x: 873, startPoint y: 353, endPoint x: 873, endPoint y: 411, distance: 57.4
click at [873, 411] on div "Archana 9:20 AM No mam [PERSON_NAME] joined Deepika 9:24 AM soch rahinthi mam […" at bounding box center [780, 233] width 187 height 381
click at [760, 372] on p "JUMP TO LATEST" at bounding box center [786, 370] width 68 height 9
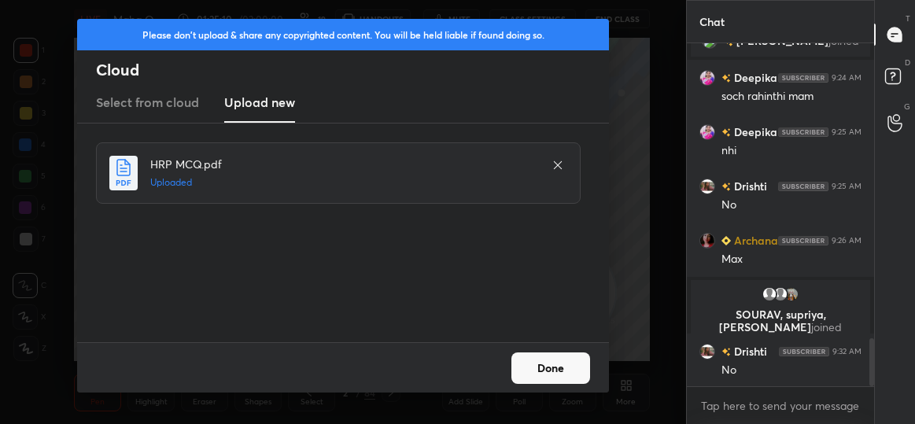
click at [545, 368] on button "Done" at bounding box center [550, 368] width 79 height 31
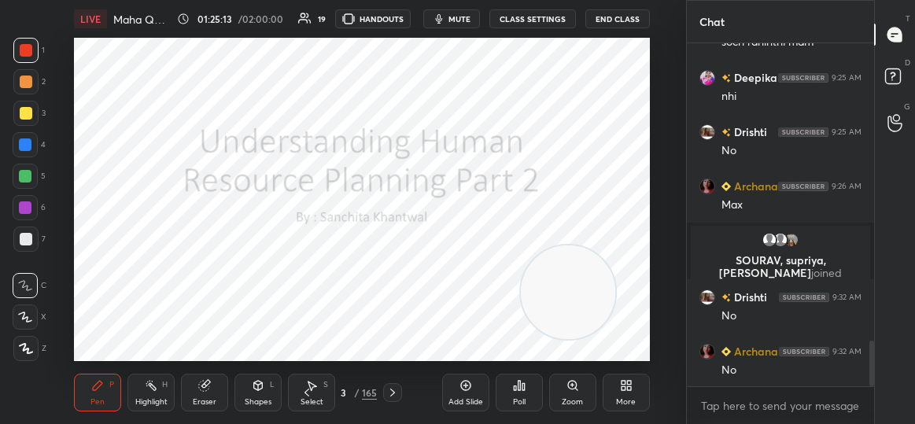
scroll to position [2239, 0]
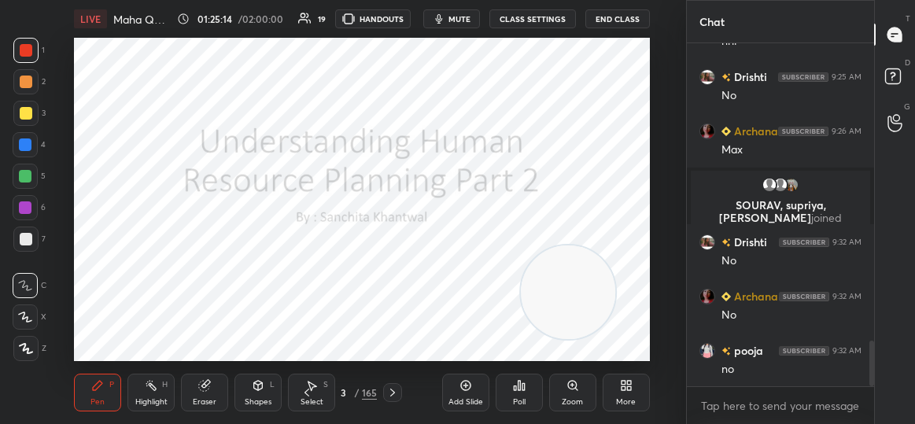
click at [349, 393] on div "3" at bounding box center [343, 392] width 16 height 9
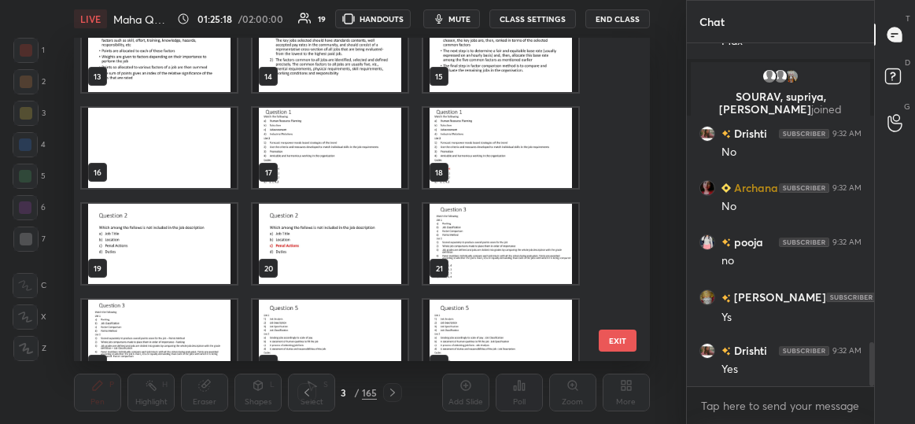
scroll to position [2401, 0]
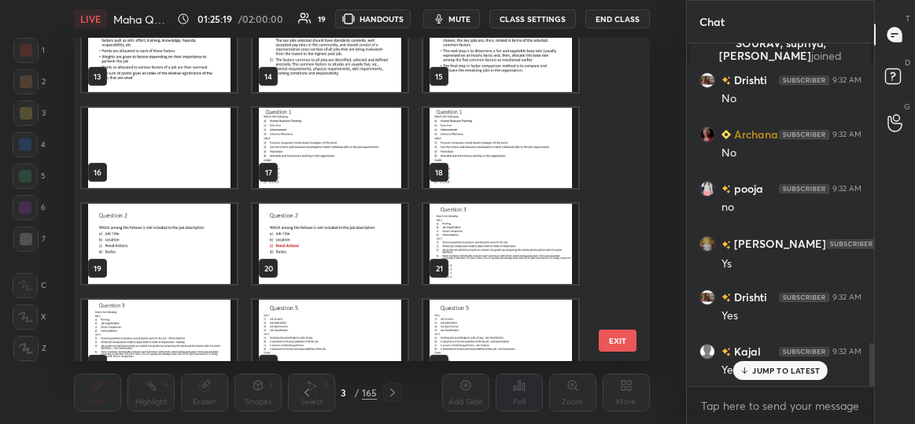
click at [311, 142] on img "grid" at bounding box center [330, 148] width 155 height 80
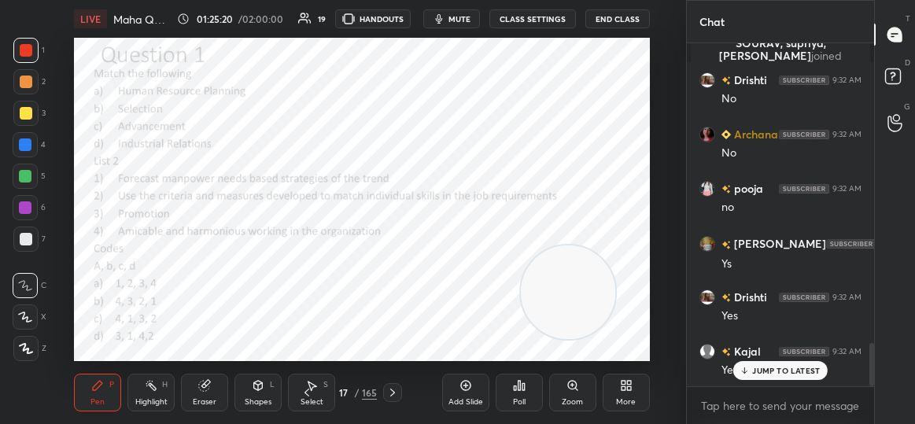
click at [311, 142] on img "grid" at bounding box center [330, 148] width 155 height 80
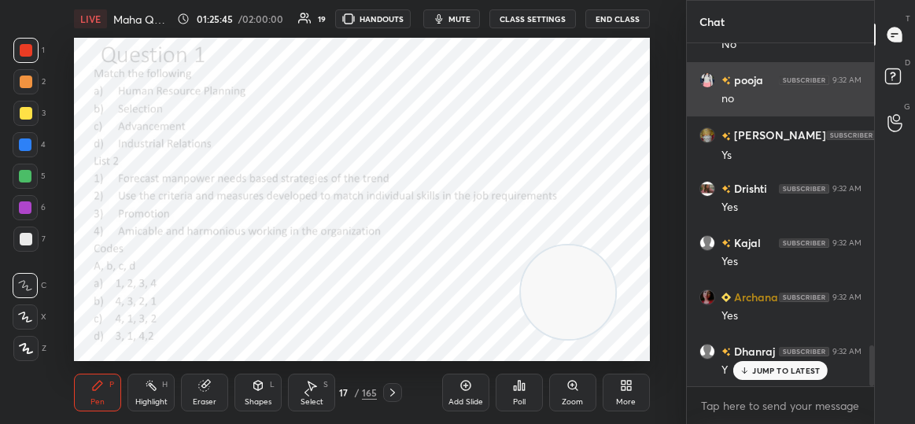
scroll to position [2564, 0]
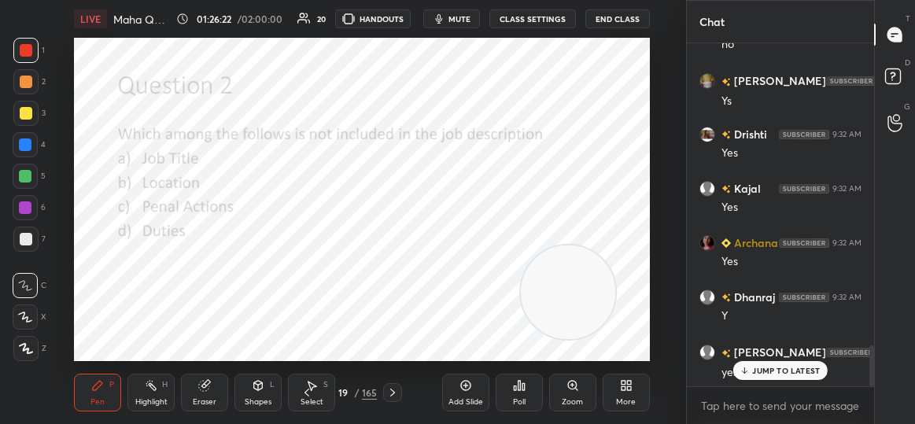
click at [343, 393] on div "19" at bounding box center [343, 392] width 16 height 9
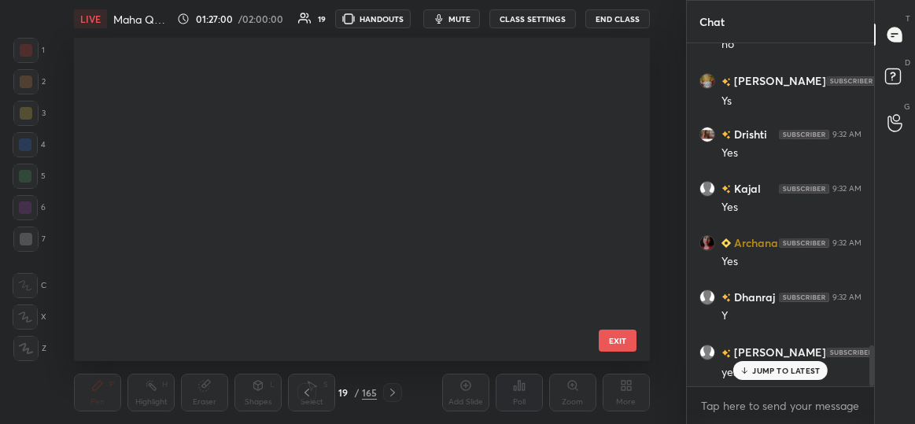
scroll to position [0, 0]
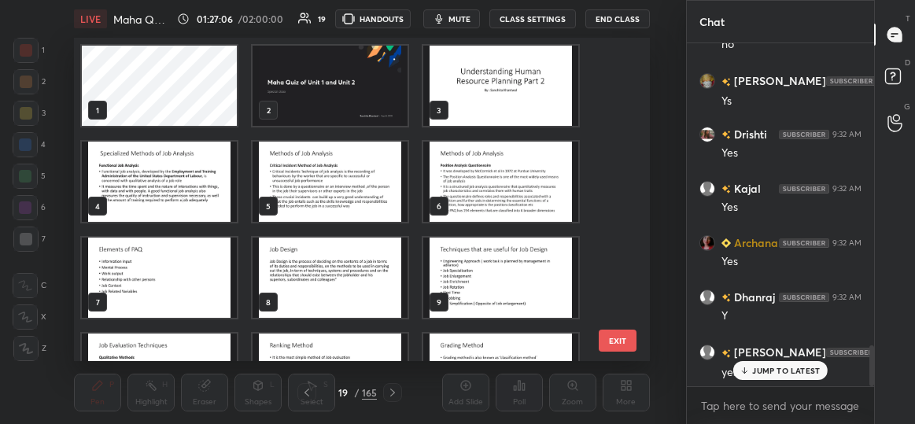
click at [335, 96] on img "grid" at bounding box center [330, 86] width 155 height 80
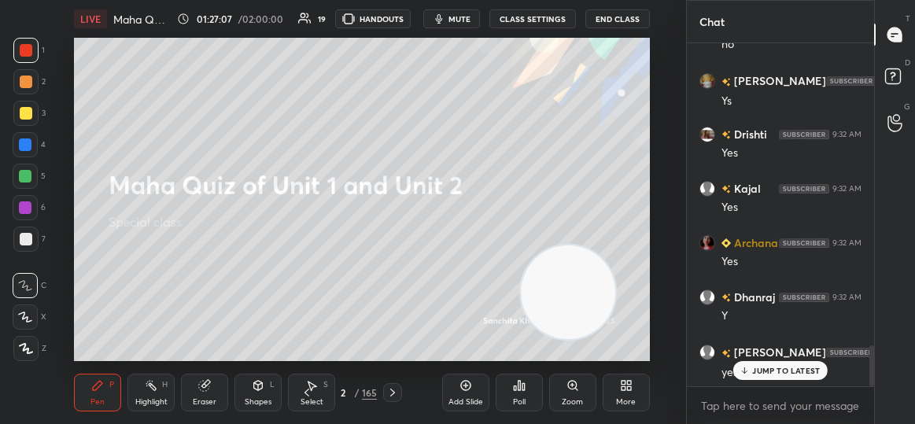
click at [335, 96] on img "grid" at bounding box center [330, 86] width 155 height 80
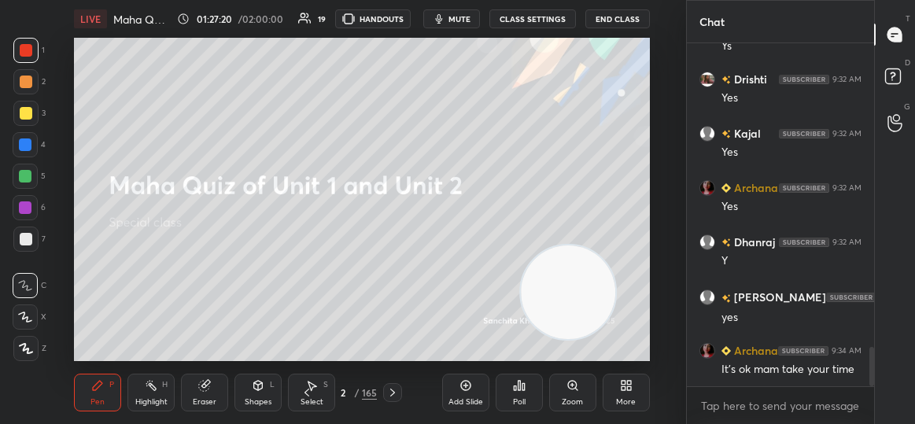
scroll to position [2674, 0]
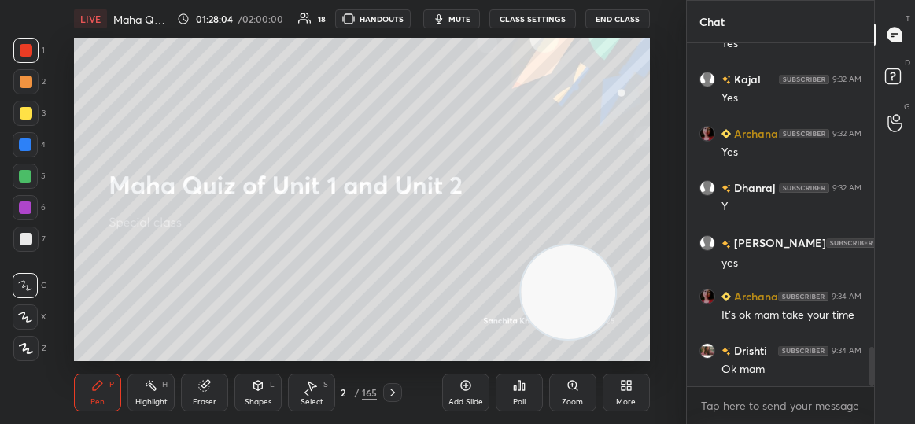
click at [625, 395] on div "More" at bounding box center [626, 393] width 47 height 38
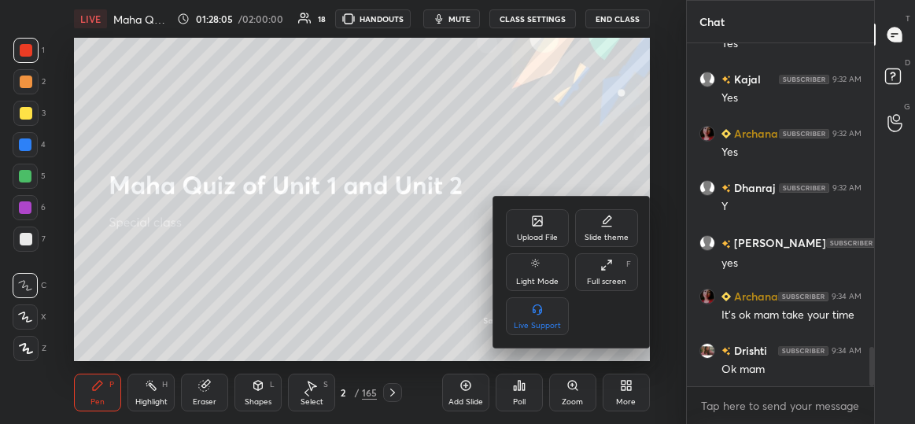
click at [541, 222] on icon at bounding box center [537, 223] width 9 height 6
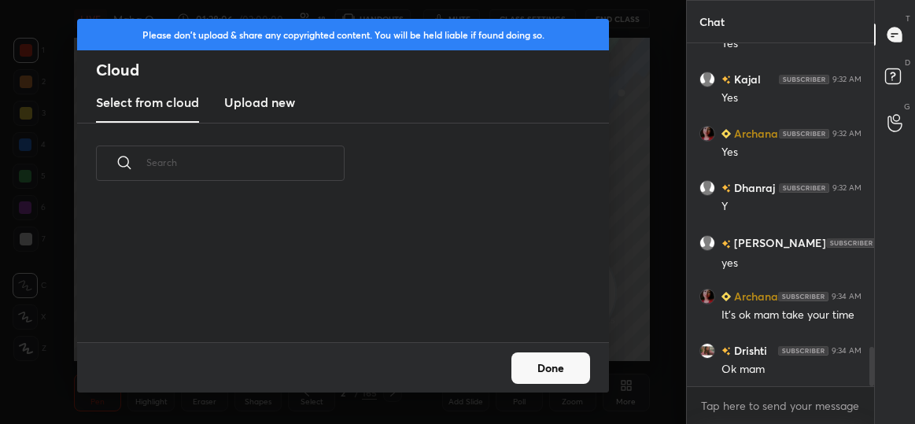
scroll to position [139, 505]
click at [248, 104] on h3 "Upload new" at bounding box center [259, 102] width 71 height 19
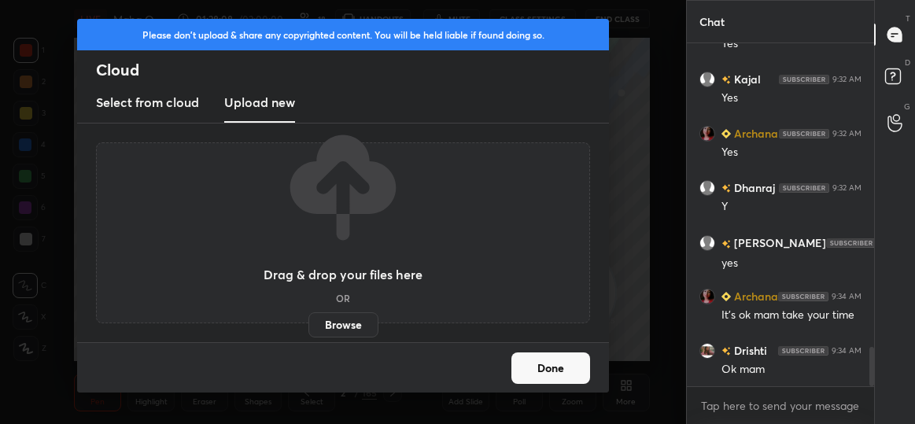
click at [356, 319] on label "Browse" at bounding box center [343, 324] width 70 height 25
click at [308, 319] on input "Browse" at bounding box center [308, 324] width 0 height 25
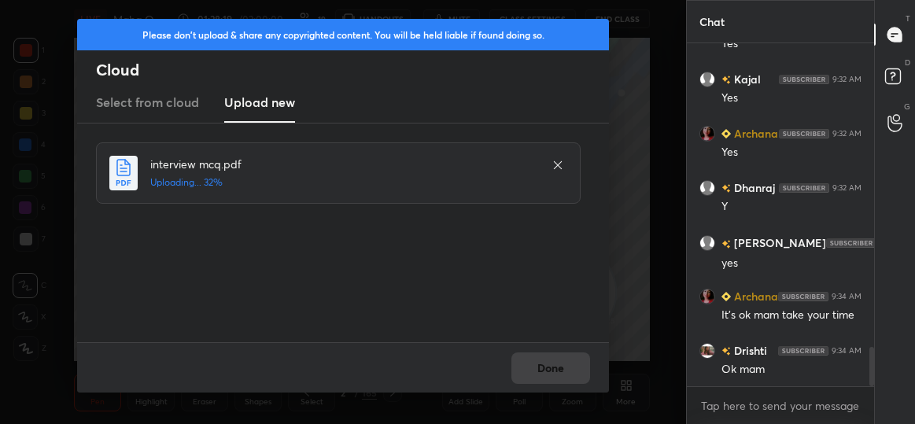
scroll to position [2711, 0]
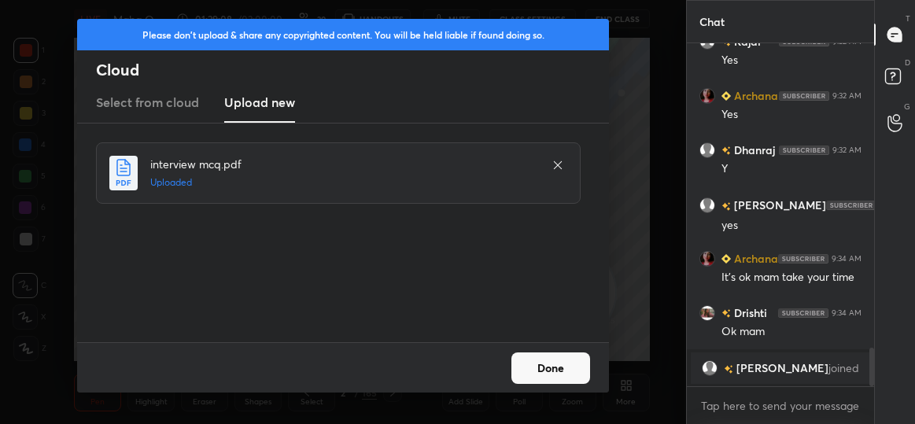
click at [536, 360] on button "Done" at bounding box center [550, 368] width 79 height 31
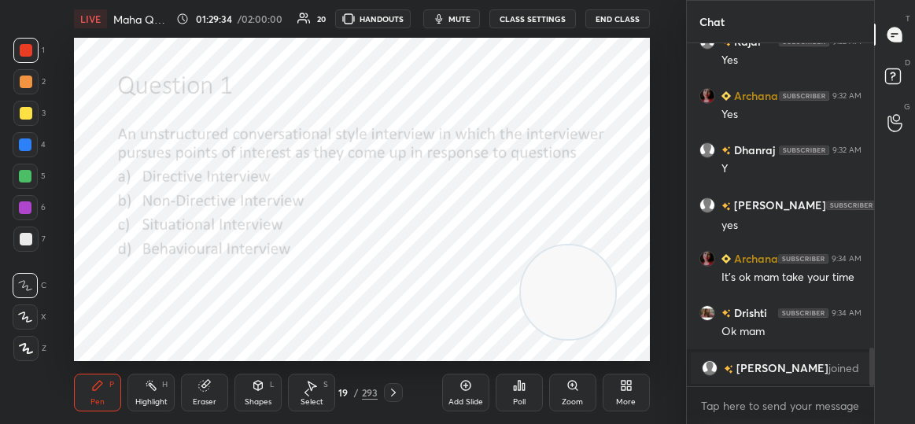
click at [33, 50] on div at bounding box center [25, 50] width 25 height 25
click at [522, 389] on icon at bounding box center [523, 386] width 2 height 7
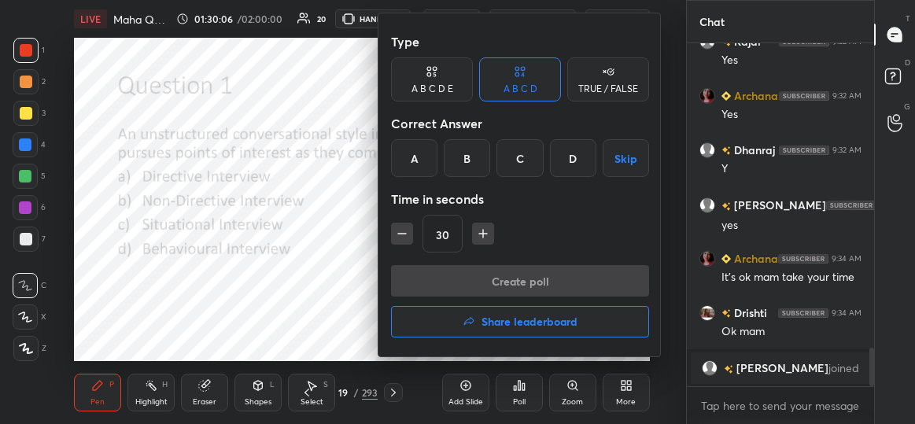
click at [468, 150] on div "B" at bounding box center [467, 158] width 46 height 38
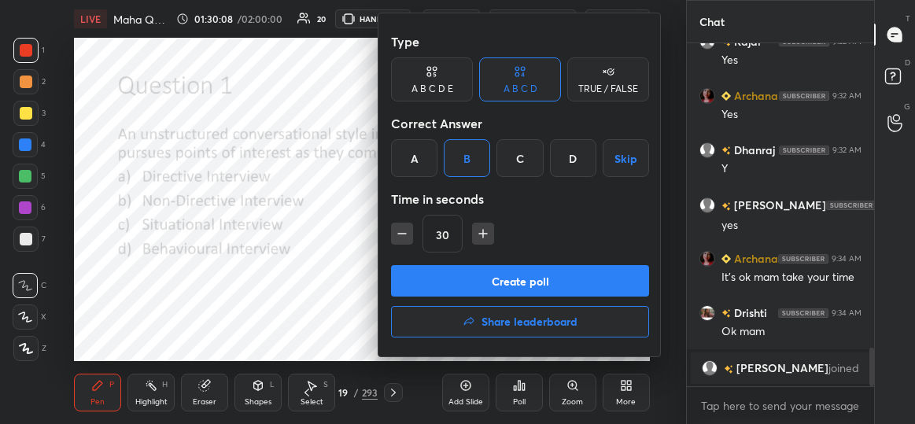
click at [490, 282] on button "Create poll" at bounding box center [520, 280] width 258 height 31
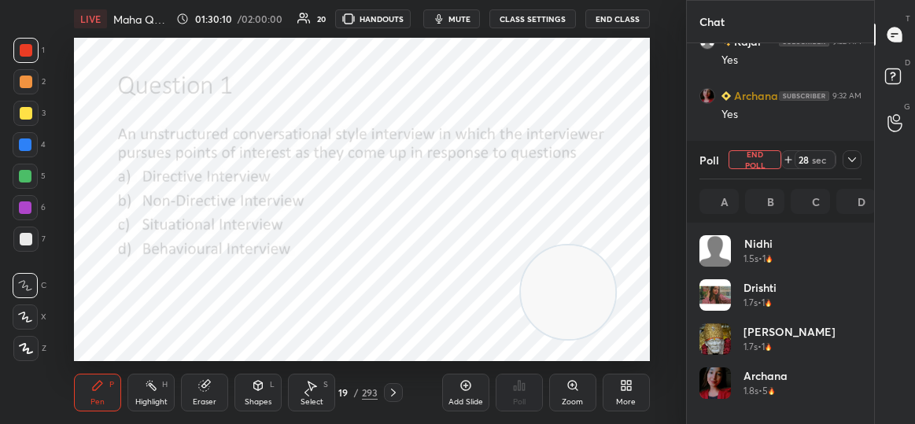
scroll to position [184, 158]
click at [854, 157] on icon at bounding box center [852, 159] width 13 height 13
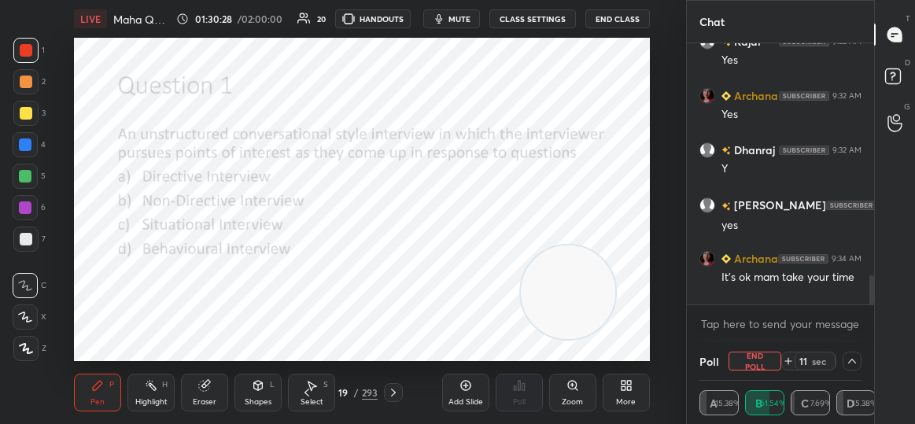
scroll to position [2793, 0]
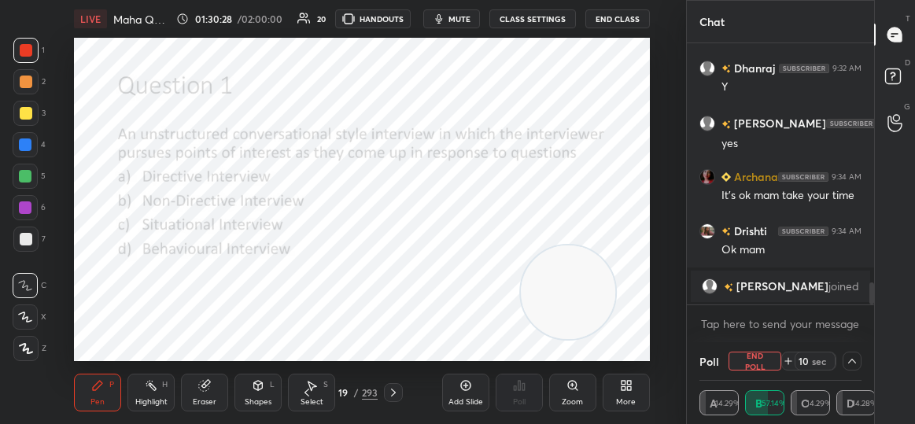
drag, startPoint x: 870, startPoint y: 286, endPoint x: 873, endPoint y: 323, distance: 37.1
click at [873, 323] on div "Kajal 9:32 AM Yes Archana 9:32 AM Yes [PERSON_NAME] 9:32 AM Y [PERSON_NAME] 9:3…" at bounding box center [780, 192] width 187 height 299
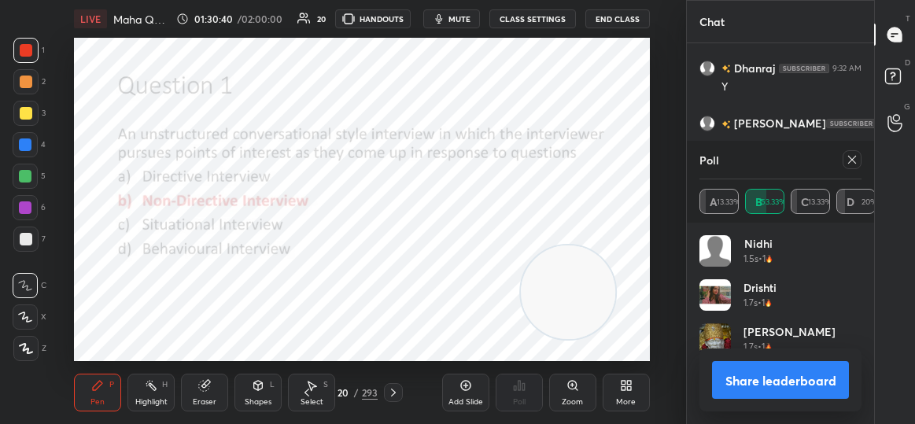
scroll to position [184, 158]
click at [849, 160] on icon at bounding box center [852, 159] width 13 height 13
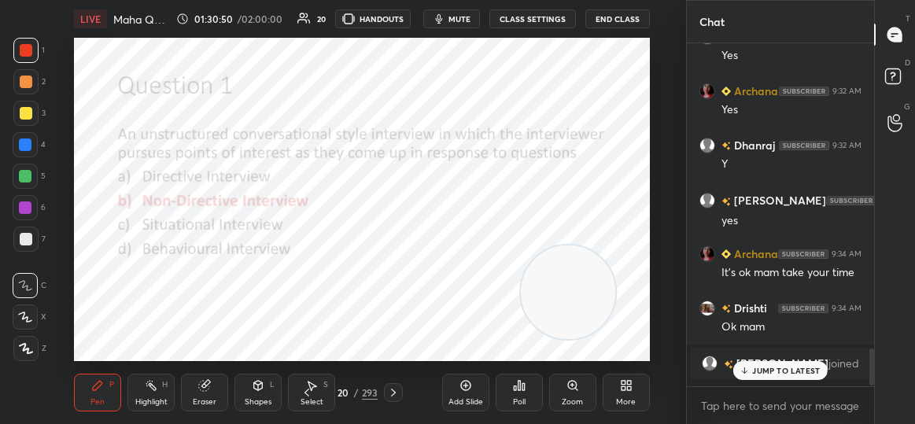
scroll to position [2723, 0]
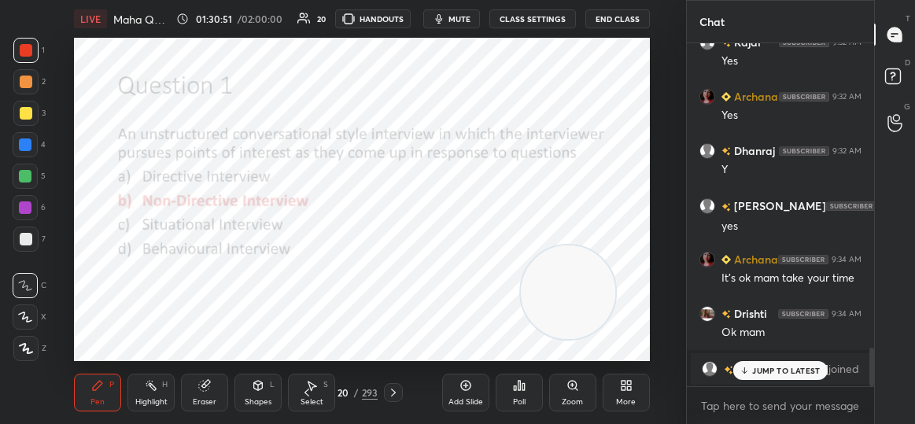
click at [790, 371] on p "JUMP TO LATEST" at bounding box center [786, 370] width 68 height 9
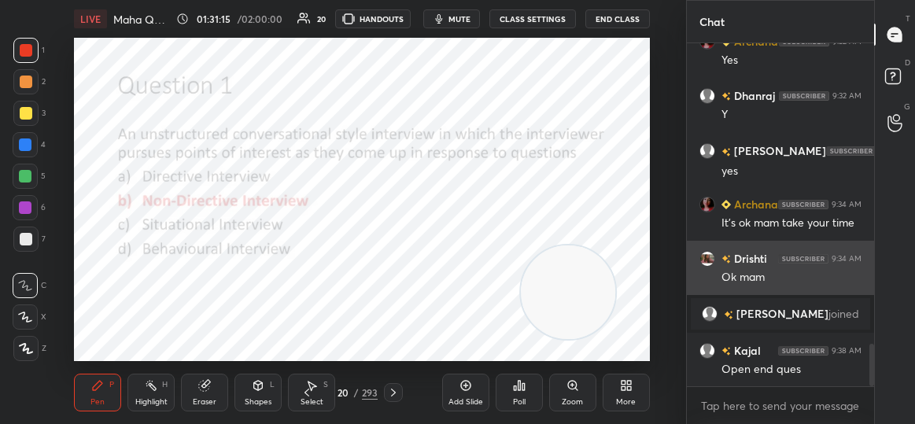
scroll to position [2442, 0]
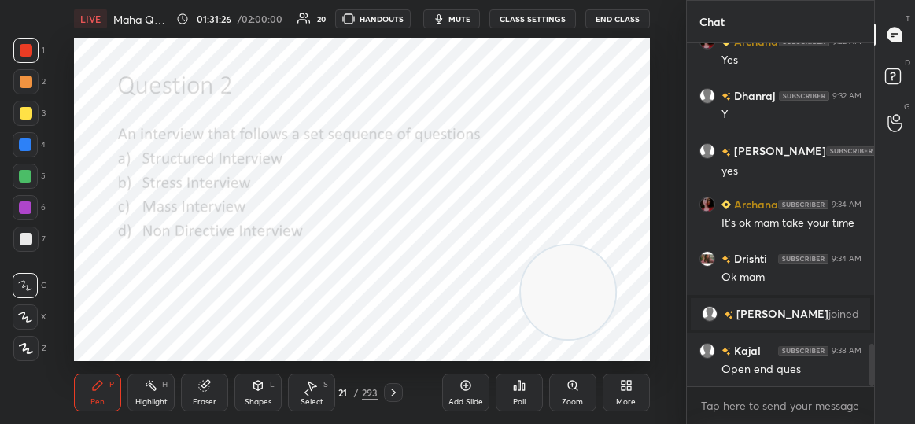
click at [526, 398] on div "Poll" at bounding box center [519, 393] width 47 height 38
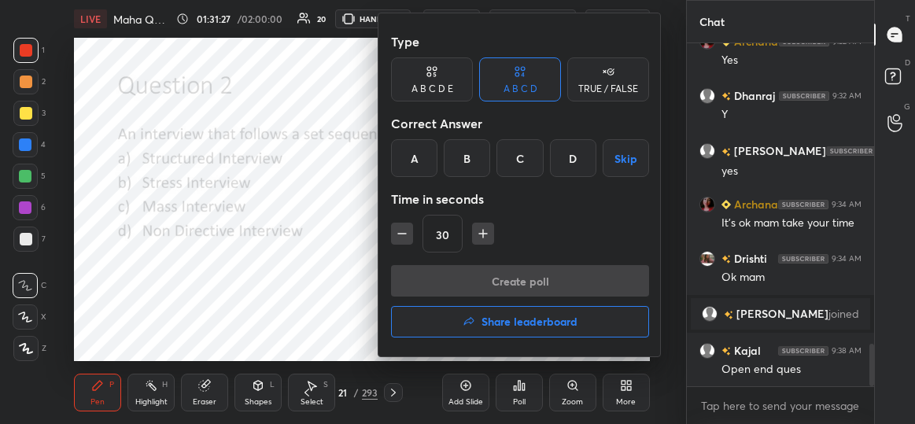
click at [423, 150] on div "A" at bounding box center [414, 158] width 46 height 38
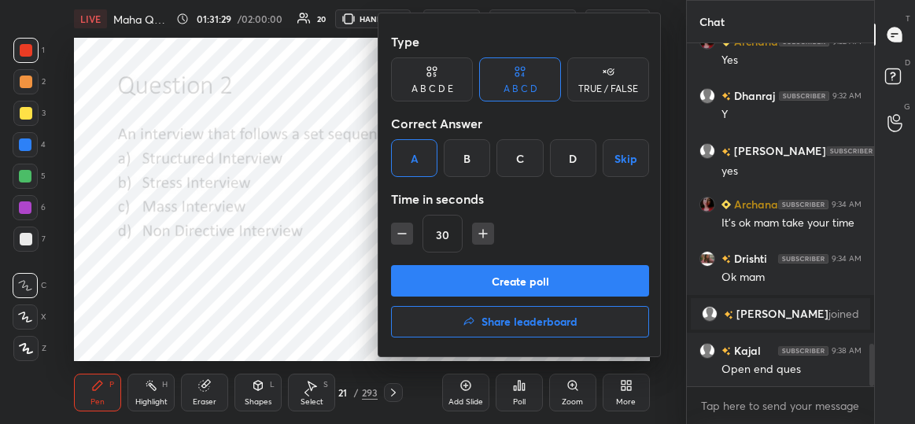
click at [524, 283] on button "Create poll" at bounding box center [520, 280] width 258 height 31
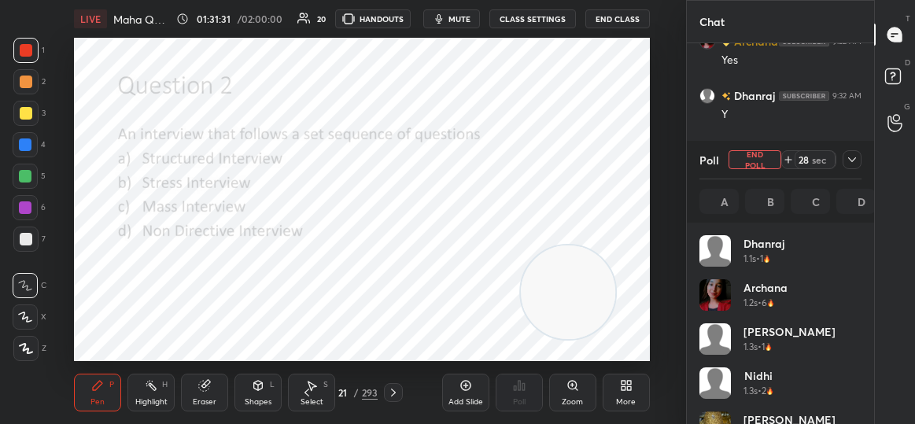
scroll to position [184, 158]
click at [852, 152] on div at bounding box center [852, 159] width 19 height 19
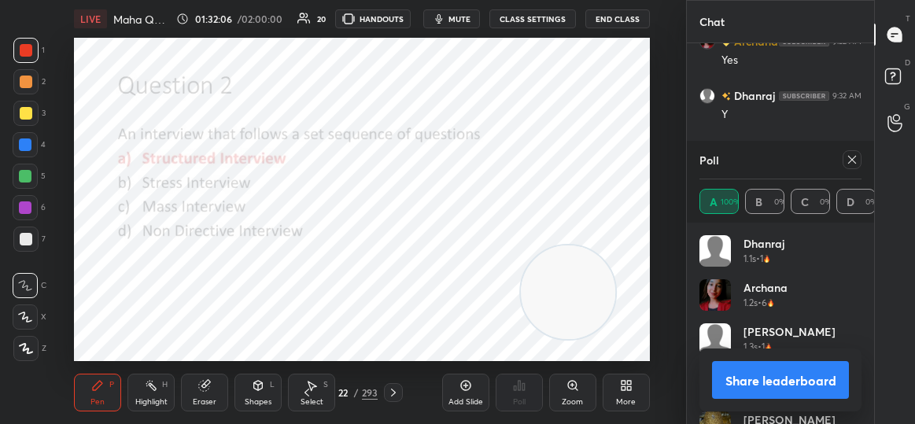
click at [855, 157] on icon at bounding box center [852, 160] width 8 height 8
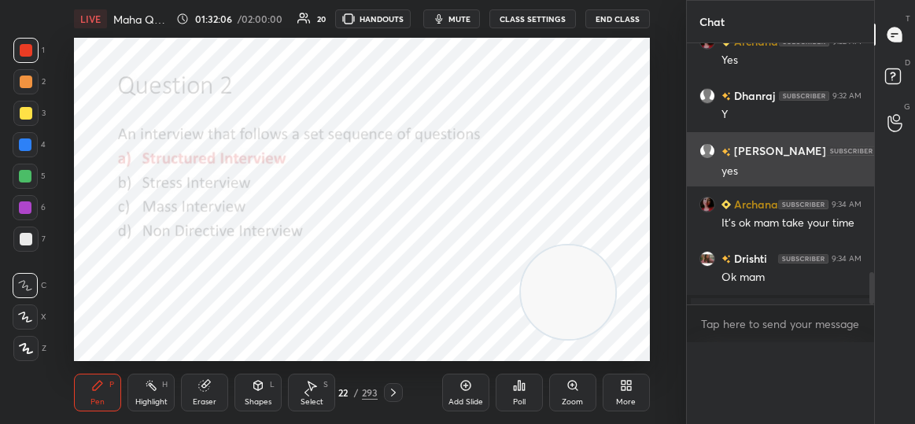
scroll to position [282, 183]
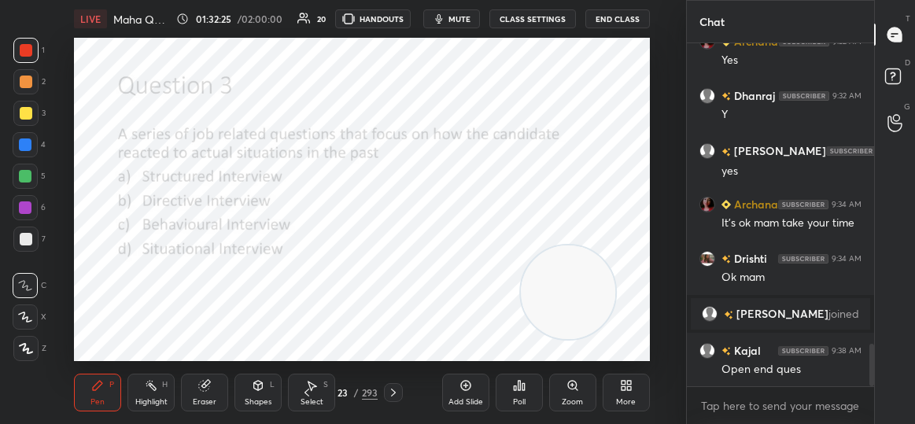
click at [508, 388] on div "Poll" at bounding box center [519, 393] width 47 height 38
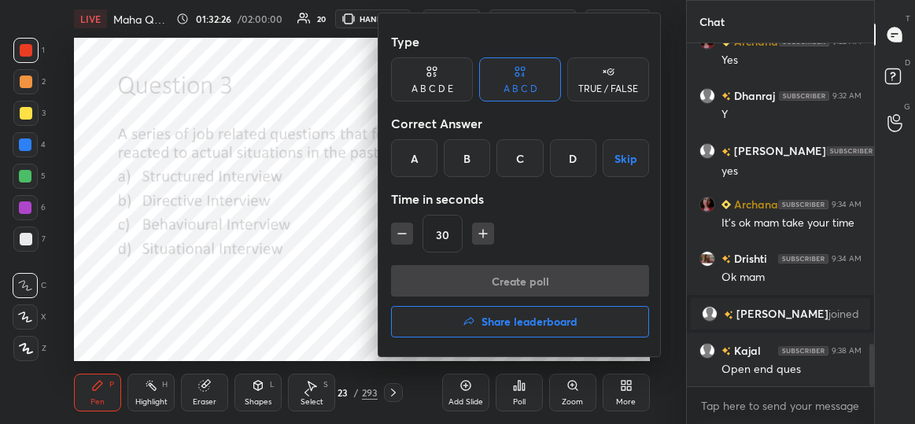
click at [514, 157] on div "C" at bounding box center [519, 158] width 46 height 38
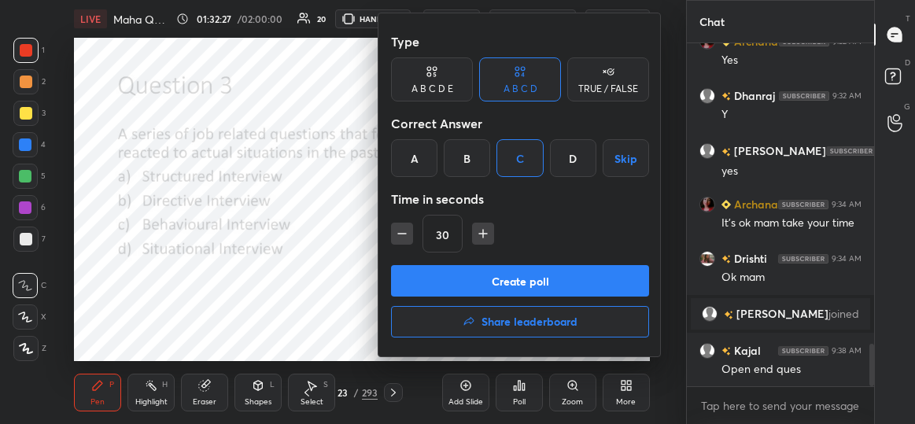
click at [554, 276] on button "Create poll" at bounding box center [520, 280] width 258 height 31
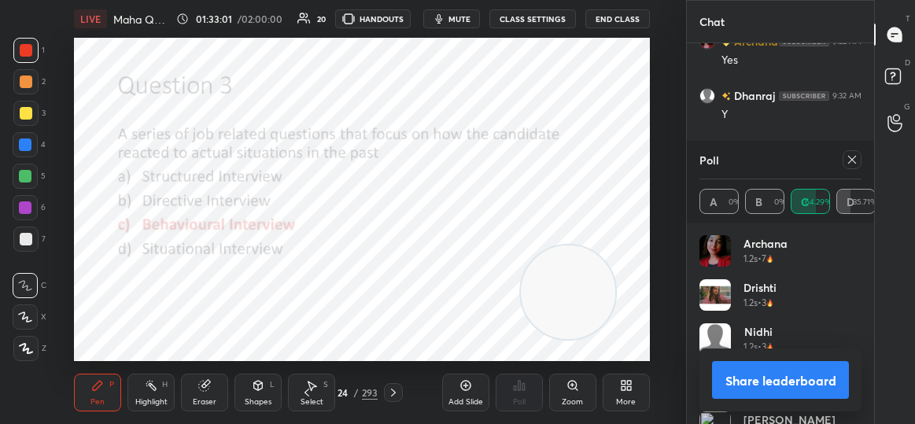
click at [850, 164] on icon at bounding box center [852, 159] width 13 height 13
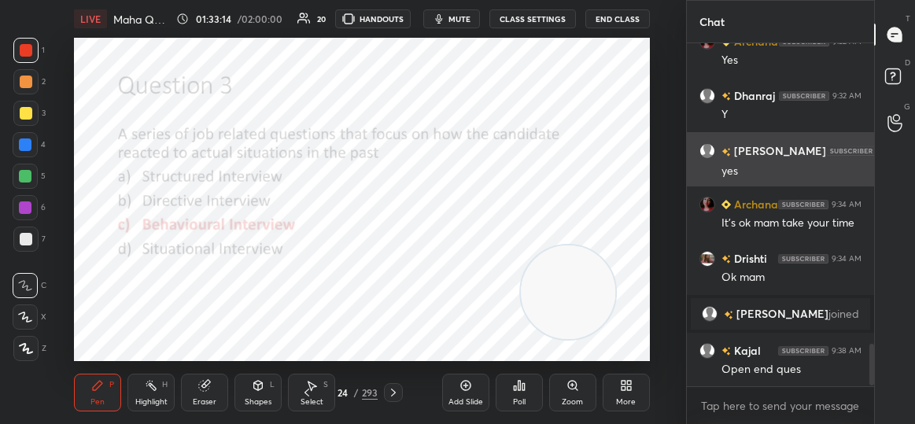
scroll to position [2496, 0]
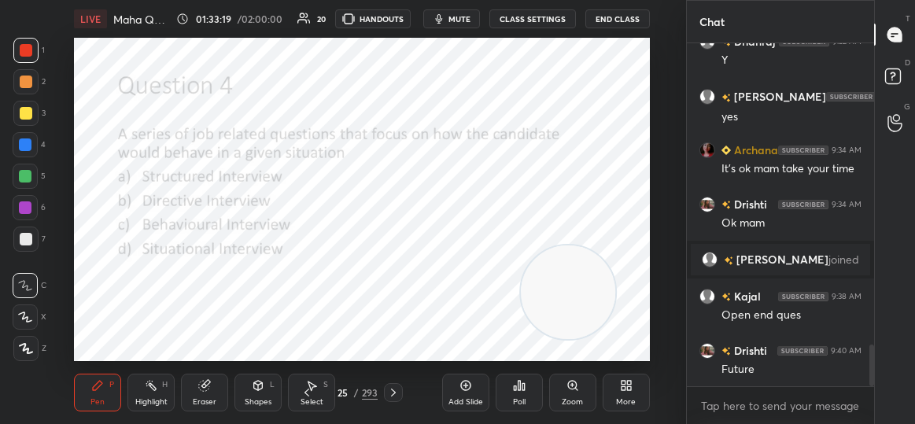
click at [519, 376] on div "Poll" at bounding box center [519, 393] width 47 height 38
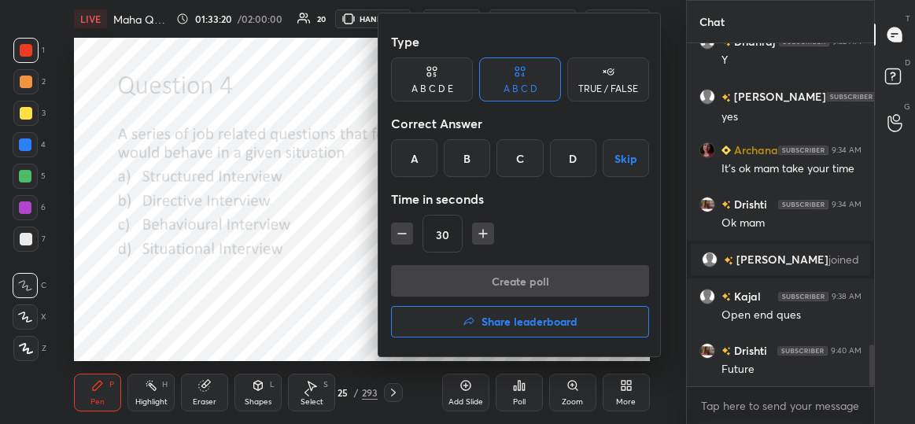
click at [565, 157] on div "D" at bounding box center [573, 158] width 46 height 38
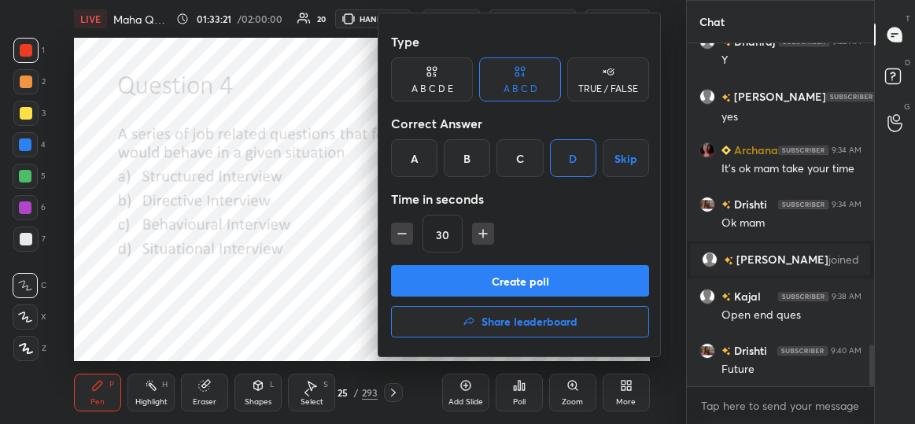
click at [502, 282] on button "Create poll" at bounding box center [520, 280] width 258 height 31
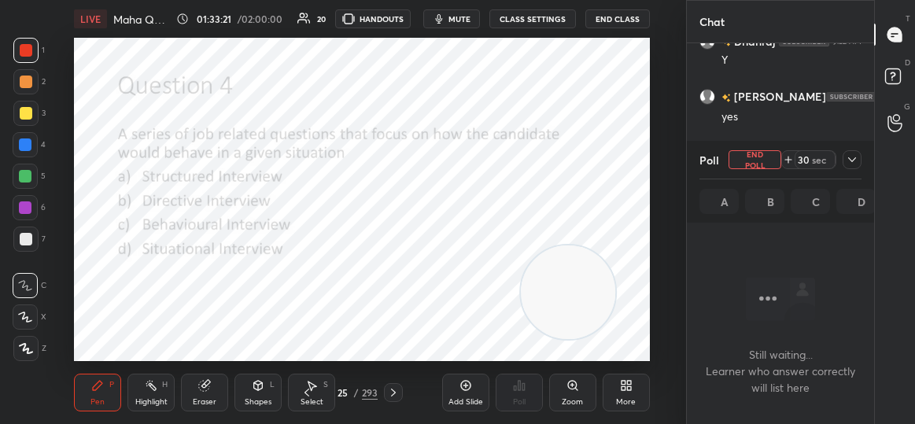
scroll to position [5, 5]
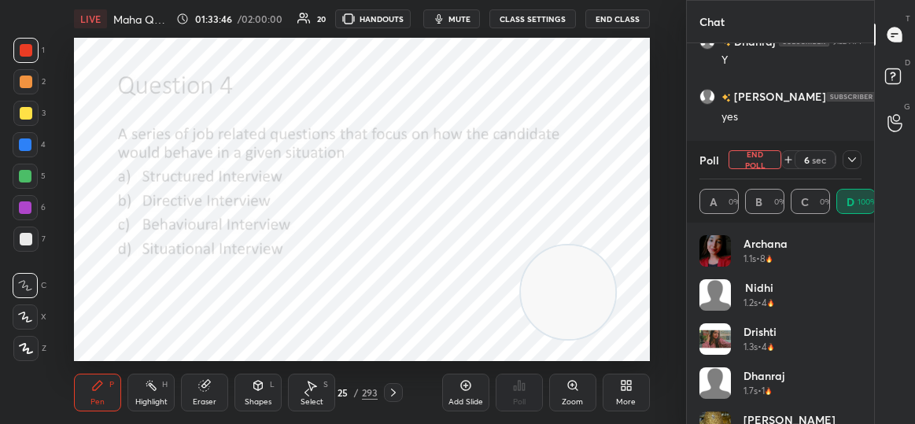
click at [852, 159] on icon at bounding box center [852, 159] width 13 height 13
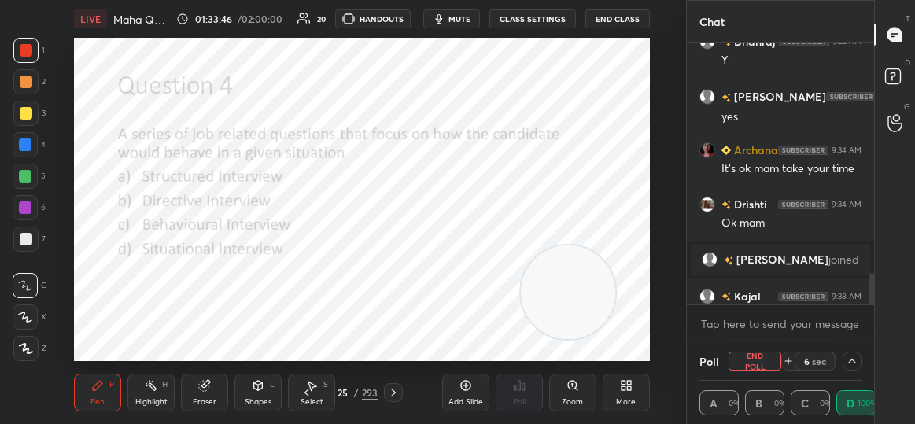
scroll to position [3, 158]
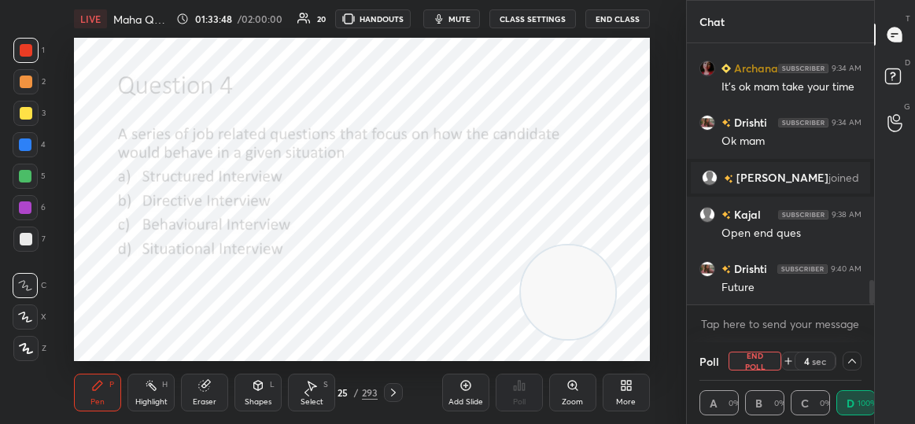
drag, startPoint x: 873, startPoint y: 281, endPoint x: 880, endPoint y: 319, distance: 38.6
click at [880, 319] on div "Chat [PERSON_NAME] 9:32 AM Y [PERSON_NAME] 9:32 AM yes Archana 9:34 AM It's ok …" at bounding box center [800, 212] width 229 height 424
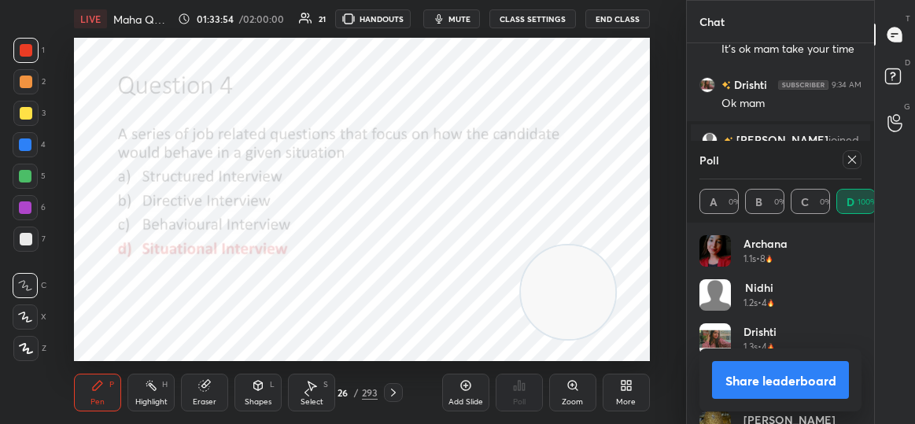
click at [855, 160] on icon at bounding box center [852, 159] width 13 height 13
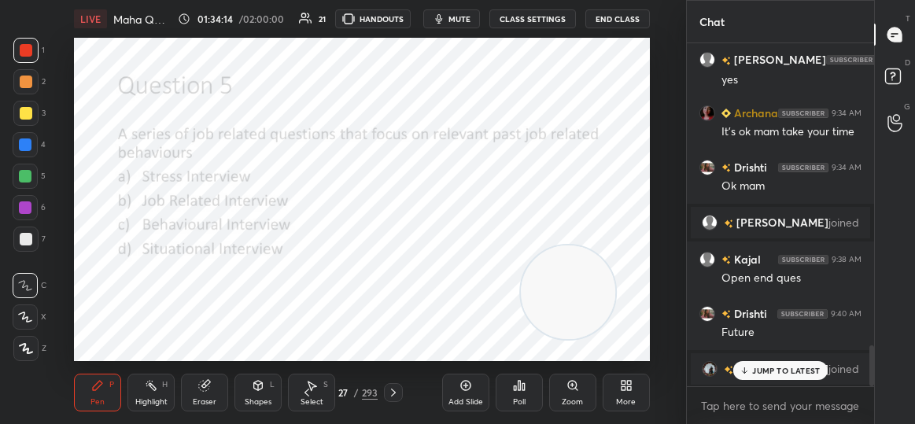
click at [525, 399] on div "Poll" at bounding box center [519, 402] width 13 height 8
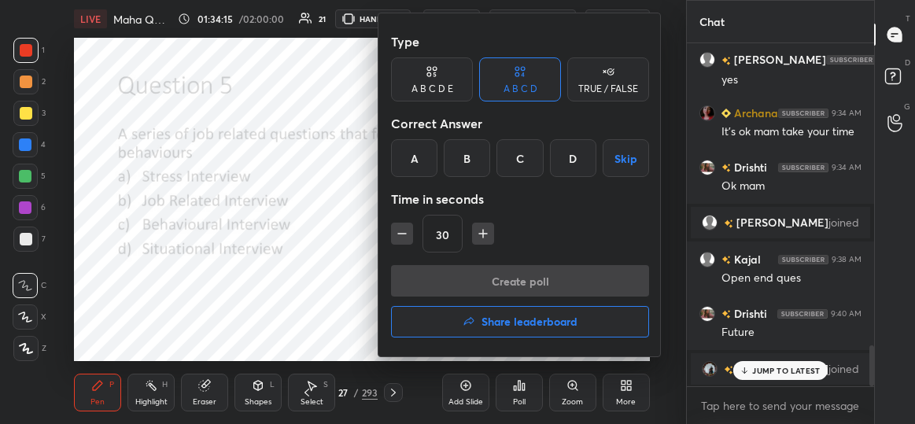
click at [463, 166] on div "B" at bounding box center [467, 158] width 46 height 38
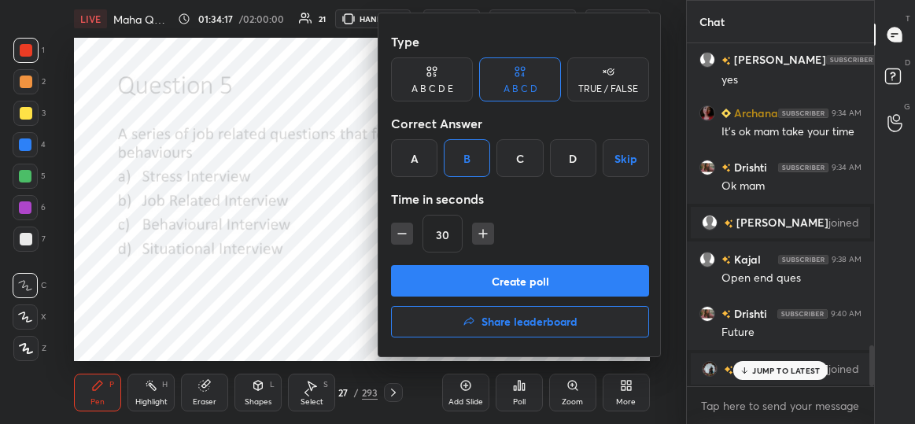
click at [487, 275] on button "Create poll" at bounding box center [520, 280] width 258 height 31
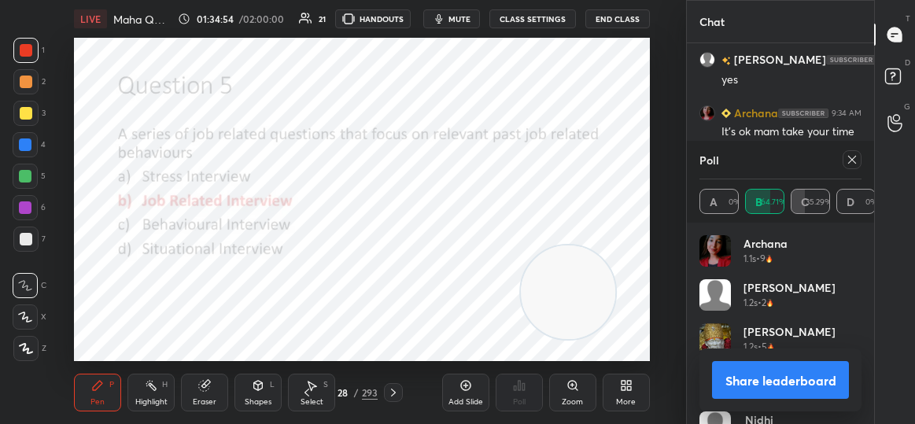
click at [853, 154] on icon at bounding box center [852, 159] width 13 height 13
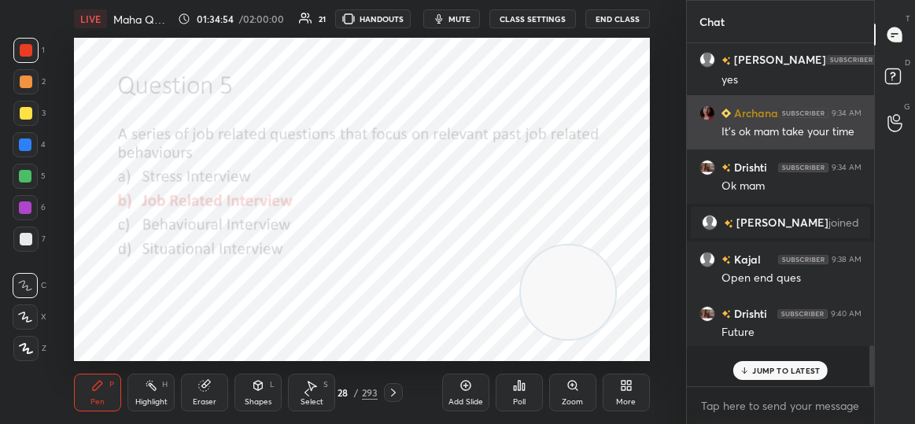
scroll to position [5, 5]
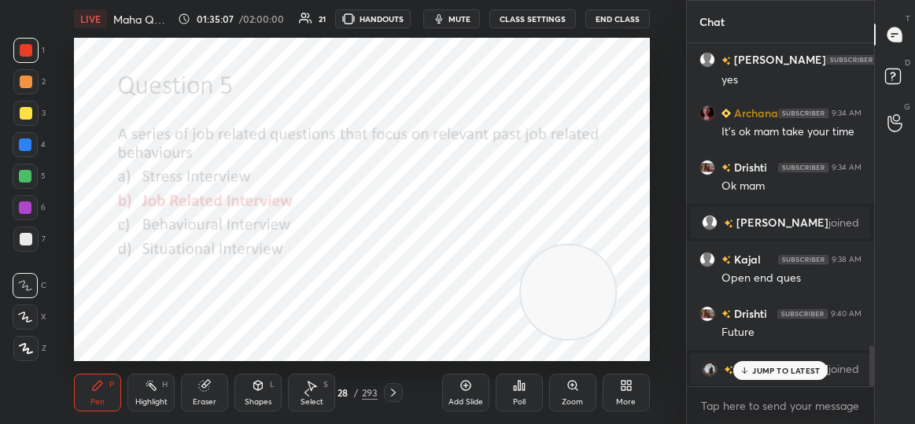
click at [763, 367] on p "JUMP TO LATEST" at bounding box center [786, 370] width 68 height 9
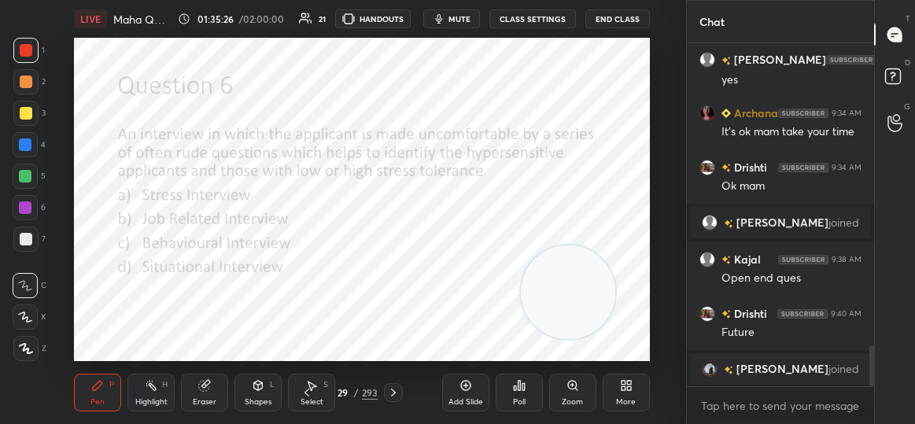
click at [519, 391] on icon at bounding box center [519, 385] width 13 height 13
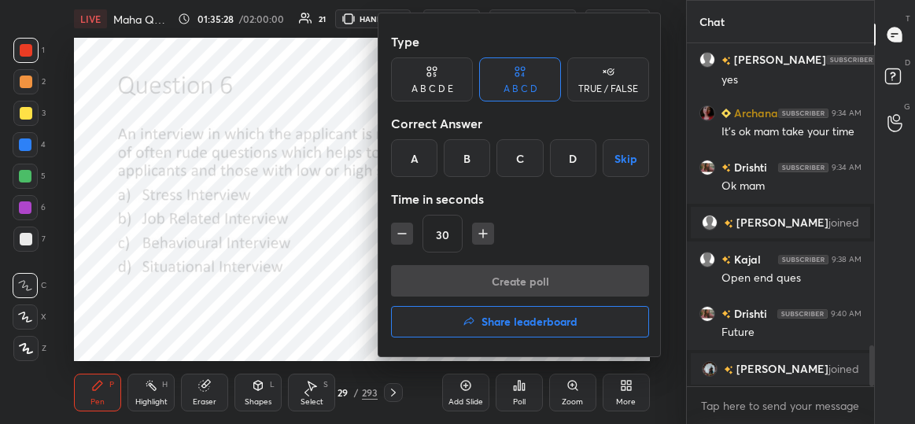
click at [421, 172] on div "A" at bounding box center [414, 158] width 46 height 38
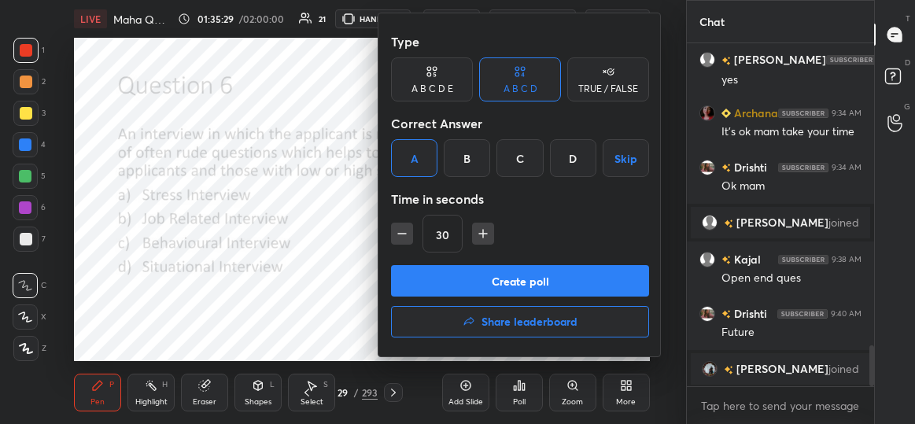
click at [515, 278] on button "Create poll" at bounding box center [520, 280] width 258 height 31
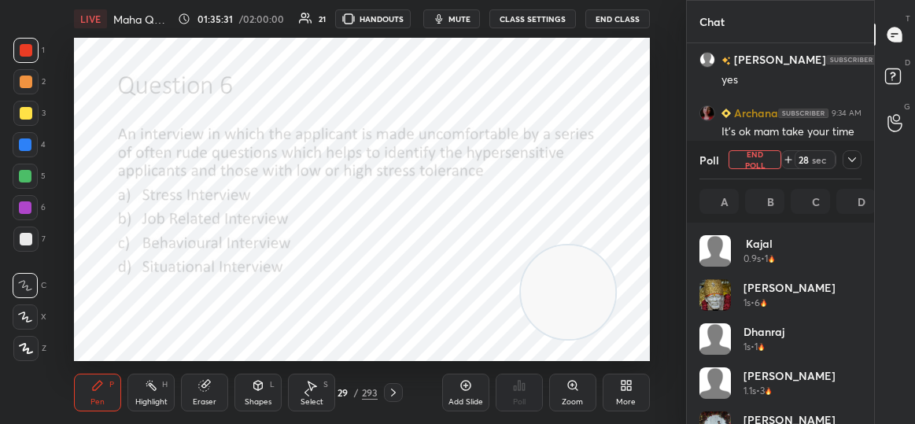
scroll to position [184, 158]
click at [851, 157] on icon at bounding box center [852, 159] width 13 height 13
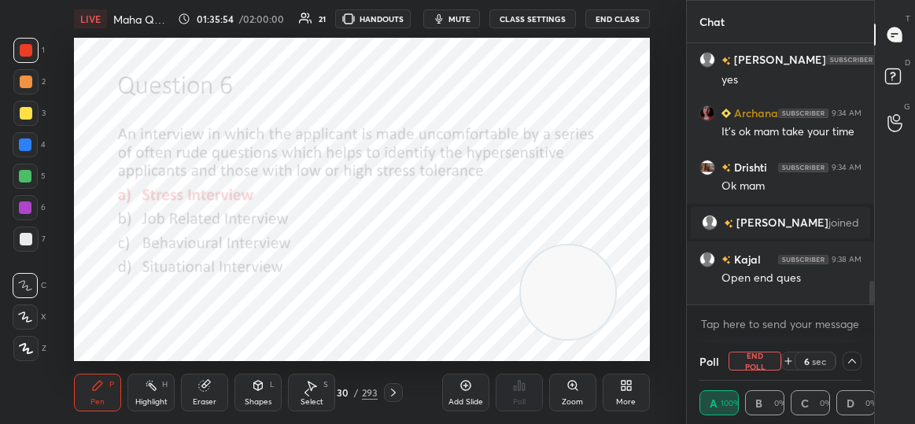
scroll to position [2615, 0]
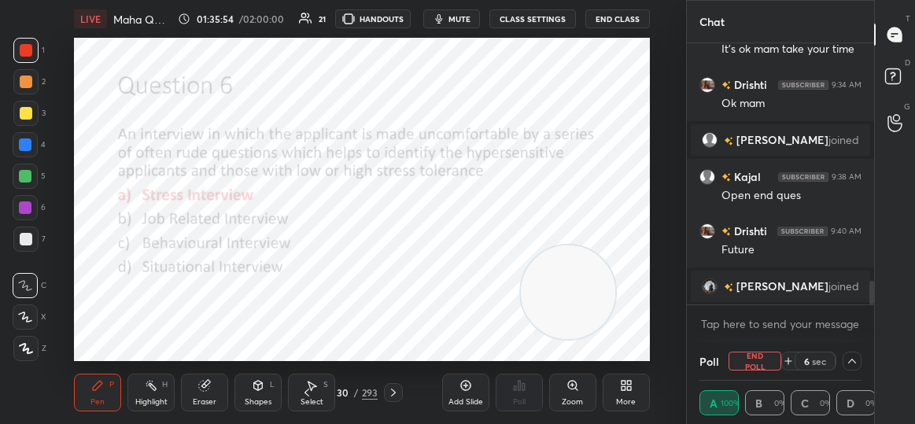
drag, startPoint x: 872, startPoint y: 285, endPoint x: 876, endPoint y: 309, distance: 24.7
click at [876, 309] on div "Chat [PERSON_NAME] 9:32 AM yes Archana 9:34 AM It's ok mam take your time Drish…" at bounding box center [800, 212] width 229 height 424
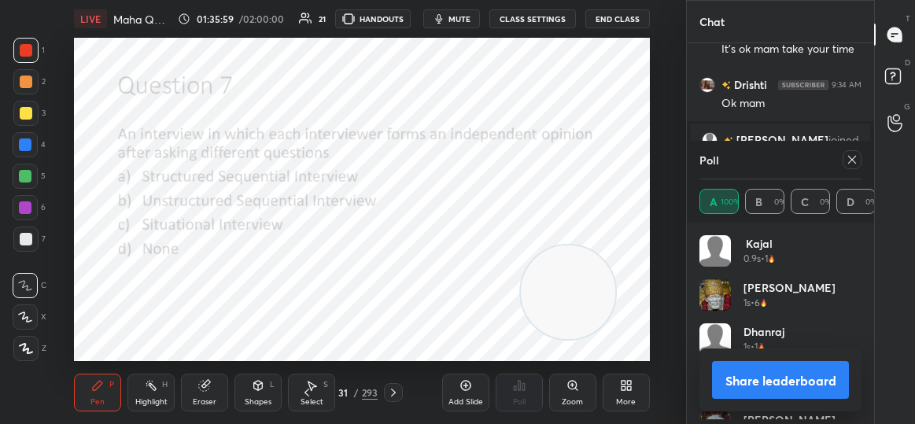
scroll to position [184, 158]
click at [858, 161] on icon at bounding box center [852, 159] width 13 height 13
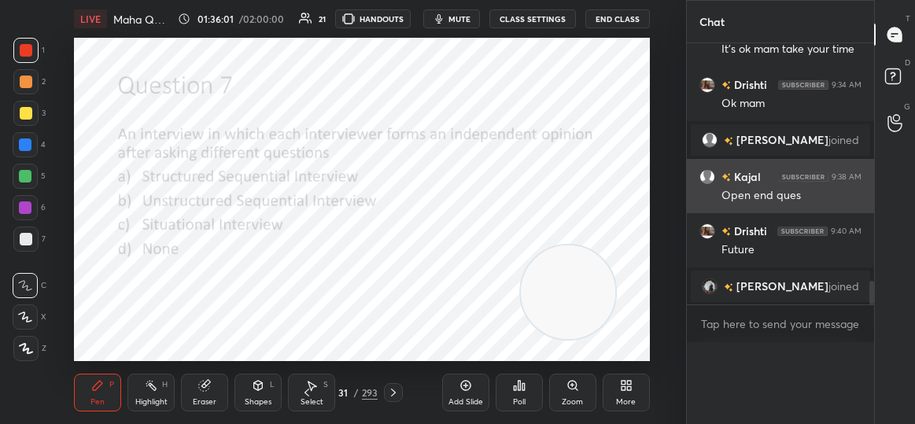
scroll to position [290, 183]
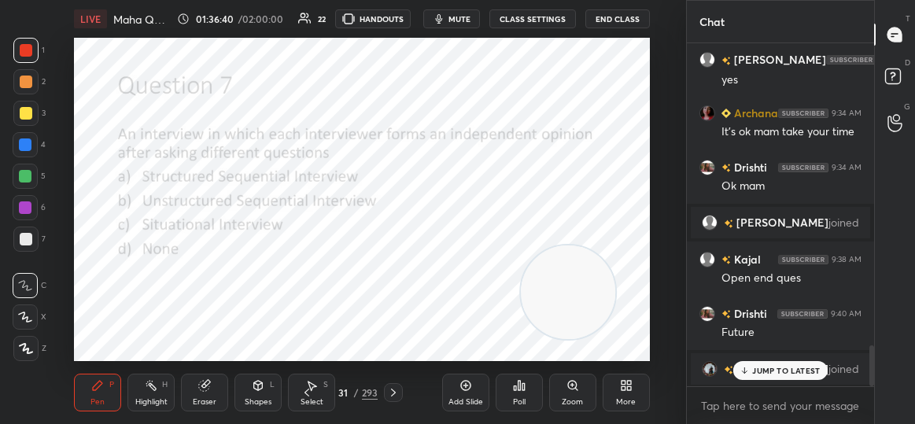
click at [538, 398] on div "Poll" at bounding box center [519, 393] width 47 height 38
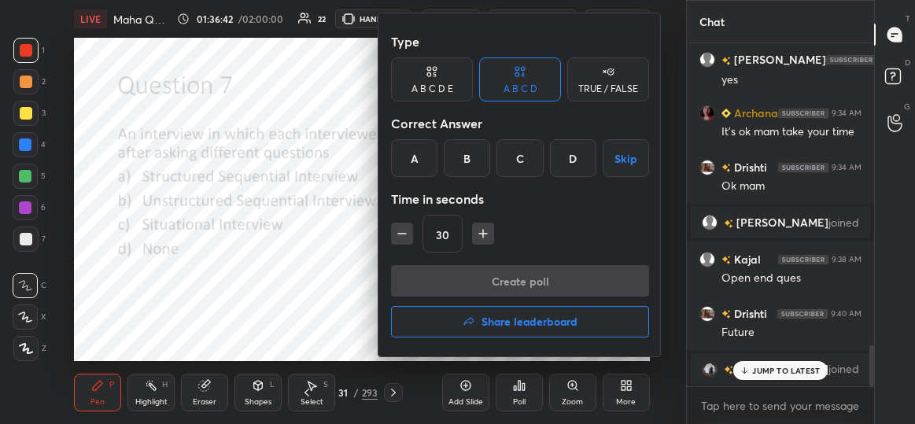
click at [468, 164] on div "B" at bounding box center [467, 158] width 46 height 38
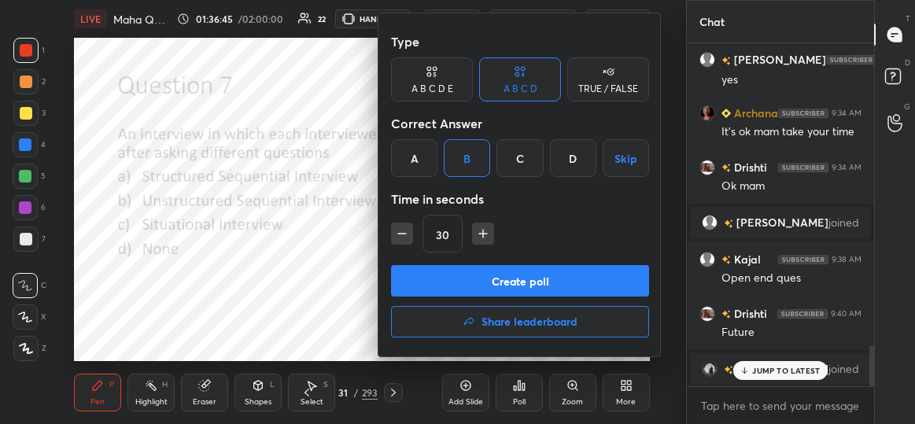
click at [513, 276] on button "Create poll" at bounding box center [520, 280] width 258 height 31
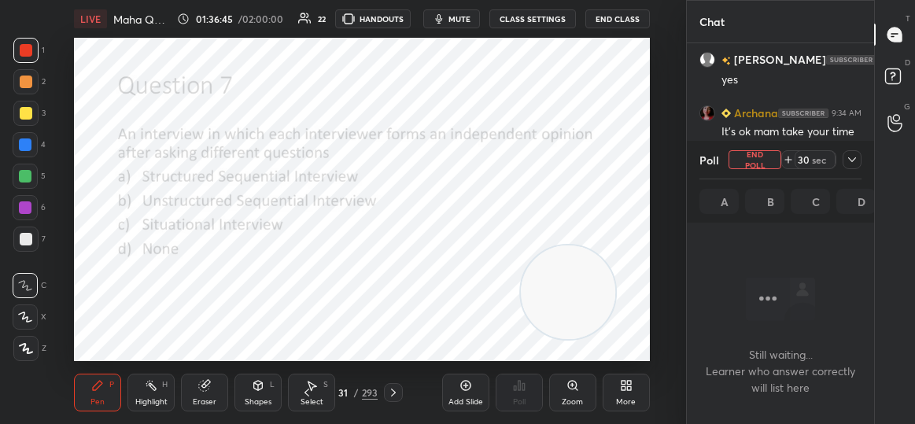
scroll to position [5, 5]
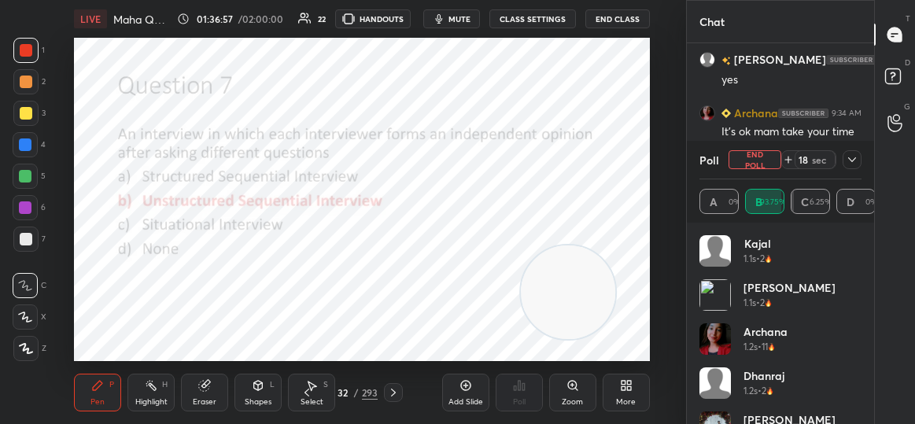
click at [851, 159] on icon at bounding box center [852, 159] width 8 height 5
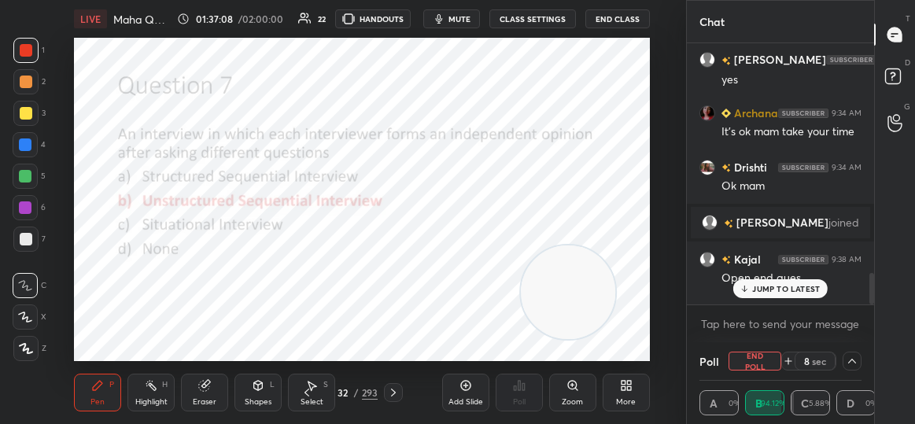
click at [762, 287] on p "JUMP TO LATEST" at bounding box center [786, 288] width 68 height 9
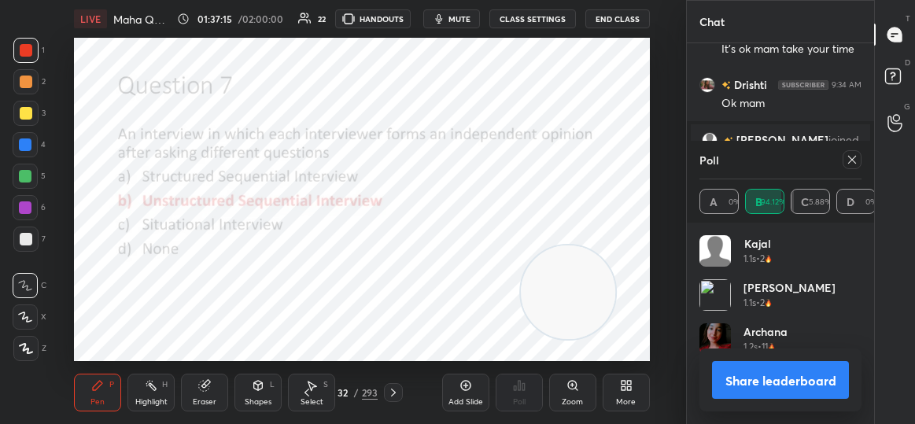
scroll to position [184, 158]
click at [857, 160] on icon at bounding box center [852, 159] width 13 height 13
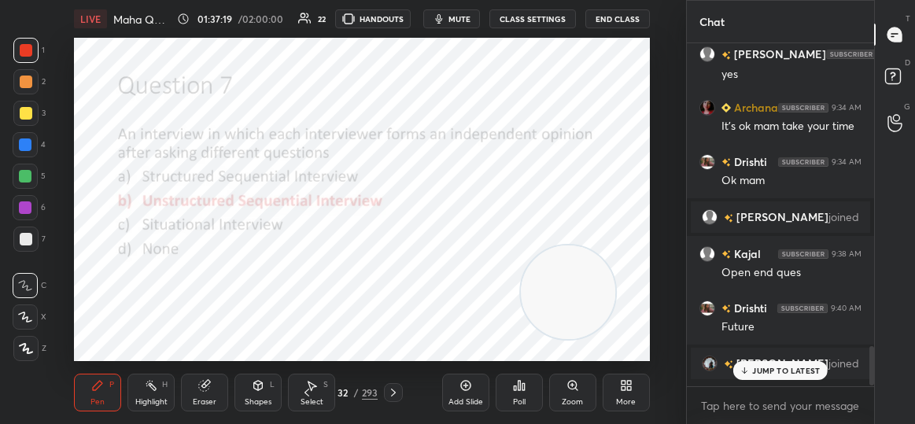
scroll to position [209, 183]
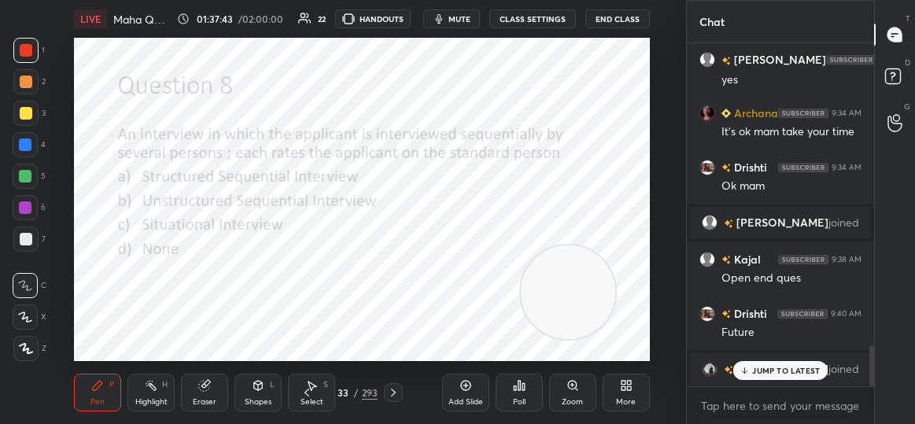
click at [522, 404] on div "Poll" at bounding box center [519, 402] width 13 height 8
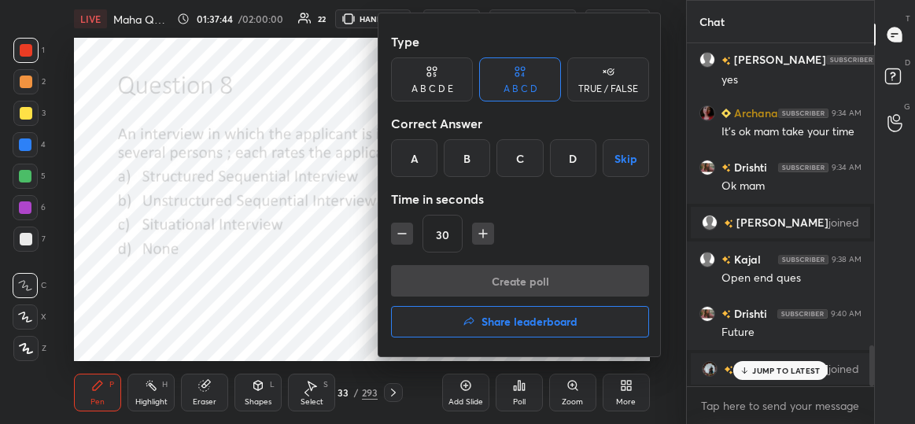
click at [416, 159] on div "A" at bounding box center [414, 158] width 46 height 38
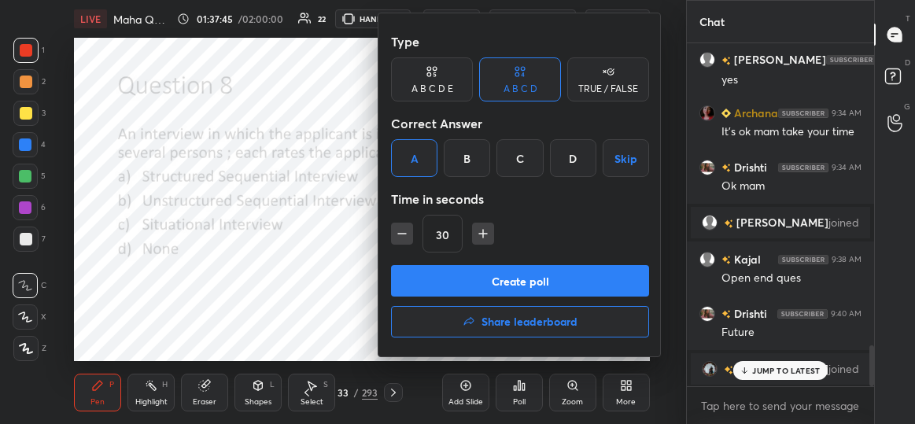
click at [474, 290] on button "Create poll" at bounding box center [520, 280] width 258 height 31
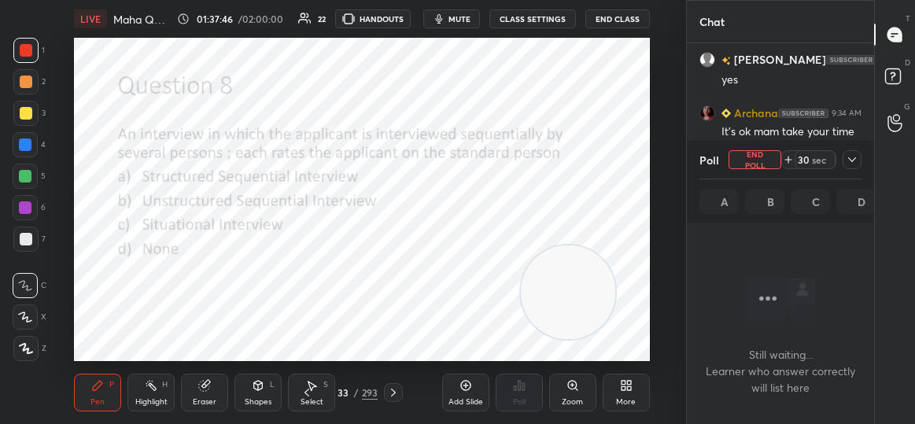
scroll to position [257, 183]
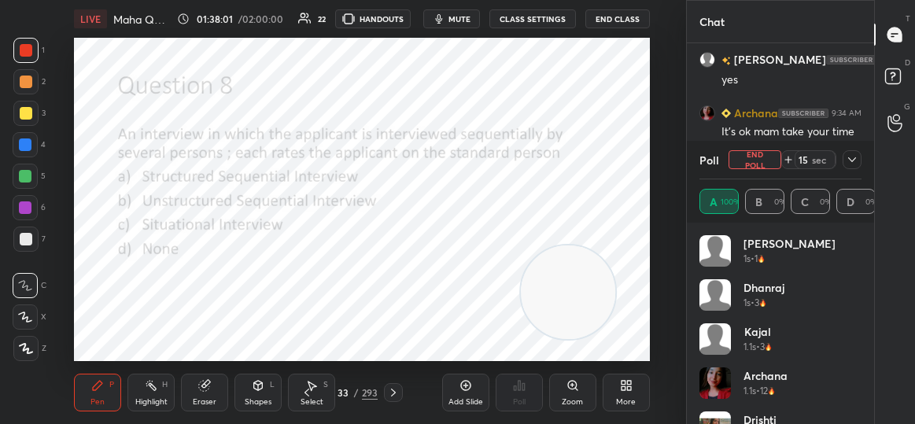
click at [855, 152] on div at bounding box center [852, 159] width 19 height 19
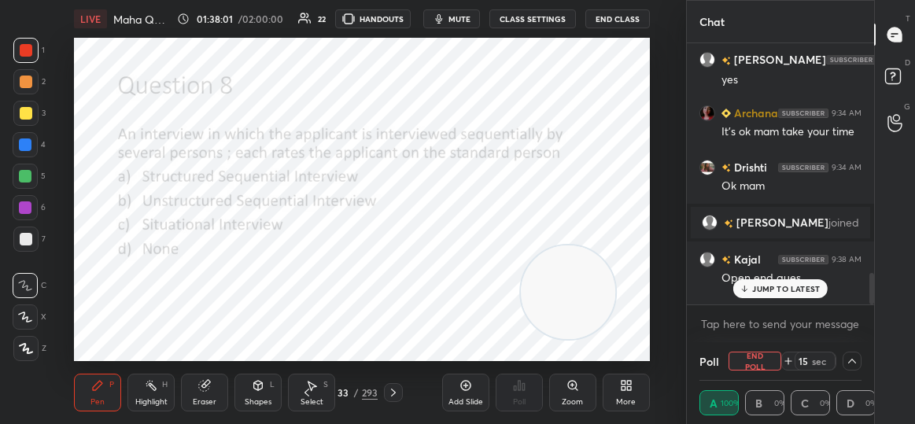
scroll to position [3, 158]
click at [779, 288] on p "JUMP TO LATEST" at bounding box center [786, 288] width 68 height 9
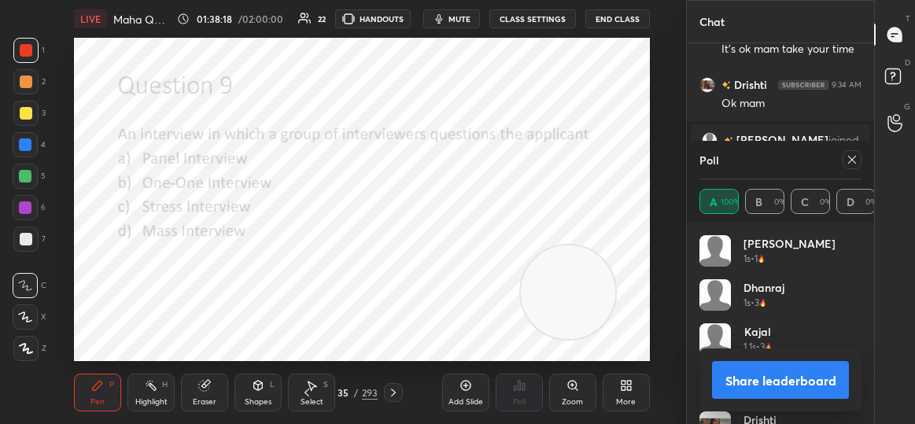
scroll to position [5, 5]
click at [855, 159] on icon at bounding box center [852, 159] width 13 height 13
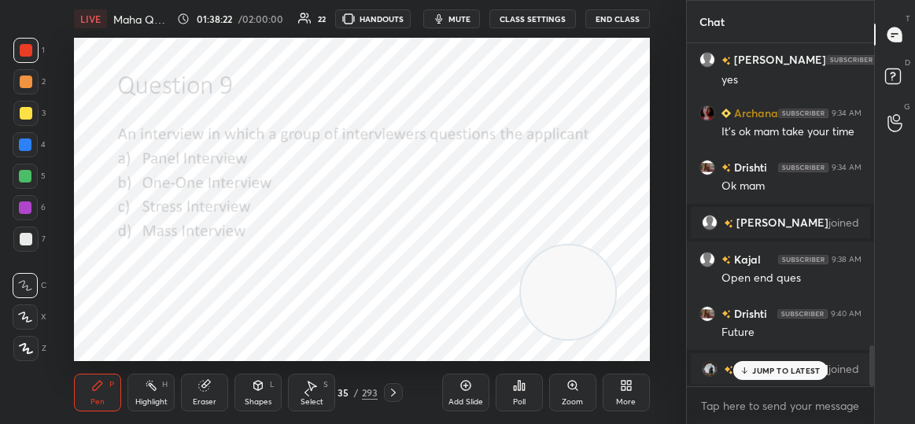
click at [523, 391] on icon at bounding box center [519, 385] width 13 height 13
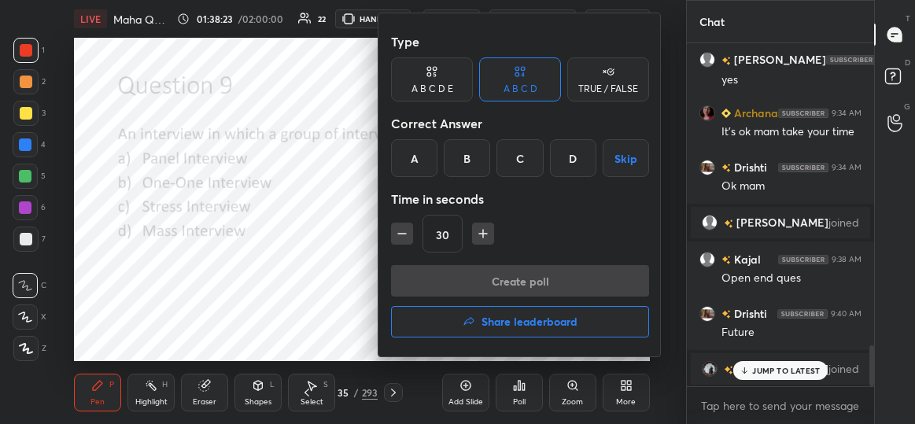
click at [419, 148] on div "A" at bounding box center [414, 158] width 46 height 38
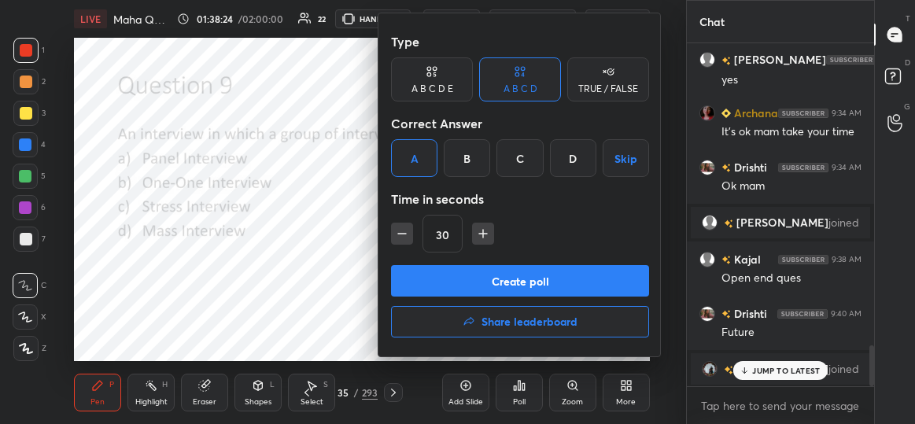
click at [471, 288] on button "Create poll" at bounding box center [520, 280] width 258 height 31
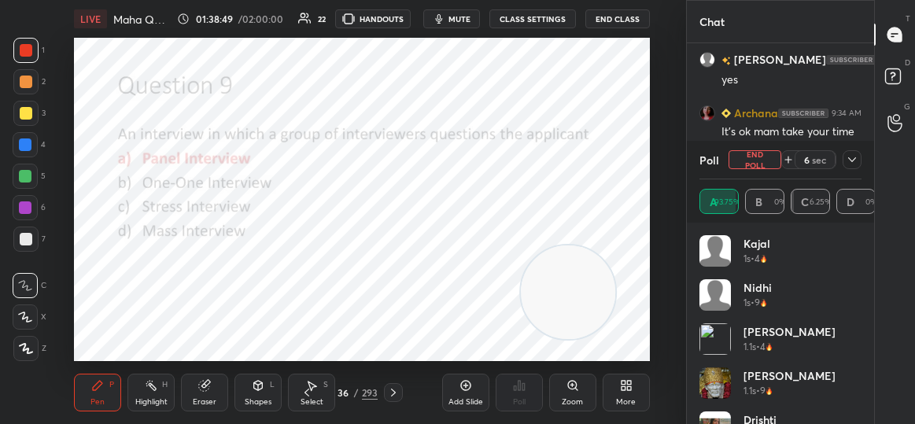
click at [858, 160] on icon at bounding box center [852, 159] width 13 height 13
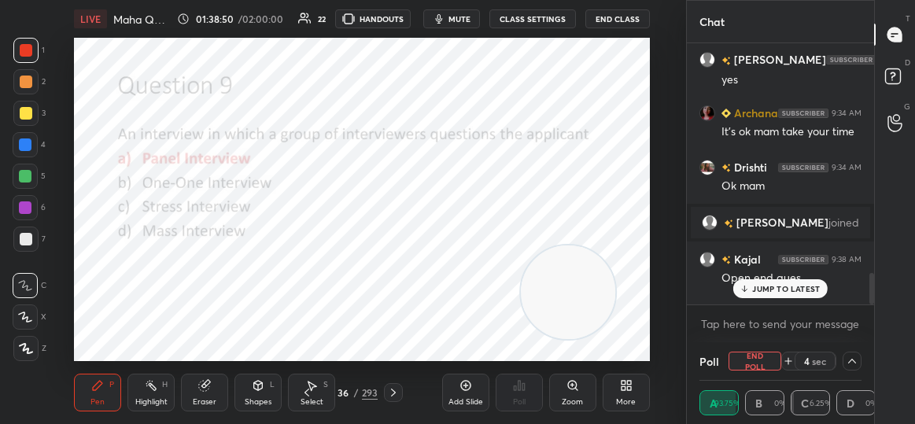
click at [773, 291] on p "JUMP TO LATEST" at bounding box center [786, 288] width 68 height 9
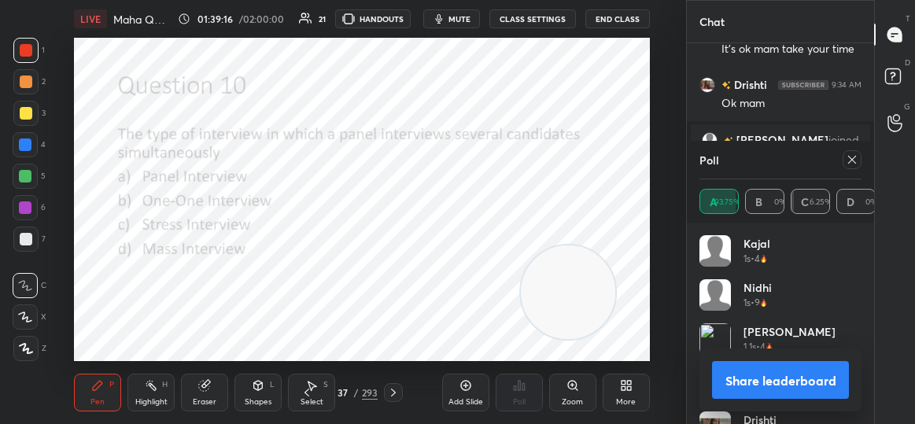
click at [860, 164] on div at bounding box center [852, 159] width 19 height 19
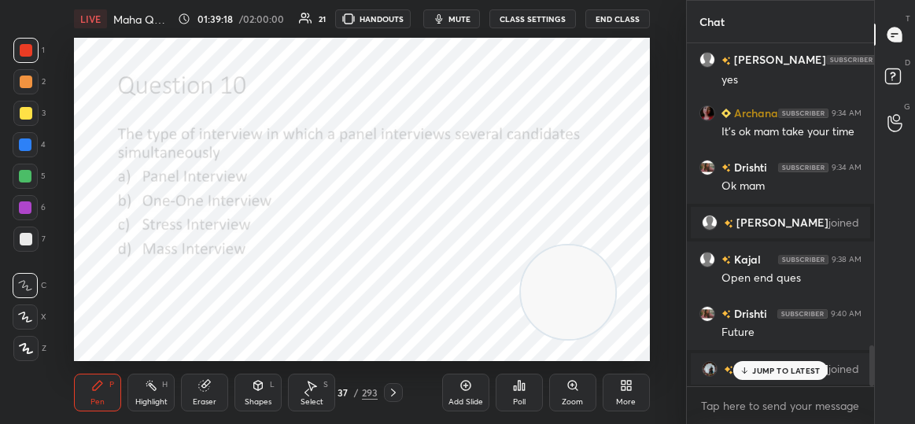
click at [526, 402] on div "Poll" at bounding box center [519, 402] width 13 height 8
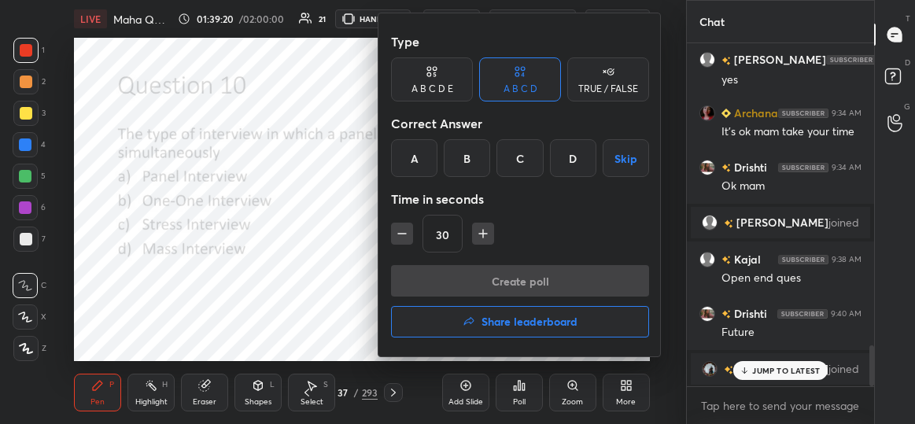
click at [575, 149] on div "D" at bounding box center [573, 158] width 46 height 38
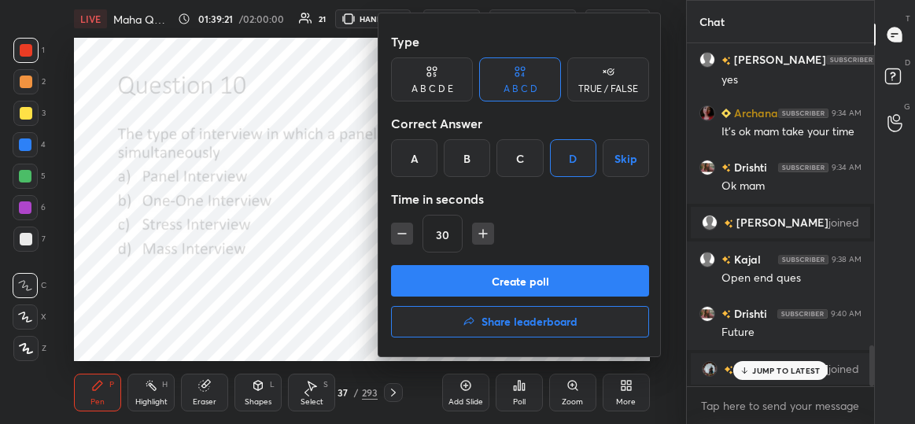
click at [536, 277] on button "Create poll" at bounding box center [520, 280] width 258 height 31
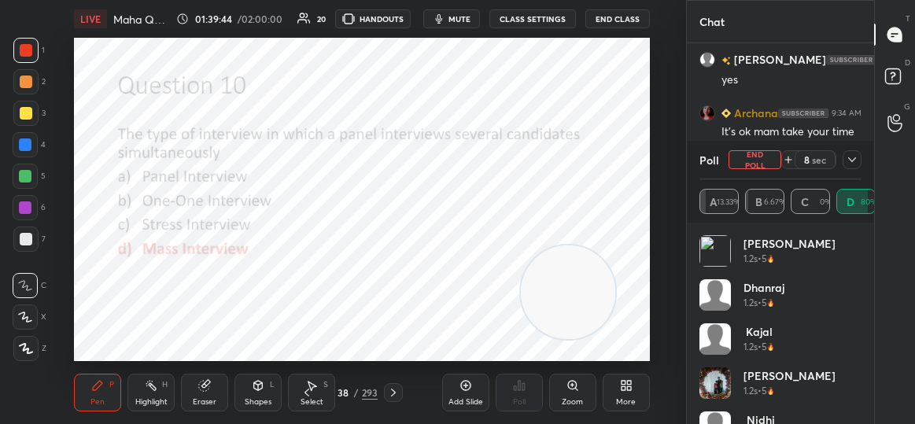
click at [853, 163] on icon at bounding box center [852, 159] width 13 height 13
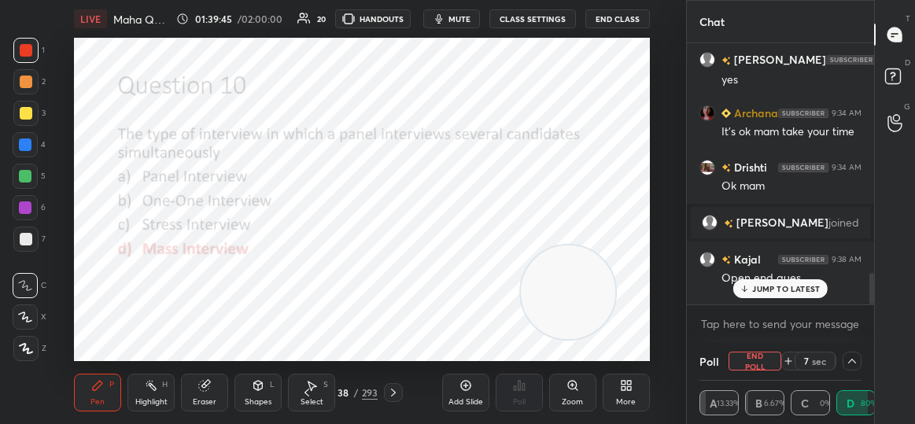
click at [773, 292] on p "JUMP TO LATEST" at bounding box center [786, 288] width 68 height 9
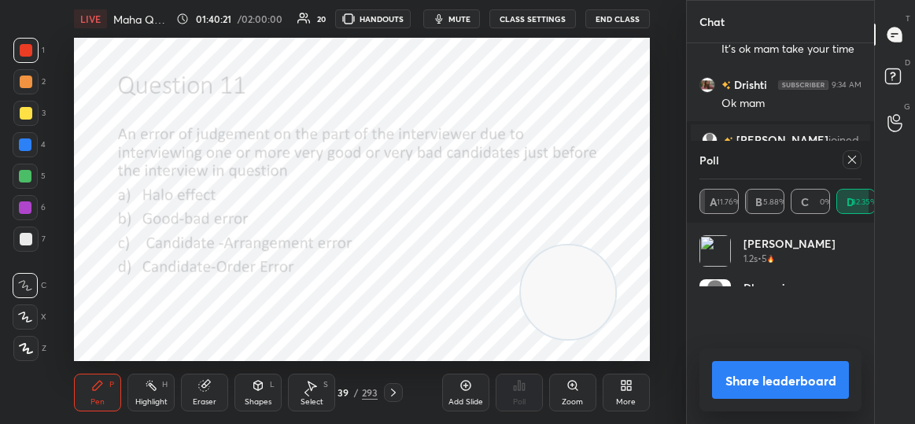
scroll to position [184, 158]
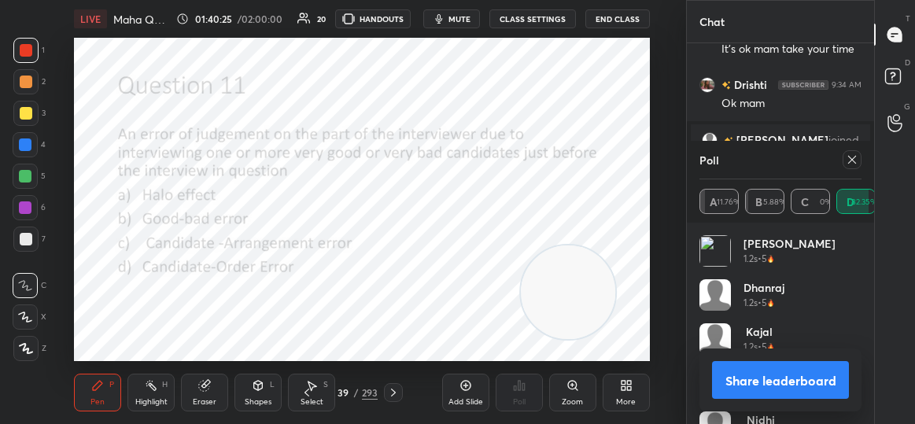
click at [849, 163] on icon at bounding box center [852, 160] width 8 height 8
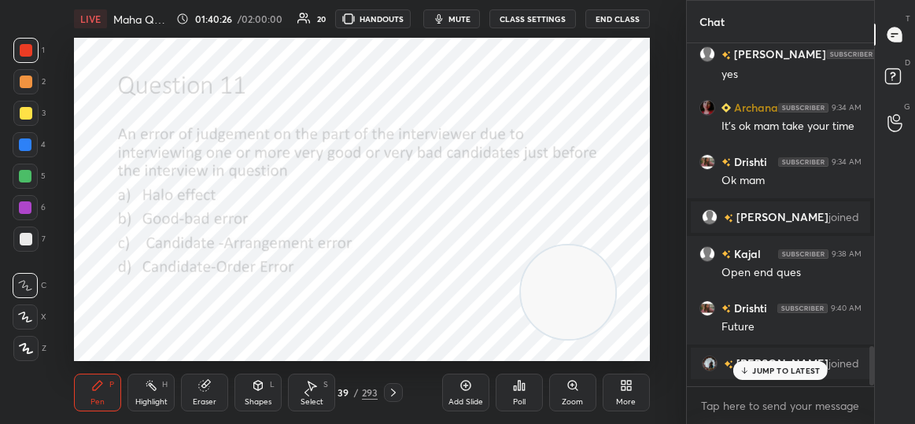
scroll to position [2533, 0]
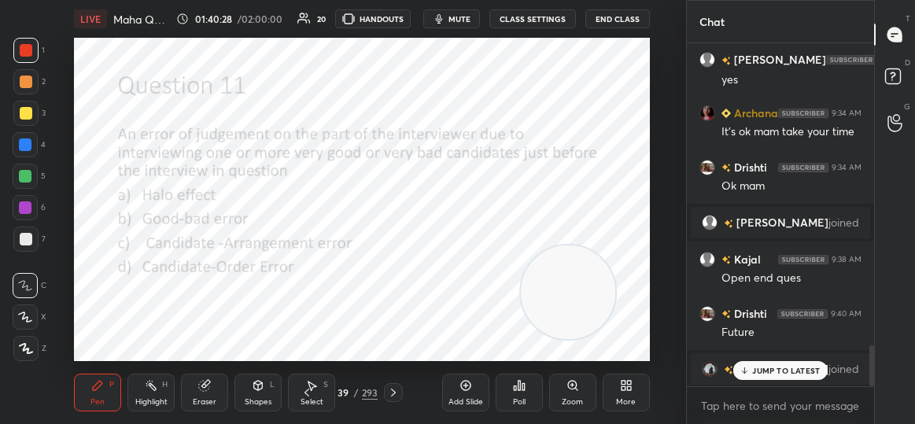
click at [769, 382] on div "[PERSON_NAME] joined" at bounding box center [780, 368] width 179 height 31
click at [770, 363] on div "JUMP TO LATEST" at bounding box center [780, 370] width 94 height 19
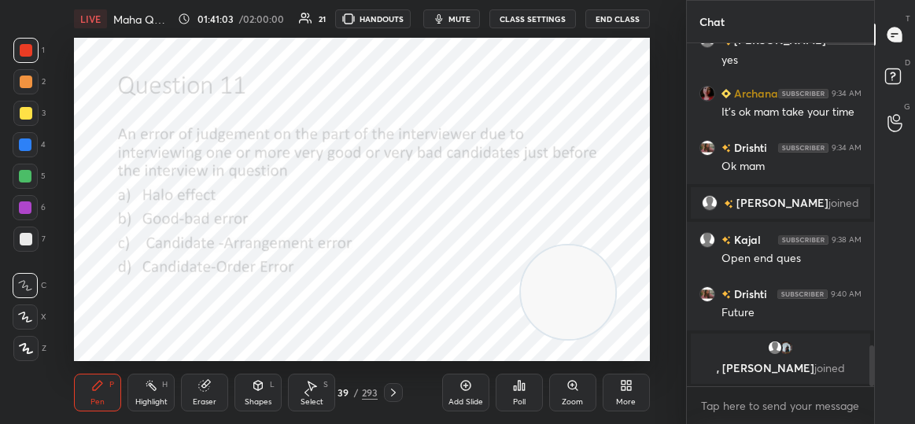
click at [533, 400] on div "Poll" at bounding box center [519, 393] width 47 height 38
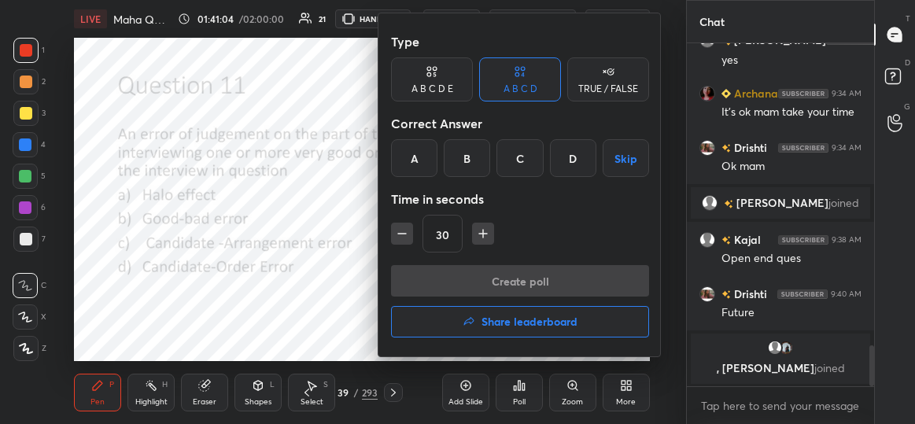
click at [566, 155] on div "D" at bounding box center [573, 158] width 46 height 38
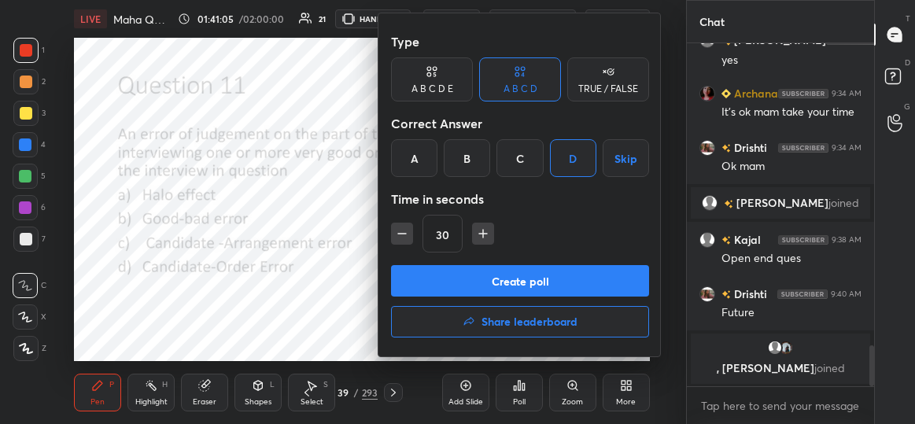
click at [522, 286] on button "Create poll" at bounding box center [520, 280] width 258 height 31
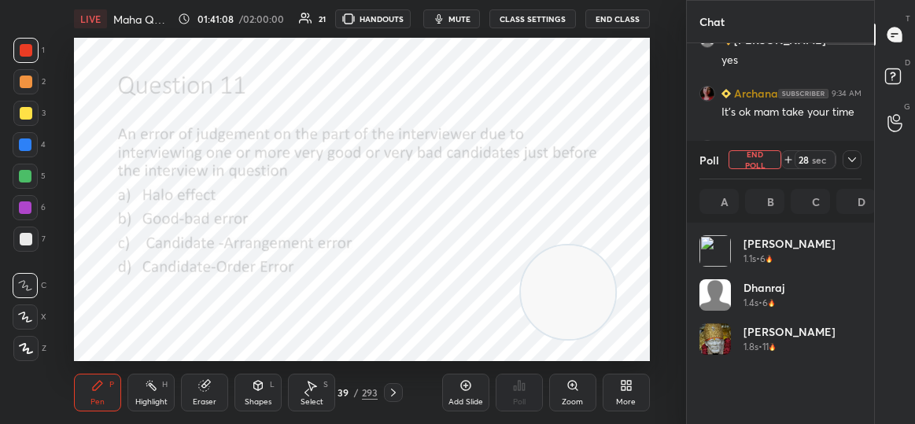
scroll to position [184, 158]
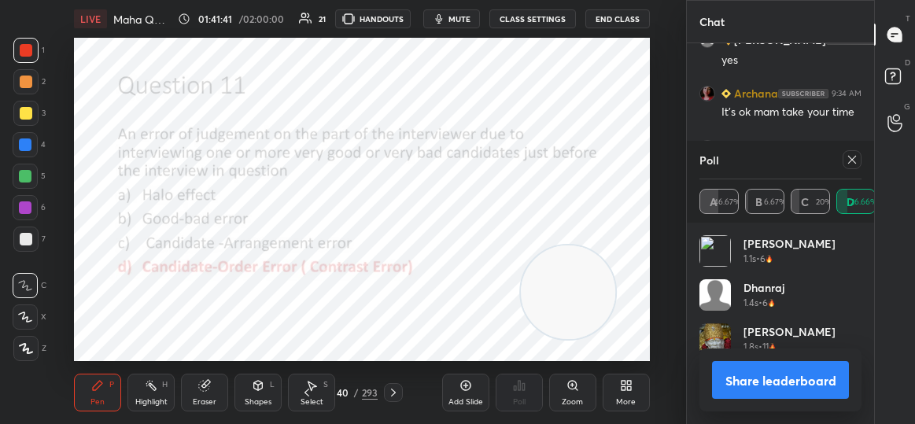
click at [853, 162] on icon at bounding box center [852, 159] width 13 height 13
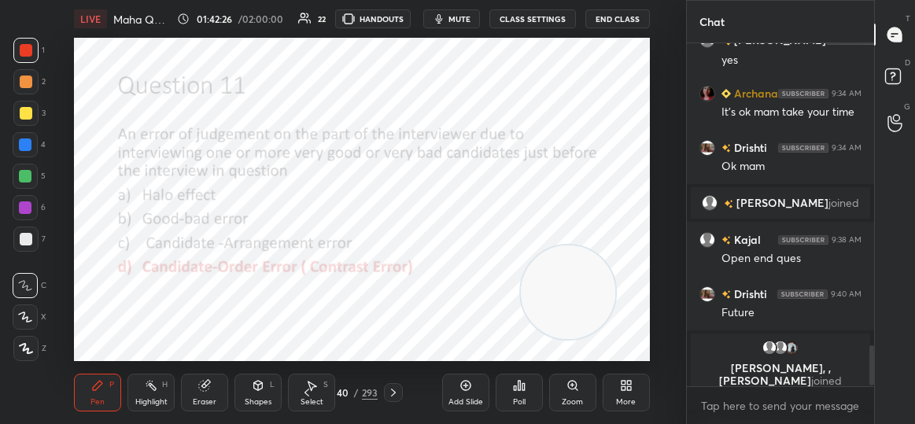
scroll to position [2552, 0]
click at [535, 386] on div "Poll" at bounding box center [519, 393] width 47 height 38
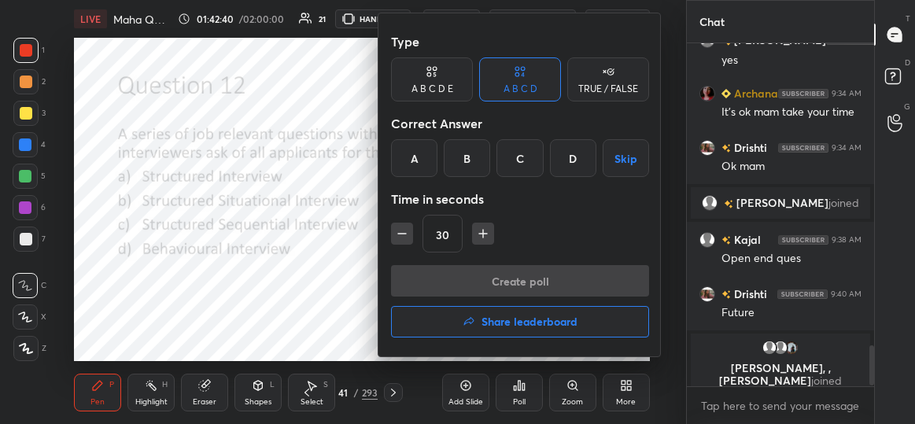
click at [464, 154] on div "B" at bounding box center [467, 158] width 46 height 38
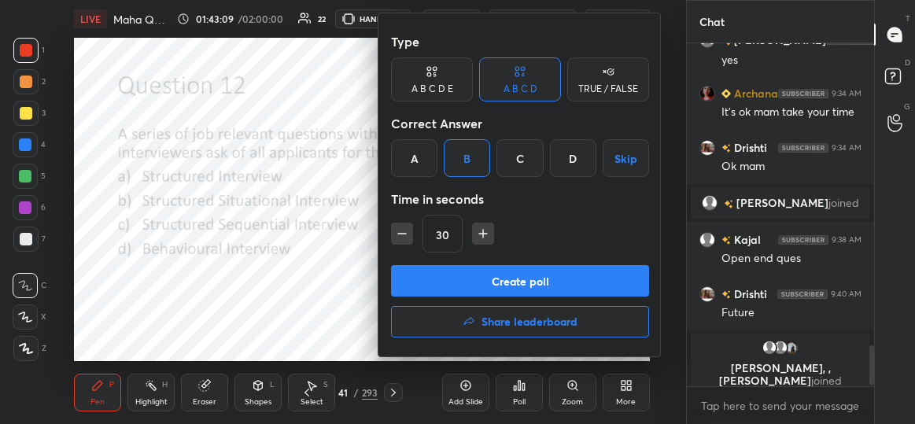
click at [219, 222] on div at bounding box center [457, 212] width 915 height 424
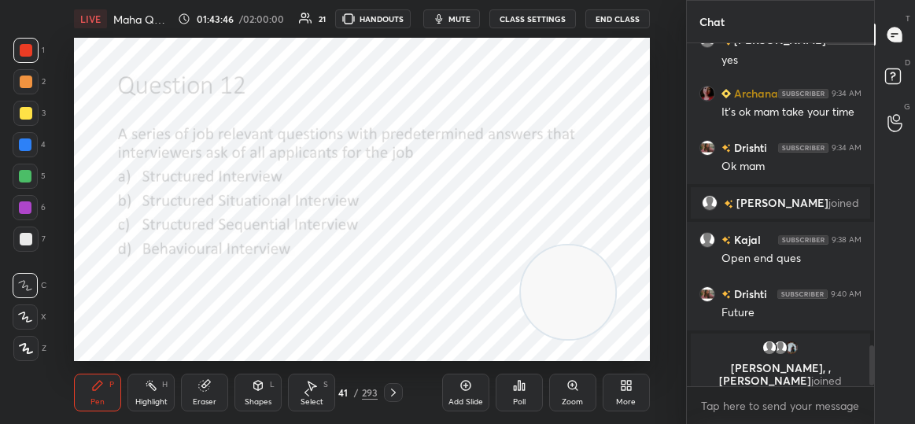
click at [527, 388] on div "Poll" at bounding box center [519, 393] width 47 height 38
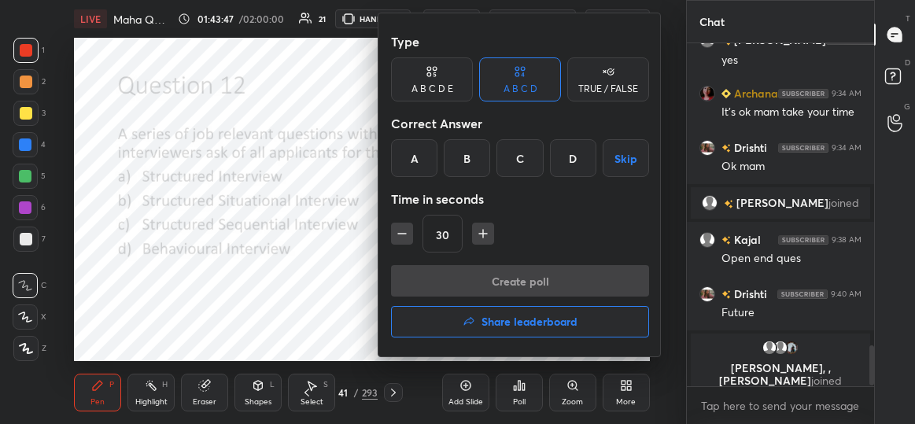
click at [469, 161] on div "B" at bounding box center [467, 158] width 46 height 38
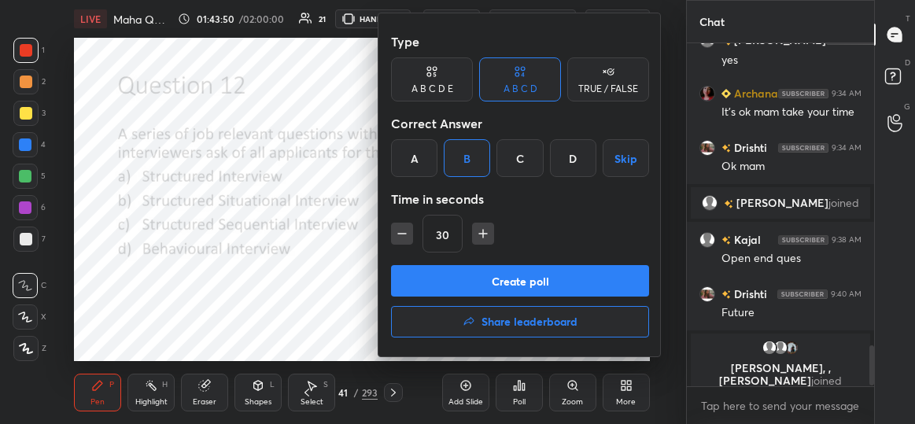
click at [525, 281] on button "Create poll" at bounding box center [520, 280] width 258 height 31
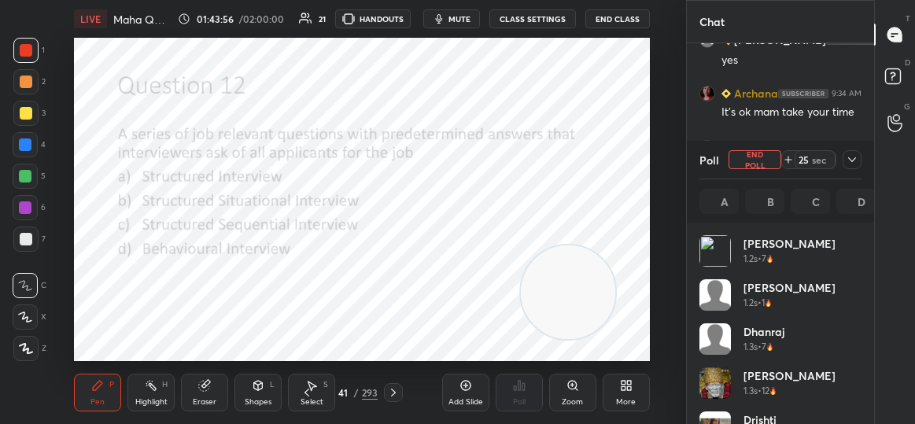
scroll to position [2643, 0]
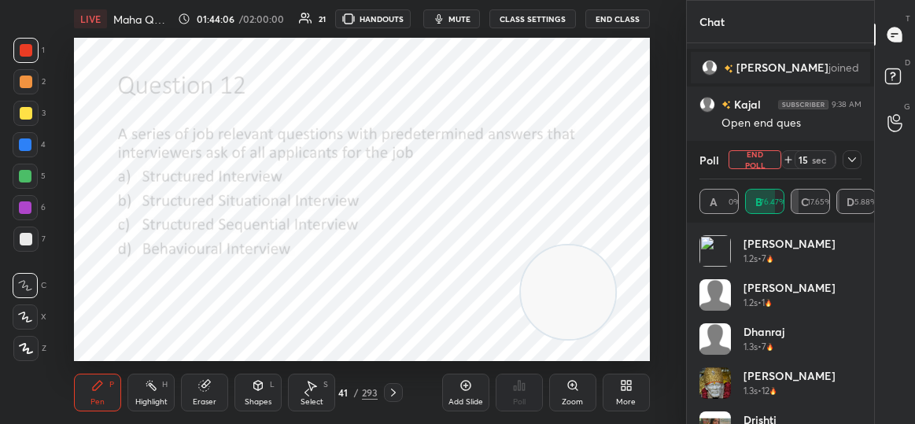
click at [857, 170] on div "Poll End Poll 15 sec" at bounding box center [780, 160] width 162 height 38
click at [854, 157] on icon at bounding box center [852, 159] width 13 height 13
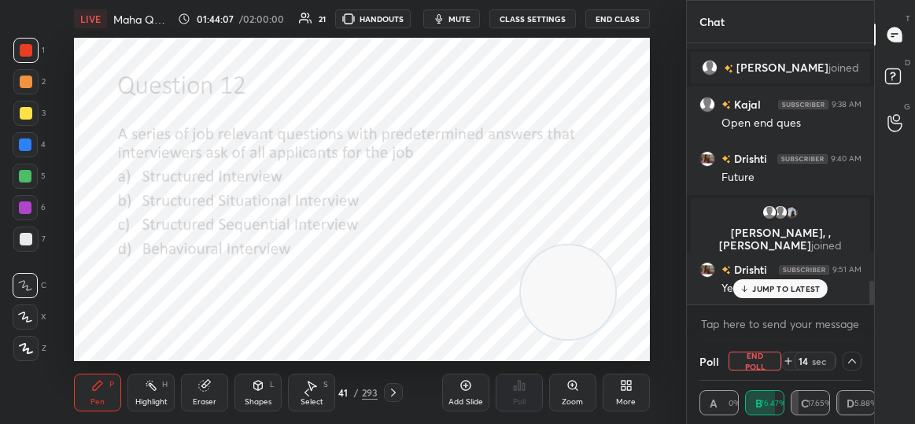
scroll to position [0, 0]
click at [786, 287] on p "JUMP TO LATEST" at bounding box center [786, 288] width 68 height 9
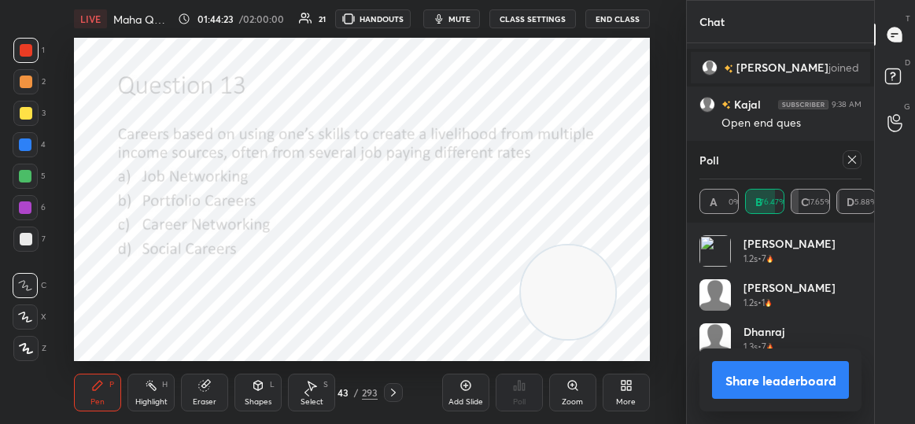
scroll to position [184, 158]
click at [851, 166] on div at bounding box center [852, 159] width 19 height 19
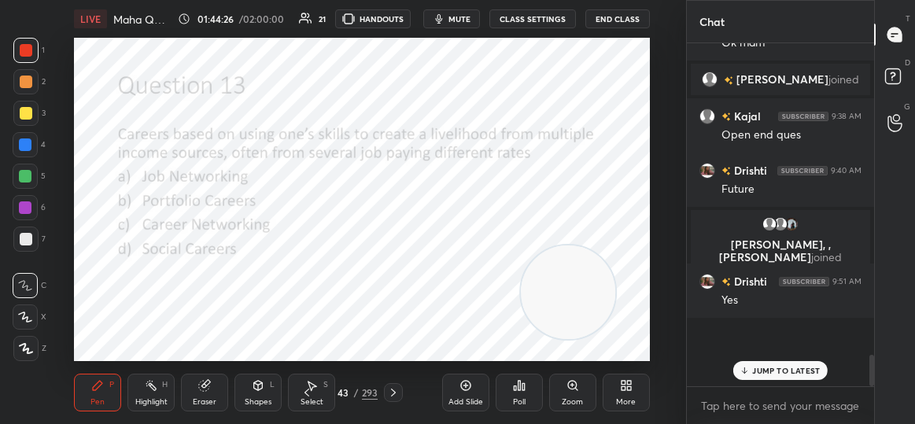
scroll to position [152, 183]
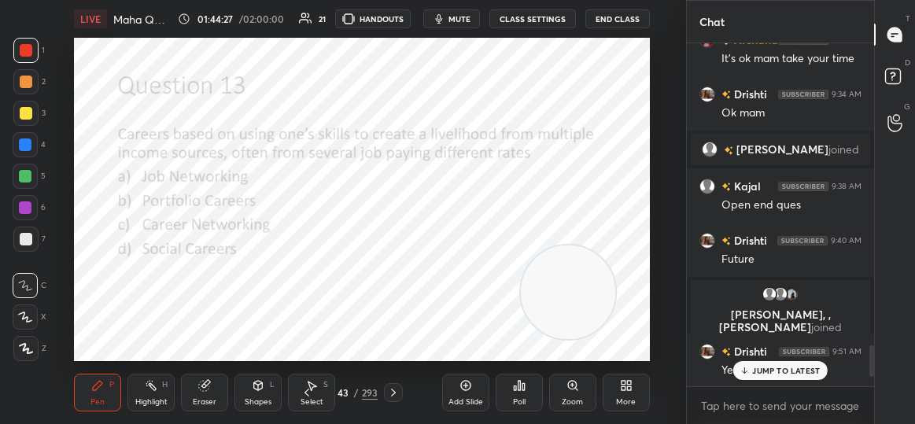
click at [756, 361] on div "JUMP TO LATEST" at bounding box center [780, 370] width 94 height 19
click at [515, 398] on div "Poll" at bounding box center [519, 402] width 13 height 8
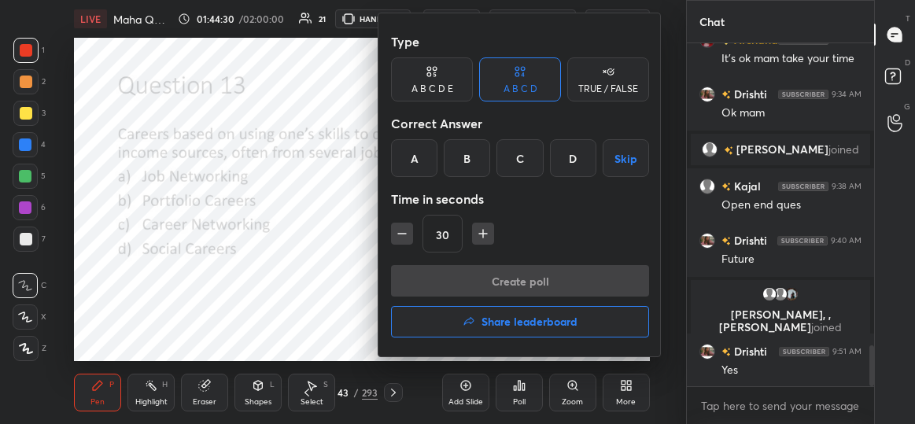
click at [468, 146] on div "B" at bounding box center [467, 158] width 46 height 38
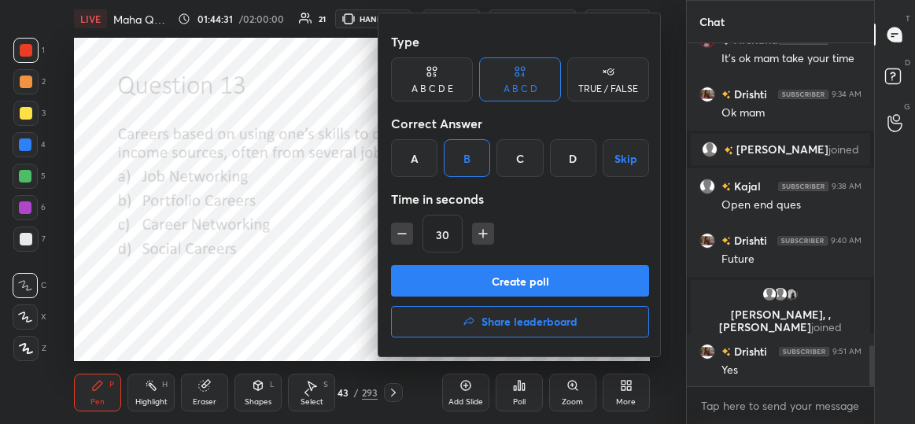
click at [502, 288] on button "Create poll" at bounding box center [520, 280] width 258 height 31
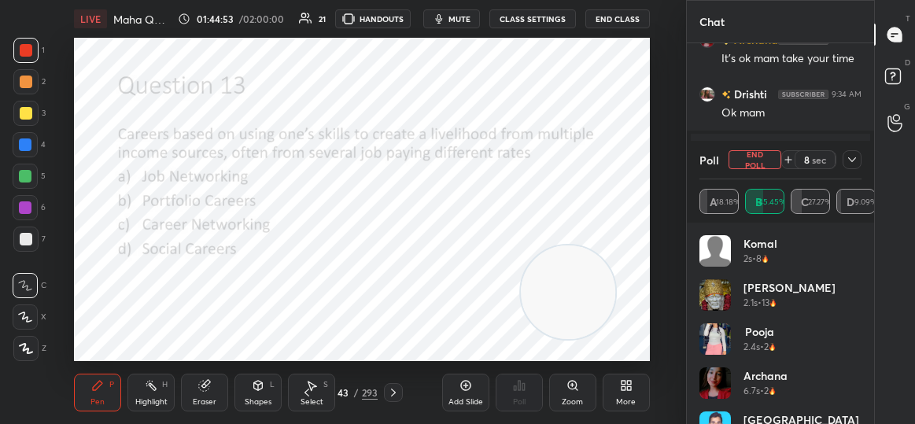
click at [853, 163] on icon at bounding box center [852, 159] width 13 height 13
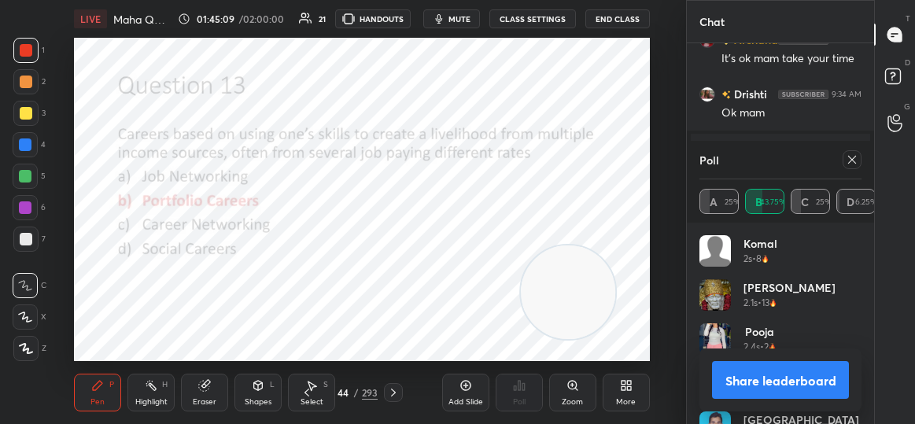
click at [858, 162] on icon at bounding box center [852, 159] width 13 height 13
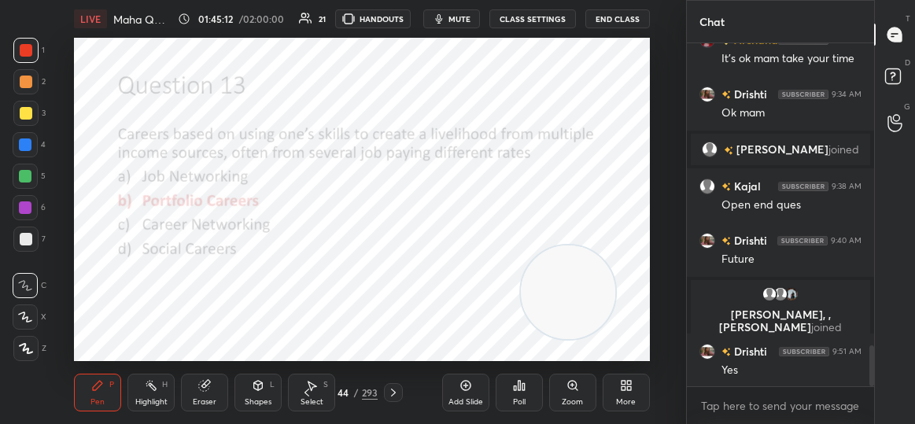
click at [875, 371] on div "T Messages (T) D Doubts (D) G Raise Hand (G)" at bounding box center [894, 212] width 41 height 424
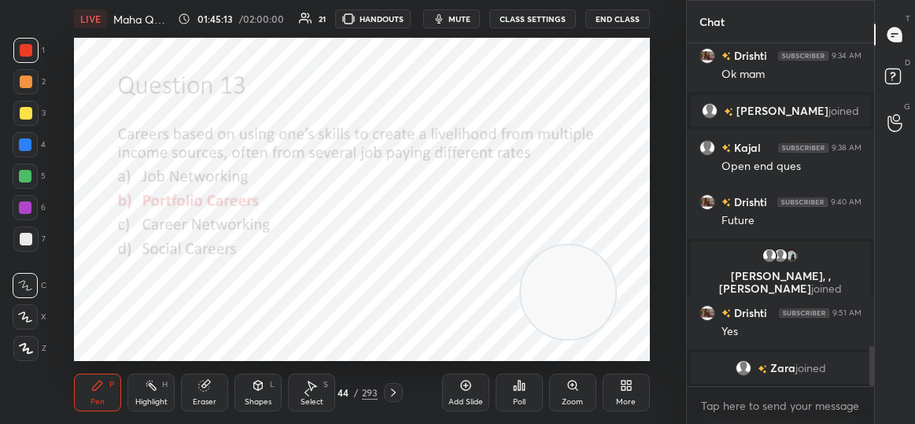
drag, startPoint x: 873, startPoint y: 361, endPoint x: 873, endPoint y: 405, distance: 44.1
click at [873, 405] on div "Archana 9:34 AM It's ok mam take your time Drishti 9:34 AM Ok mam [PERSON_NAME]…" at bounding box center [780, 233] width 187 height 381
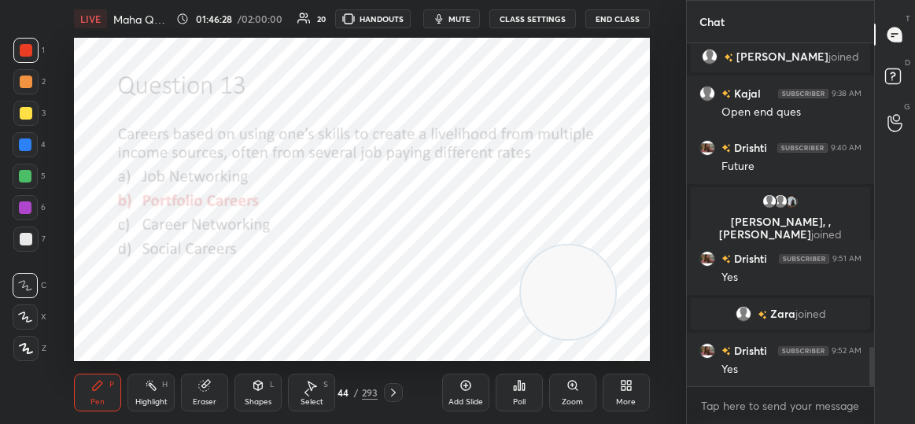
scroll to position [2706, 0]
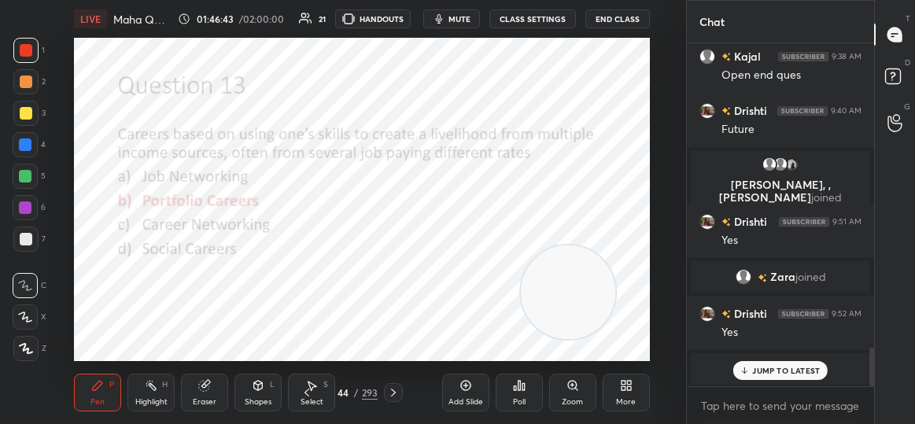
click at [764, 362] on div "JUMP TO LATEST" at bounding box center [780, 370] width 94 height 19
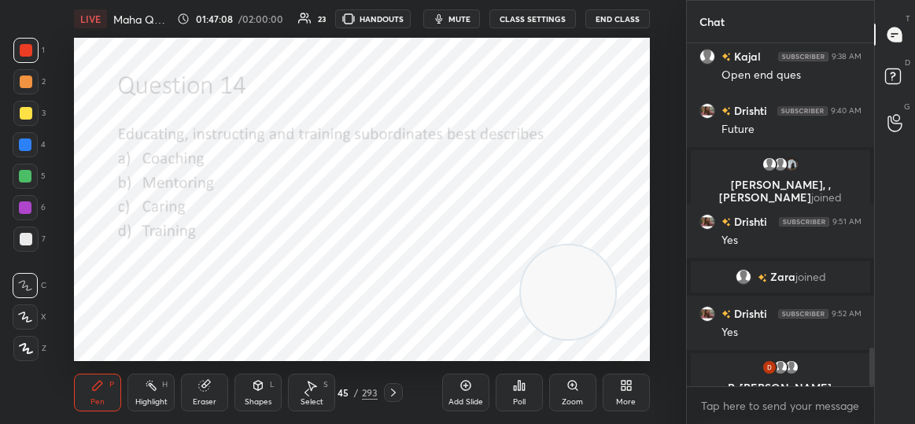
scroll to position [2726, 0]
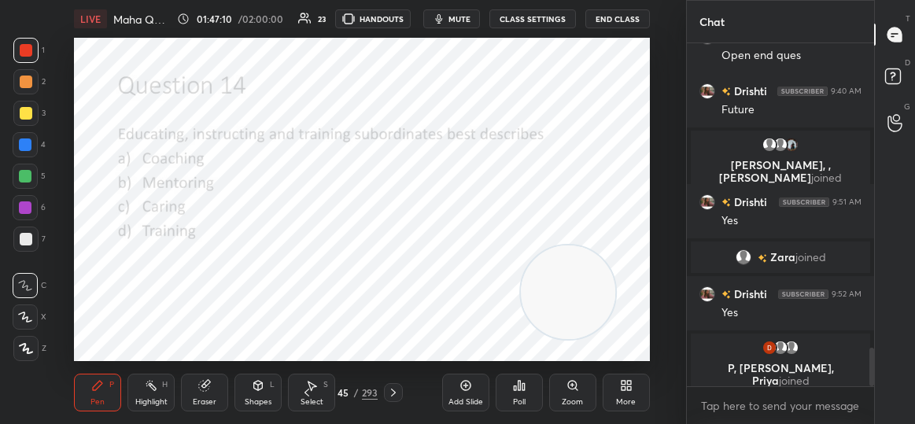
click at [514, 377] on div "Poll" at bounding box center [519, 393] width 47 height 38
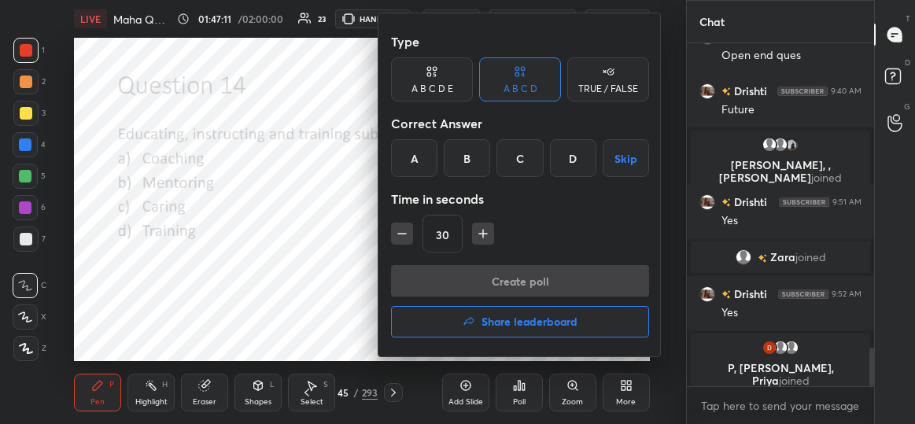
click at [421, 150] on div "A" at bounding box center [414, 158] width 46 height 38
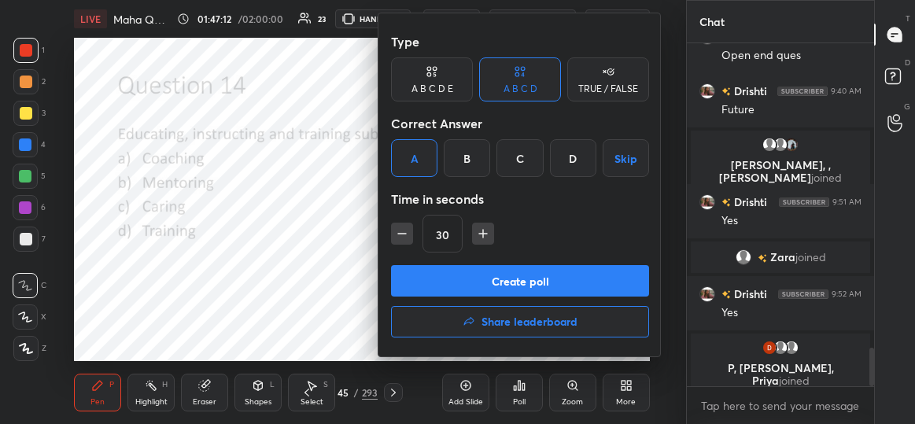
click at [471, 290] on button "Create poll" at bounding box center [520, 280] width 258 height 31
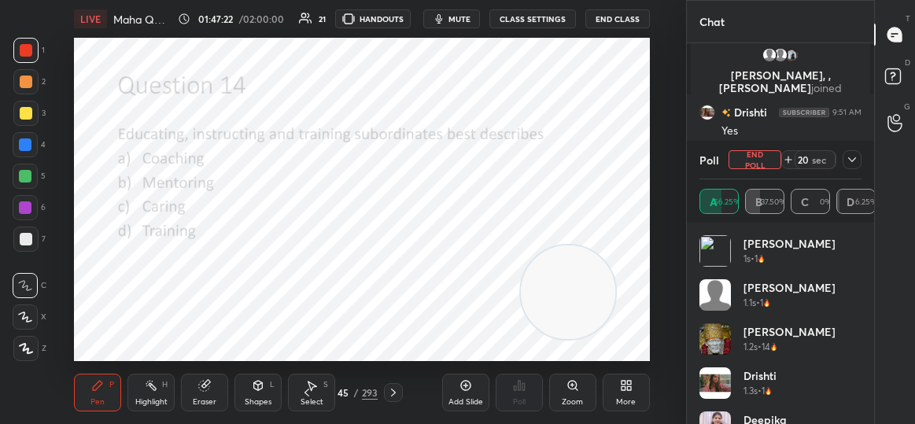
scroll to position [2772, 0]
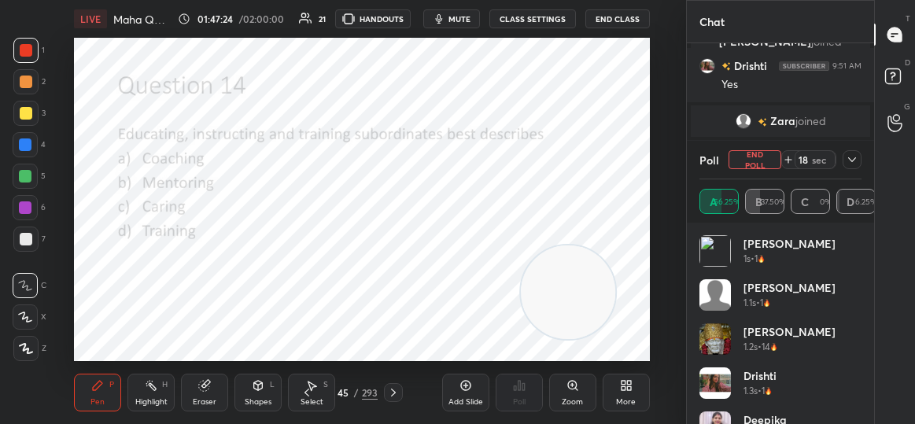
click at [854, 159] on icon at bounding box center [852, 159] width 13 height 13
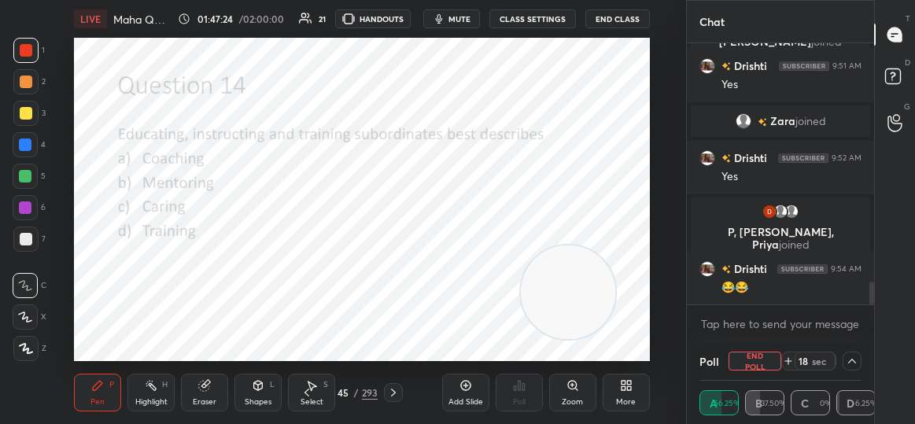
scroll to position [1, 5]
click at [774, 364] on button "End Poll" at bounding box center [755, 361] width 53 height 19
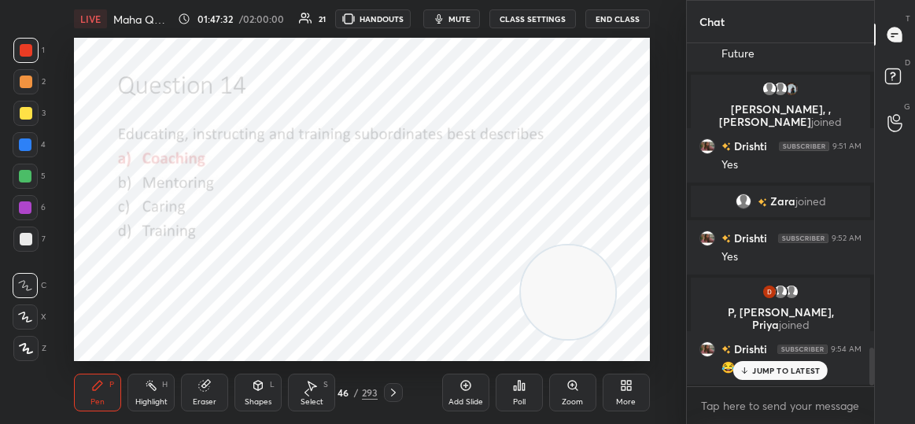
scroll to position [2689, 0]
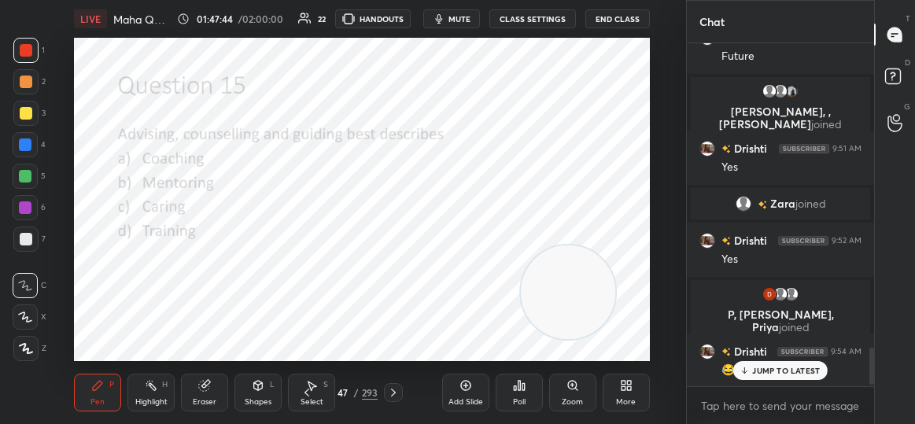
click at [529, 397] on div "Poll" at bounding box center [519, 393] width 47 height 38
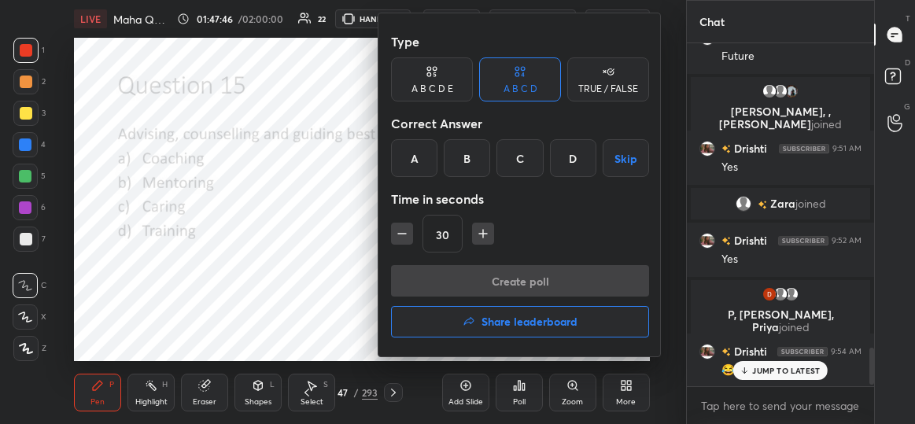
click at [416, 149] on div "A" at bounding box center [414, 158] width 46 height 38
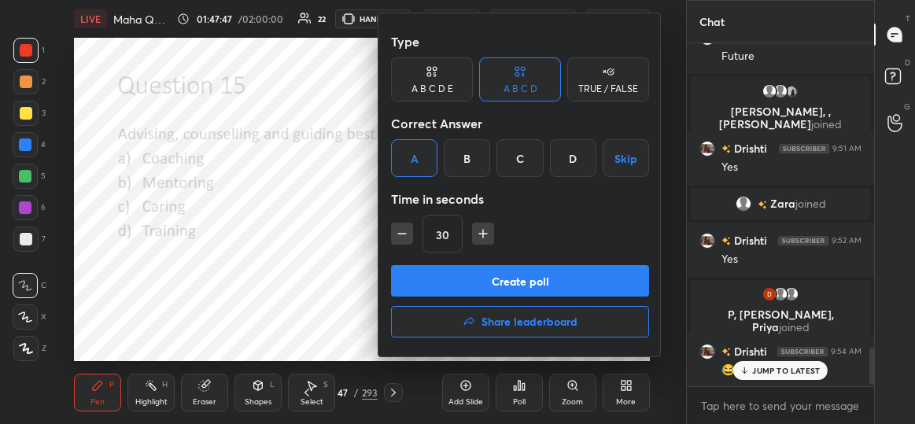
click at [464, 156] on div "B" at bounding box center [467, 158] width 46 height 38
click at [478, 281] on button "Create poll" at bounding box center [520, 280] width 258 height 31
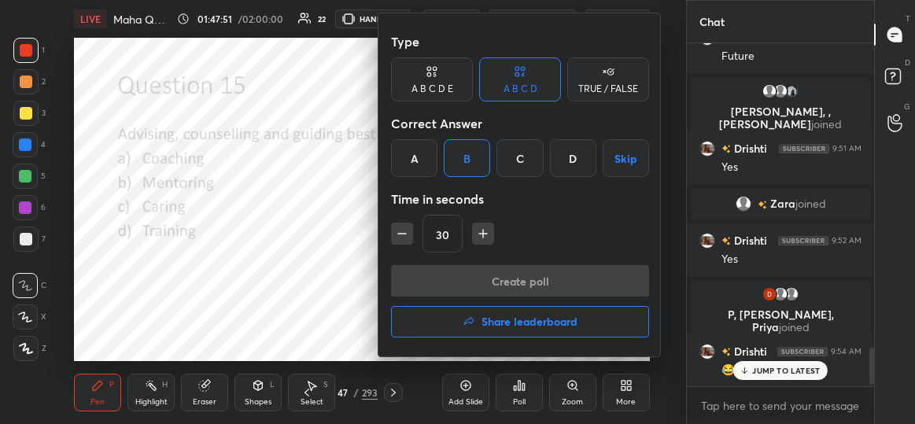
scroll to position [306, 183]
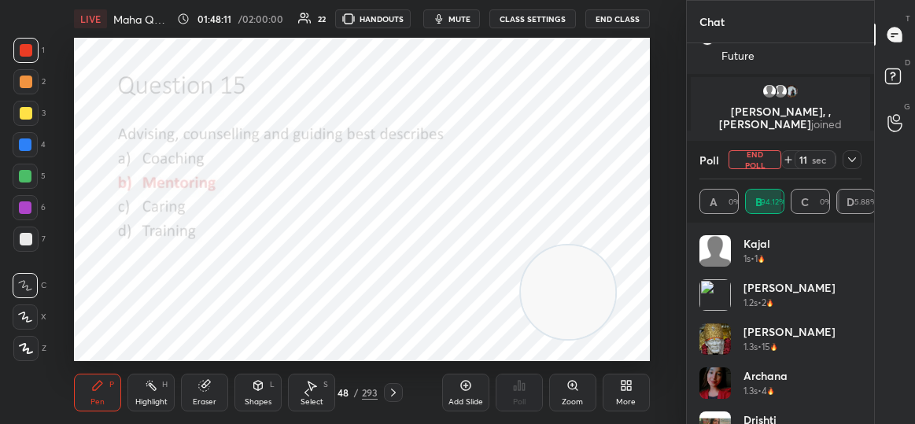
click at [766, 158] on button "End Poll" at bounding box center [755, 159] width 53 height 19
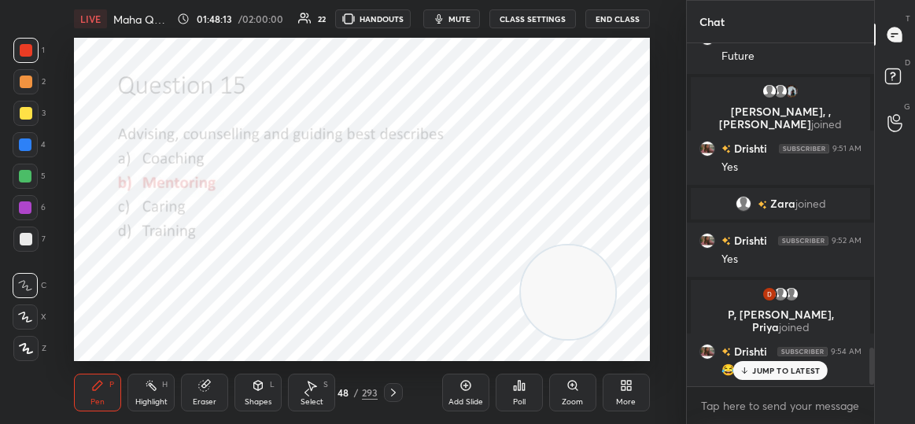
click at [772, 369] on p "JUMP TO LATEST" at bounding box center [786, 370] width 68 height 9
click at [541, 390] on div "Poll" at bounding box center [519, 393] width 47 height 38
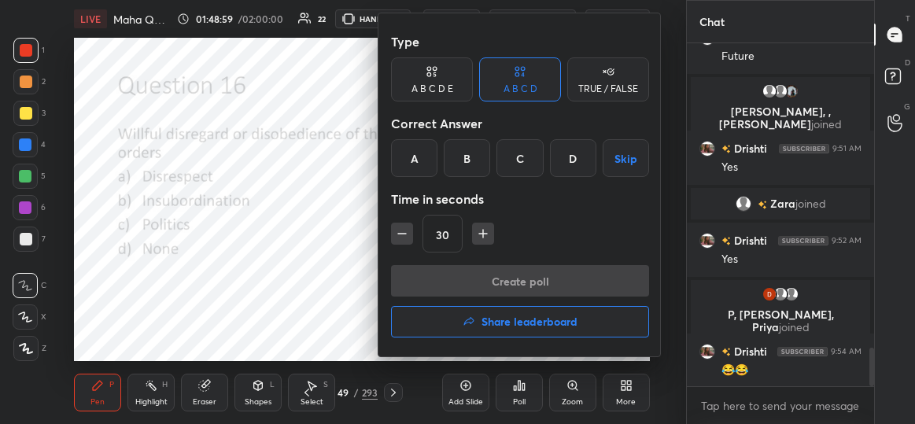
click at [468, 162] on div "B" at bounding box center [467, 158] width 46 height 38
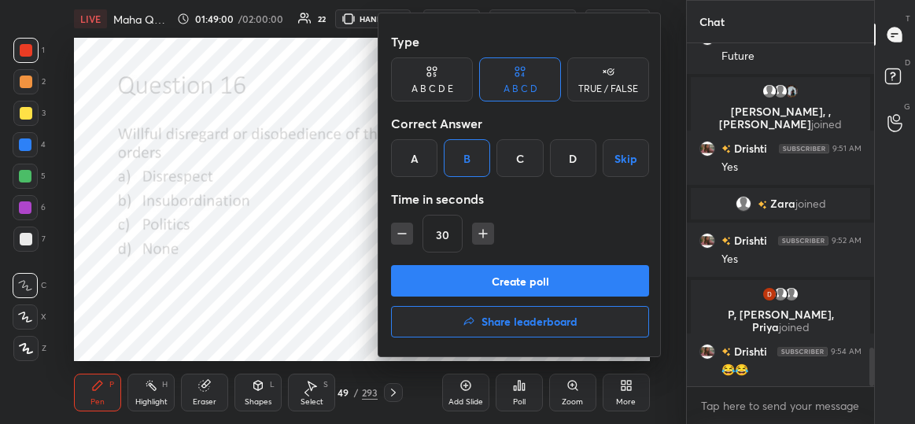
click at [510, 279] on button "Create poll" at bounding box center [520, 280] width 258 height 31
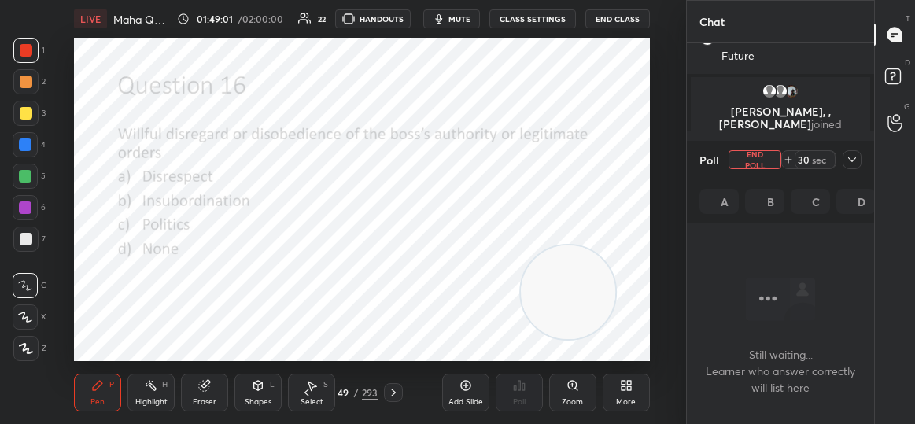
scroll to position [257, 183]
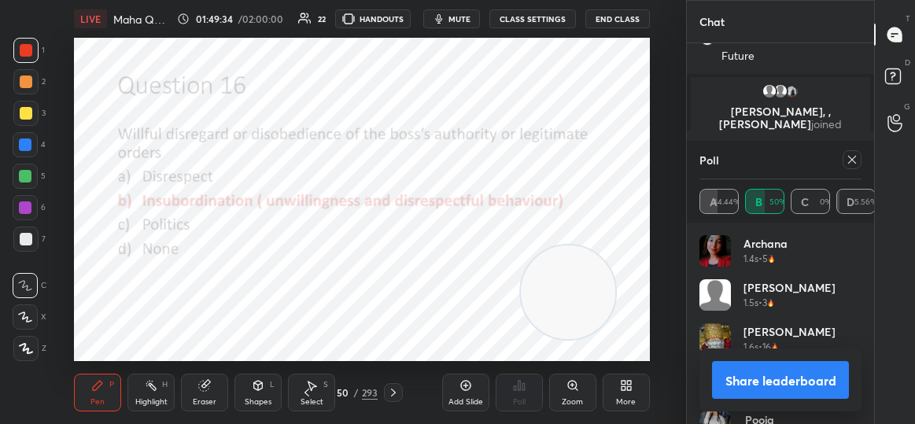
click at [854, 162] on icon at bounding box center [852, 159] width 13 height 13
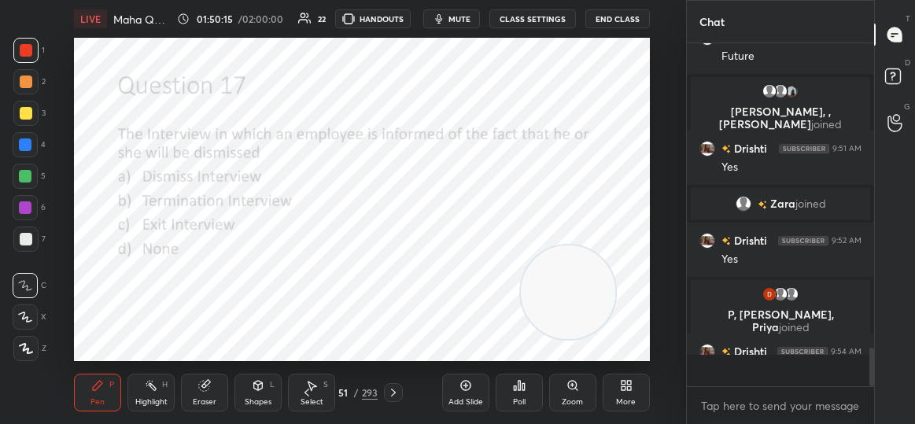
scroll to position [2689, 0]
click at [516, 393] on div "Poll" at bounding box center [519, 393] width 47 height 38
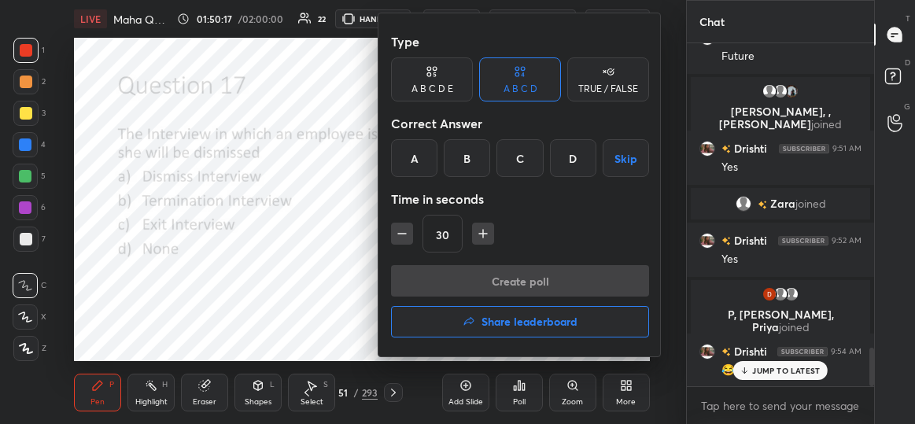
click at [457, 146] on div "B" at bounding box center [467, 158] width 46 height 38
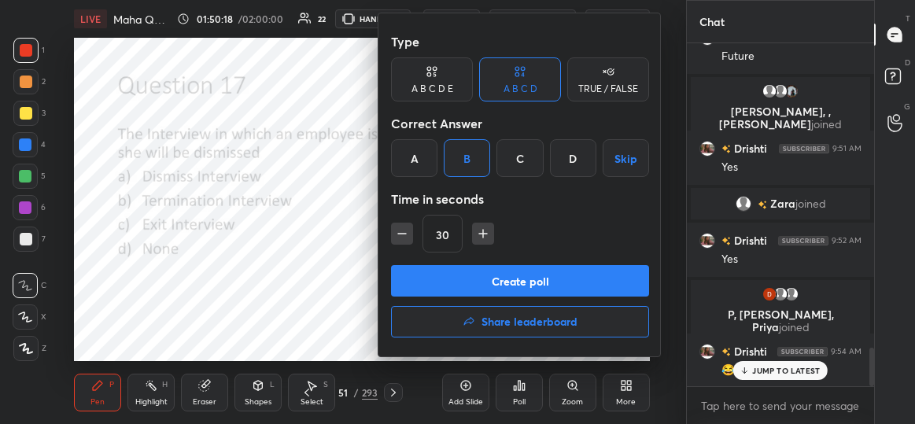
click at [508, 294] on button "Create poll" at bounding box center [520, 280] width 258 height 31
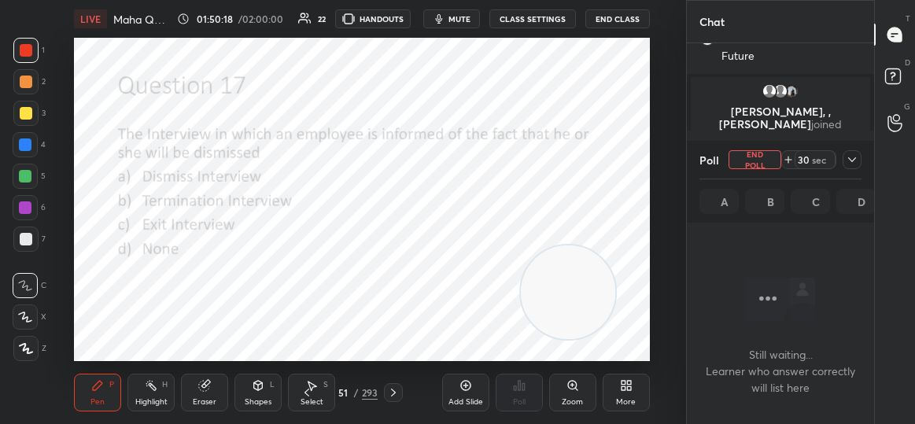
scroll to position [5, 5]
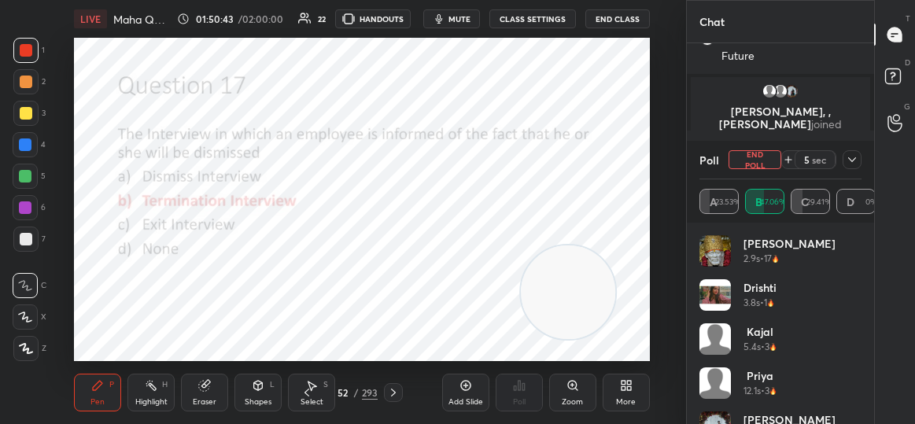
click at [846, 160] on icon at bounding box center [852, 159] width 13 height 13
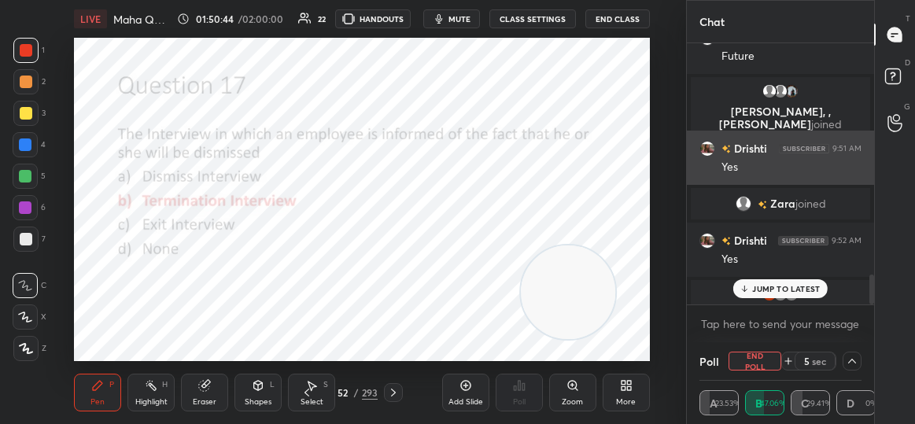
scroll to position [1, 5]
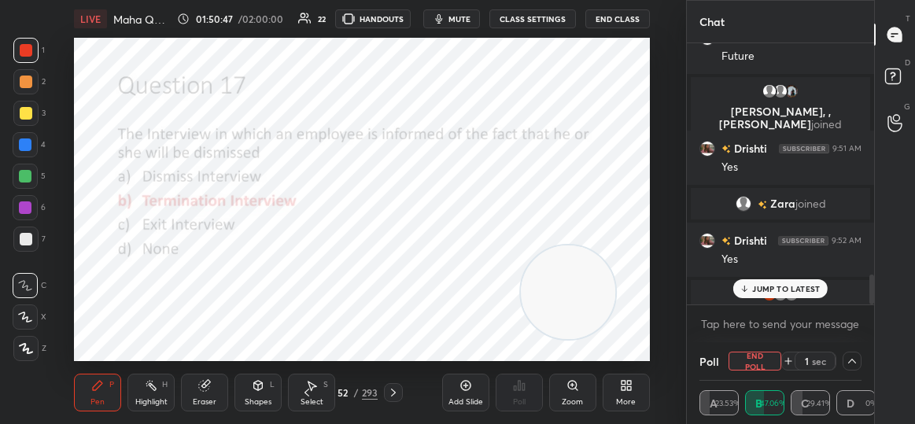
click at [758, 280] on div "JUMP TO LATEST" at bounding box center [780, 288] width 94 height 19
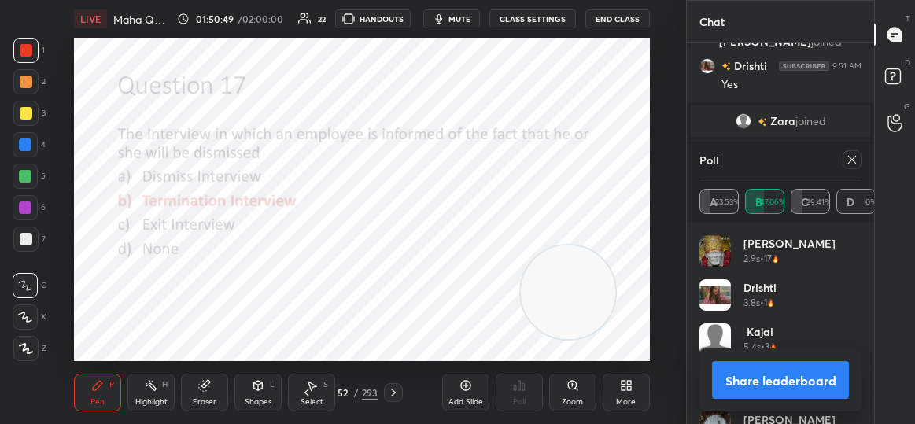
scroll to position [184, 158]
click at [856, 164] on icon at bounding box center [852, 159] width 13 height 13
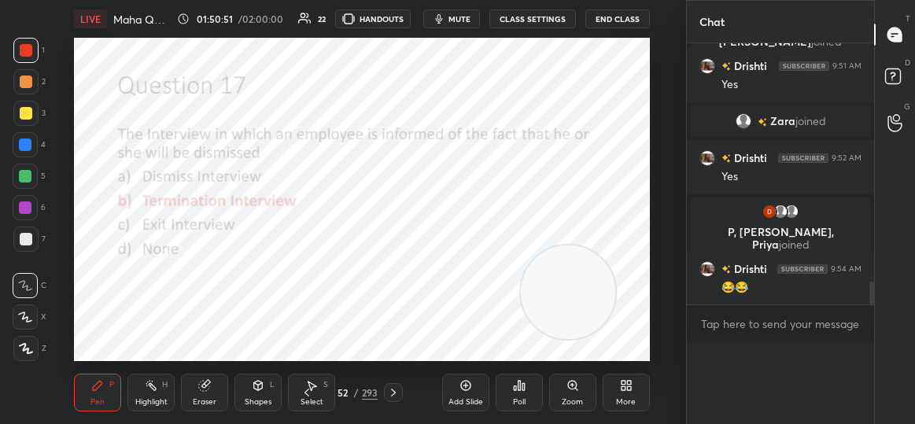
scroll to position [1, 5]
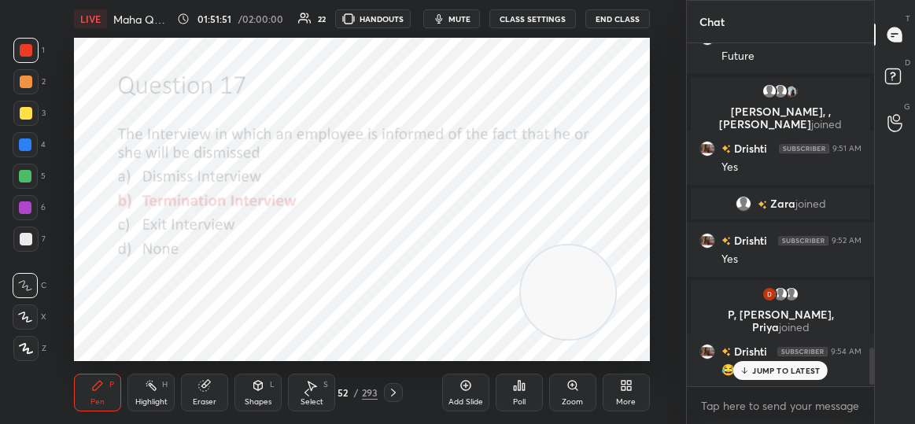
click at [766, 380] on div "JUMP TO LATEST" at bounding box center [780, 370] width 94 height 19
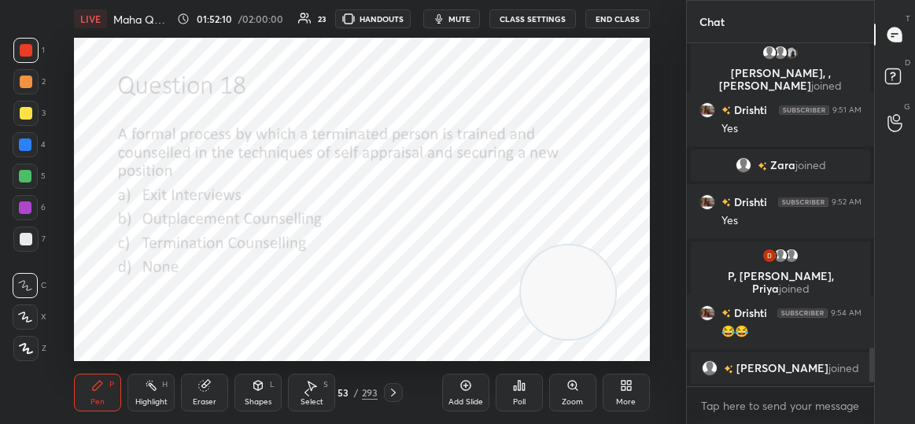
scroll to position [2728, 0]
click at [530, 383] on div "Poll" at bounding box center [519, 393] width 47 height 38
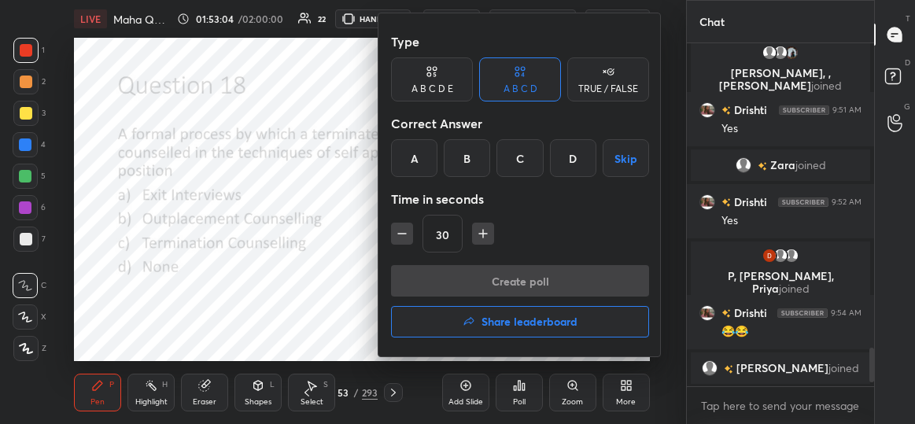
click at [463, 168] on div "B" at bounding box center [467, 158] width 46 height 38
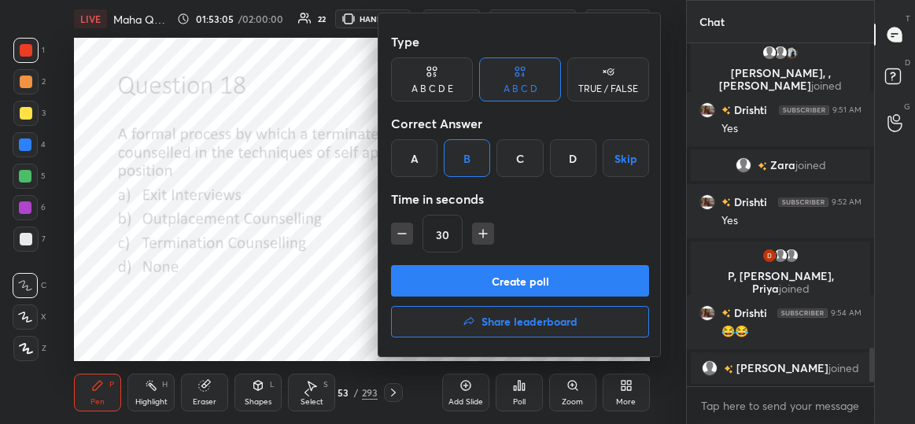
click at [506, 263] on div "Type A B C D E A B C D TRUE / FALSE Correct Answer A B C D Skip Time in seconds…" at bounding box center [520, 145] width 258 height 239
click at [504, 278] on button "Create poll" at bounding box center [520, 280] width 258 height 31
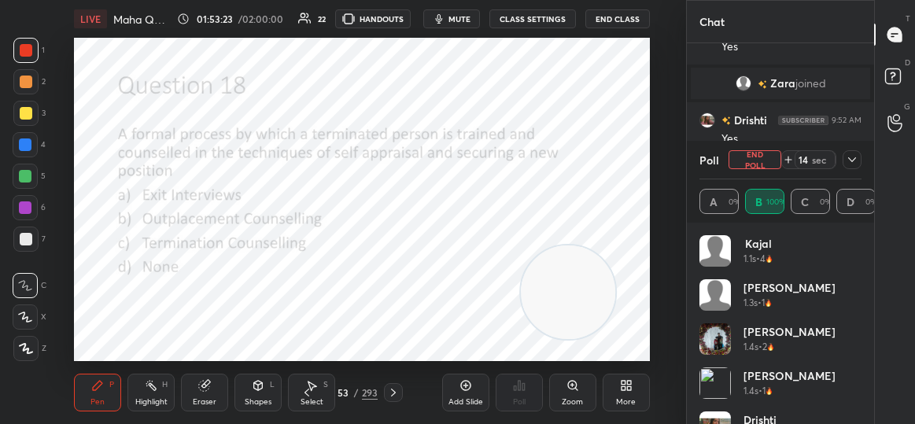
scroll to position [257, 183]
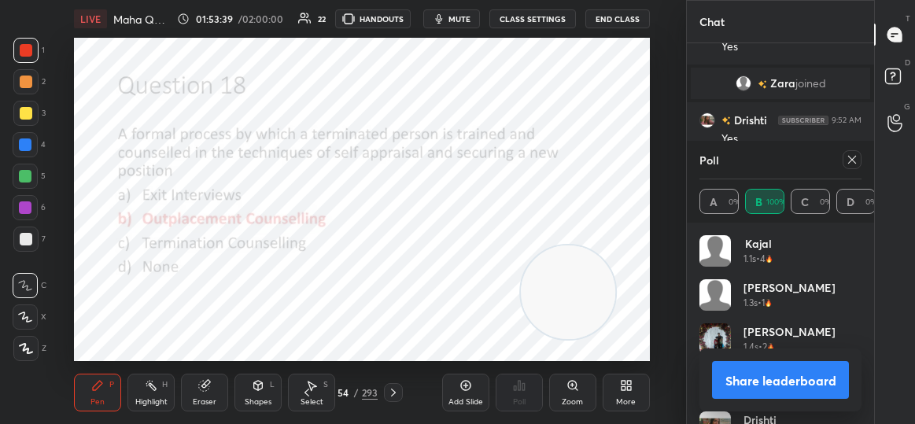
click at [862, 162] on div "Poll A 0% B 100% C 0% D 0%" at bounding box center [780, 182] width 187 height 82
click at [857, 157] on icon at bounding box center [852, 159] width 13 height 13
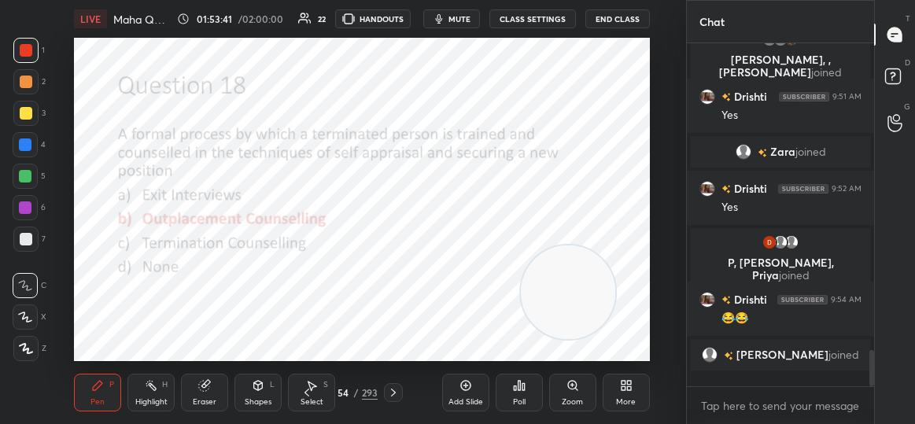
scroll to position [2737, 0]
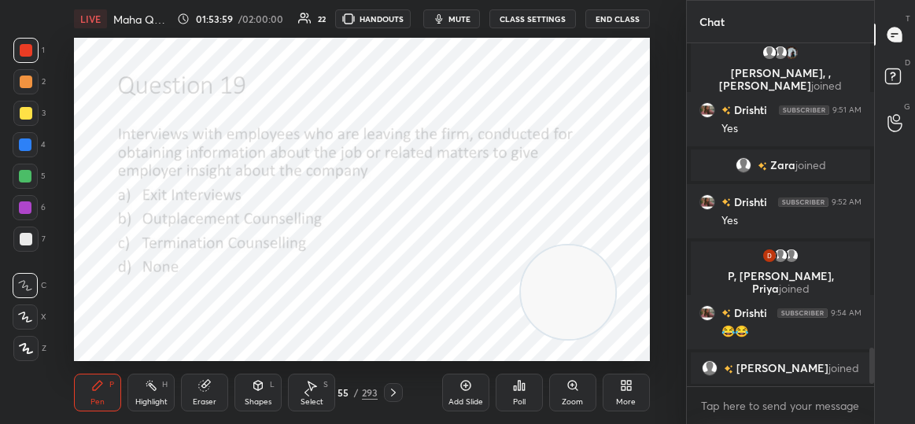
click at [530, 392] on div "Poll" at bounding box center [519, 393] width 47 height 38
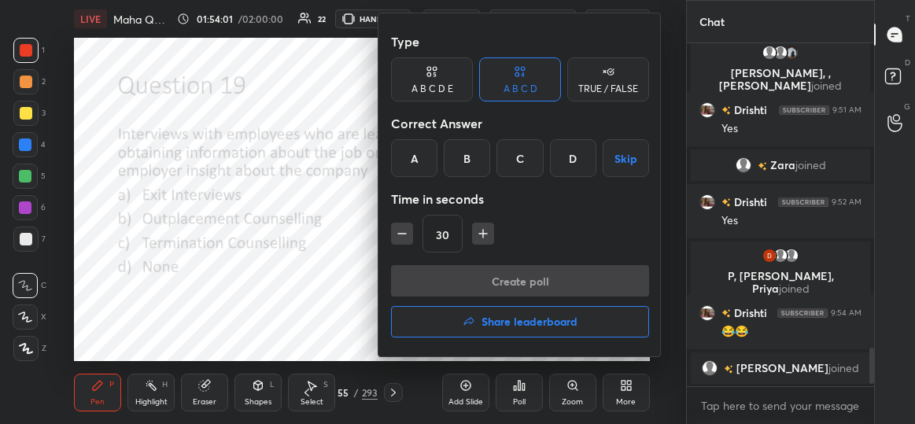
click at [417, 162] on div "A" at bounding box center [414, 158] width 46 height 38
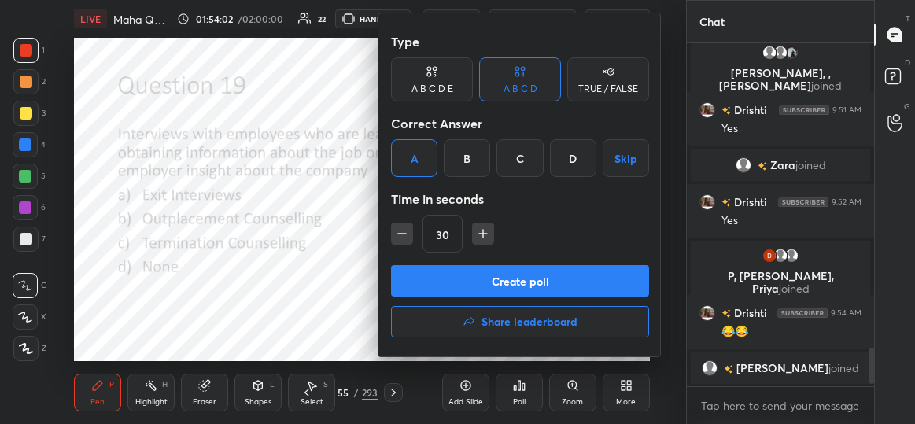
click at [506, 279] on button "Create poll" at bounding box center [520, 280] width 258 height 31
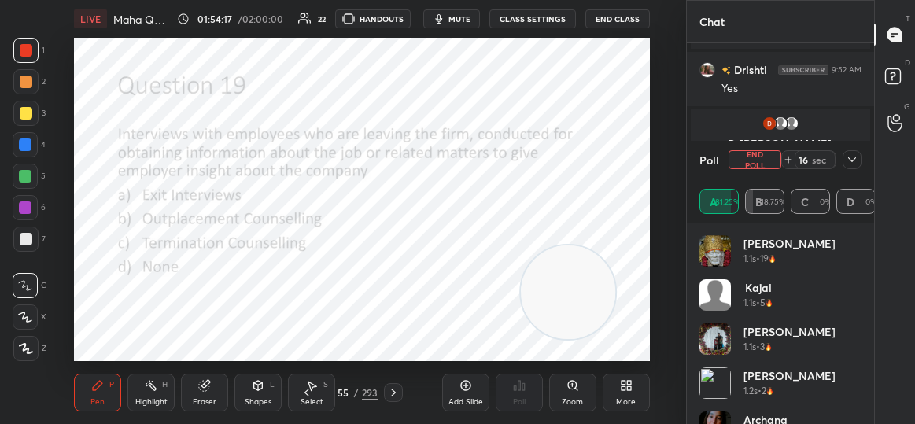
click at [855, 157] on icon at bounding box center [852, 159] width 13 height 13
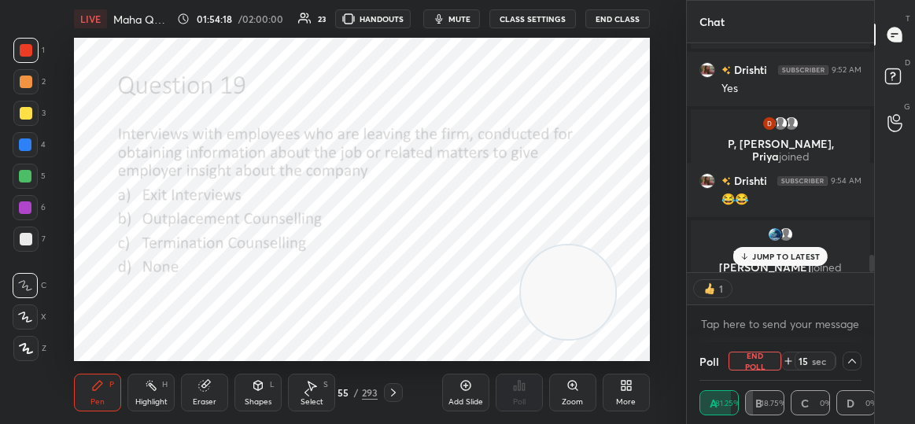
click at [776, 257] on p "JUMP TO LATEST" at bounding box center [786, 256] width 68 height 9
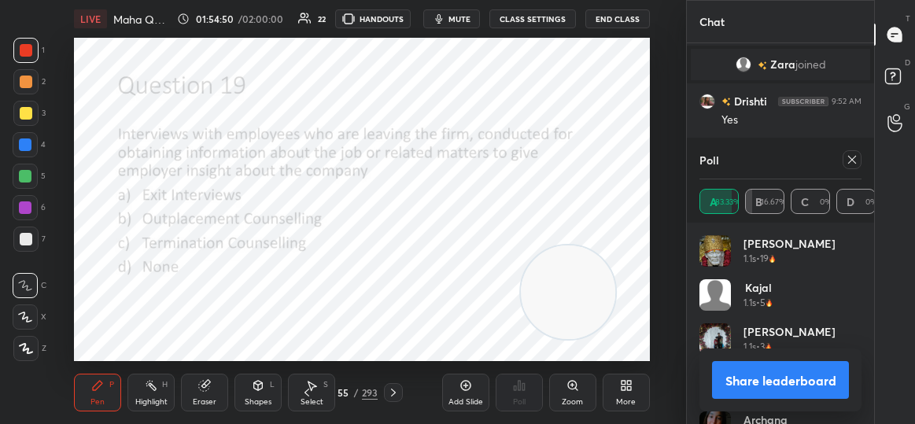
click at [853, 164] on icon at bounding box center [852, 159] width 13 height 13
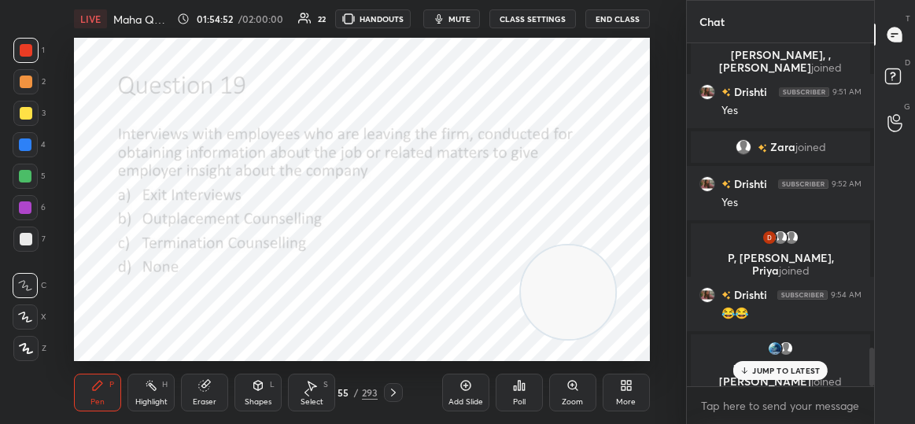
click at [790, 361] on div "JUMP TO LATEST" at bounding box center [780, 370] width 94 height 19
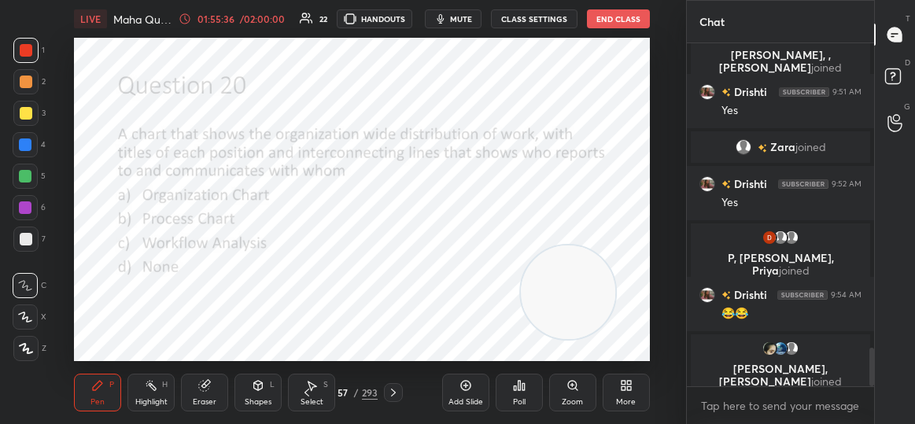
click at [512, 393] on div "Poll" at bounding box center [519, 393] width 47 height 38
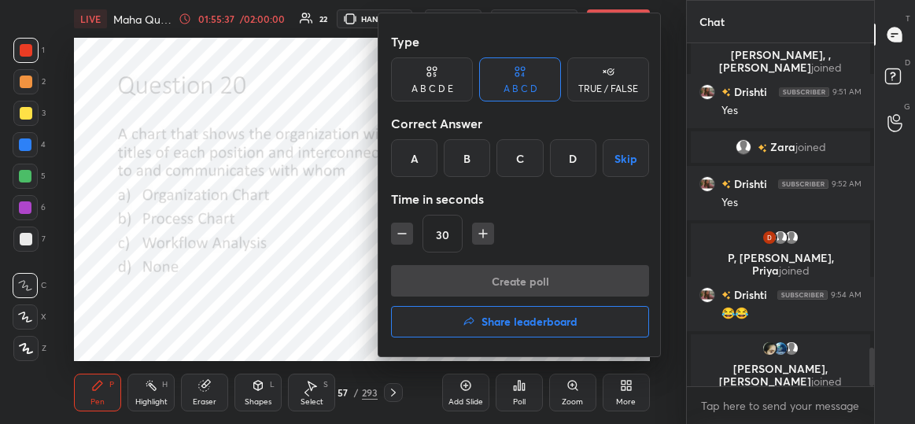
drag, startPoint x: 401, startPoint y: 130, endPoint x: 409, endPoint y: 157, distance: 28.6
click at [409, 157] on div "Type A B C D E A B C D TRUE / FALSE Correct Answer A B C D Skip Time in seconds…" at bounding box center [520, 145] width 258 height 239
click at [409, 157] on div "A" at bounding box center [414, 158] width 46 height 38
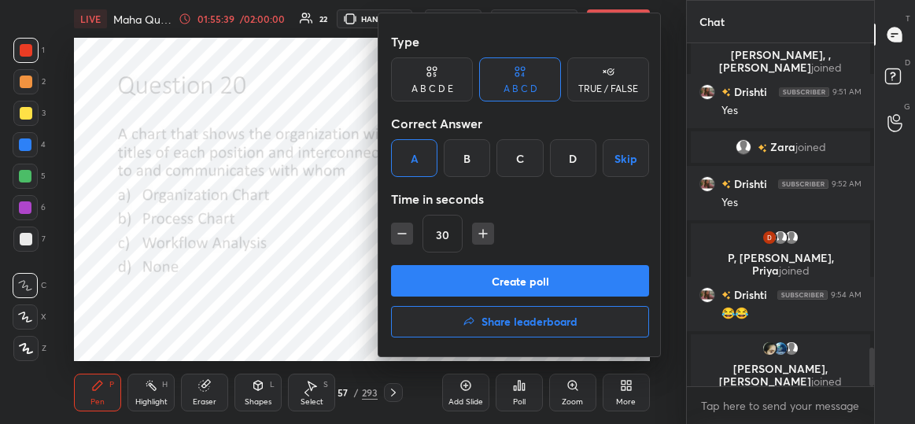
click at [485, 279] on button "Create poll" at bounding box center [520, 280] width 258 height 31
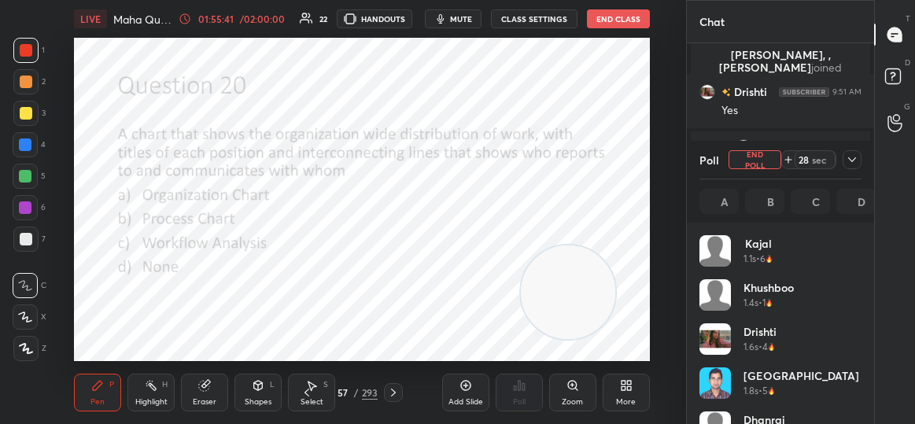
scroll to position [184, 158]
click at [858, 157] on icon at bounding box center [852, 159] width 13 height 13
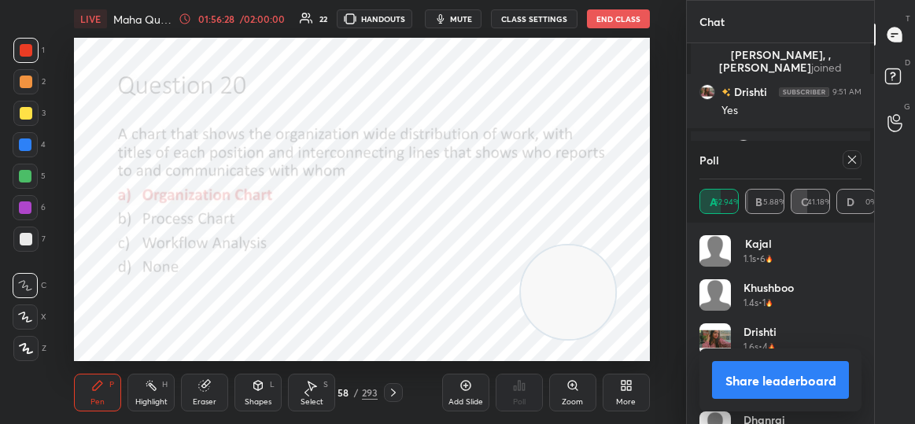
click at [855, 159] on icon at bounding box center [852, 159] width 13 height 13
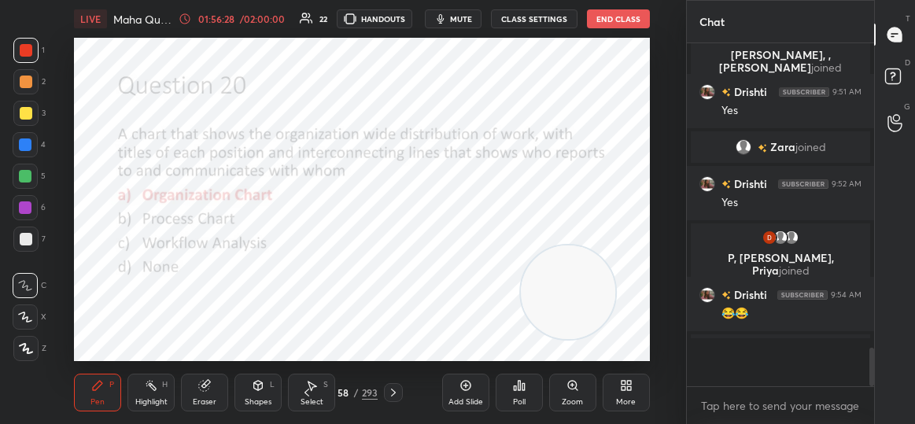
scroll to position [5, 5]
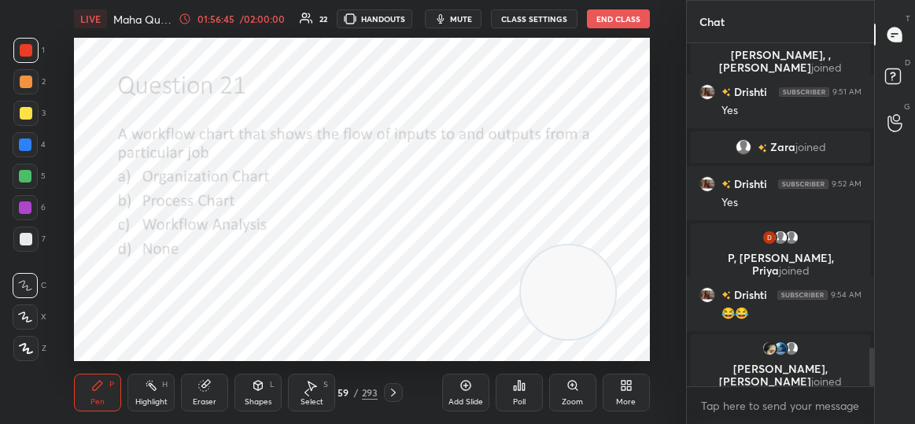
click at [515, 400] on div "Poll" at bounding box center [519, 402] width 13 height 8
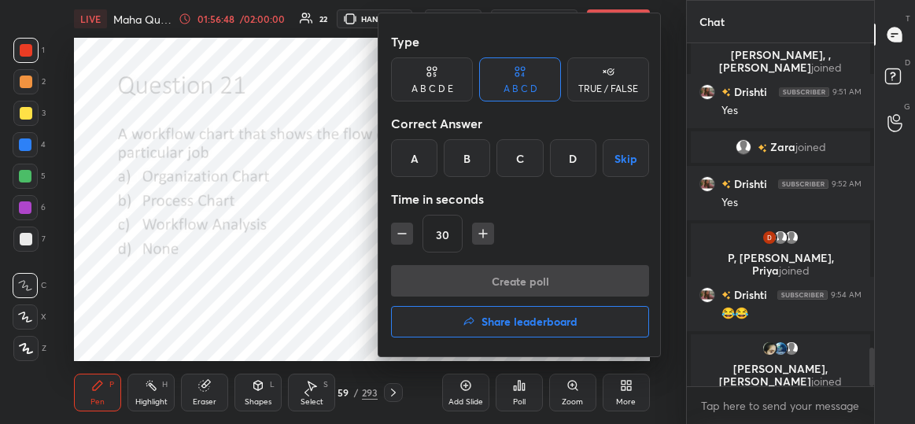
click at [483, 153] on div "B" at bounding box center [467, 158] width 46 height 38
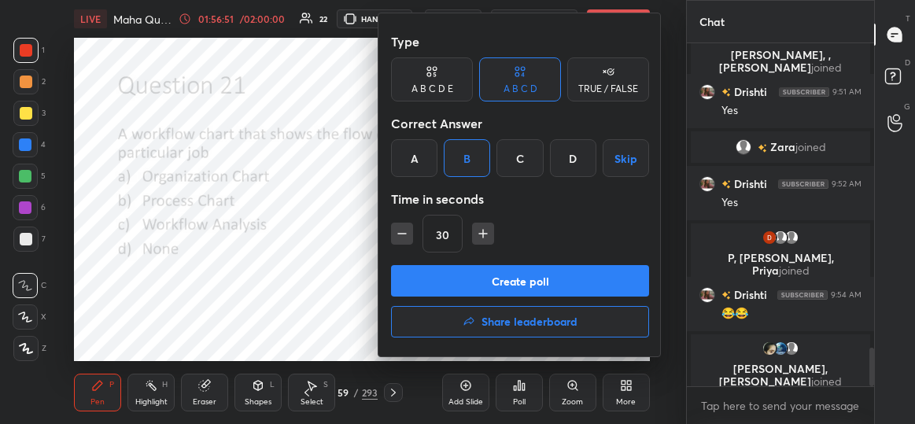
click at [508, 280] on button "Create poll" at bounding box center [520, 280] width 258 height 31
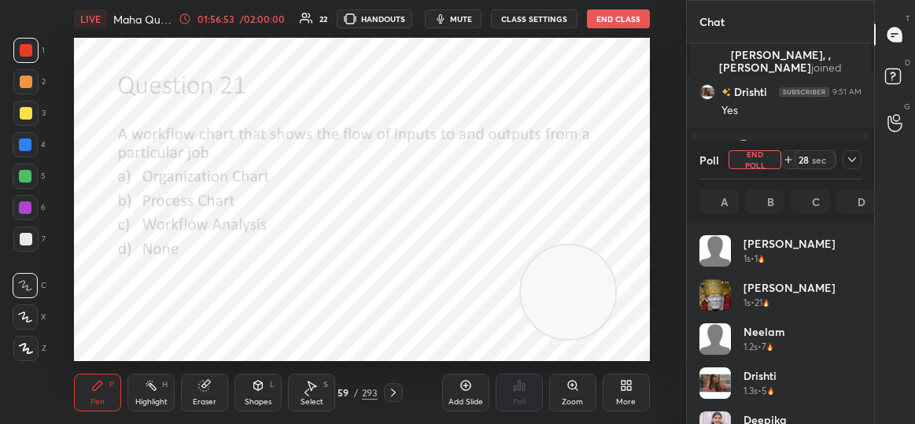
scroll to position [184, 158]
click at [855, 162] on icon at bounding box center [852, 159] width 13 height 13
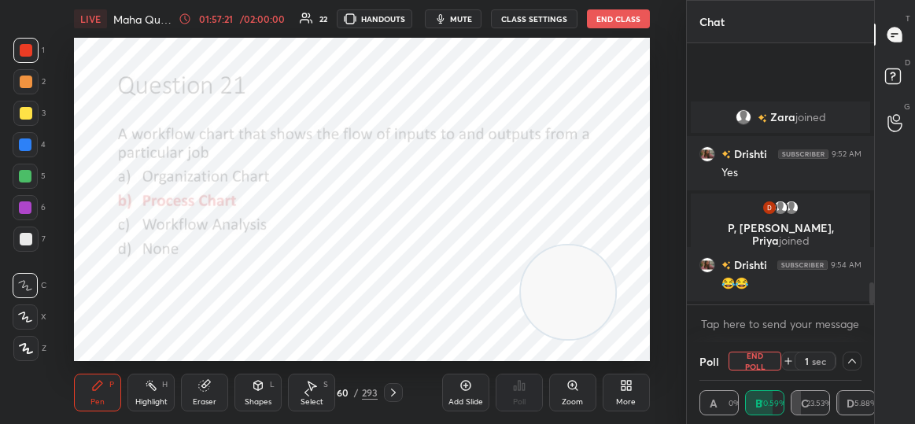
scroll to position [2870, 0]
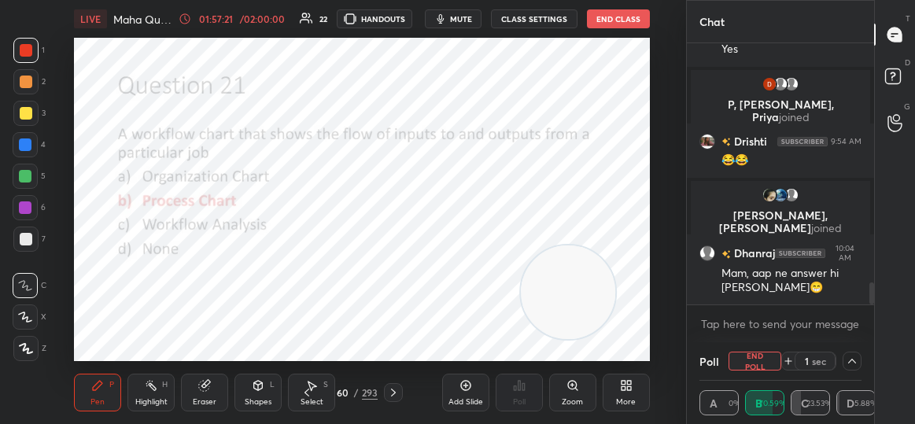
click at [871, 288] on div at bounding box center [871, 293] width 5 height 22
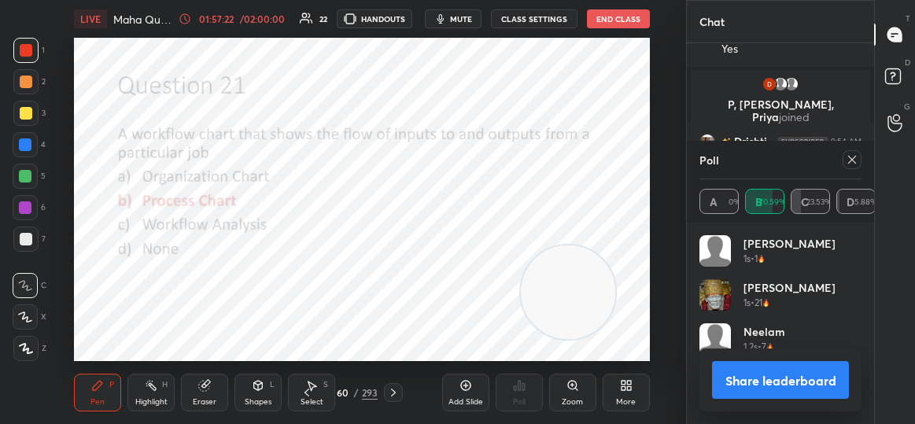
scroll to position [5, 5]
click at [851, 161] on icon at bounding box center [852, 159] width 13 height 13
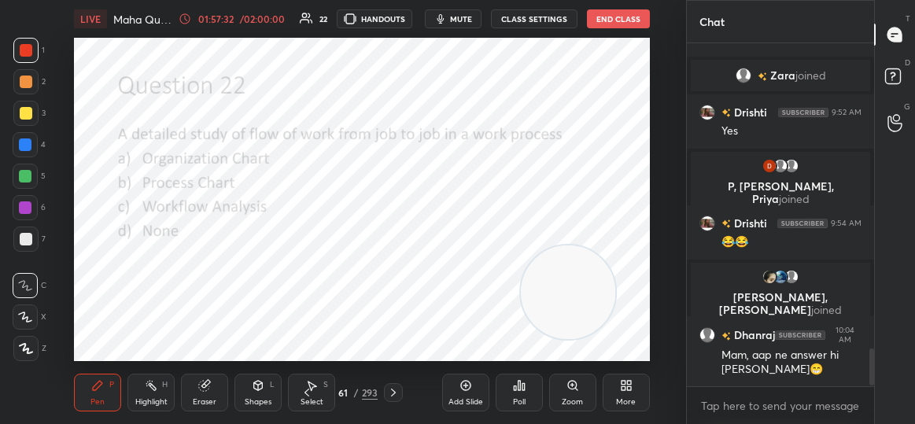
click at [509, 391] on div "Poll" at bounding box center [519, 393] width 47 height 38
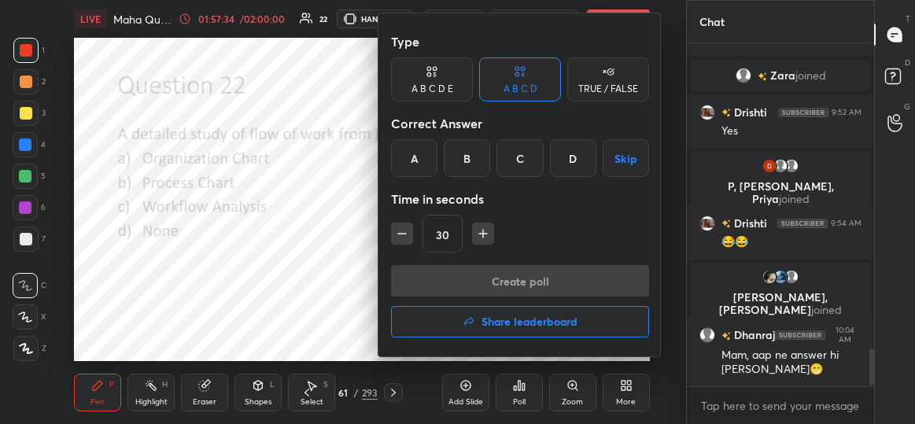
click at [515, 159] on div "C" at bounding box center [519, 158] width 46 height 38
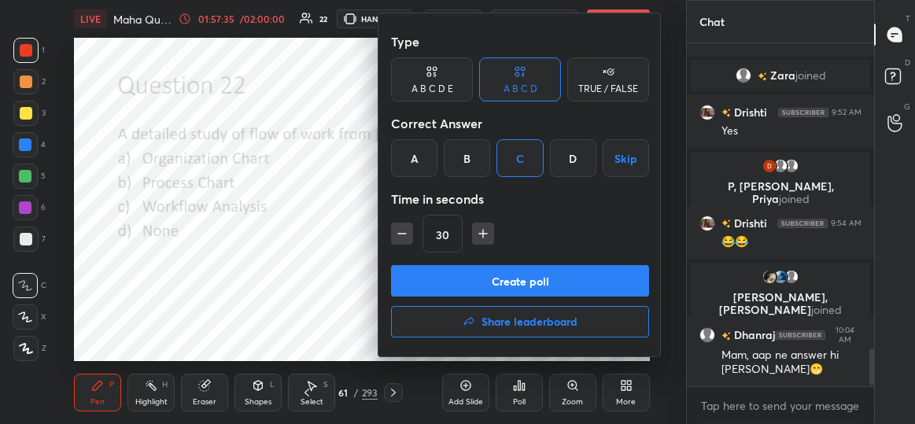
click at [513, 274] on button "Create poll" at bounding box center [520, 280] width 258 height 31
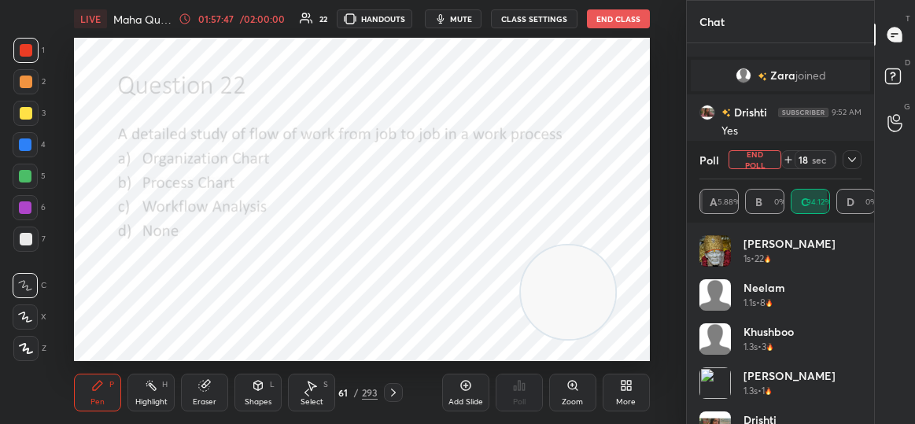
click at [853, 159] on icon at bounding box center [852, 159] width 13 height 13
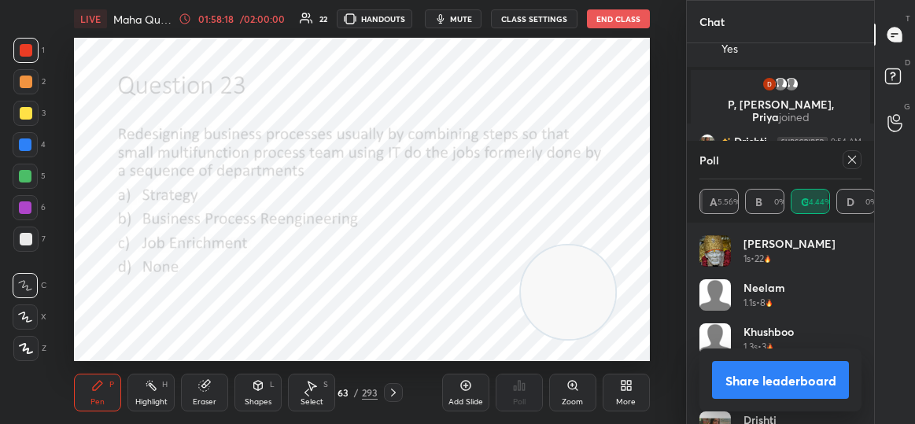
click at [855, 160] on icon at bounding box center [852, 159] width 13 height 13
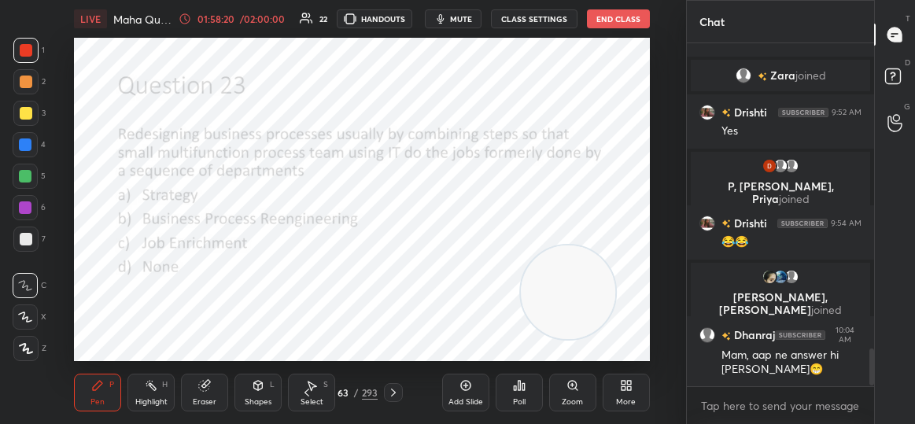
click at [527, 389] on div "Poll" at bounding box center [519, 393] width 47 height 38
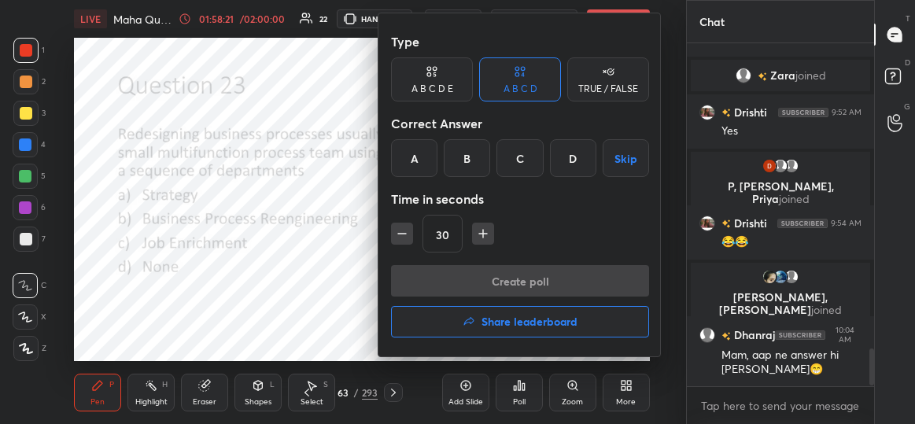
click at [467, 150] on div "B" at bounding box center [467, 158] width 46 height 38
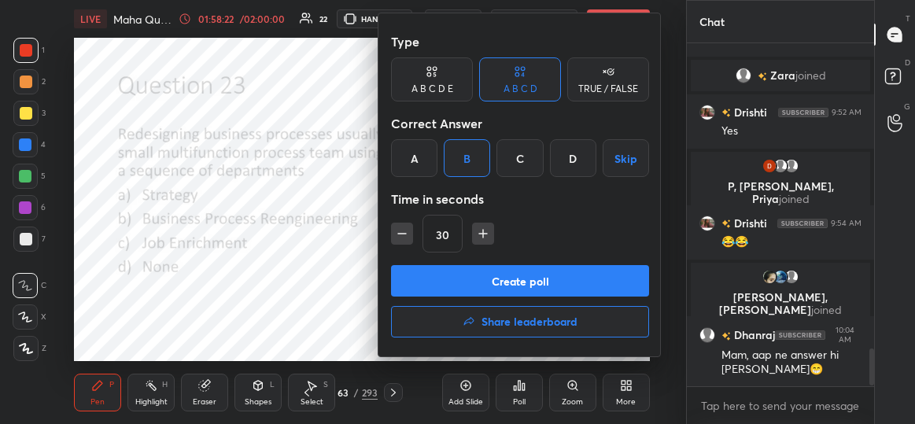
click at [490, 291] on button "Create poll" at bounding box center [520, 280] width 258 height 31
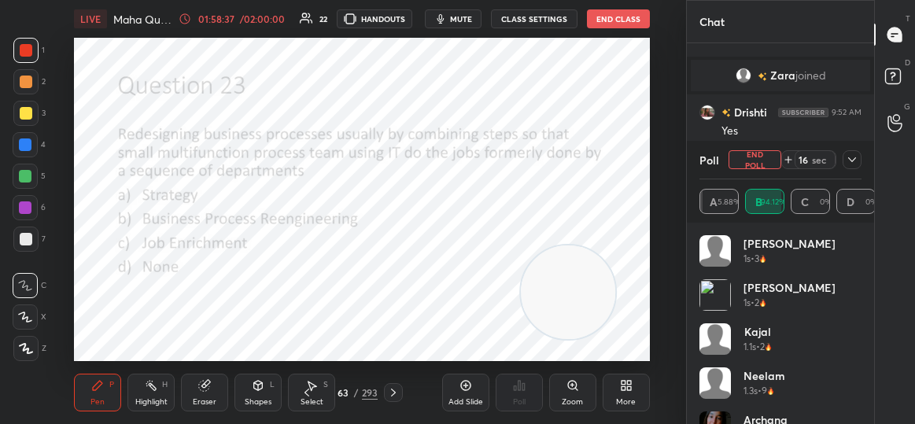
click at [855, 156] on icon at bounding box center [852, 159] width 13 height 13
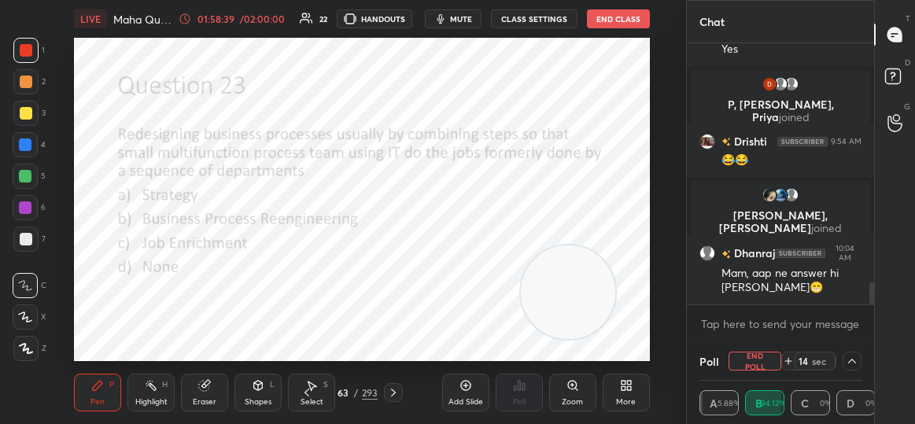
drag, startPoint x: 873, startPoint y: 290, endPoint x: 878, endPoint y: 323, distance: 34.2
click at [878, 323] on div "Chat Zara joined Drishti 9:52 AM Yes P, [PERSON_NAME], [PERSON_NAME] joined Dri…" at bounding box center [800, 212] width 229 height 424
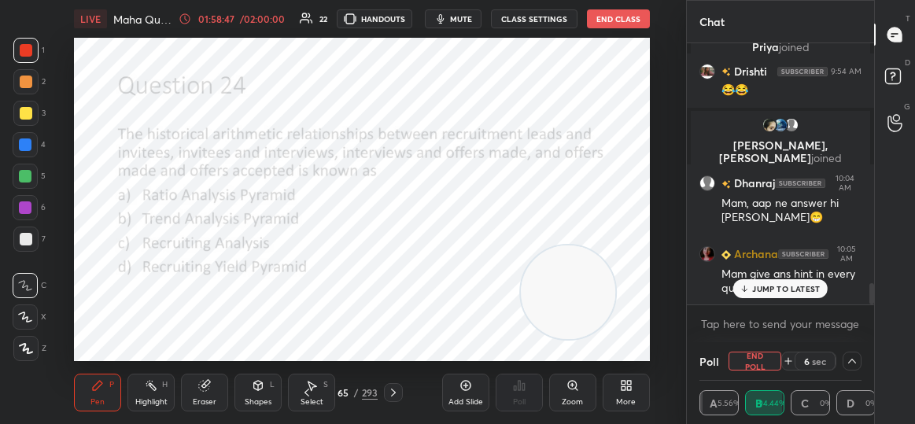
click at [776, 286] on p "JUMP TO LATEST" at bounding box center [786, 288] width 68 height 9
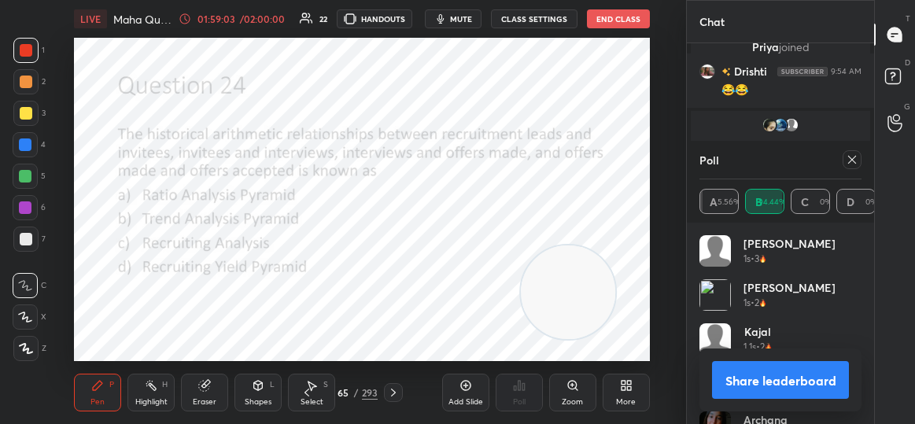
click at [850, 160] on icon at bounding box center [852, 159] width 13 height 13
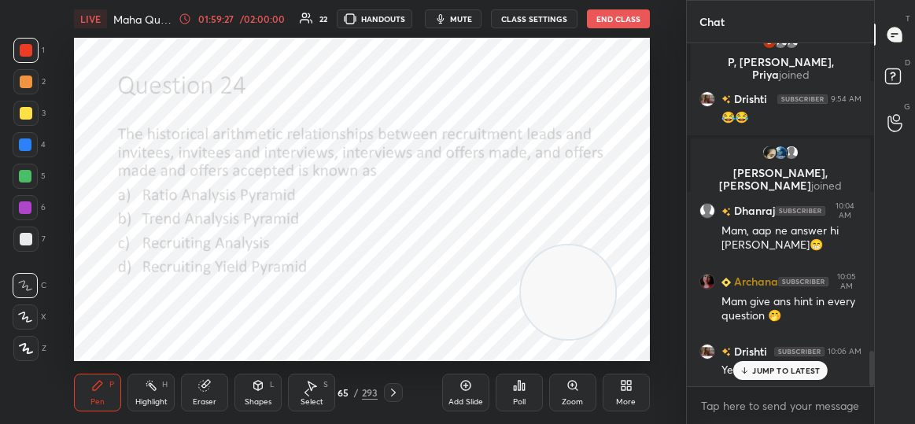
scroll to position [2969, 0]
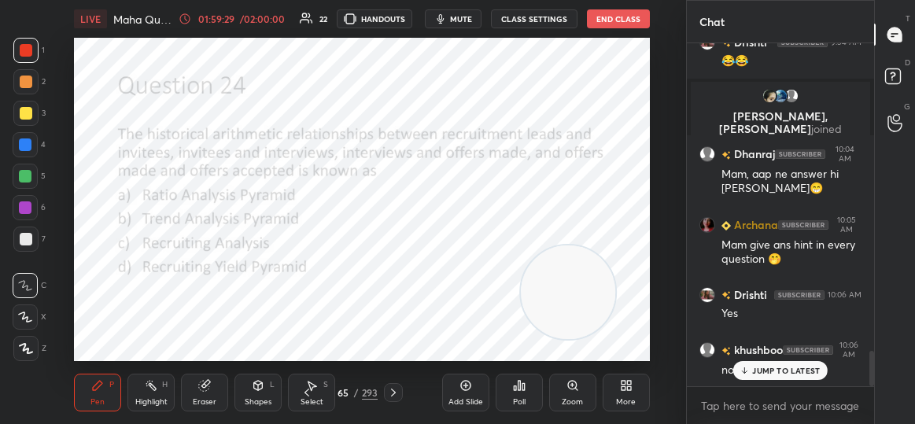
click at [802, 378] on div "JUMP TO LATEST" at bounding box center [780, 370] width 94 height 19
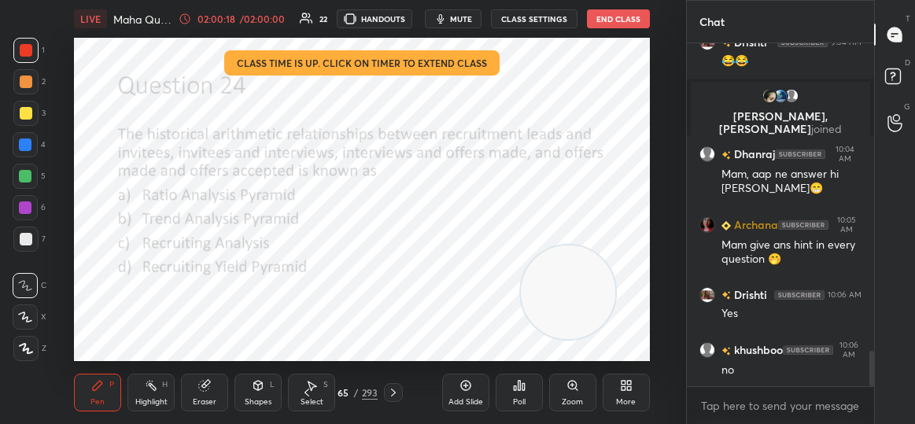
click at [522, 402] on div "Poll" at bounding box center [519, 402] width 13 height 8
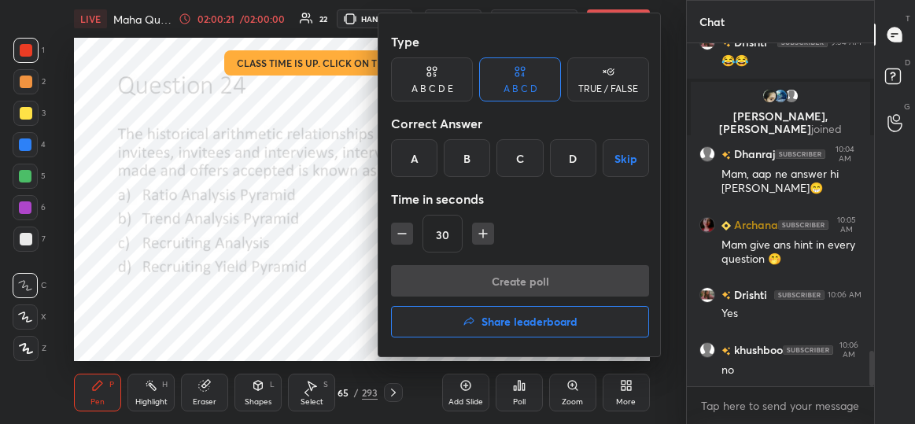
click at [569, 155] on div "D" at bounding box center [573, 158] width 46 height 38
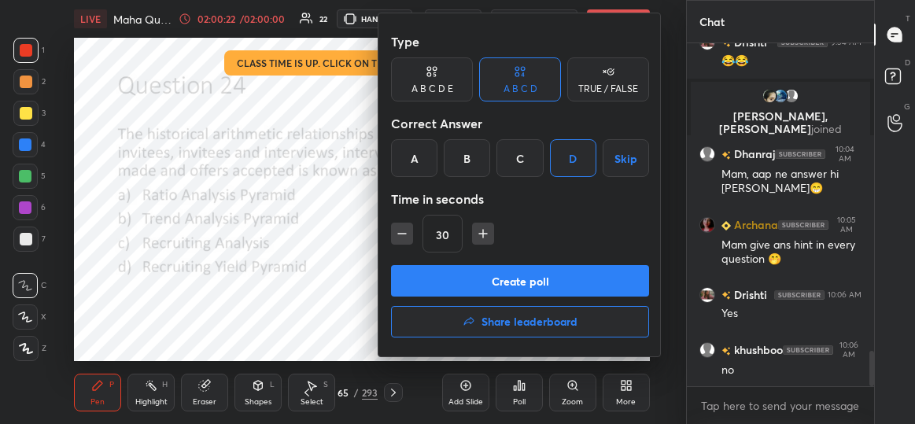
click at [509, 285] on button "Create poll" at bounding box center [520, 280] width 258 height 31
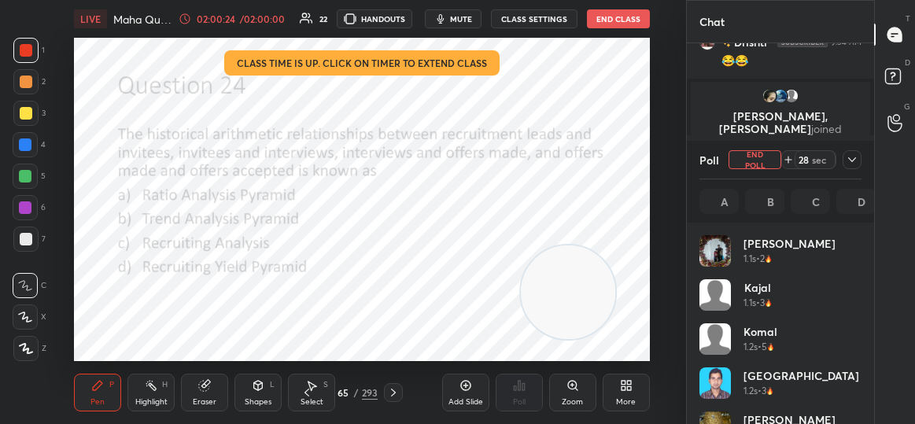
scroll to position [184, 158]
click at [851, 154] on icon at bounding box center [852, 159] width 13 height 13
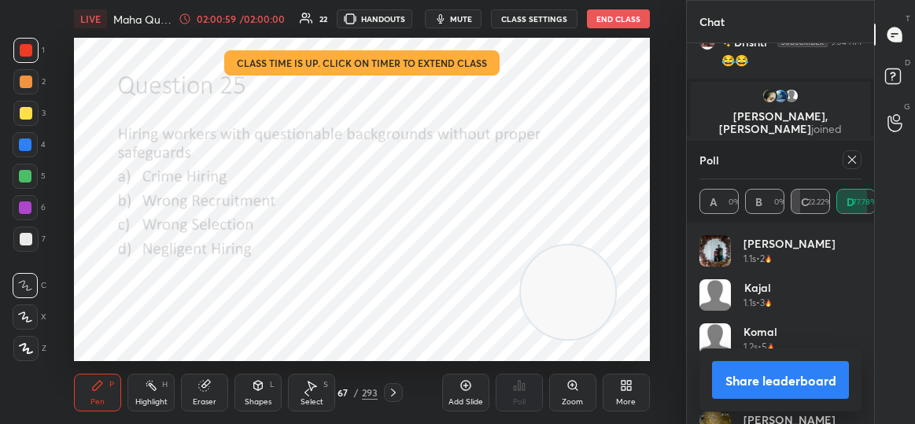
click at [855, 157] on icon at bounding box center [852, 159] width 13 height 13
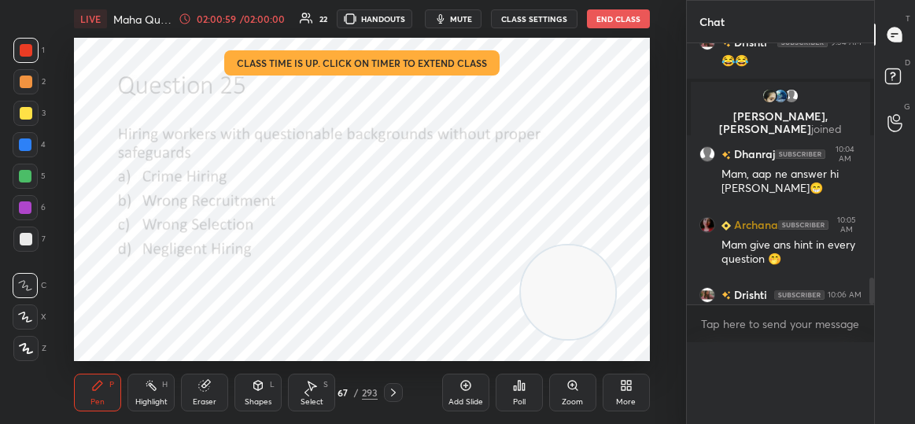
scroll to position [153, 183]
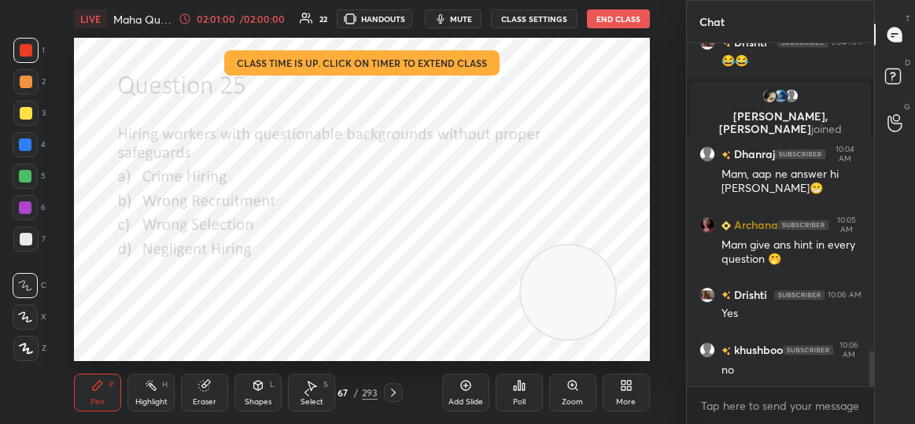
click at [520, 404] on div "Poll" at bounding box center [519, 402] width 13 height 8
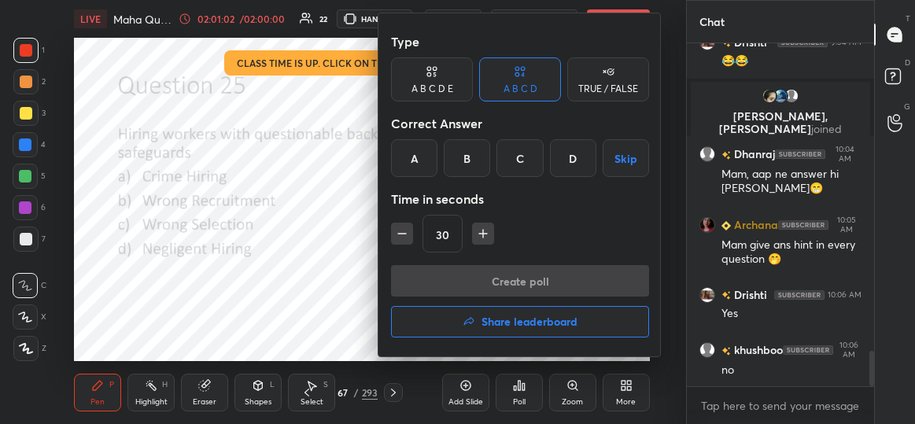
click at [581, 155] on div "D" at bounding box center [573, 158] width 46 height 38
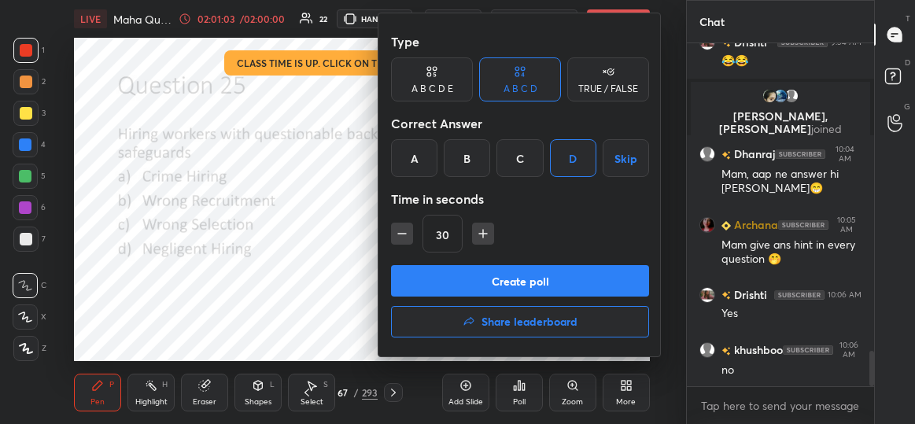
click at [493, 287] on button "Create poll" at bounding box center [520, 280] width 258 height 31
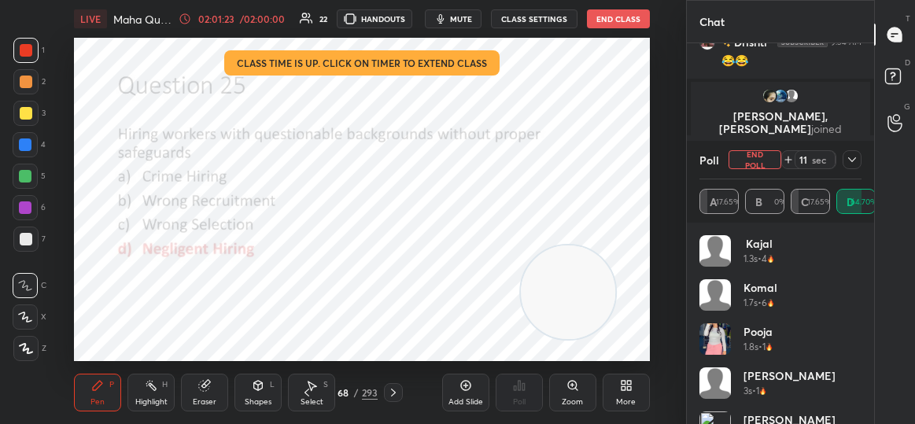
click at [221, 20] on div "02:01:23" at bounding box center [216, 18] width 44 height 9
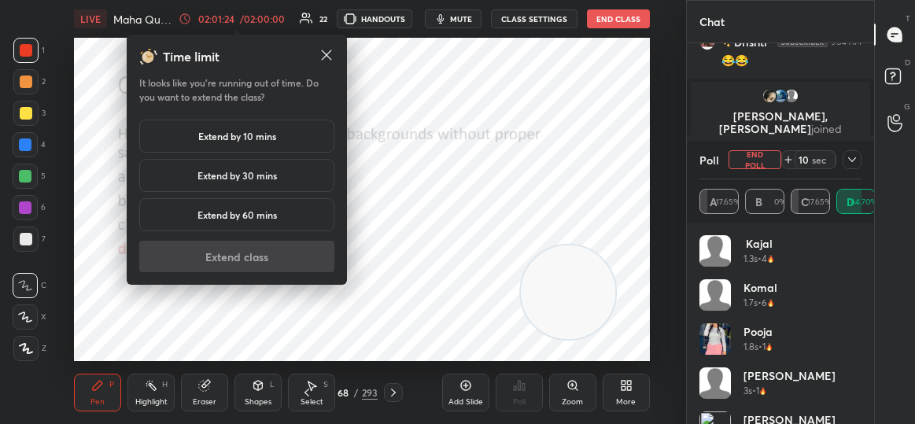
click at [271, 138] on h5 "Extend by 10 mins" at bounding box center [237, 136] width 78 height 14
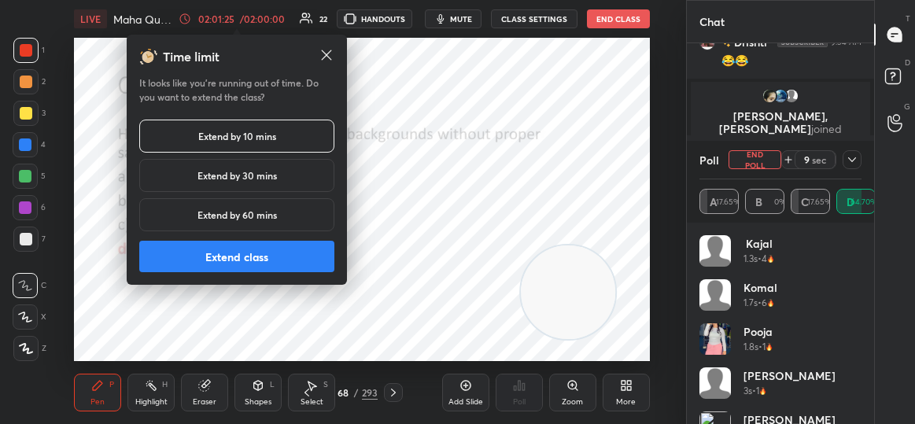
click at [290, 253] on button "Extend class" at bounding box center [236, 256] width 195 height 31
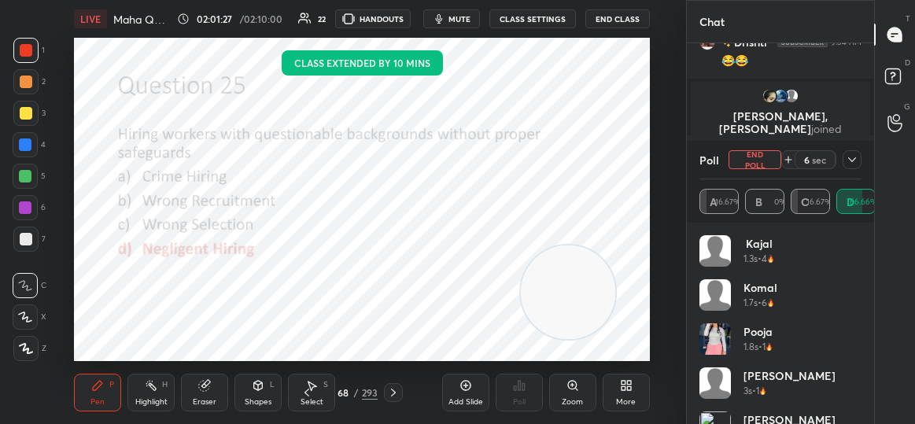
click at [854, 168] on div at bounding box center [852, 159] width 19 height 19
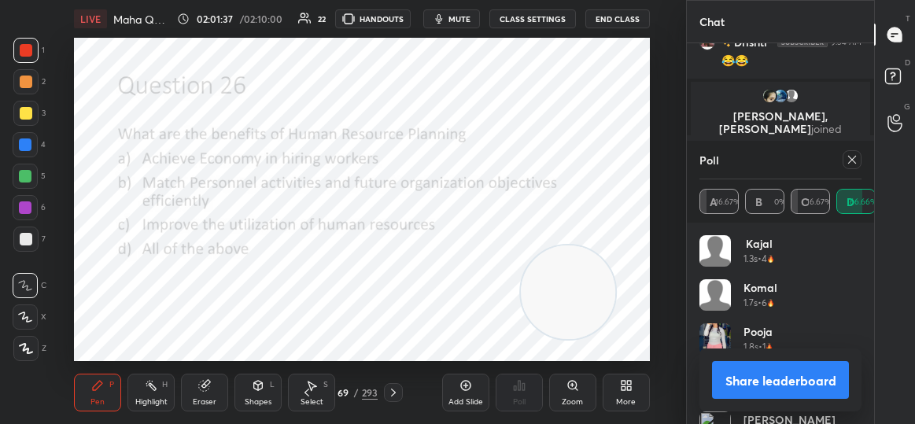
click at [855, 156] on icon at bounding box center [852, 159] width 13 height 13
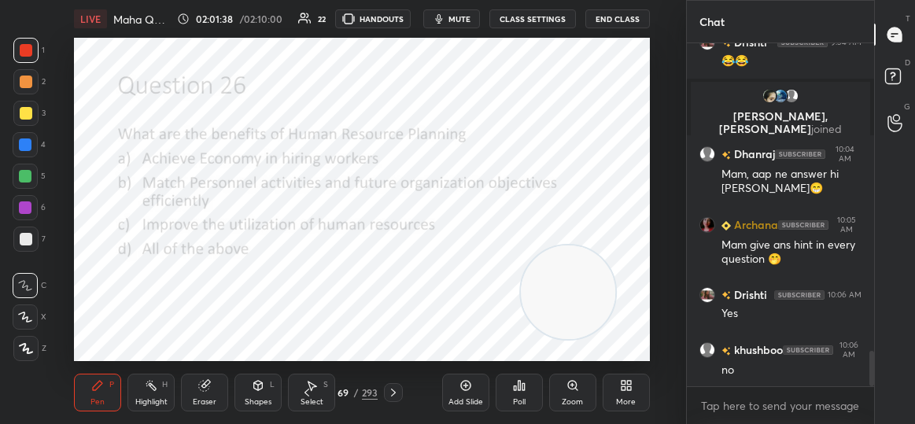
click at [518, 396] on div "Poll" at bounding box center [519, 393] width 47 height 38
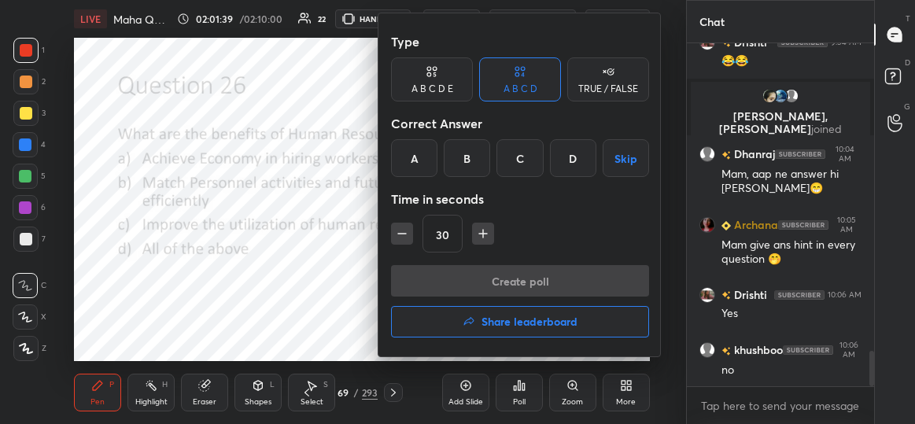
click at [567, 145] on div "D" at bounding box center [573, 158] width 46 height 38
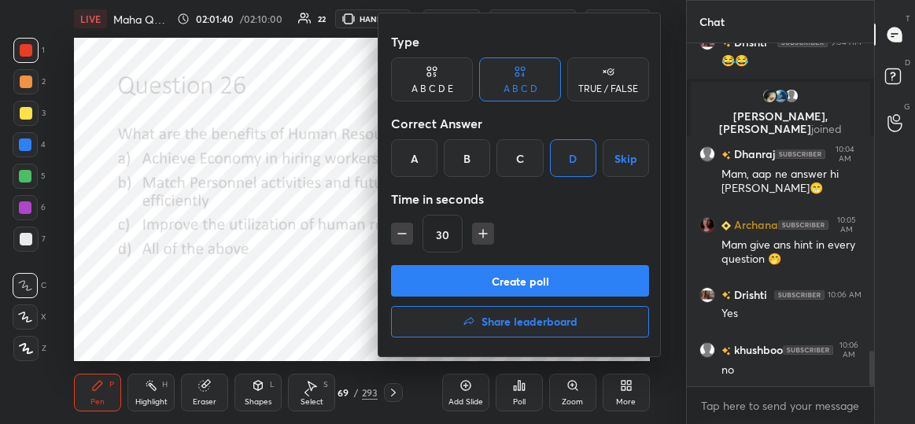
click at [515, 283] on button "Create poll" at bounding box center [520, 280] width 258 height 31
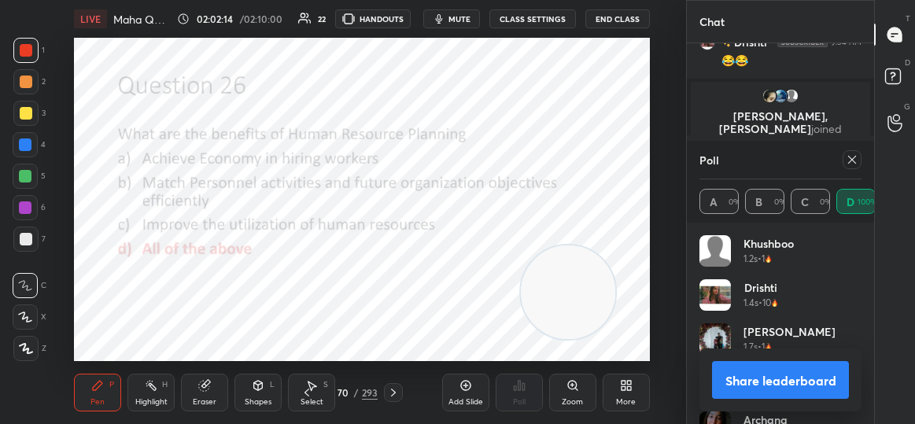
click at [854, 162] on icon at bounding box center [852, 159] width 13 height 13
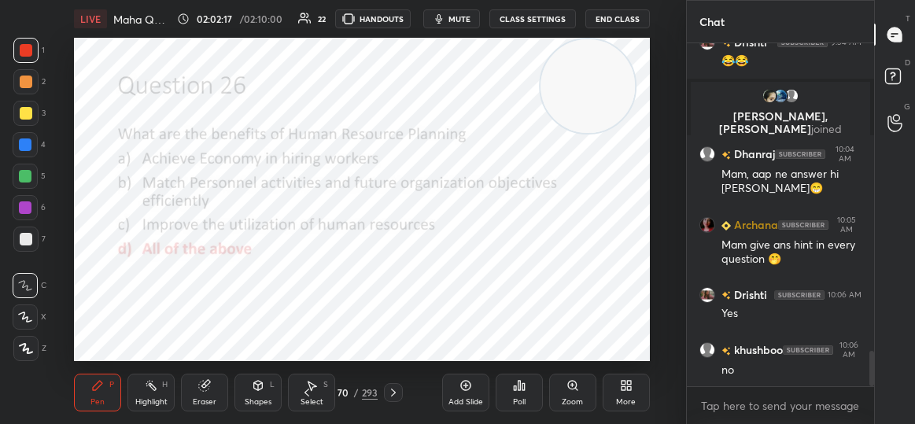
drag, startPoint x: 578, startPoint y: 303, endPoint x: 598, endPoint y: 57, distance: 247.1
click at [598, 57] on video at bounding box center [588, 86] width 94 height 94
click at [511, 396] on div "Poll" at bounding box center [519, 393] width 47 height 38
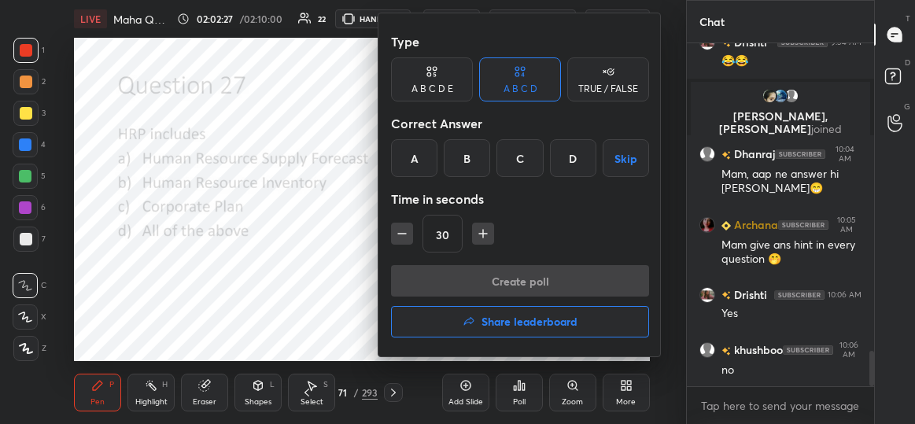
click at [574, 157] on div "D" at bounding box center [573, 158] width 46 height 38
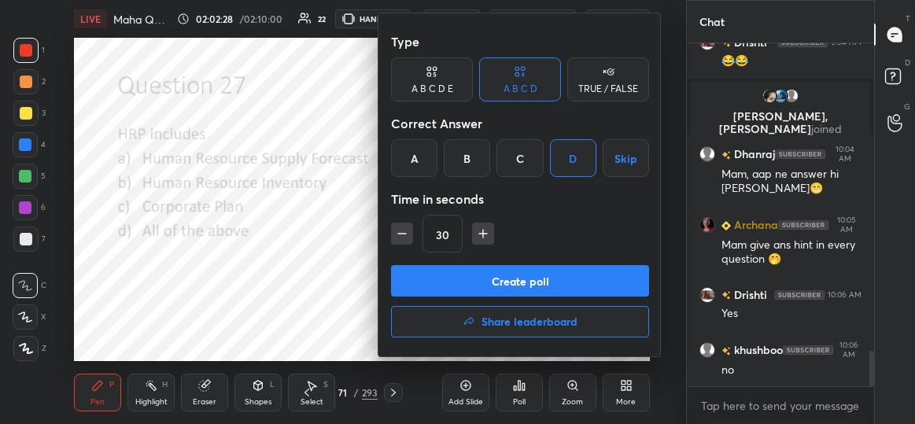
click at [564, 286] on button "Create poll" at bounding box center [520, 280] width 258 height 31
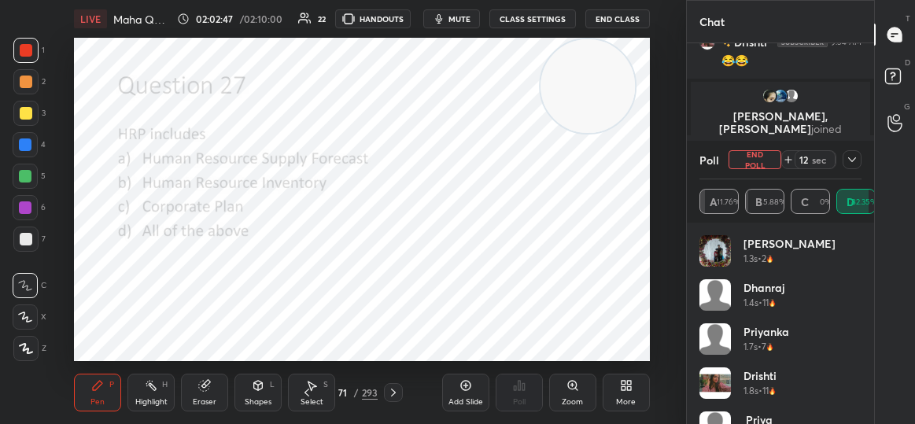
click at [759, 159] on button "End Poll" at bounding box center [755, 159] width 53 height 19
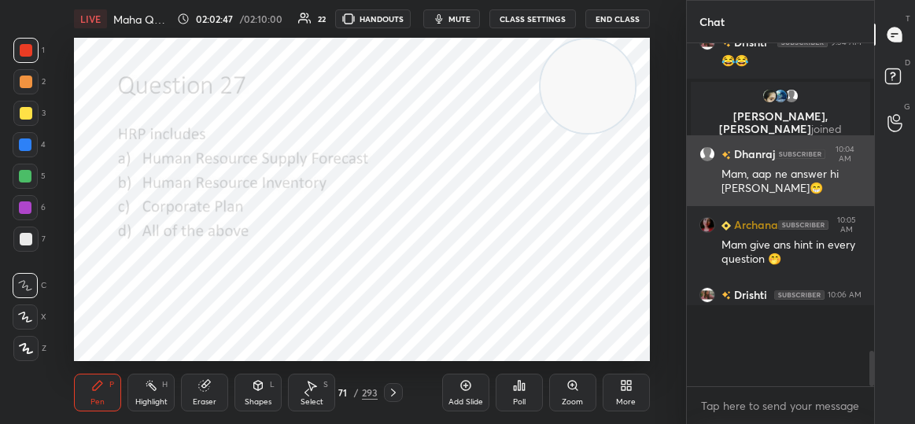
scroll to position [330, 183]
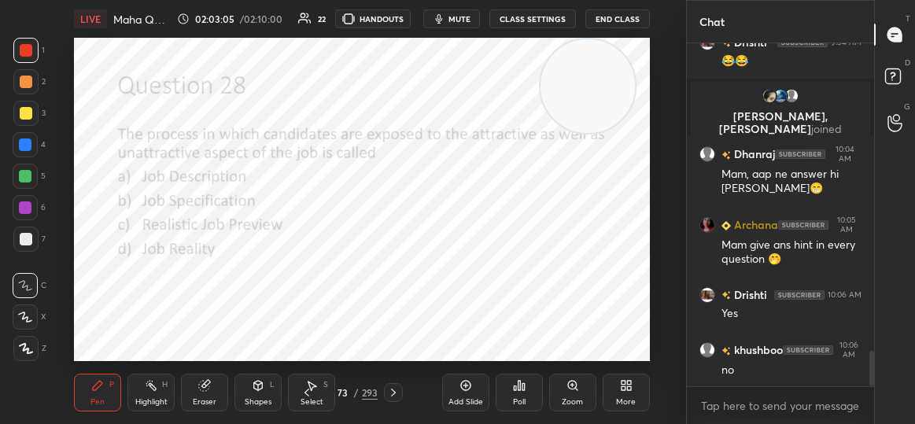
click at [536, 389] on div "Poll" at bounding box center [519, 393] width 47 height 38
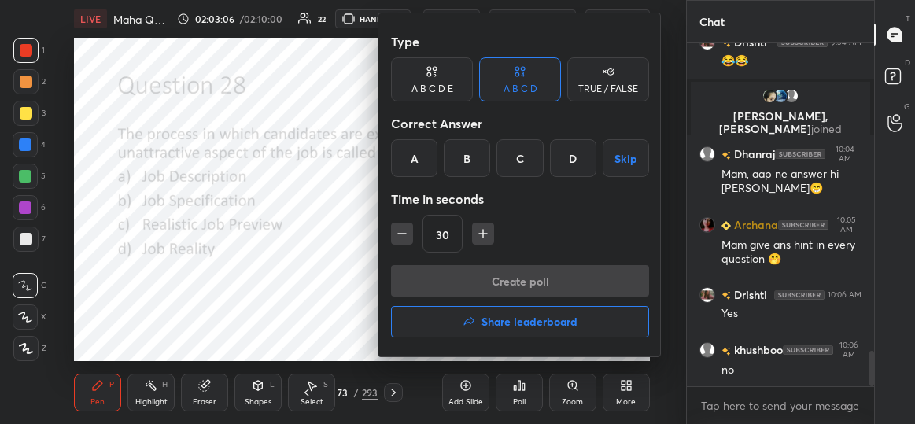
click at [526, 162] on div "C" at bounding box center [519, 158] width 46 height 38
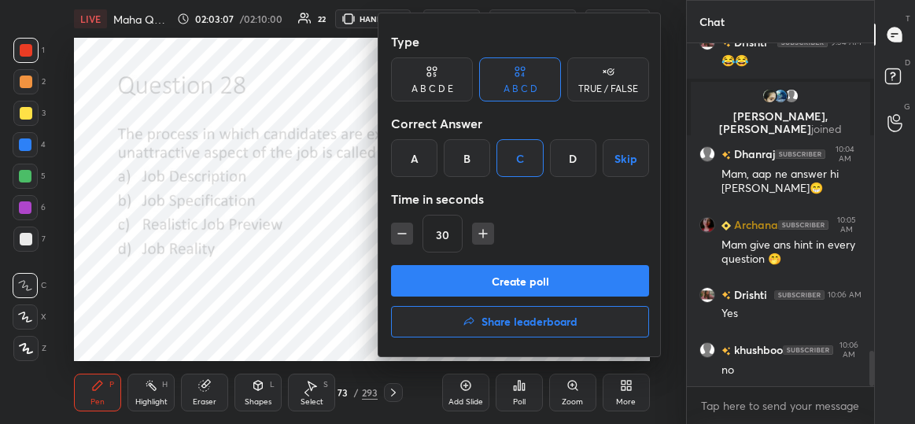
click at [532, 274] on button "Create poll" at bounding box center [520, 280] width 258 height 31
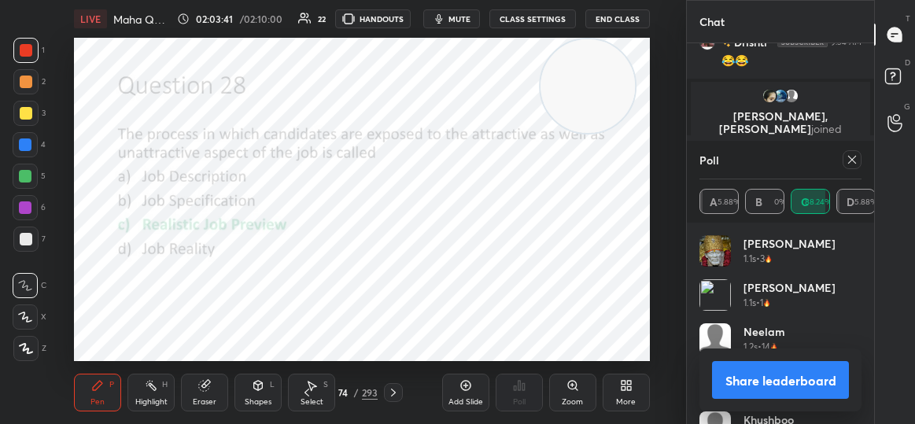
click at [853, 159] on icon at bounding box center [852, 160] width 8 height 8
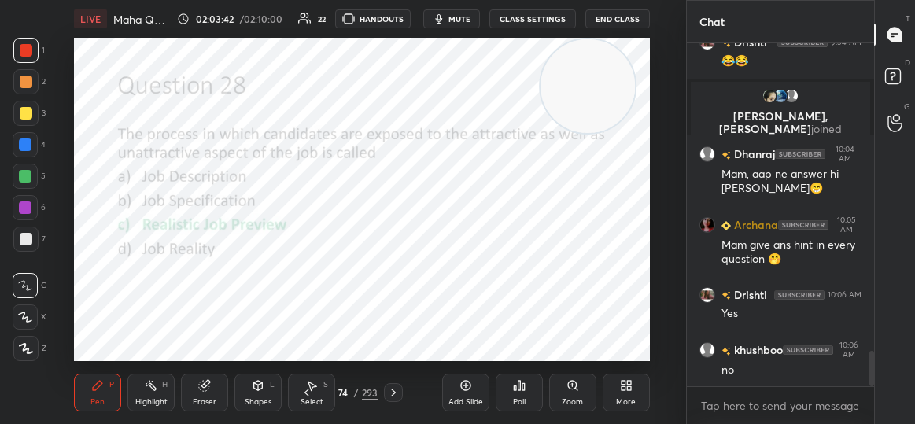
scroll to position [209, 183]
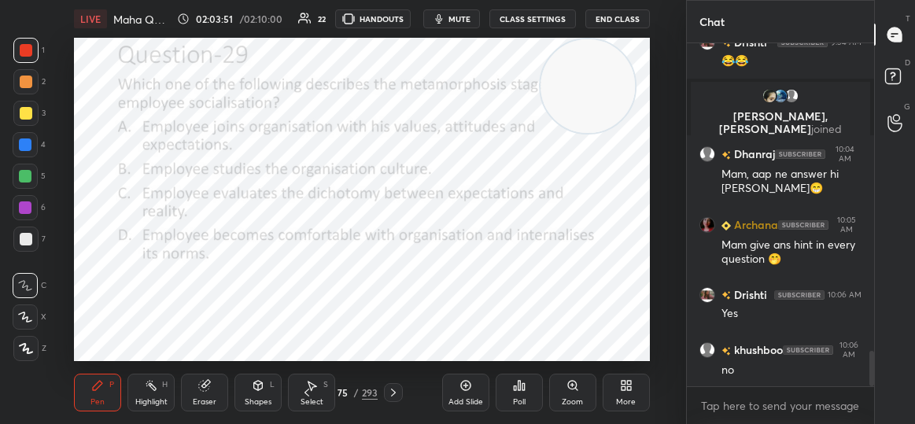
click at [595, 76] on video at bounding box center [588, 86] width 94 height 94
drag, startPoint x: 585, startPoint y: 86, endPoint x: 615, endPoint y: 346, distance: 262.2
click at [615, 346] on video at bounding box center [601, 313] width 94 height 94
click at [533, 390] on div "Poll" at bounding box center [519, 393] width 47 height 38
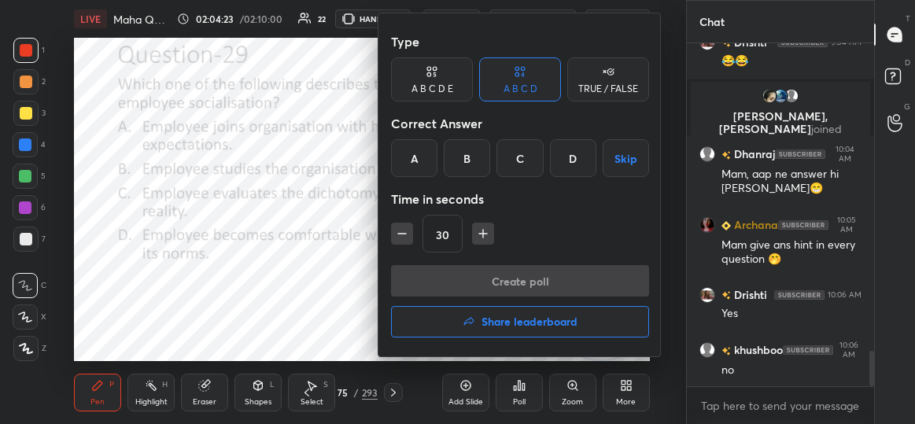
click at [567, 163] on div "D" at bounding box center [573, 158] width 46 height 38
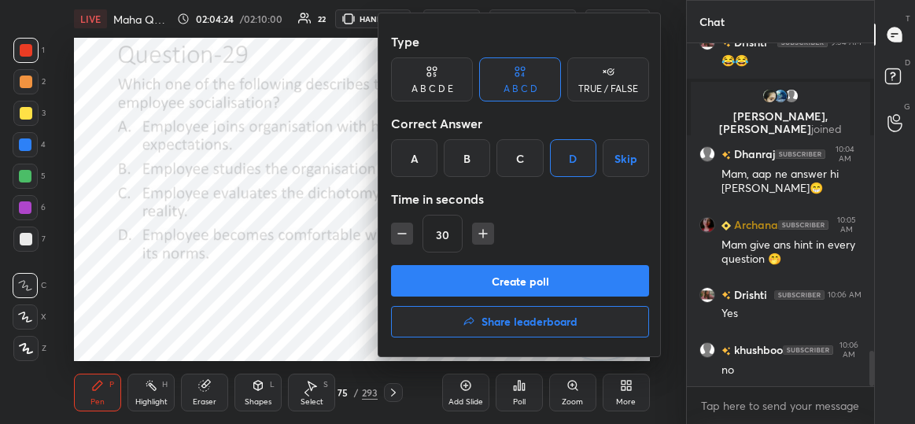
click at [515, 274] on button "Create poll" at bounding box center [520, 280] width 258 height 31
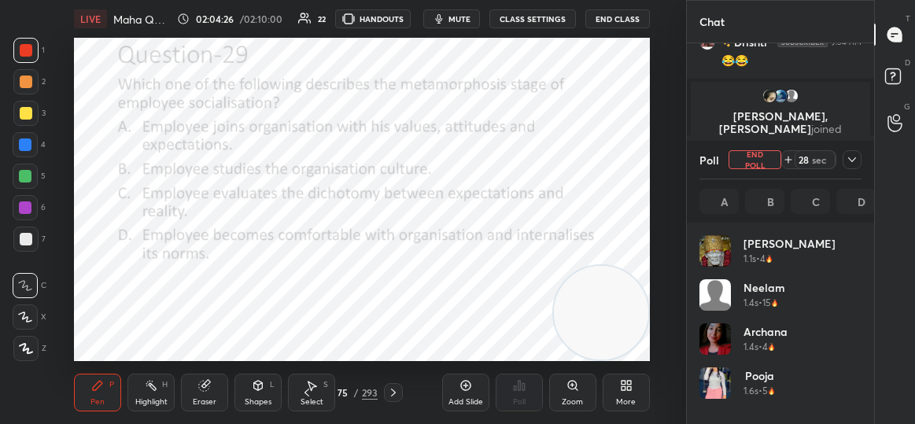
scroll to position [184, 158]
click at [855, 160] on icon at bounding box center [852, 159] width 8 height 5
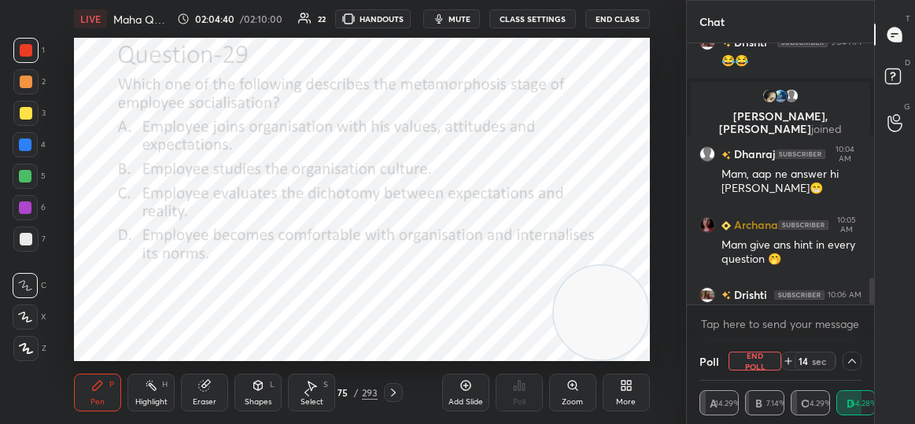
scroll to position [1, 5]
click at [870, 290] on div at bounding box center [869, 173] width 9 height 261
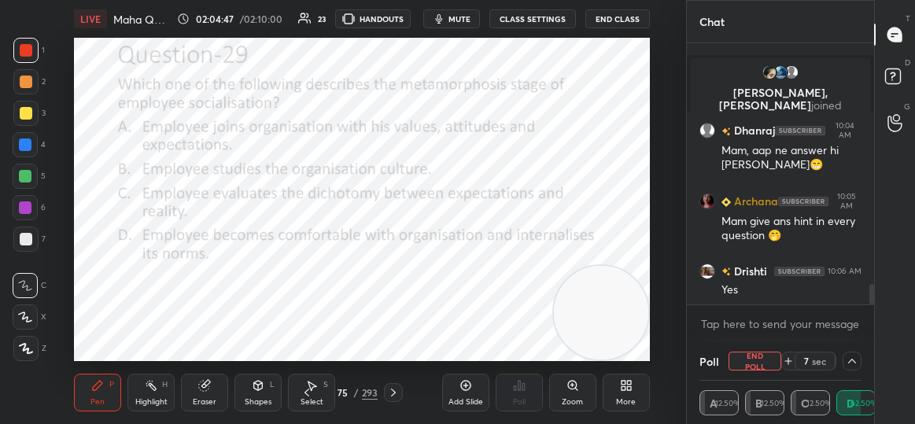
scroll to position [3051, 0]
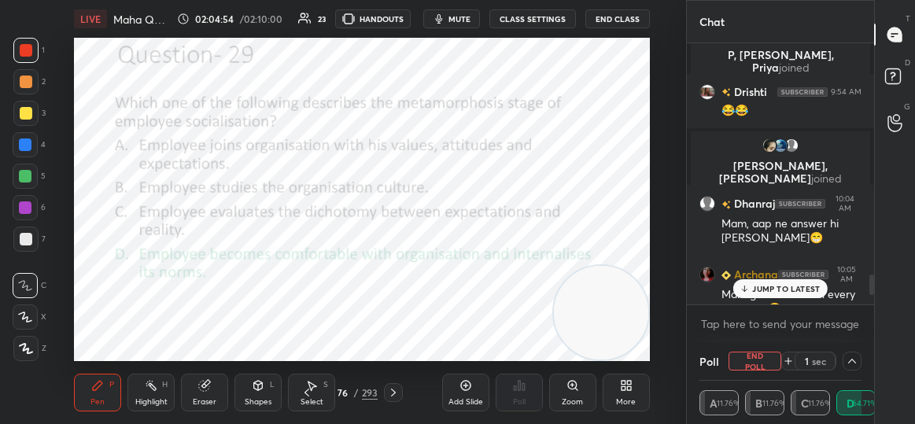
click at [795, 295] on div "JUMP TO LATEST" at bounding box center [780, 288] width 94 height 19
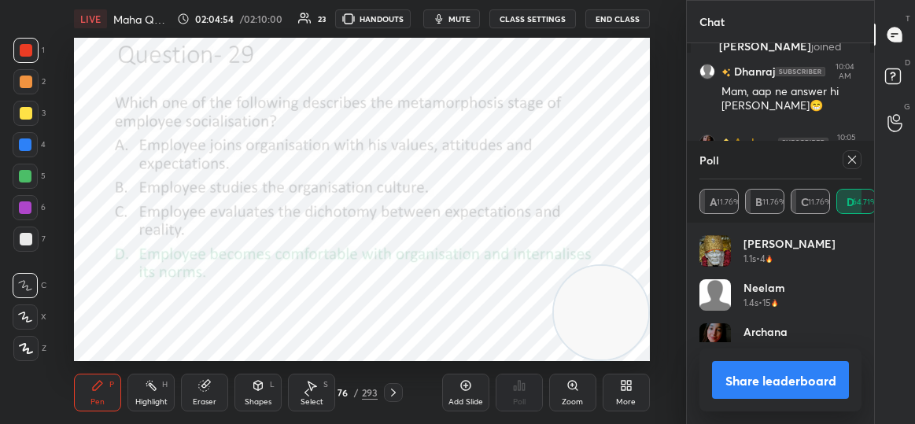
scroll to position [184, 158]
click at [852, 158] on icon at bounding box center [852, 159] width 13 height 13
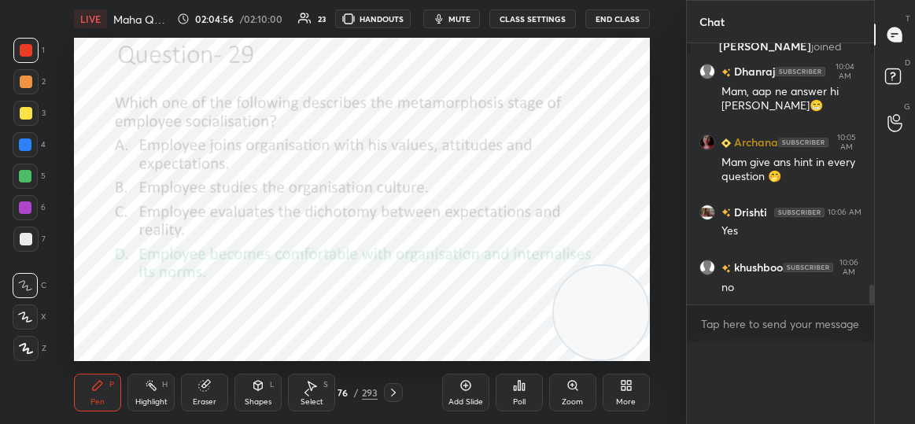
scroll to position [153, 183]
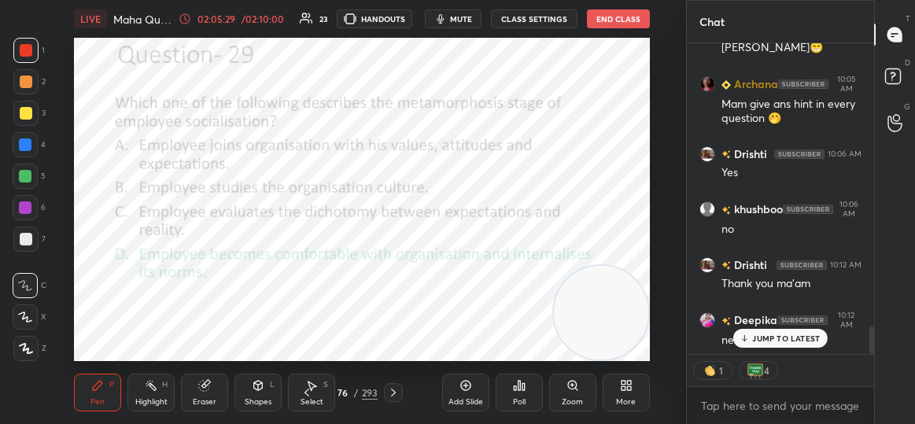
click at [788, 337] on p "JUMP TO LATEST" at bounding box center [786, 338] width 68 height 9
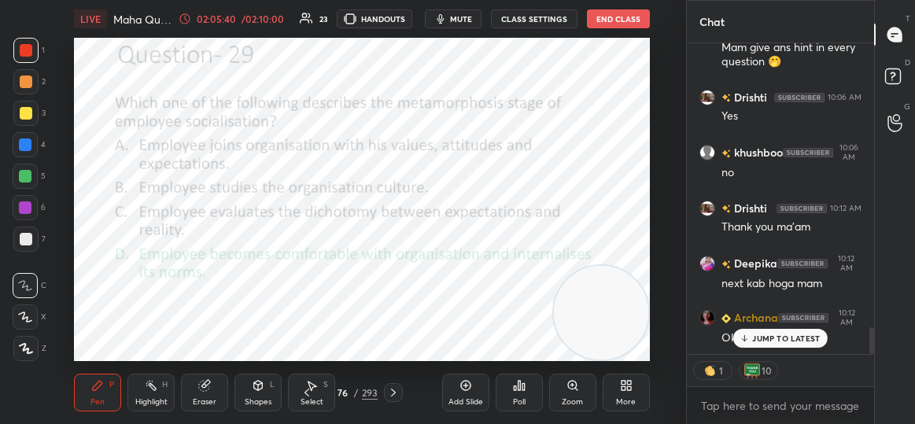
click at [801, 345] on div "JUMP TO LATEST" at bounding box center [780, 338] width 94 height 19
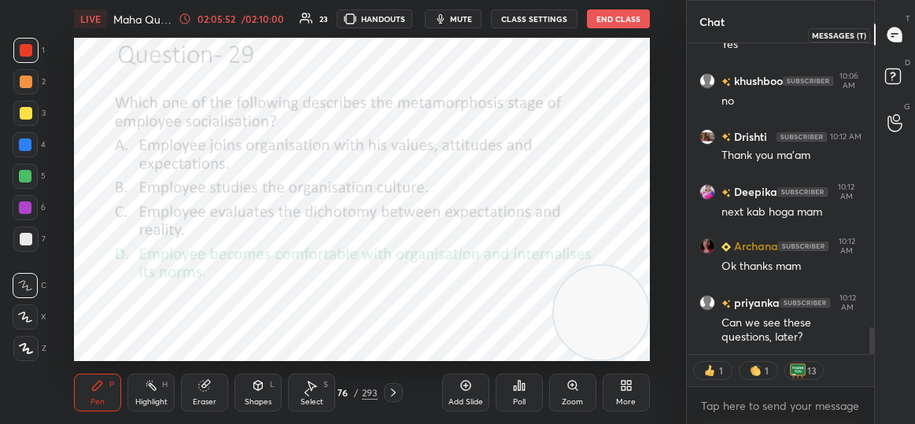
click at [882, 35] on div at bounding box center [895, 34] width 31 height 28
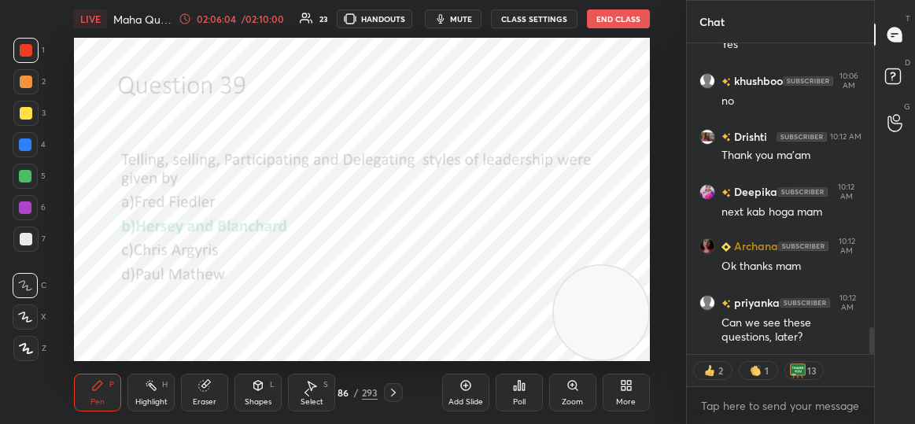
type textarea "x"
click at [338, 393] on div "86" at bounding box center [343, 392] width 16 height 9
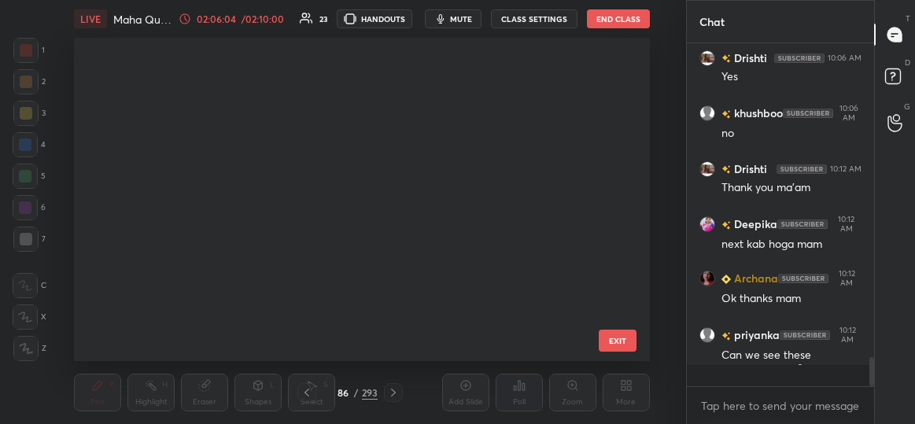
scroll to position [319, 567]
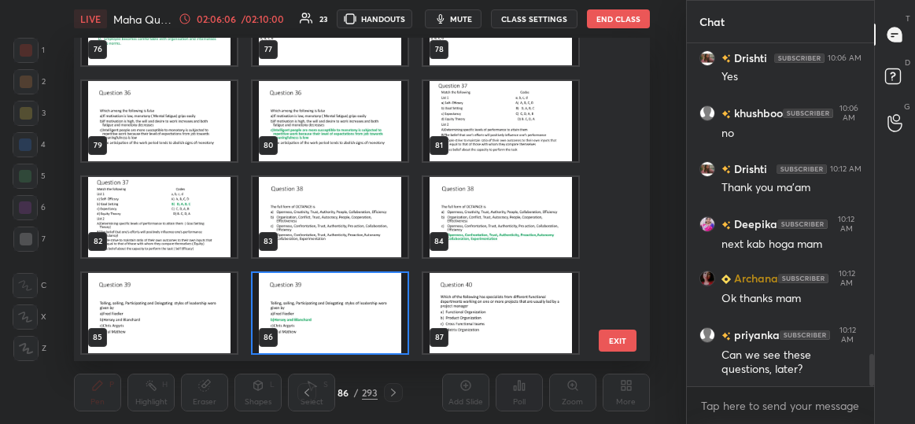
click at [611, 124] on div "76 77 78 79 80 81 82 83 84 85 86 87 88 89 90 91 92 93" at bounding box center [348, 199] width 548 height 323
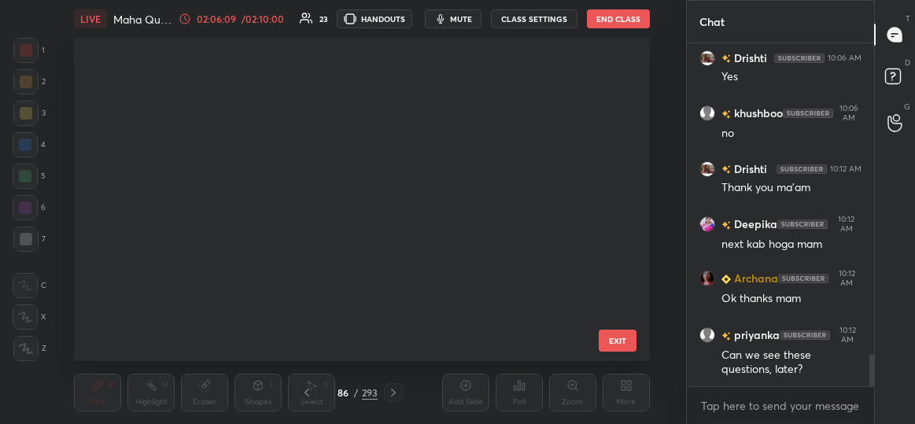
scroll to position [0, 0]
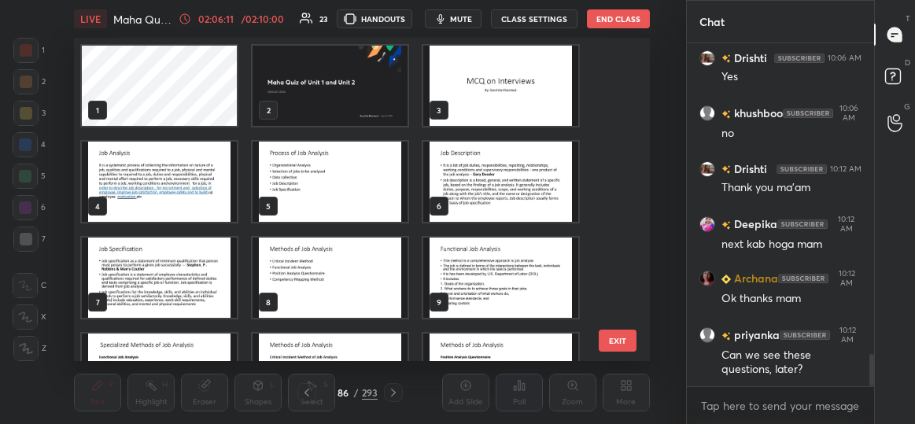
click at [340, 68] on img "grid" at bounding box center [330, 86] width 155 height 80
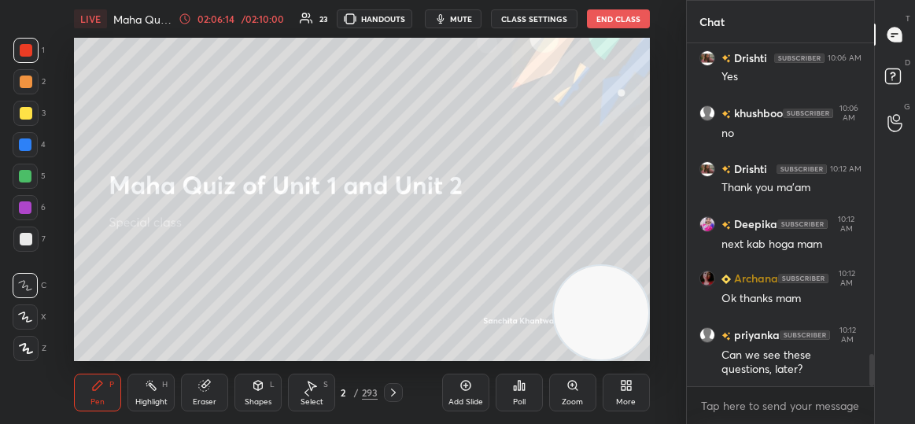
click at [591, 296] on video at bounding box center [601, 313] width 94 height 94
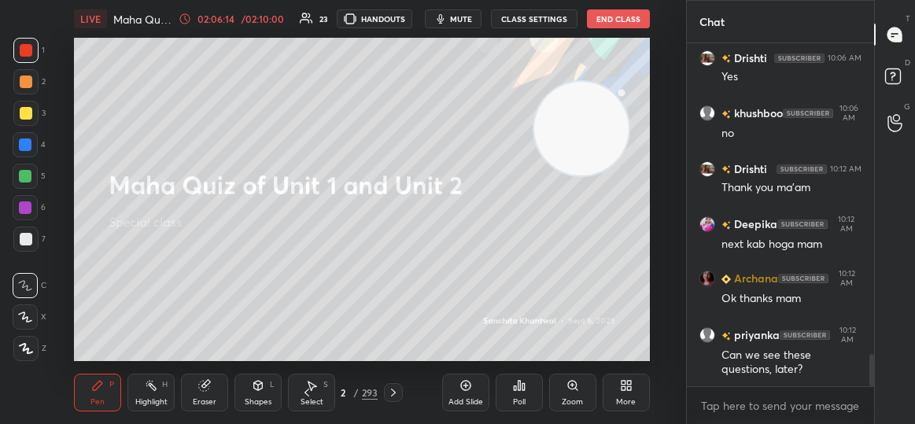
drag, startPoint x: 591, startPoint y: 293, endPoint x: 570, endPoint y: 109, distance: 185.3
click at [570, 109] on video at bounding box center [581, 129] width 94 height 94
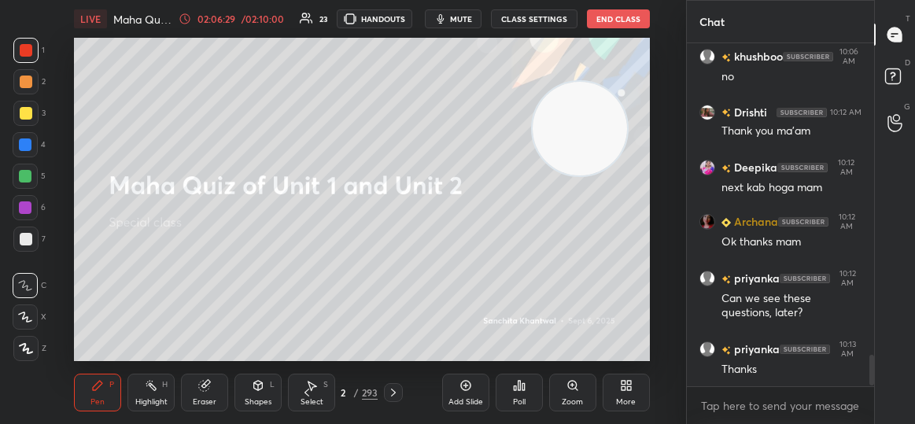
scroll to position [3436, 0]
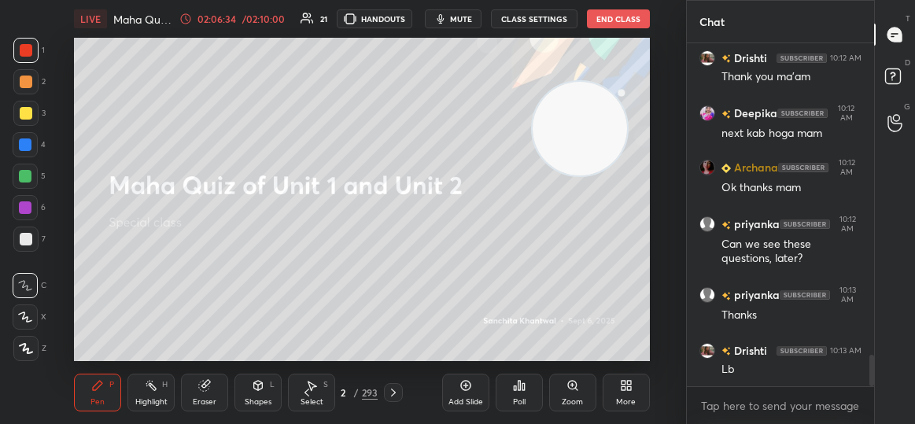
click at [513, 389] on icon at bounding box center [519, 385] width 13 height 13
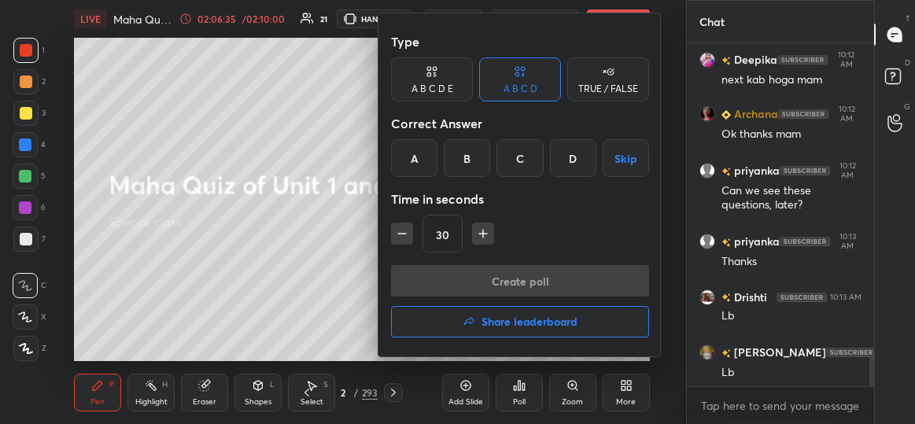
click at [483, 323] on h4 "Share leaderboard" at bounding box center [530, 321] width 96 height 11
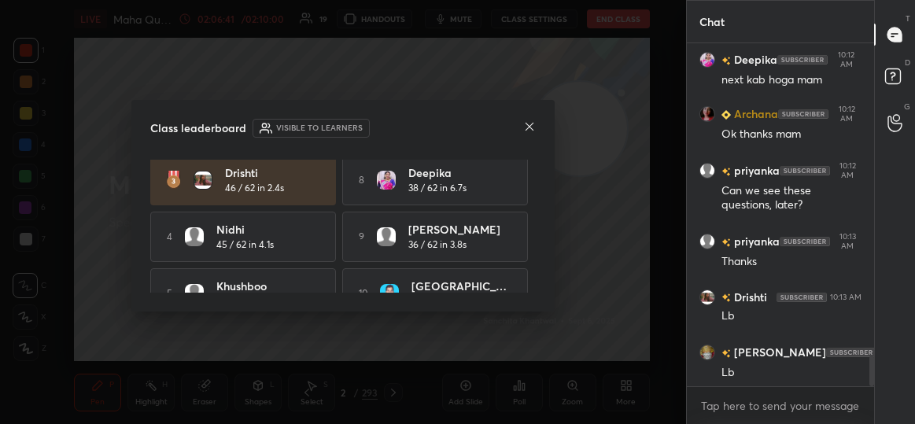
scroll to position [147, 0]
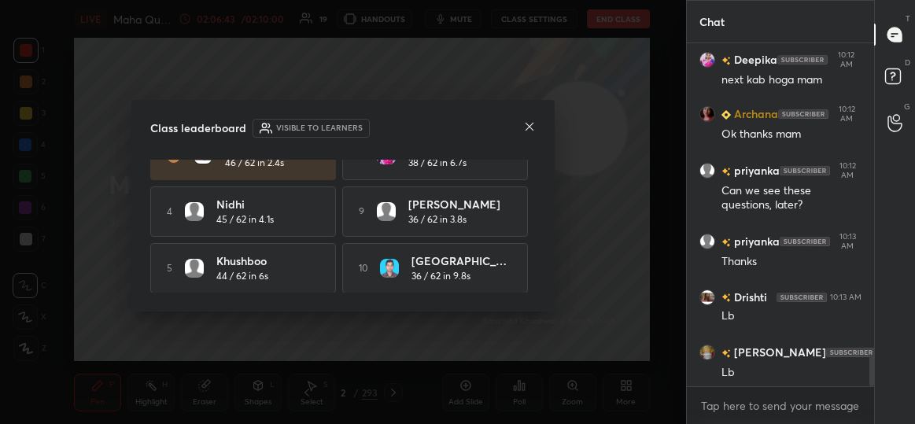
click at [526, 132] on icon at bounding box center [529, 126] width 13 height 13
